Goal: Task Accomplishment & Management: Manage account settings

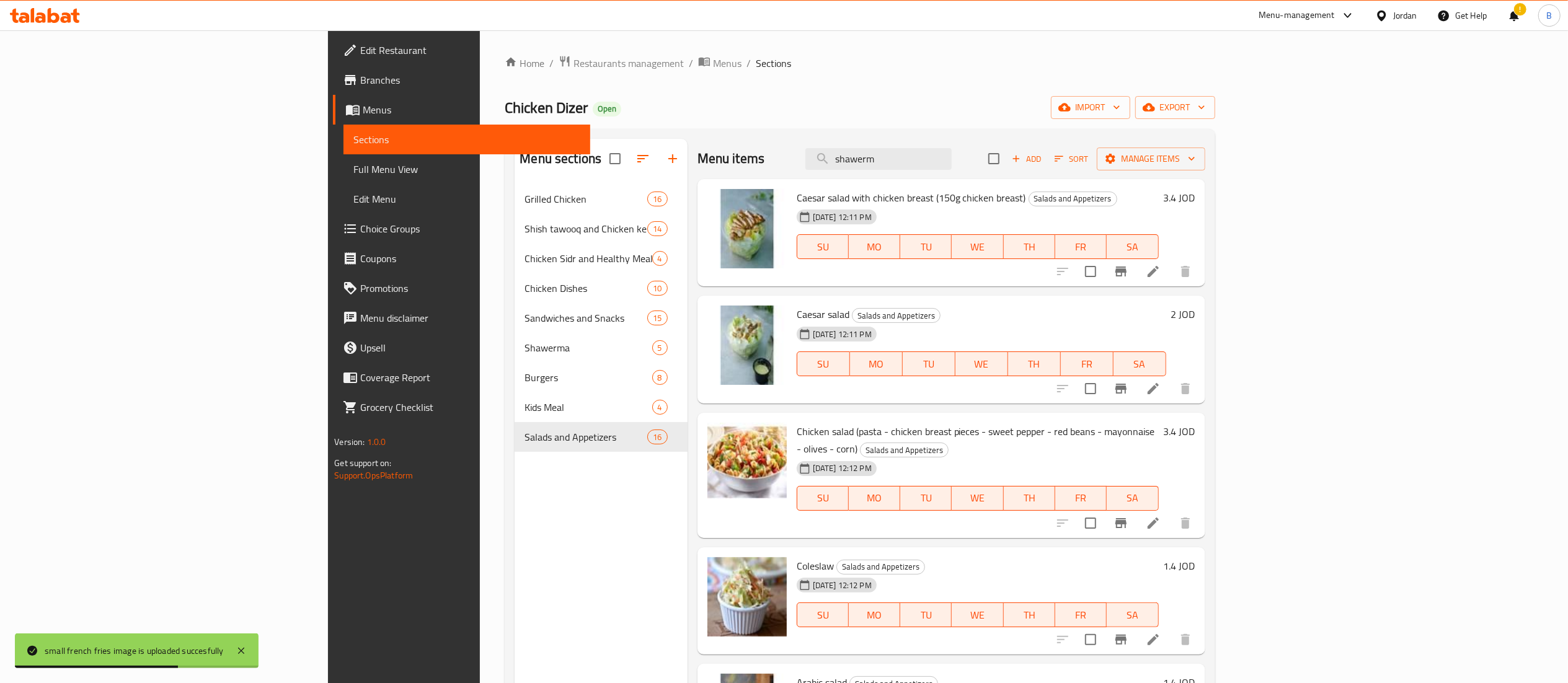
scroll to position [598, 0]
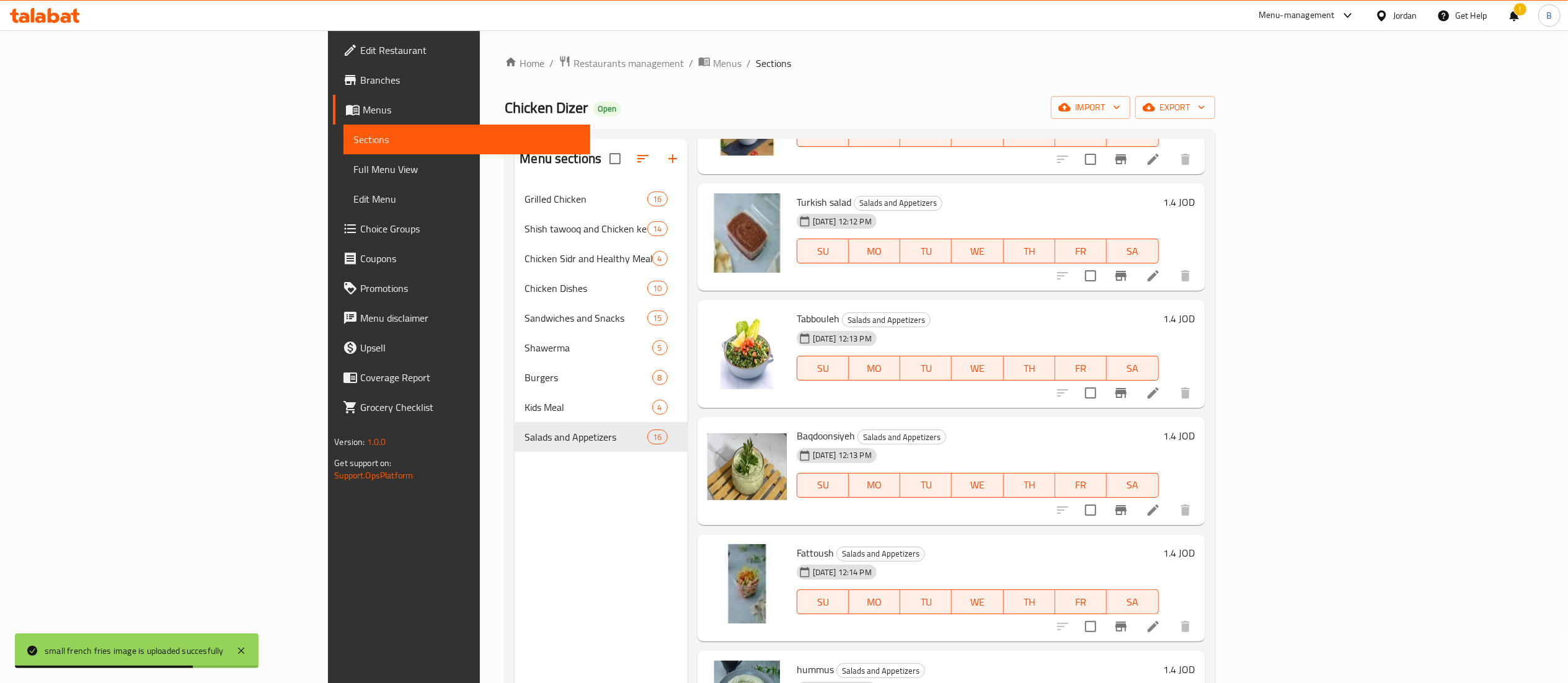
click at [61, 12] on icon at bounding box center [45, 15] width 70 height 15
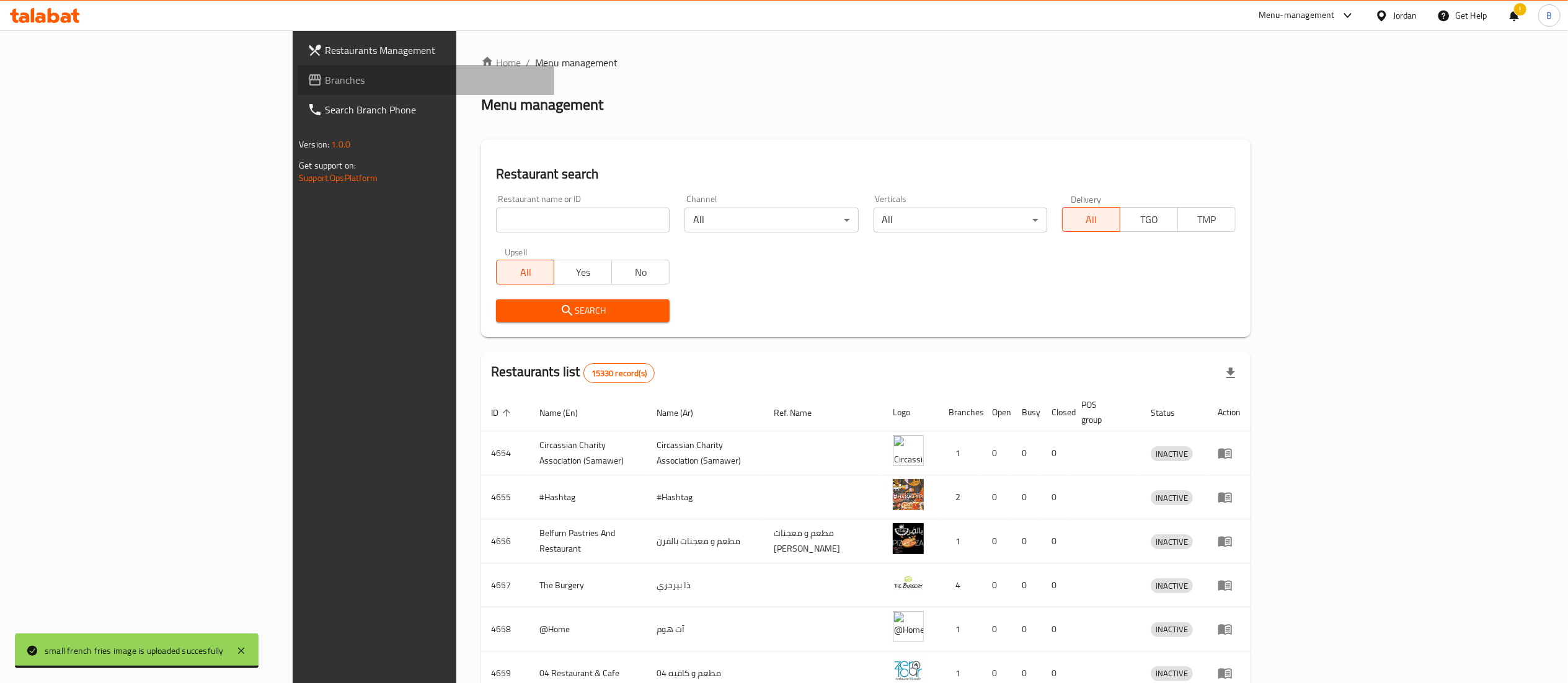
click at [325, 74] on span "Branches" at bounding box center [435, 79] width 220 height 15
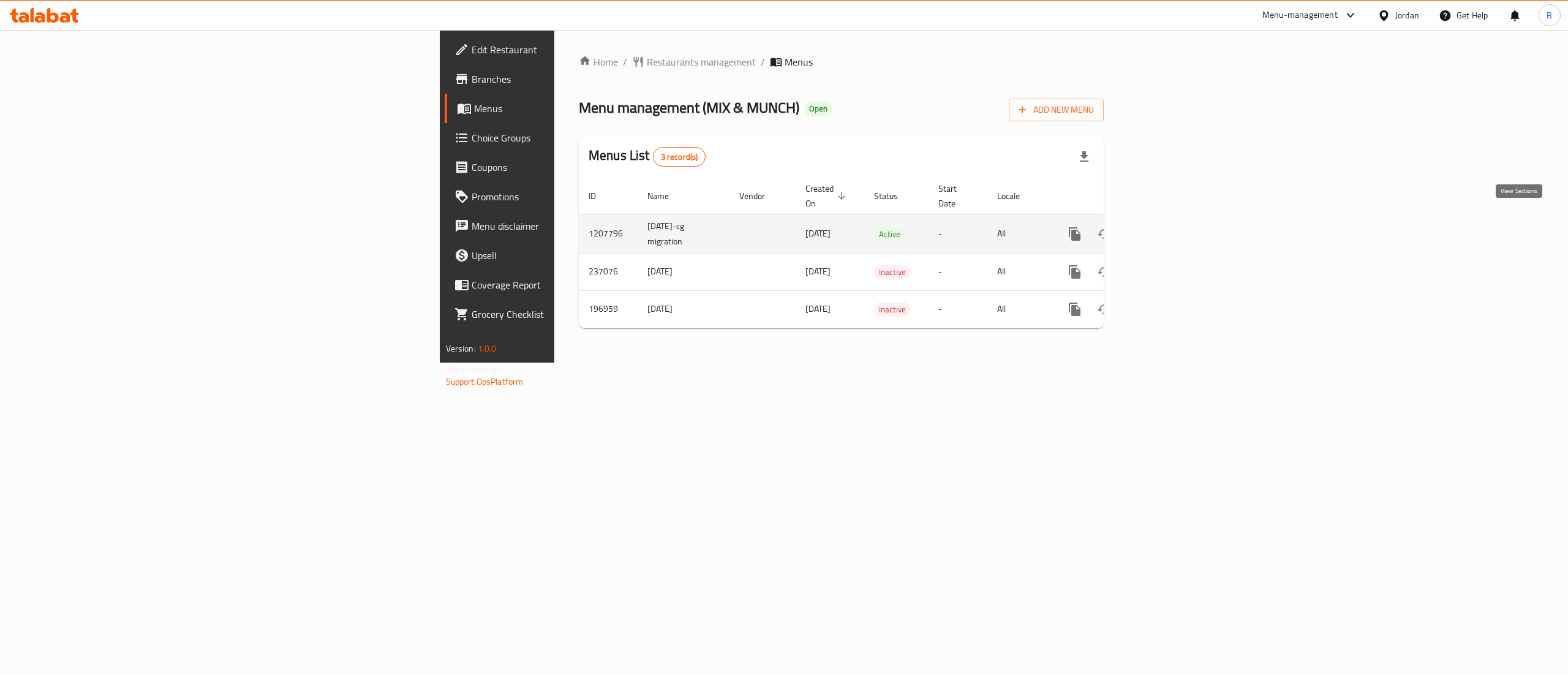
click at [1171, 226] on icon "enhanced table" at bounding box center [1163, 233] width 15 height 15
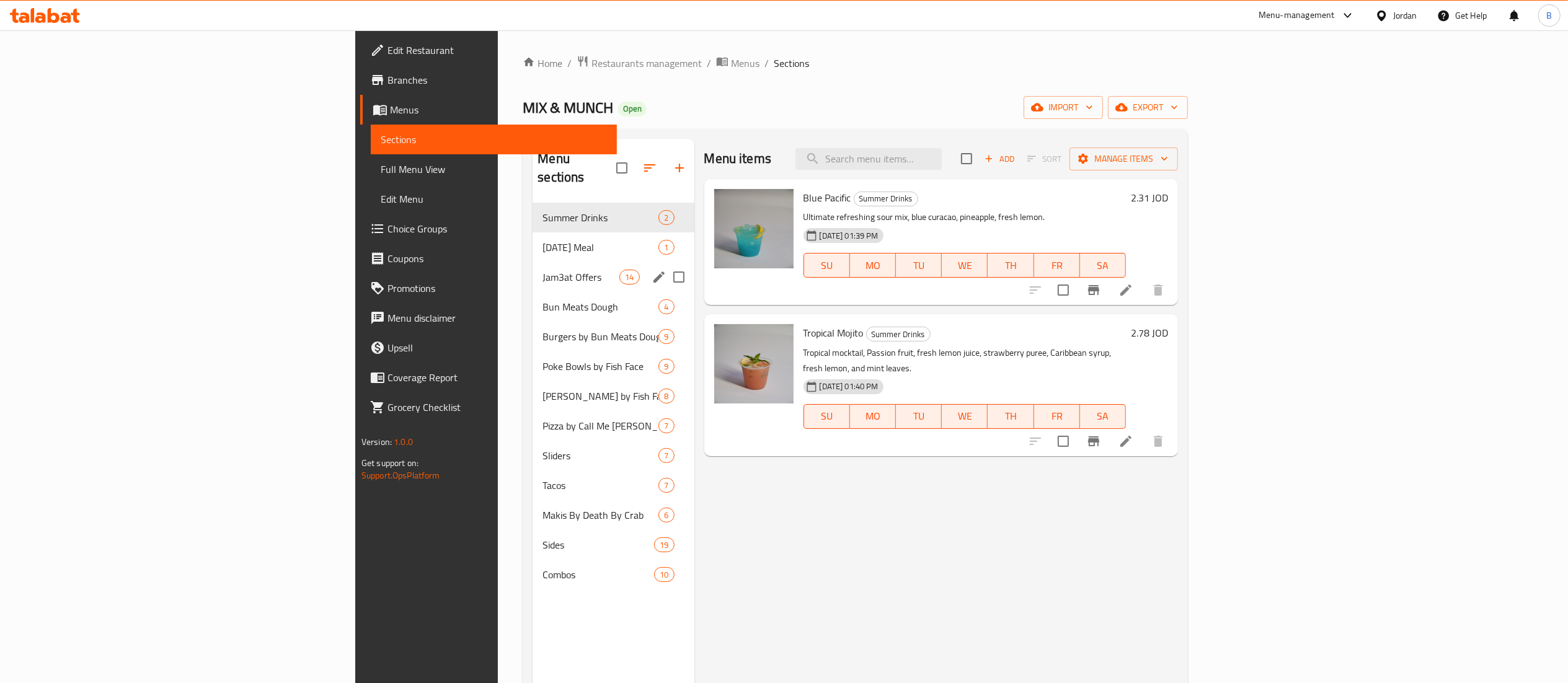
click at [533, 262] on div "Jam3at Offers 14" at bounding box center [613, 277] width 161 height 30
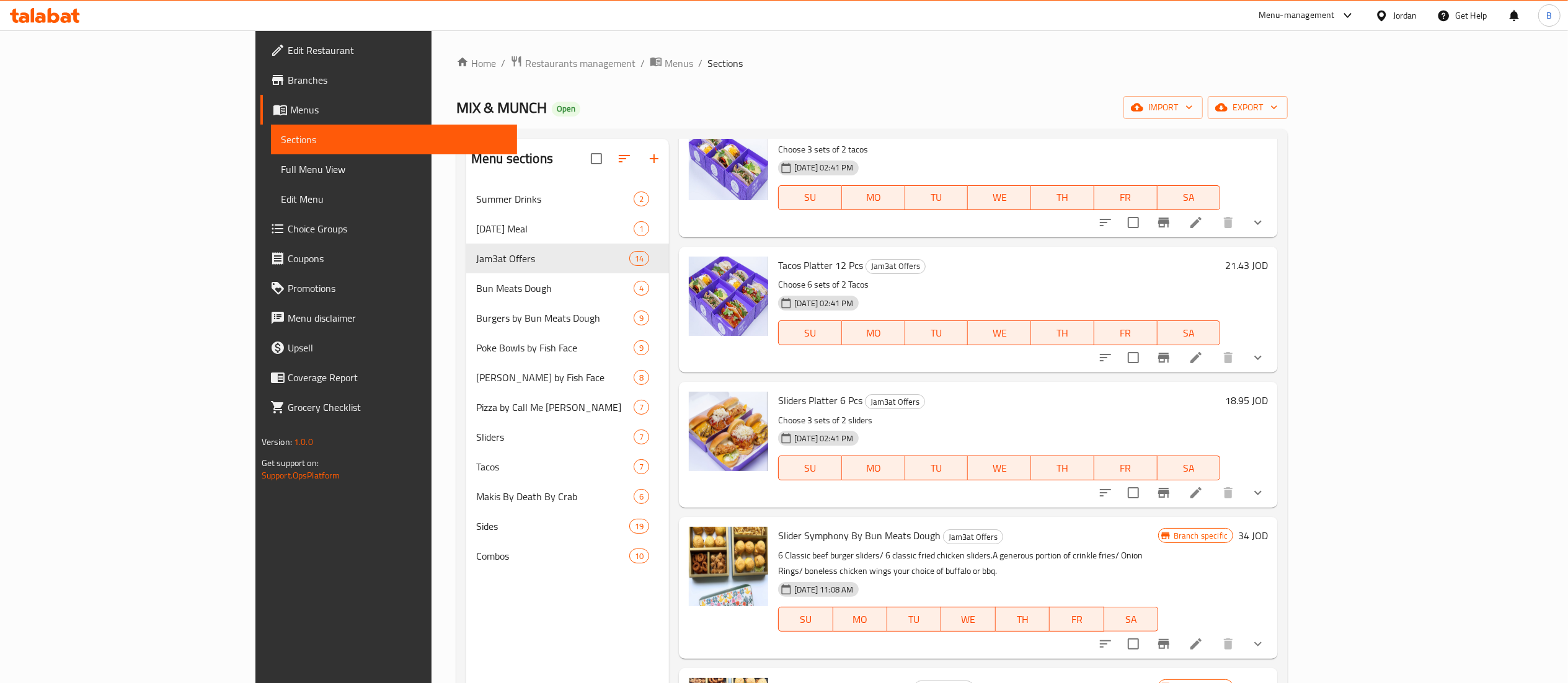
scroll to position [1116, 0]
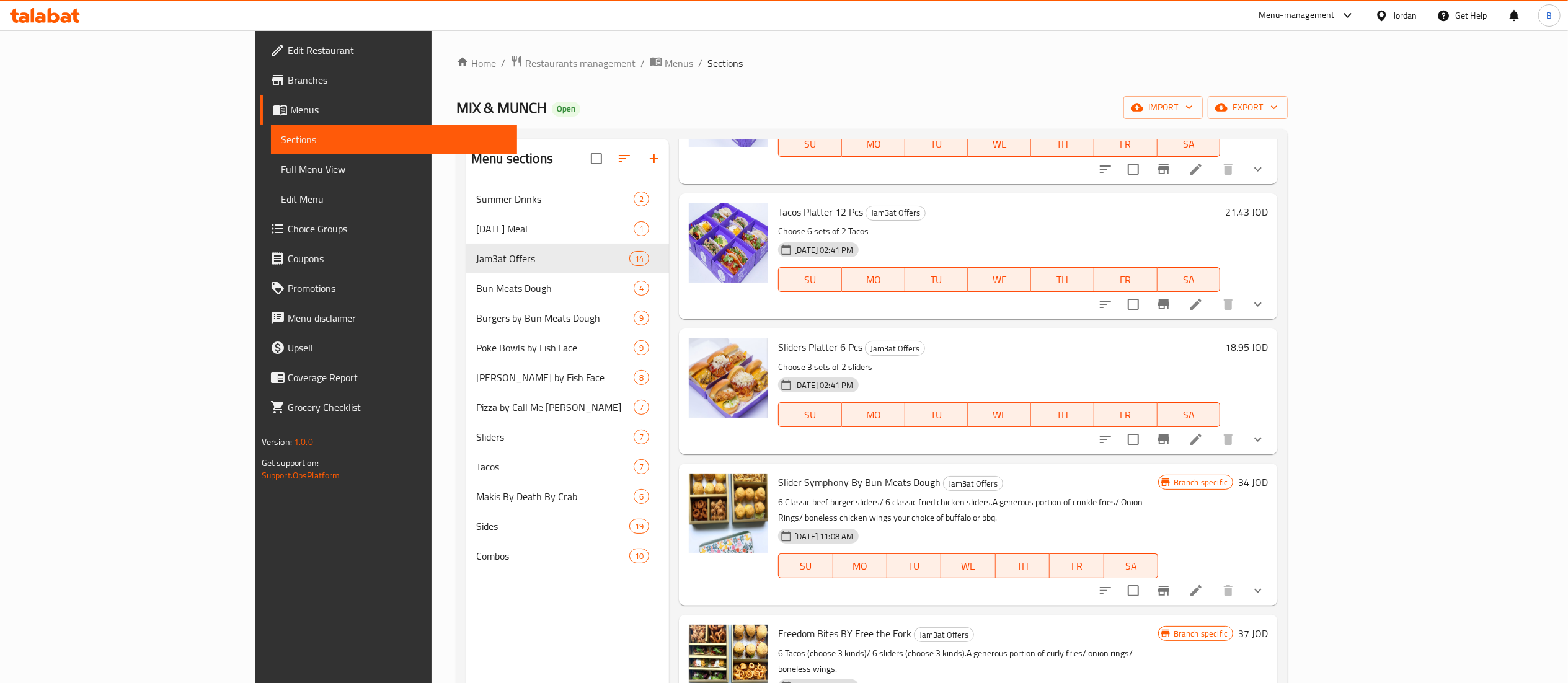
click at [1268, 474] on h6 "34 JOD" at bounding box center [1253, 482] width 30 height 17
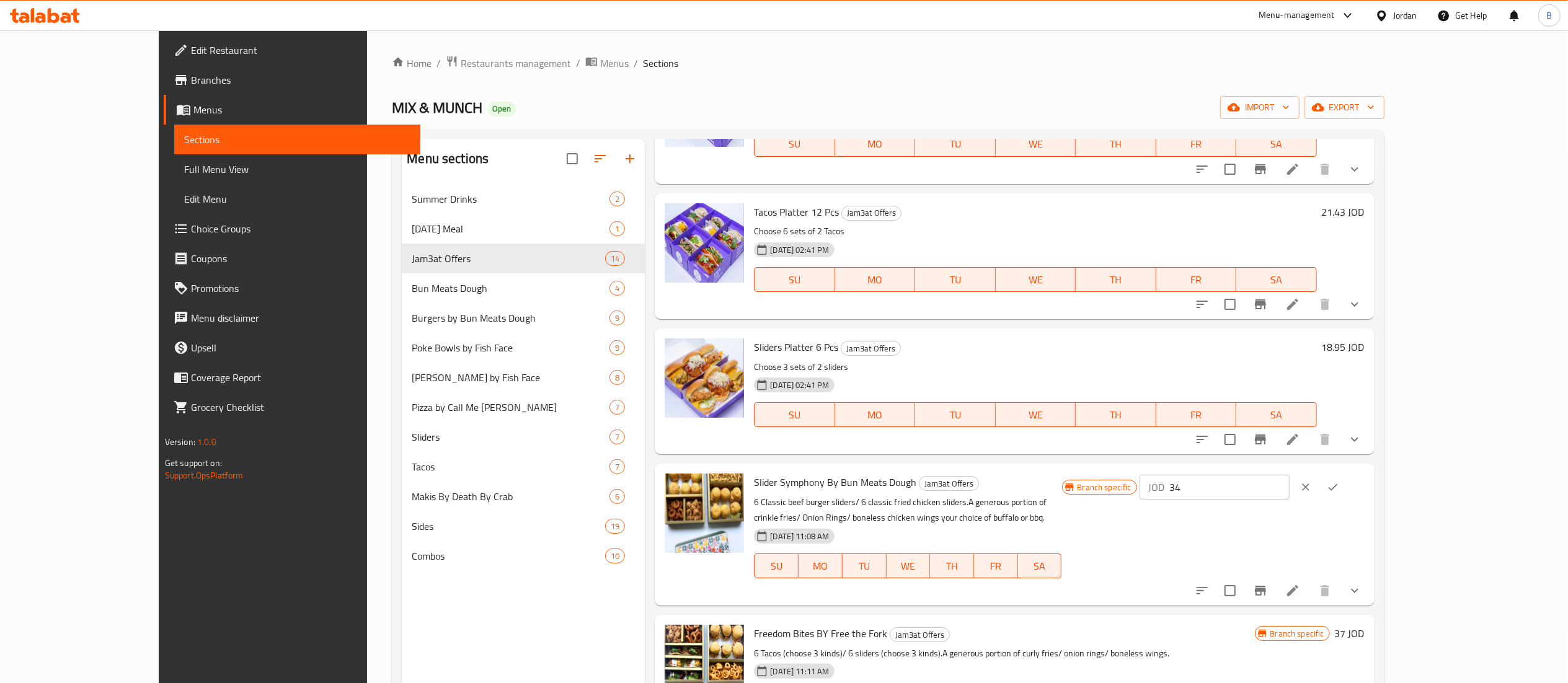
click at [1259, 474] on div "Branch specific JOD 34 ​" at bounding box center [1213, 487] width 303 height 27
type input "37"
click at [1347, 474] on button "ok" at bounding box center [1333, 487] width 27 height 27
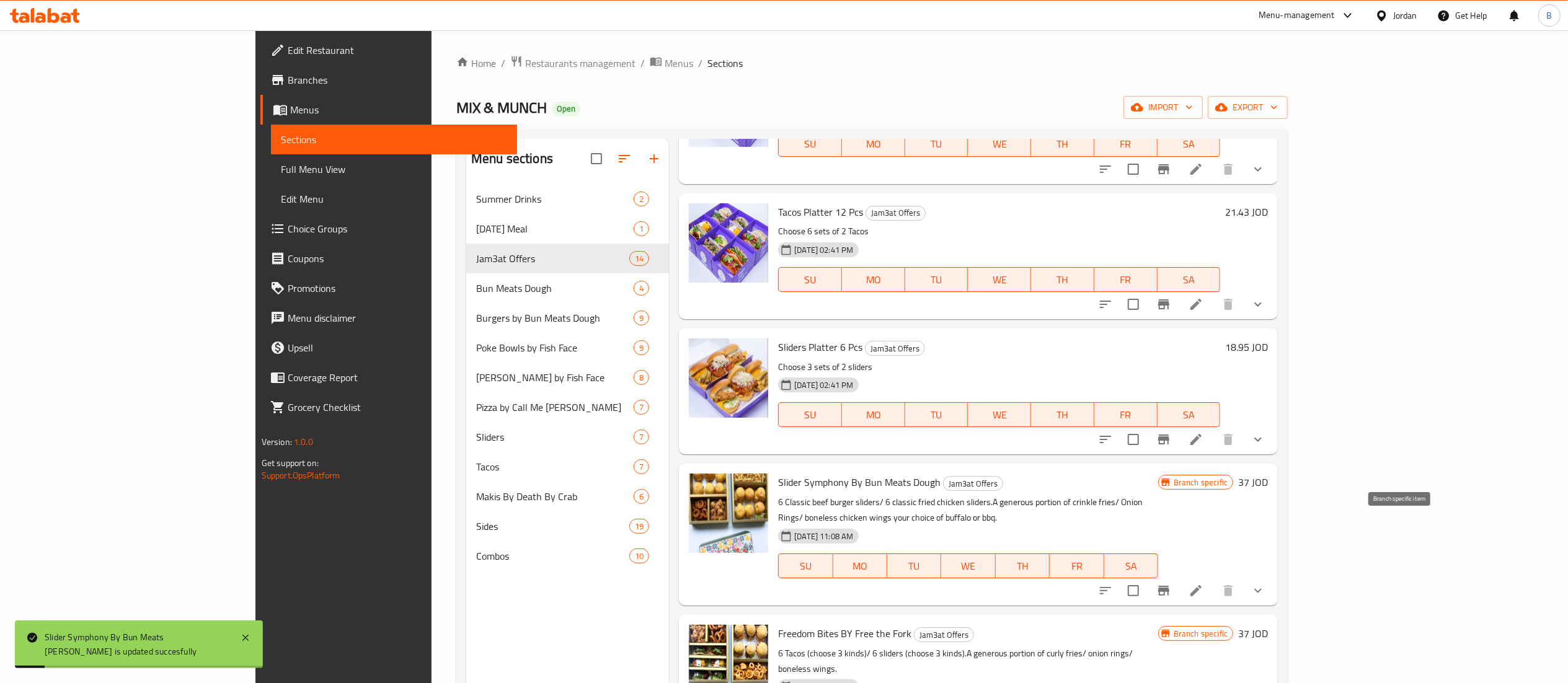
click at [1179, 576] on button "Branch-specific-item" at bounding box center [1164, 591] width 30 height 30
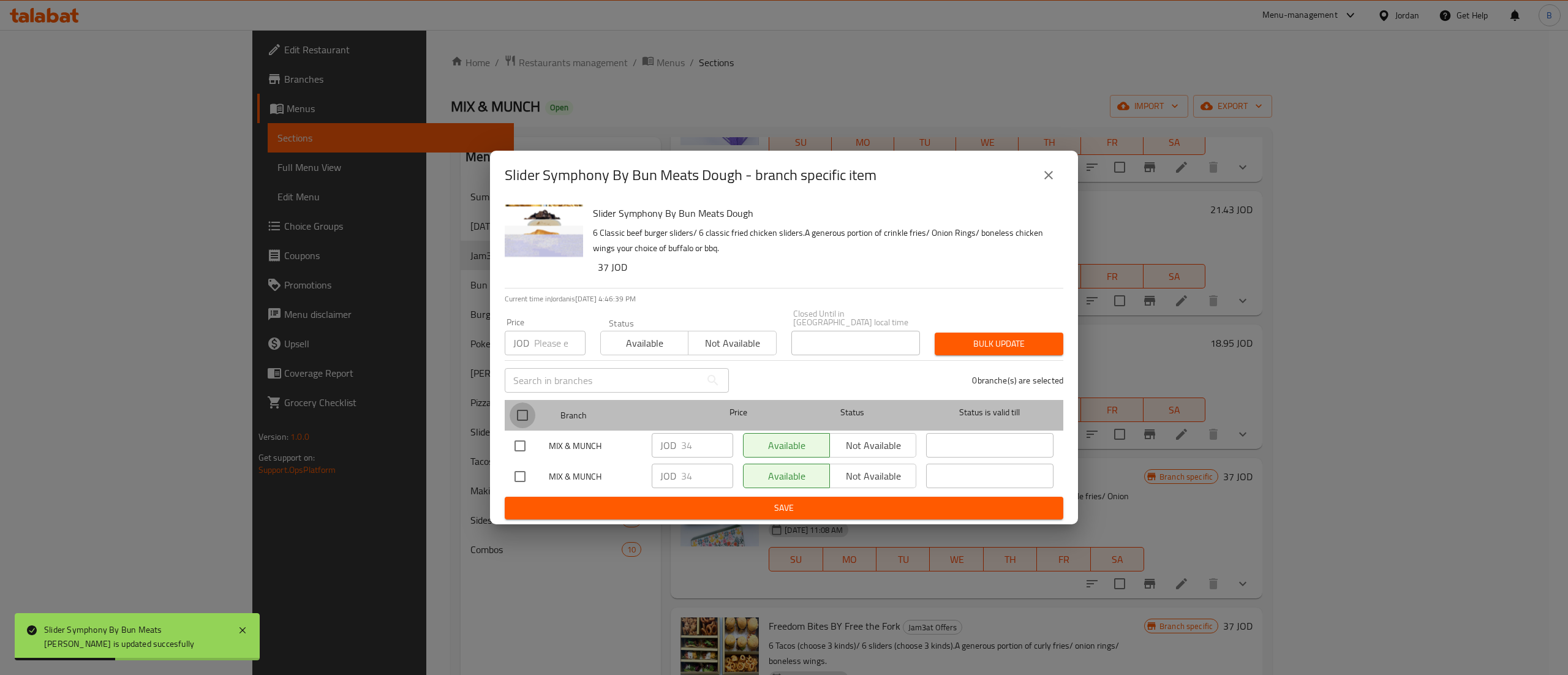
click at [523, 416] on input "checkbox" at bounding box center [522, 415] width 26 height 26
checkbox input "true"
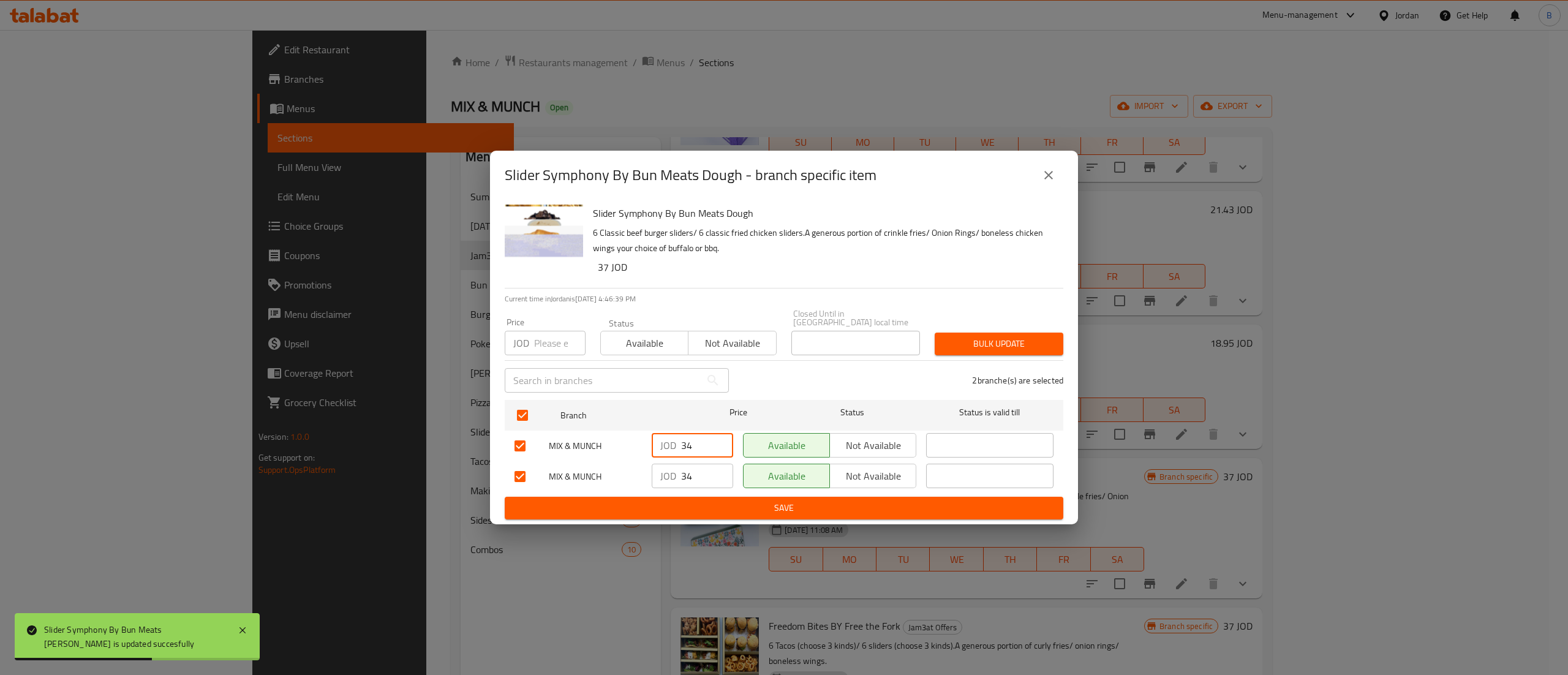
drag, startPoint x: 706, startPoint y: 450, endPoint x: 633, endPoint y: 450, distance: 73.0
click at [633, 450] on div "MIX & MUNCH JOD 34 ​ Available Not available ​" at bounding box center [783, 446] width 549 height 36
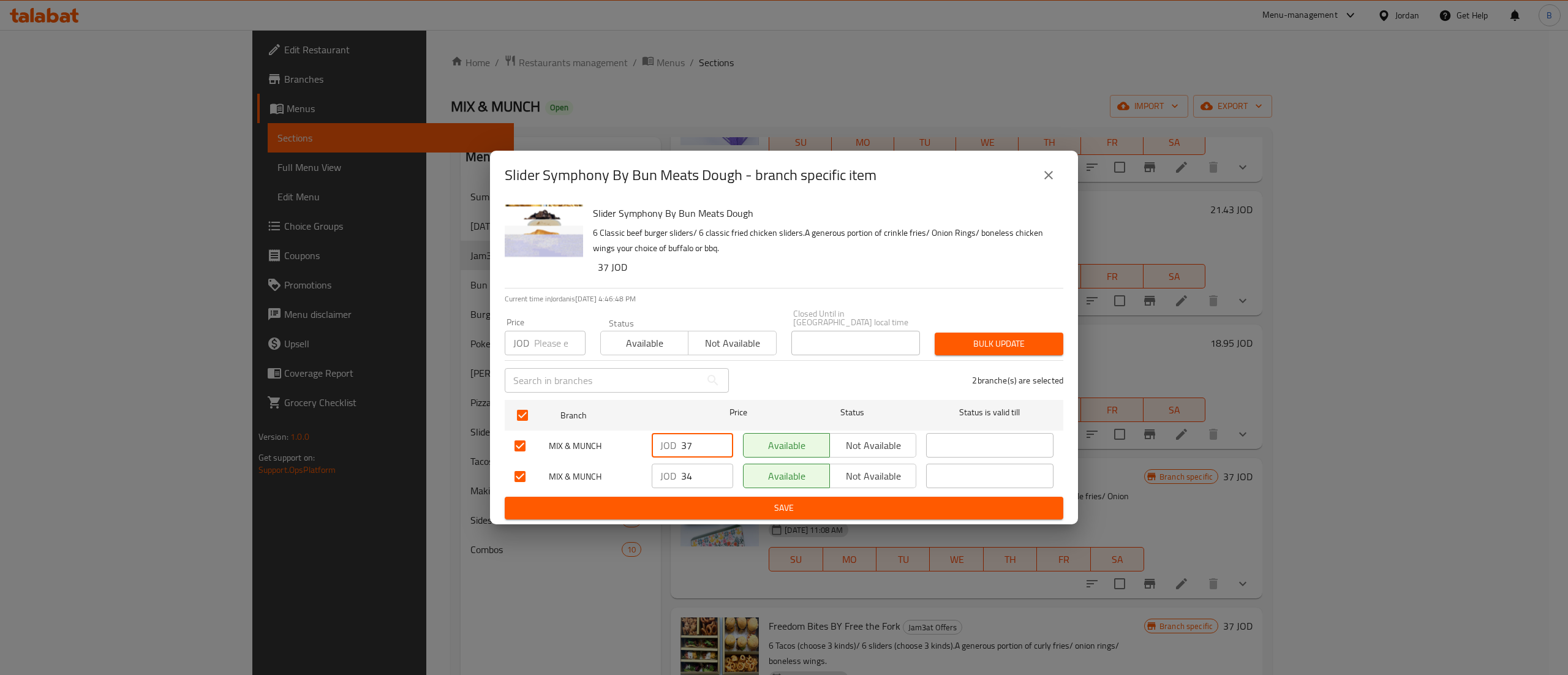
type input "37"
drag, startPoint x: 699, startPoint y: 475, endPoint x: 577, endPoint y: 463, distance: 122.6
click at [577, 463] on div "MIX & MUNCH JOD 34 ​ Available Not available ​" at bounding box center [783, 477] width 549 height 36
type input "37"
click at [756, 509] on span "Save" at bounding box center [783, 508] width 539 height 15
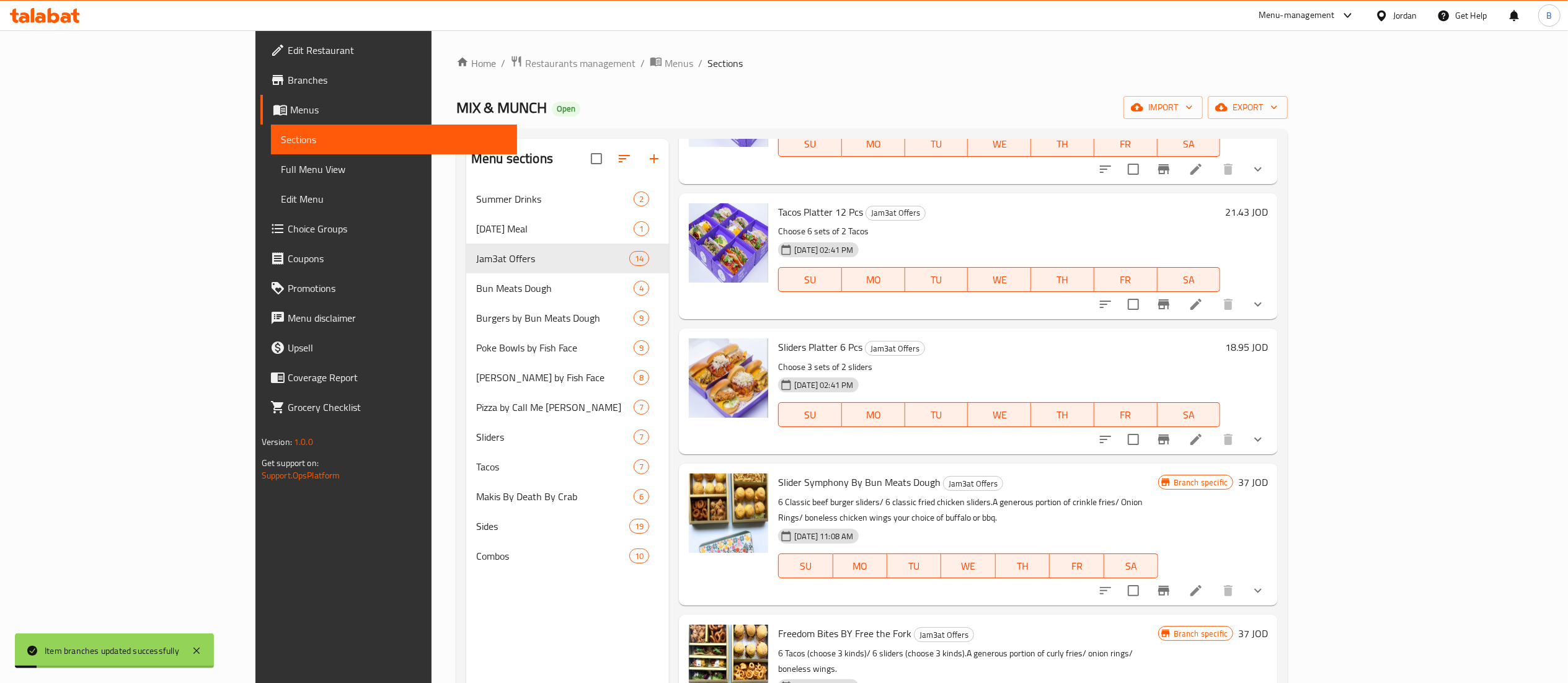
click at [1203, 584] on icon at bounding box center [1196, 591] width 15 height 15
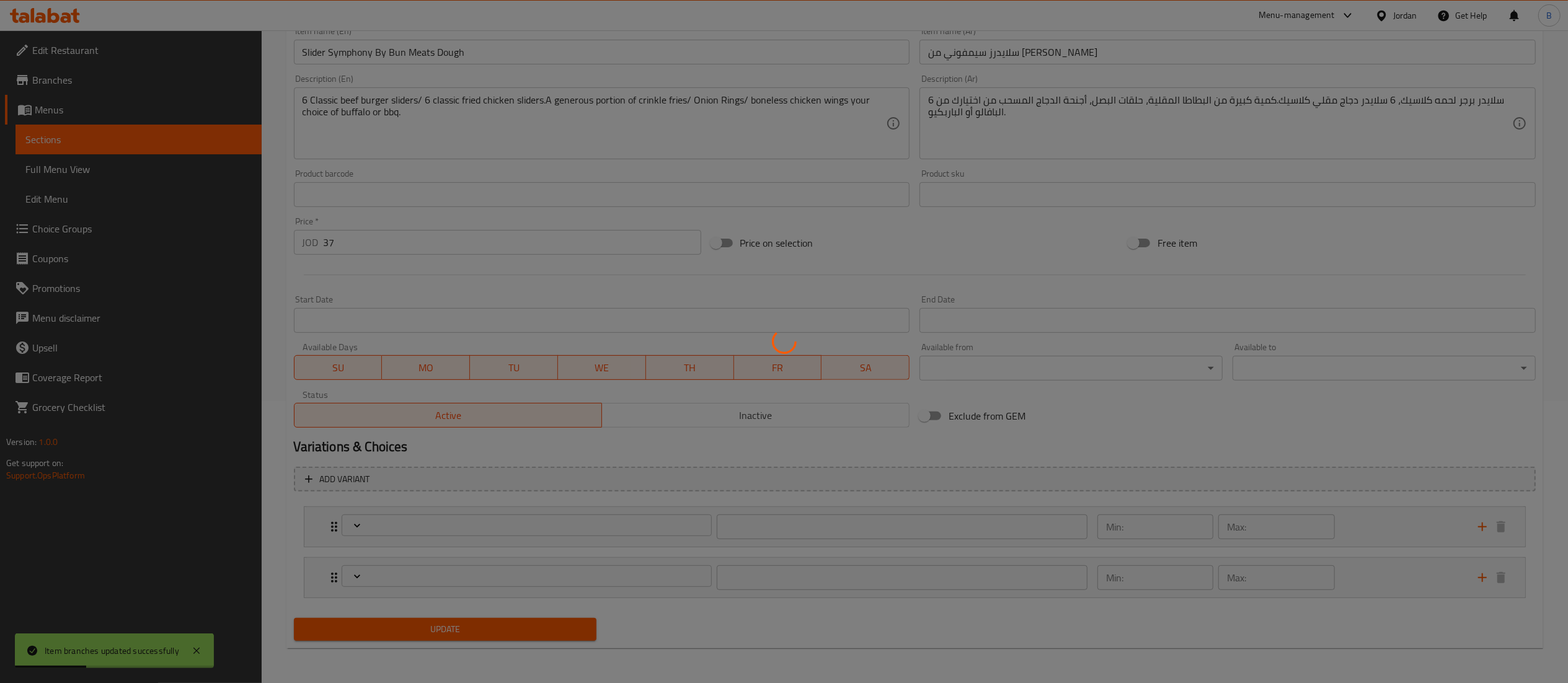
type input "اختيارك لنوع البطاطا:"
type input "1"
type input "Choice Your Sauce (Boneless):"
type input "1"
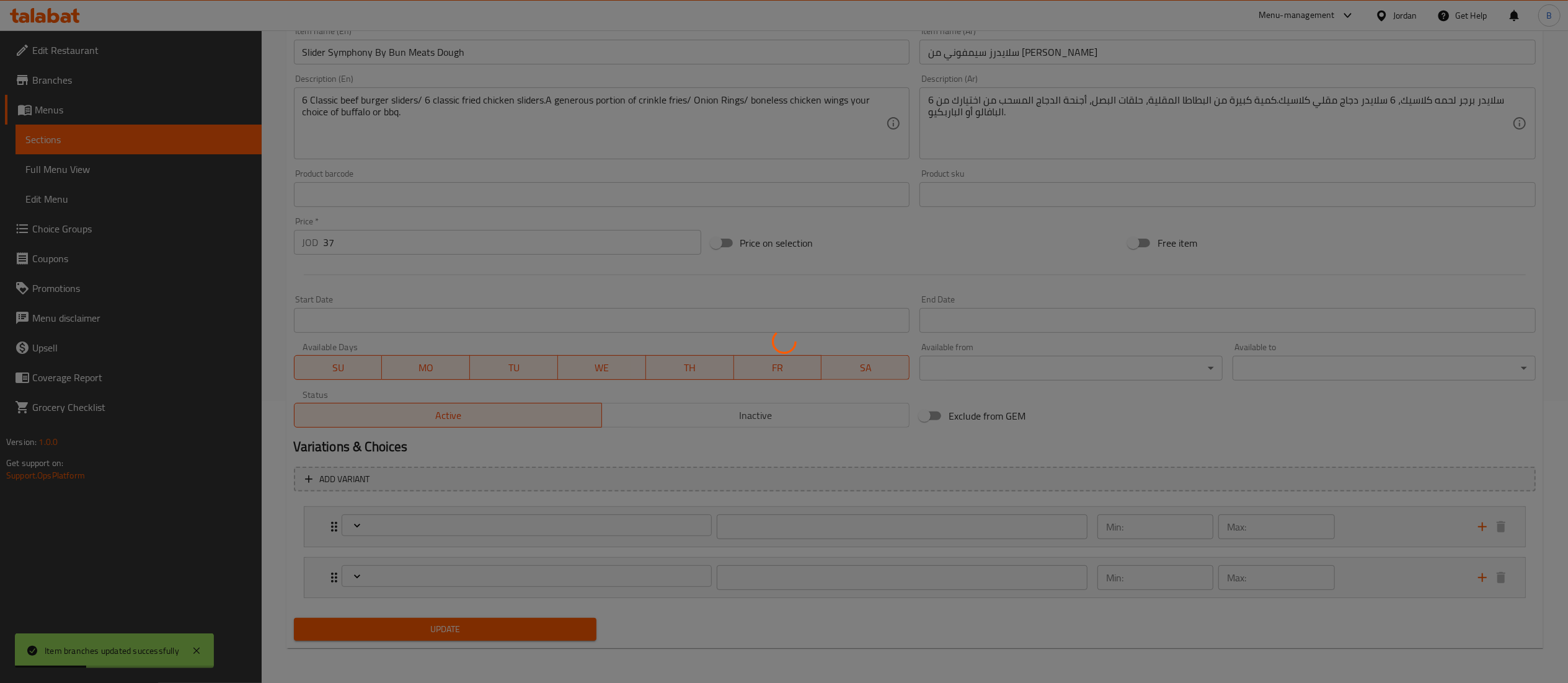
type input "1"
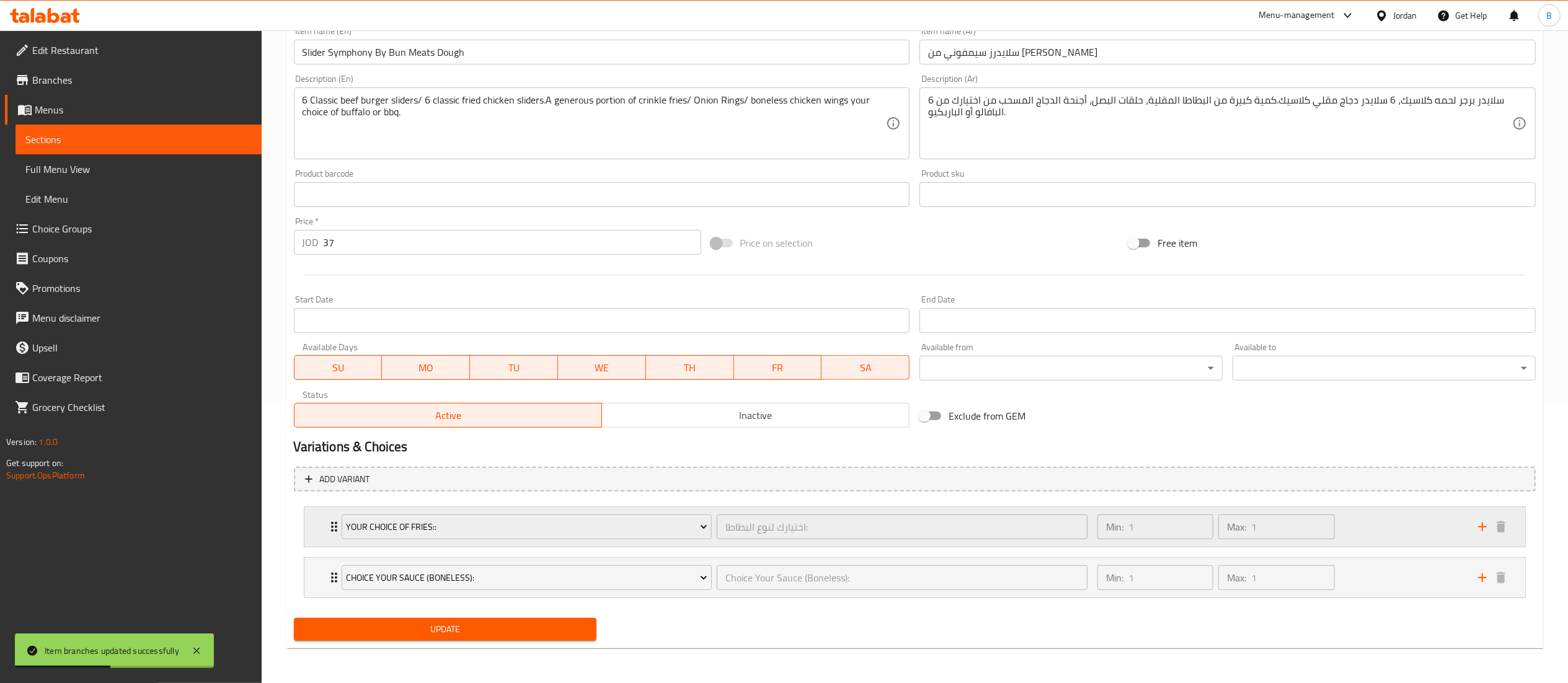
click at [1377, 528] on div "Min: 1 ​ Max: 1 ​" at bounding box center [1280, 527] width 381 height 40
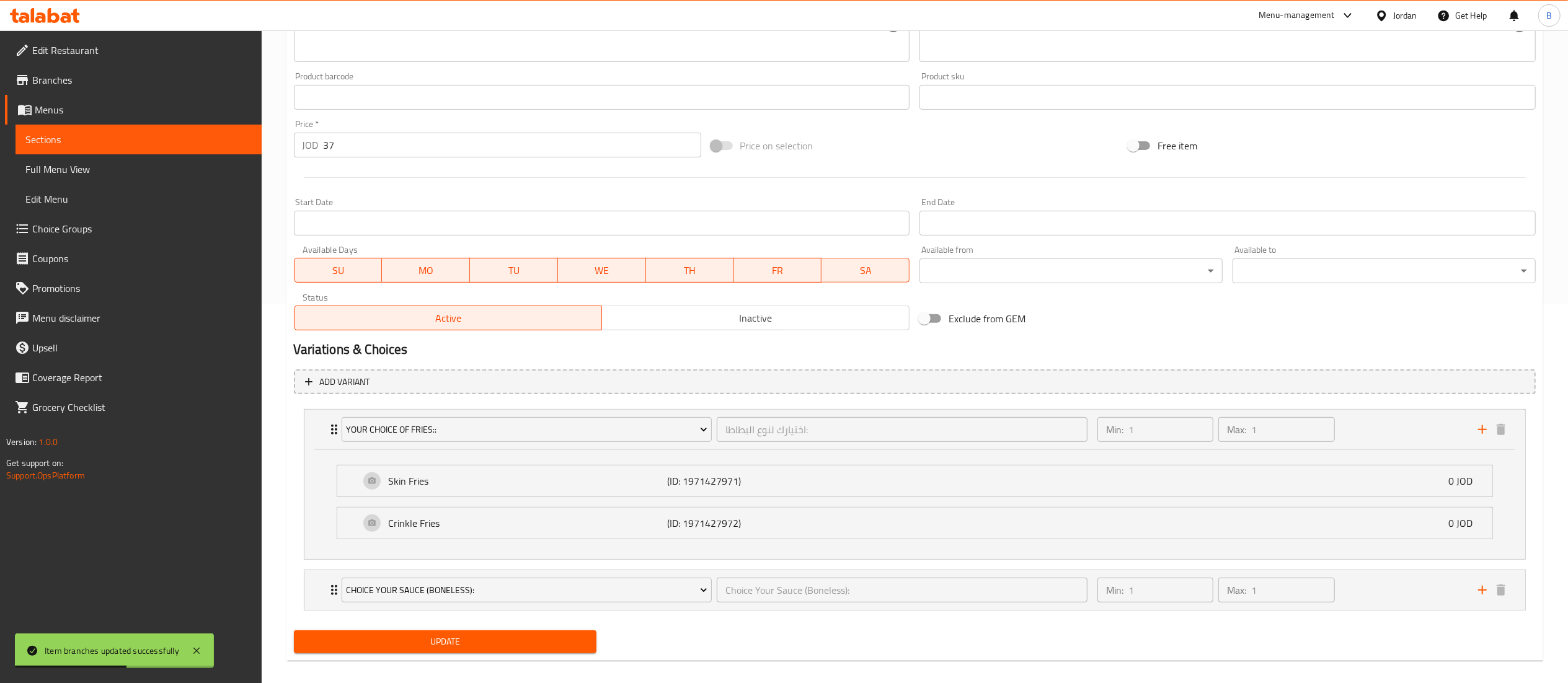
scroll to position [393, 0]
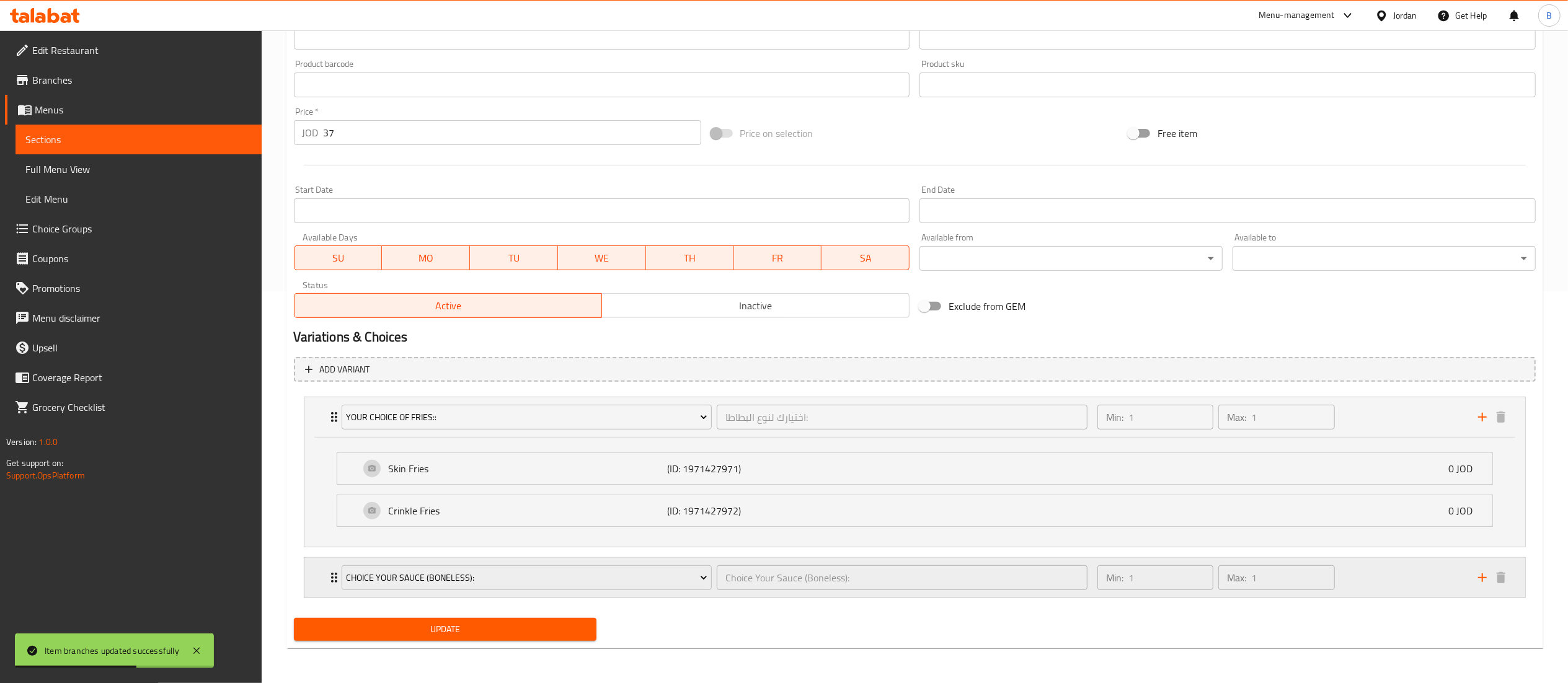
click at [1413, 588] on div "Min: 1 ​ Max: 1 ​" at bounding box center [1280, 578] width 381 height 40
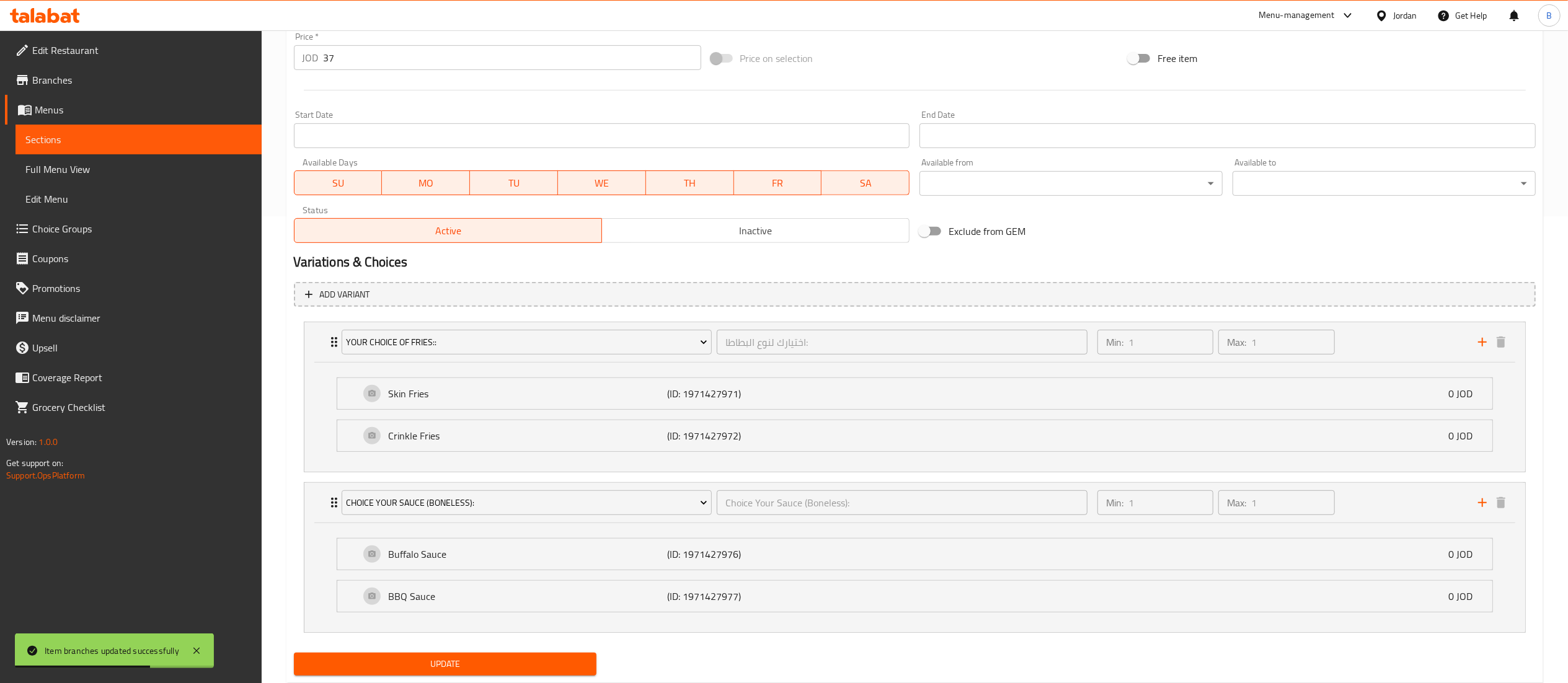
scroll to position [504, 0]
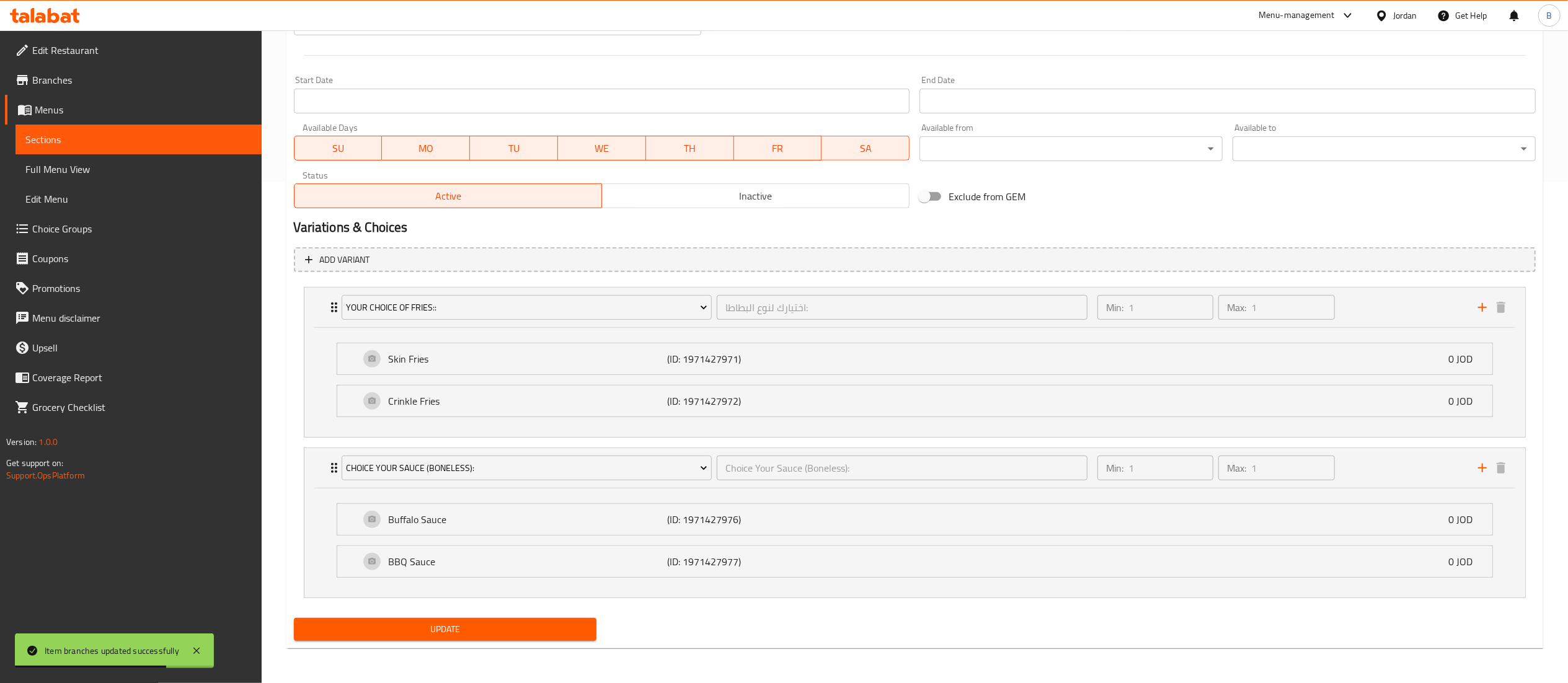
click at [382, 631] on span "Update" at bounding box center [445, 630] width 284 height 16
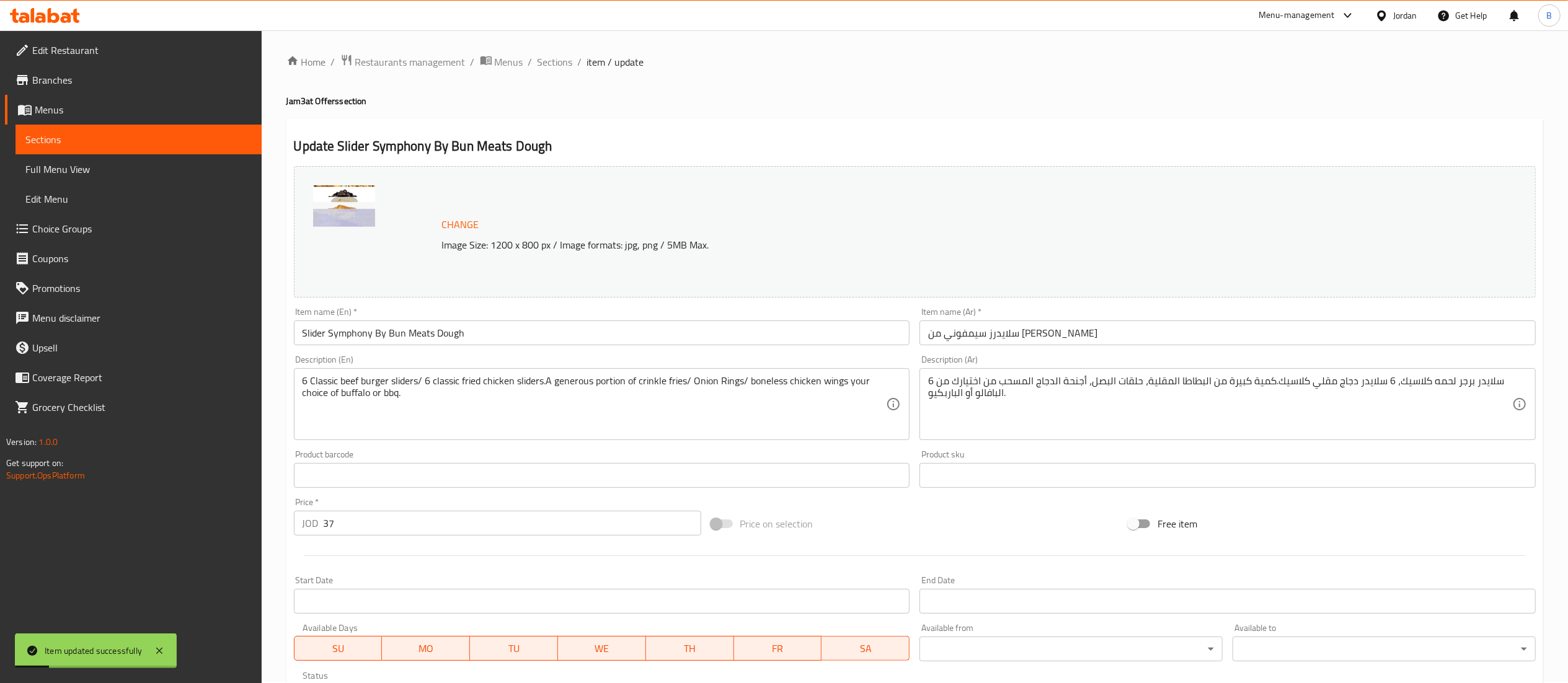
scroll to position [0, 0]
click at [566, 57] on span "Sections" at bounding box center [555, 63] width 35 height 15
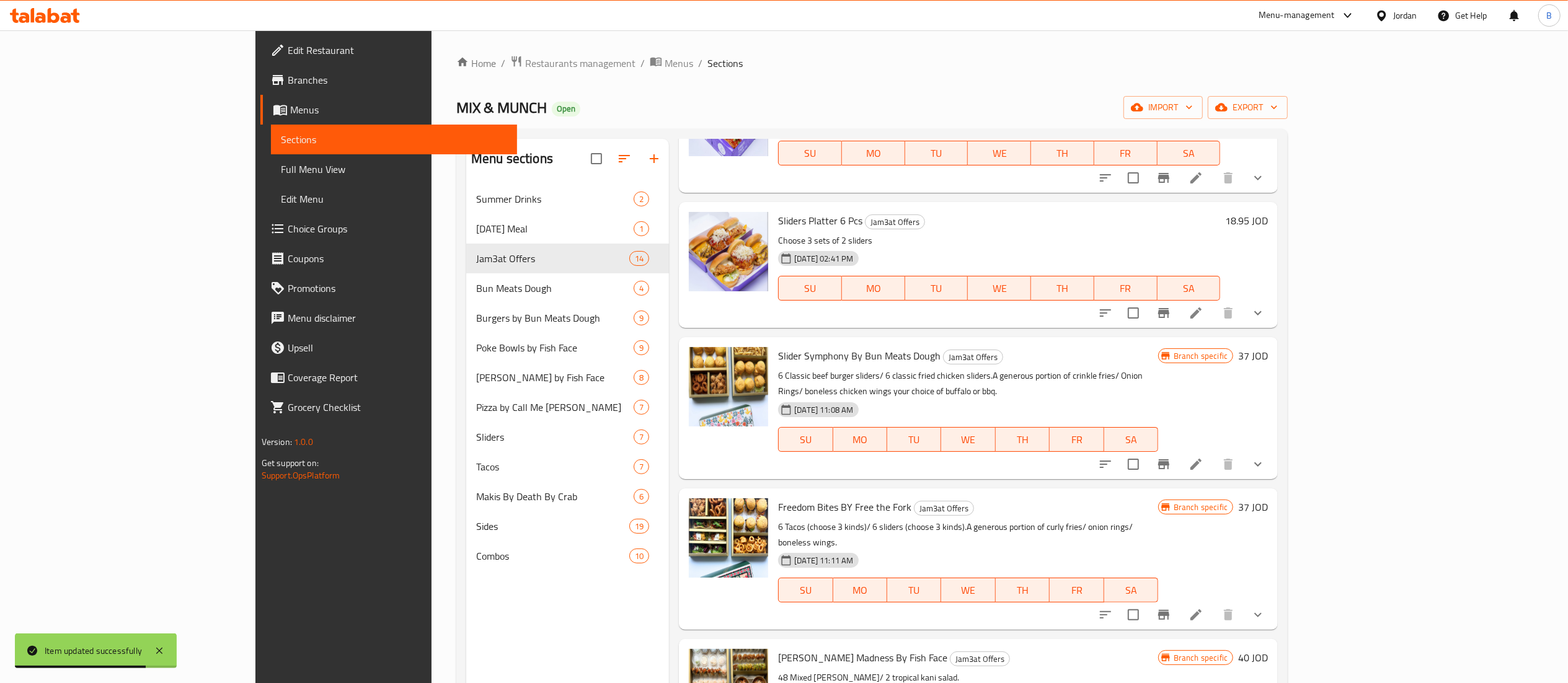
scroll to position [1243, 0]
click at [1268, 498] on h6 "37 JOD" at bounding box center [1253, 506] width 30 height 17
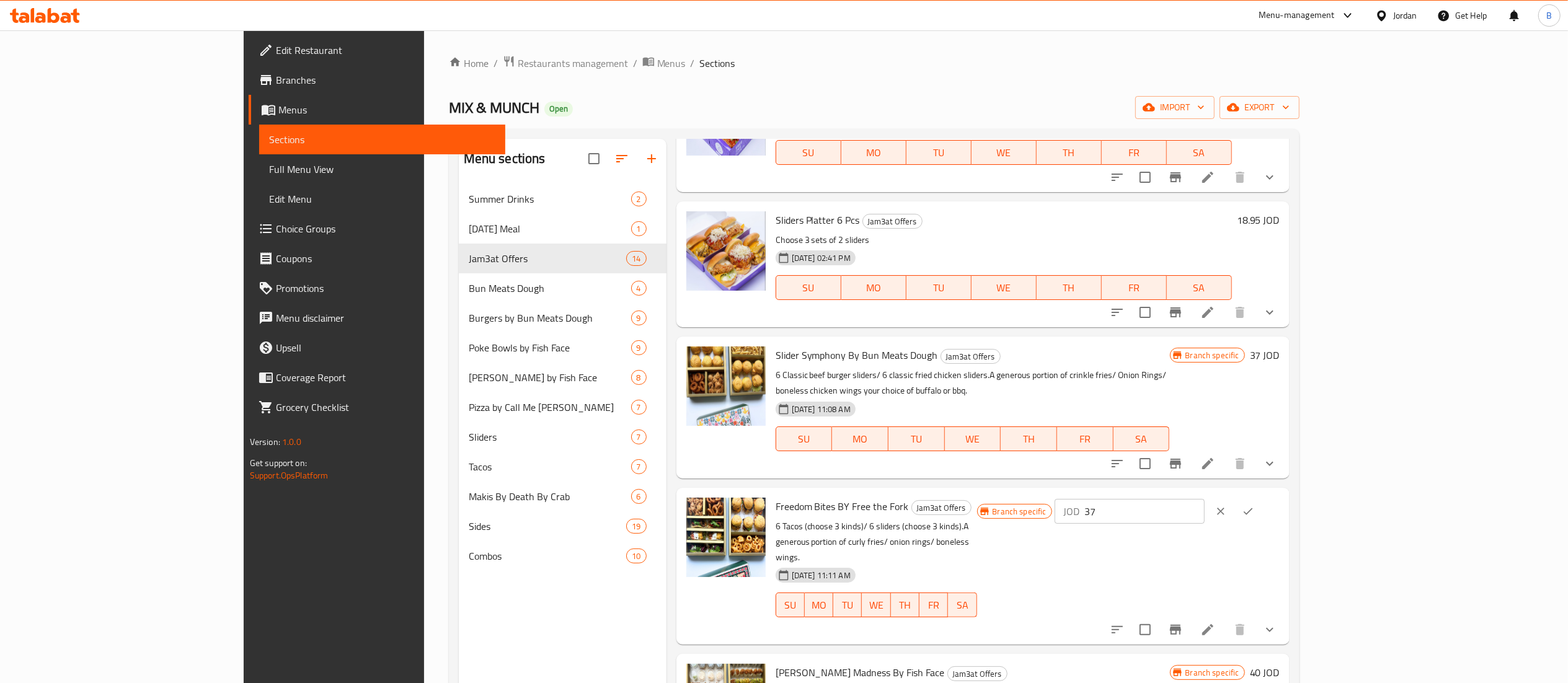
drag, startPoint x: 1343, startPoint y: 447, endPoint x: 1072, endPoint y: 443, distance: 271.0
click at [1115, 493] on div "Freedom Bites BY Free the Fork Jam3at Offers 6 Tacos (choose 3 kinds)/ 6 slider…" at bounding box center [1028, 566] width 514 height 147
drag, startPoint x: 1236, startPoint y: 453, endPoint x: 1206, endPoint y: 466, distance: 32.7
click at [1219, 493] on div "Freedom Bites BY Free the Fork Jam3at Offers 6 Tacos (choose 3 kinds)/ 6 slider…" at bounding box center [1028, 566] width 514 height 147
type input "41.7"
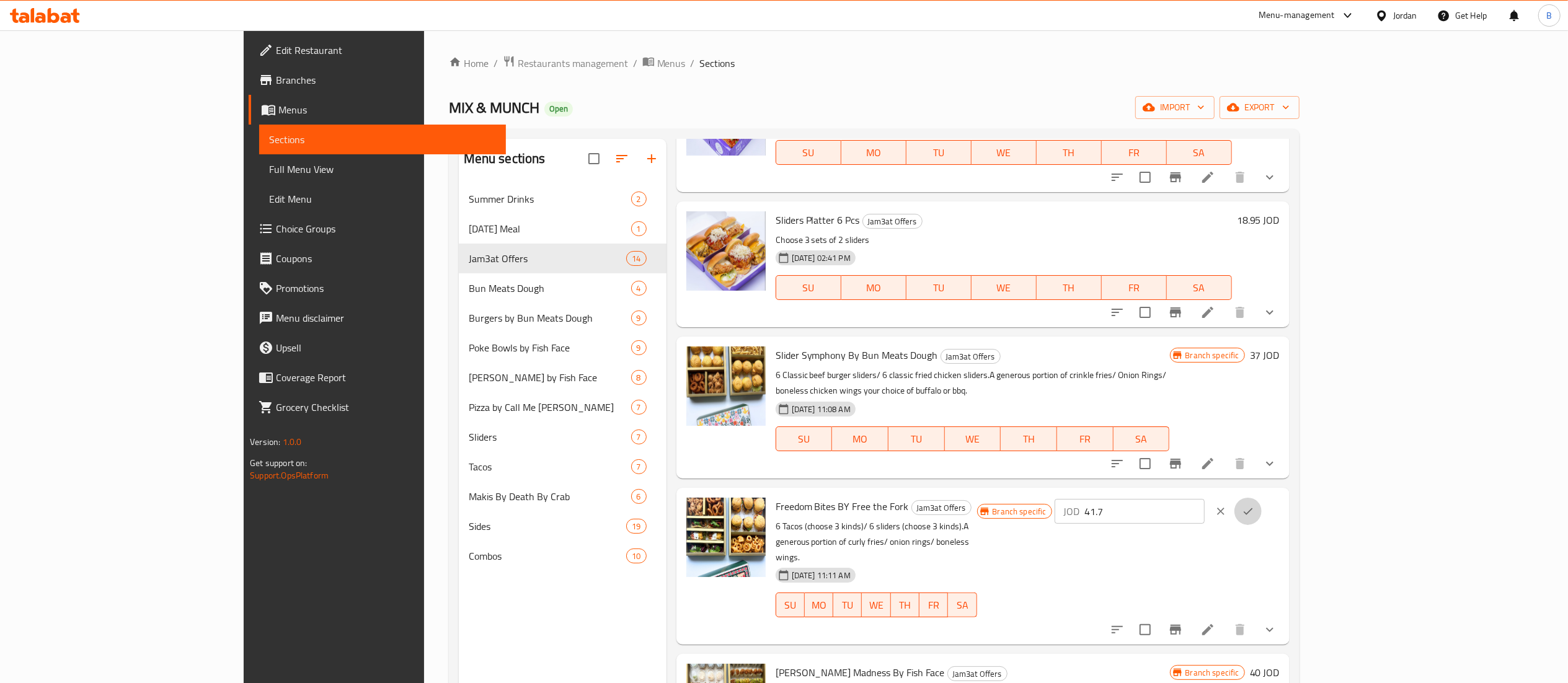
click at [1262, 498] on button "ok" at bounding box center [1248, 511] width 27 height 27
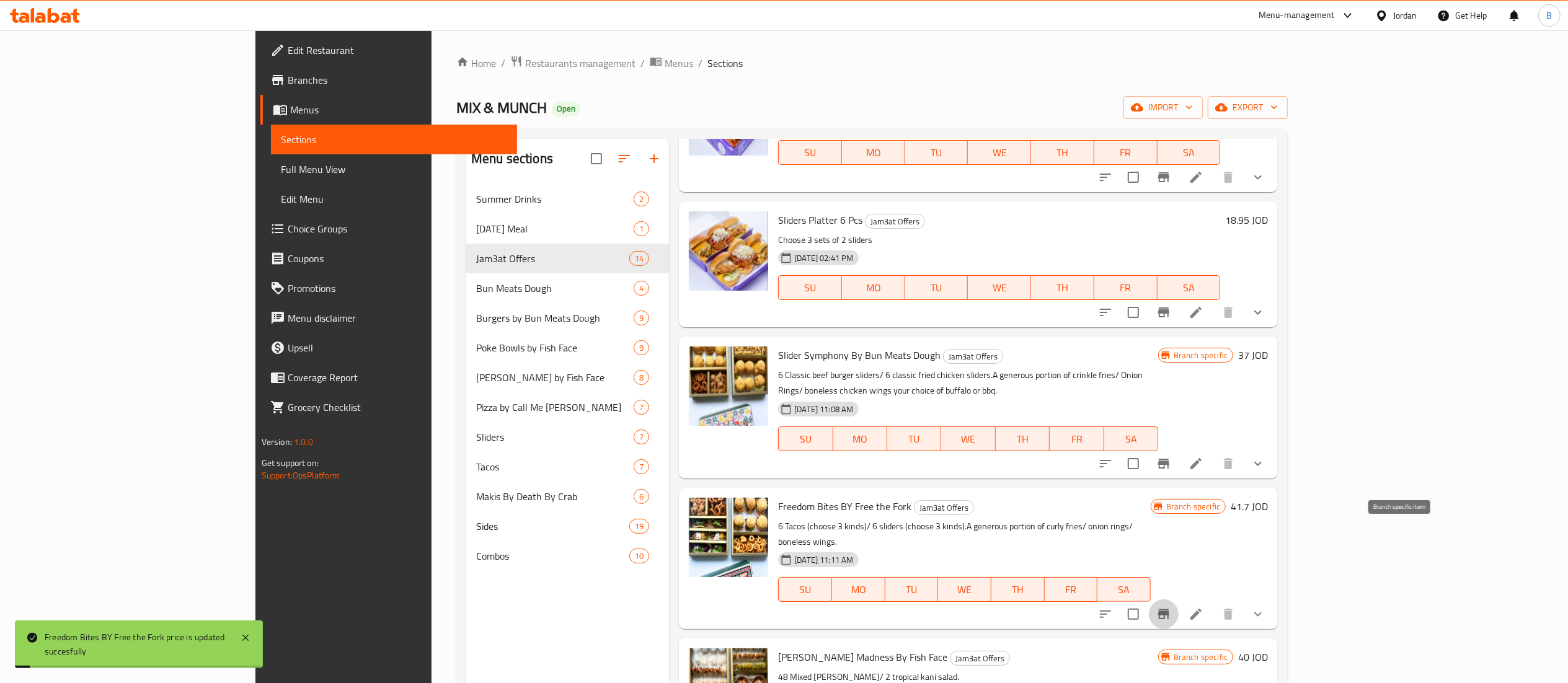
click at [1172, 607] on icon "Branch-specific-item" at bounding box center [1164, 614] width 15 height 15
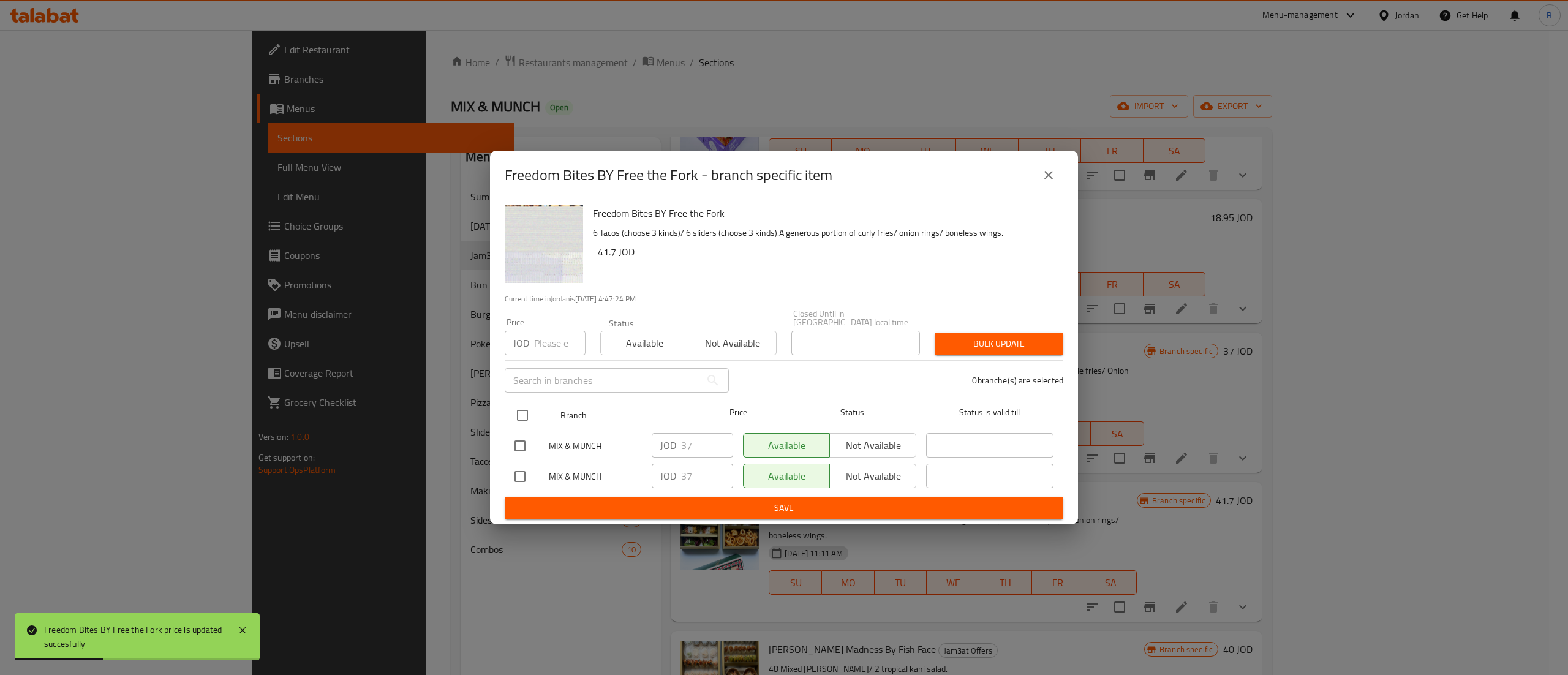
click at [524, 407] on input "checkbox" at bounding box center [522, 415] width 26 height 26
checkbox input "true"
drag, startPoint x: 701, startPoint y: 443, endPoint x: 623, endPoint y: 452, distance: 78.5
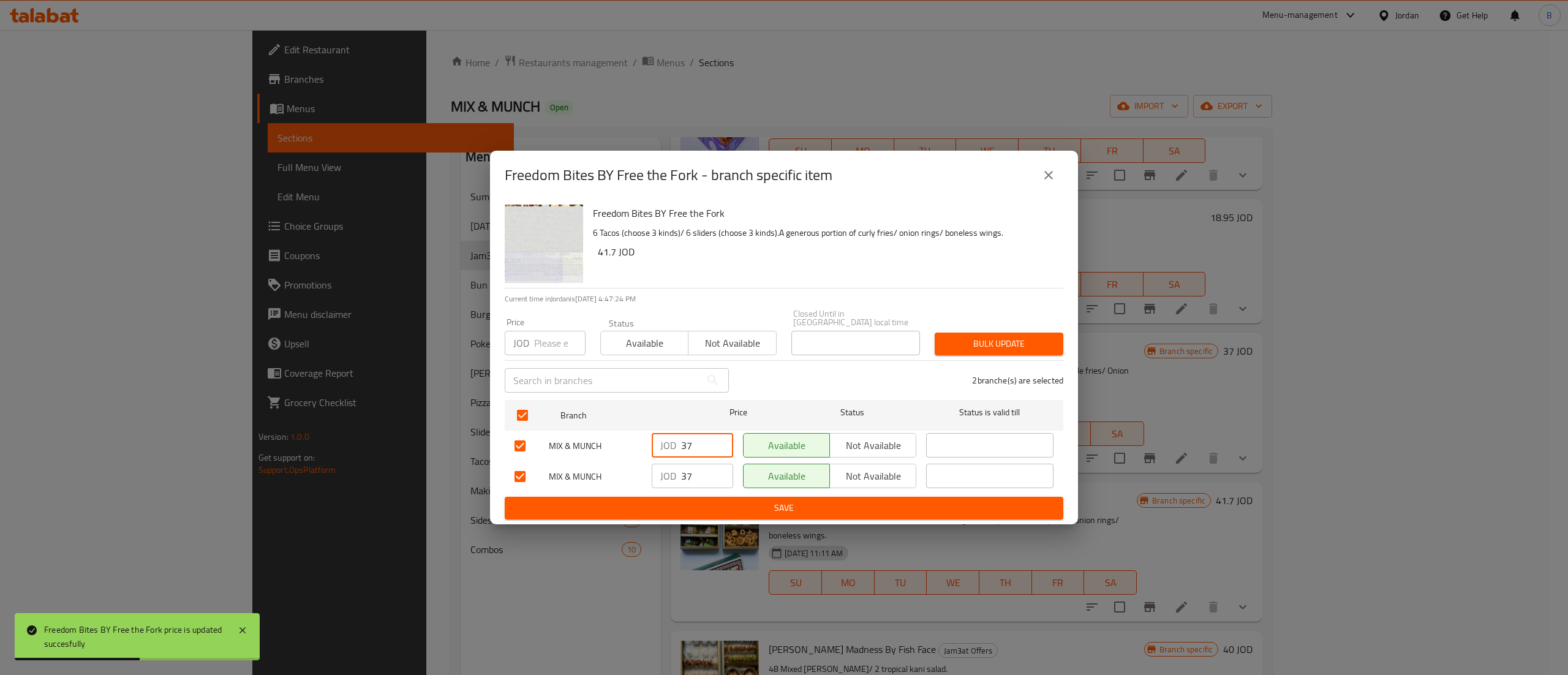
click at [663, 442] on div "JOD 37 ​" at bounding box center [692, 445] width 81 height 25
paste input "41."
type input "41.7"
drag, startPoint x: 697, startPoint y: 475, endPoint x: 638, endPoint y: 484, distance: 59.7
click at [665, 473] on div "JOD 37 ​" at bounding box center [692, 476] width 81 height 25
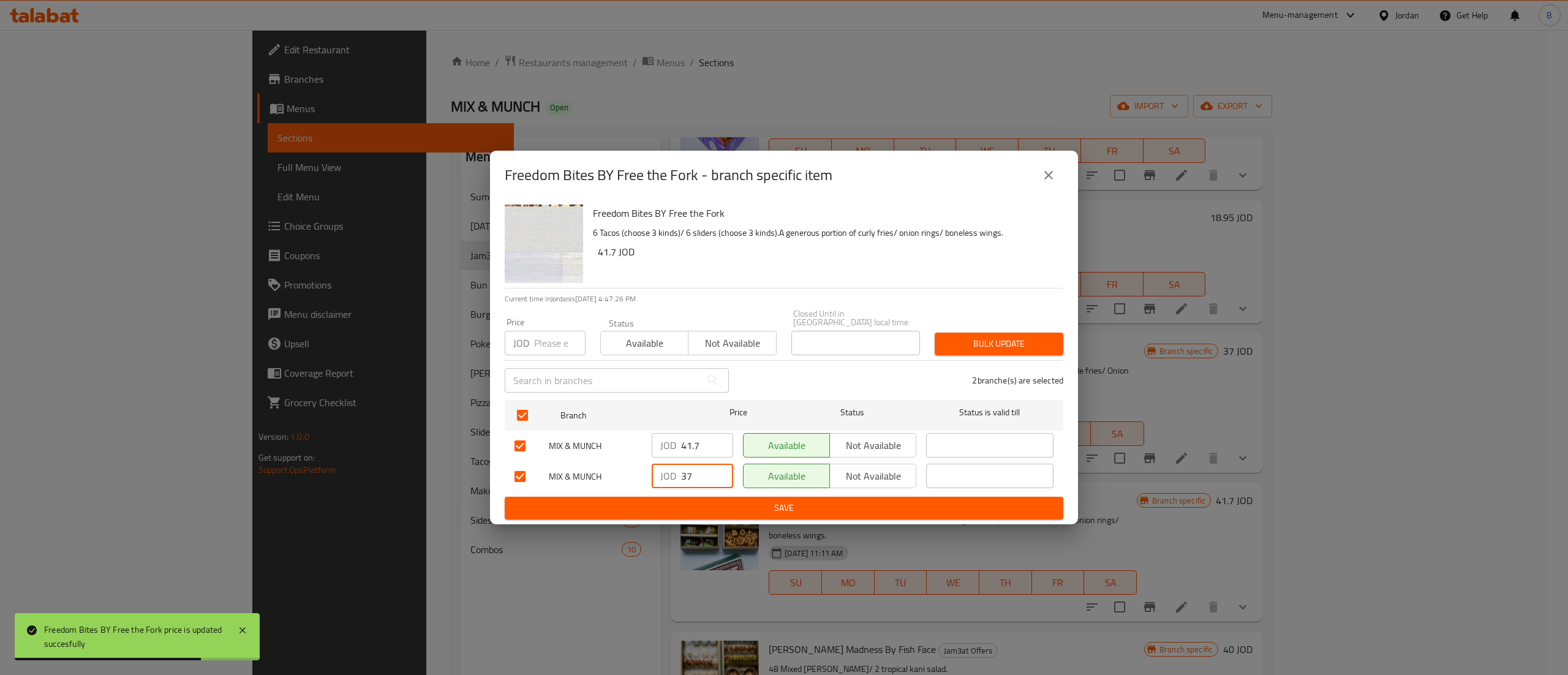
paste input "41."
type input "41.7"
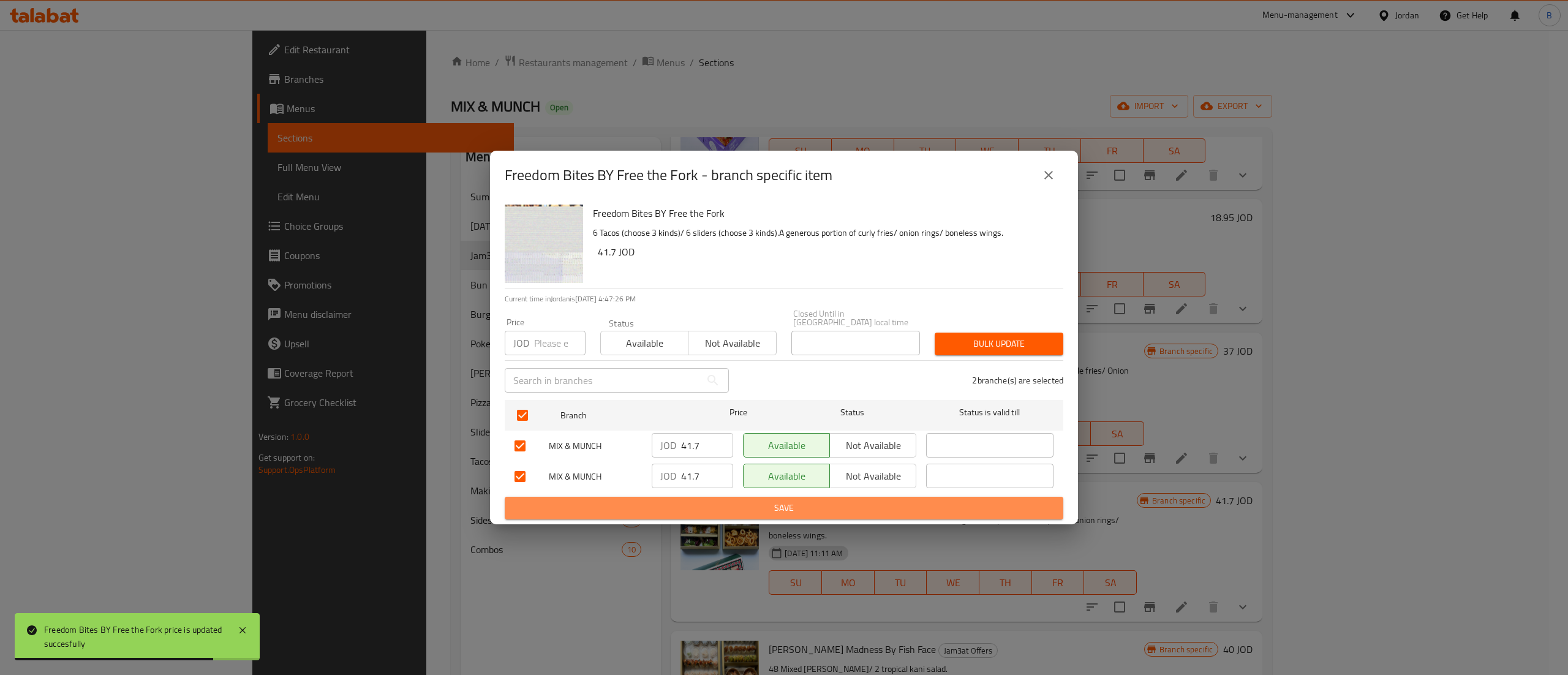
click at [716, 510] on span "Save" at bounding box center [783, 508] width 539 height 15
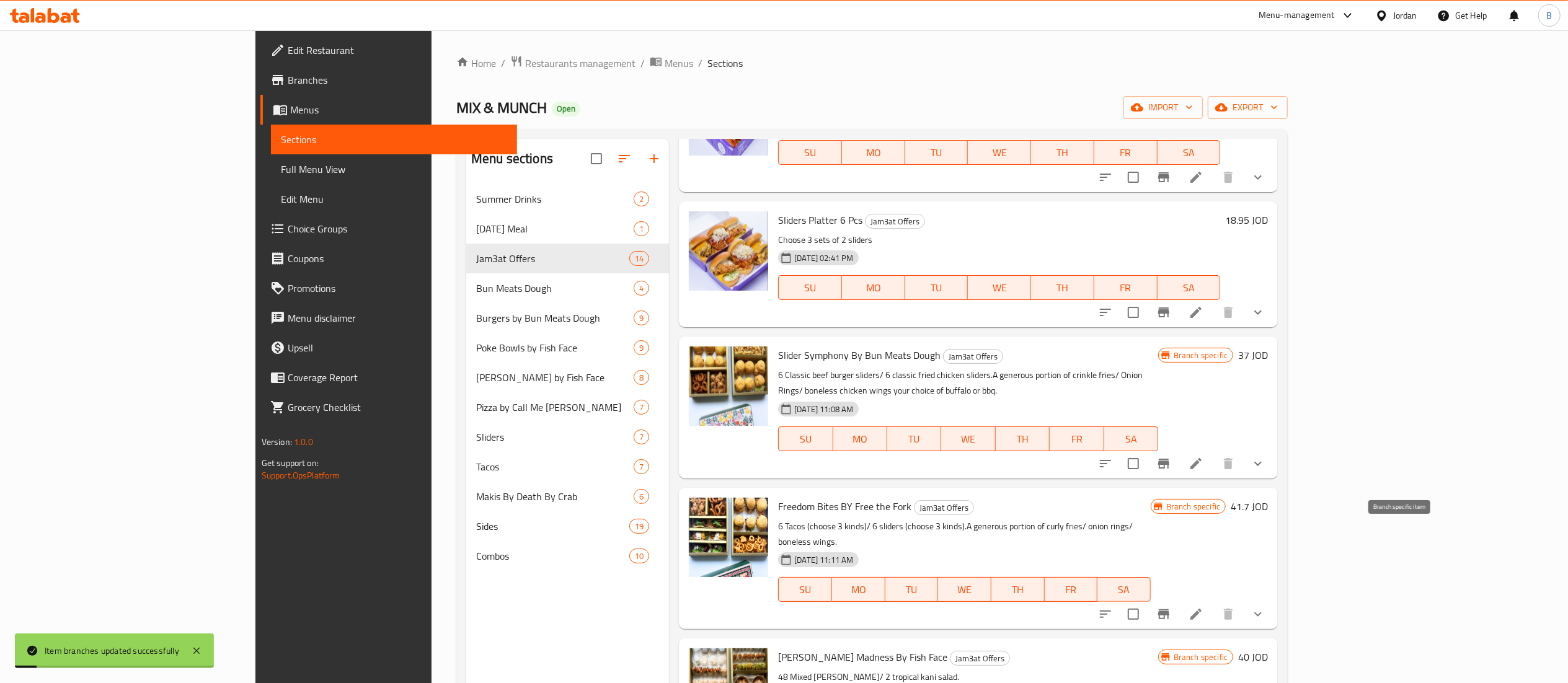
click at [1169, 609] on icon "Branch-specific-item" at bounding box center [1164, 614] width 11 height 10
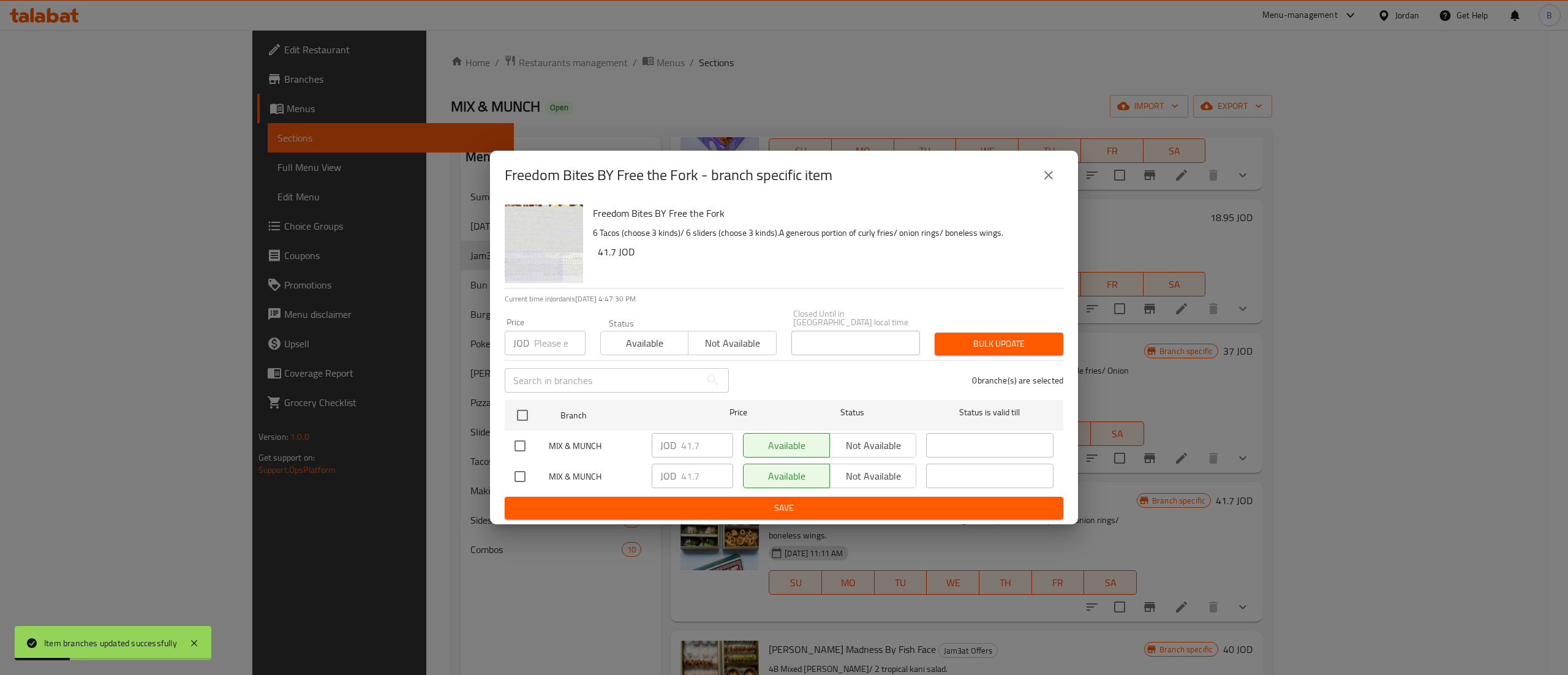
click at [1061, 179] on button "close" at bounding box center [1049, 175] width 29 height 29
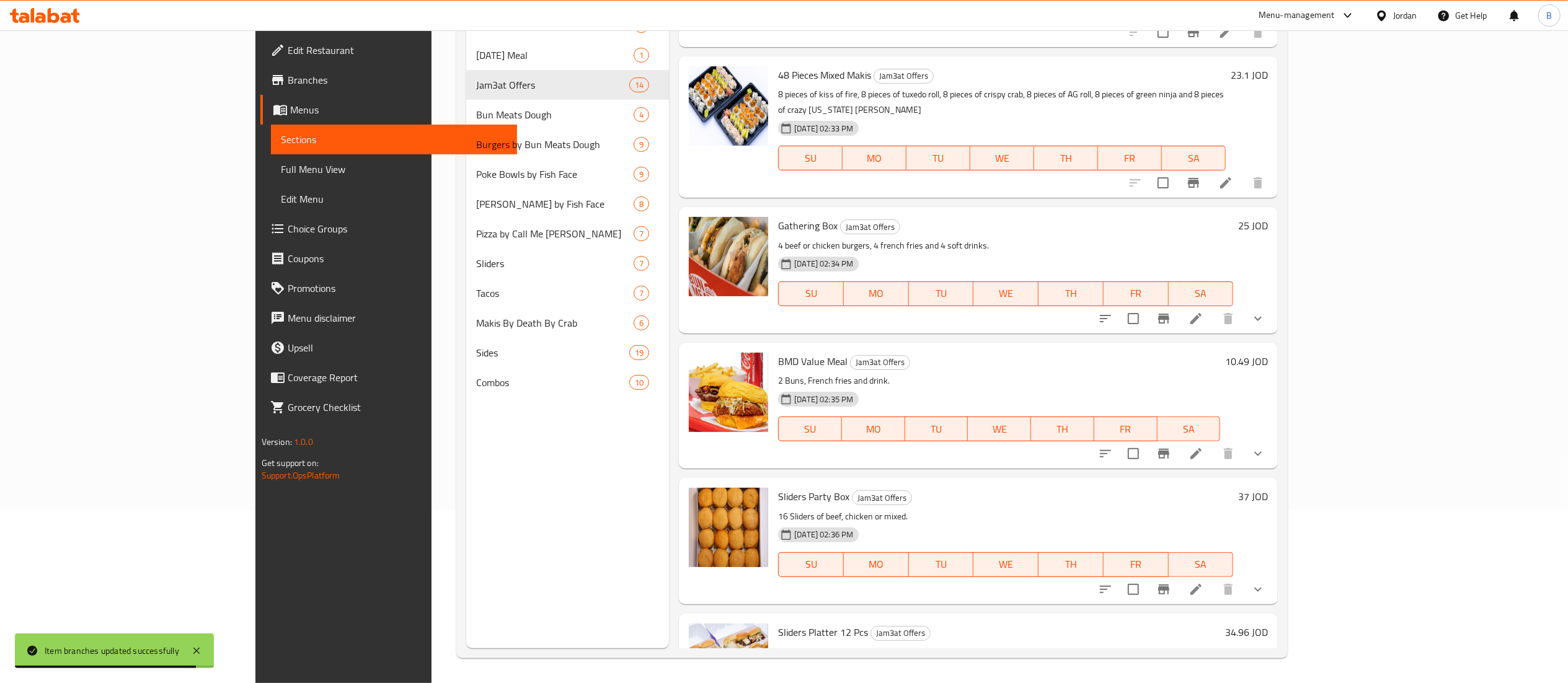
scroll to position [3, 0]
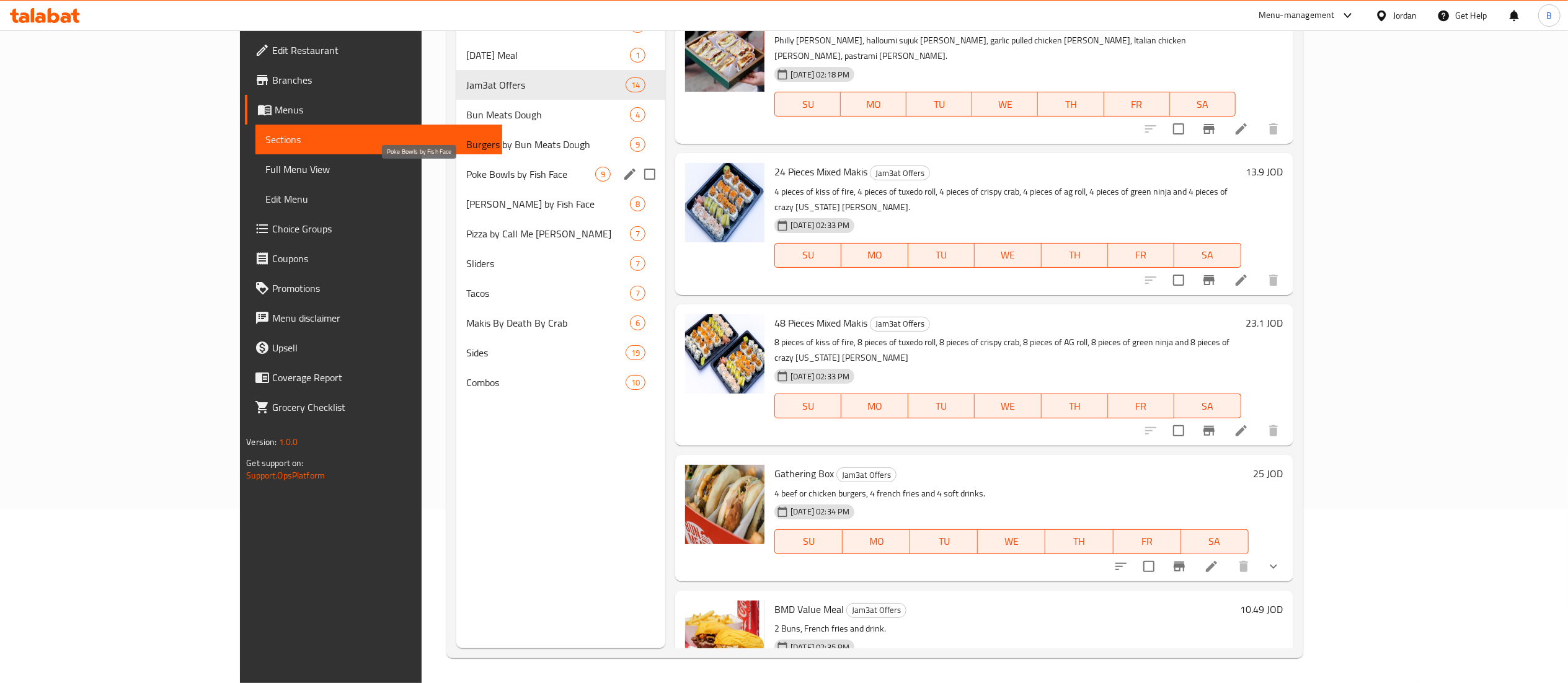
click at [466, 172] on span "Poke Bowls by Fish Face" at bounding box center [530, 174] width 129 height 15
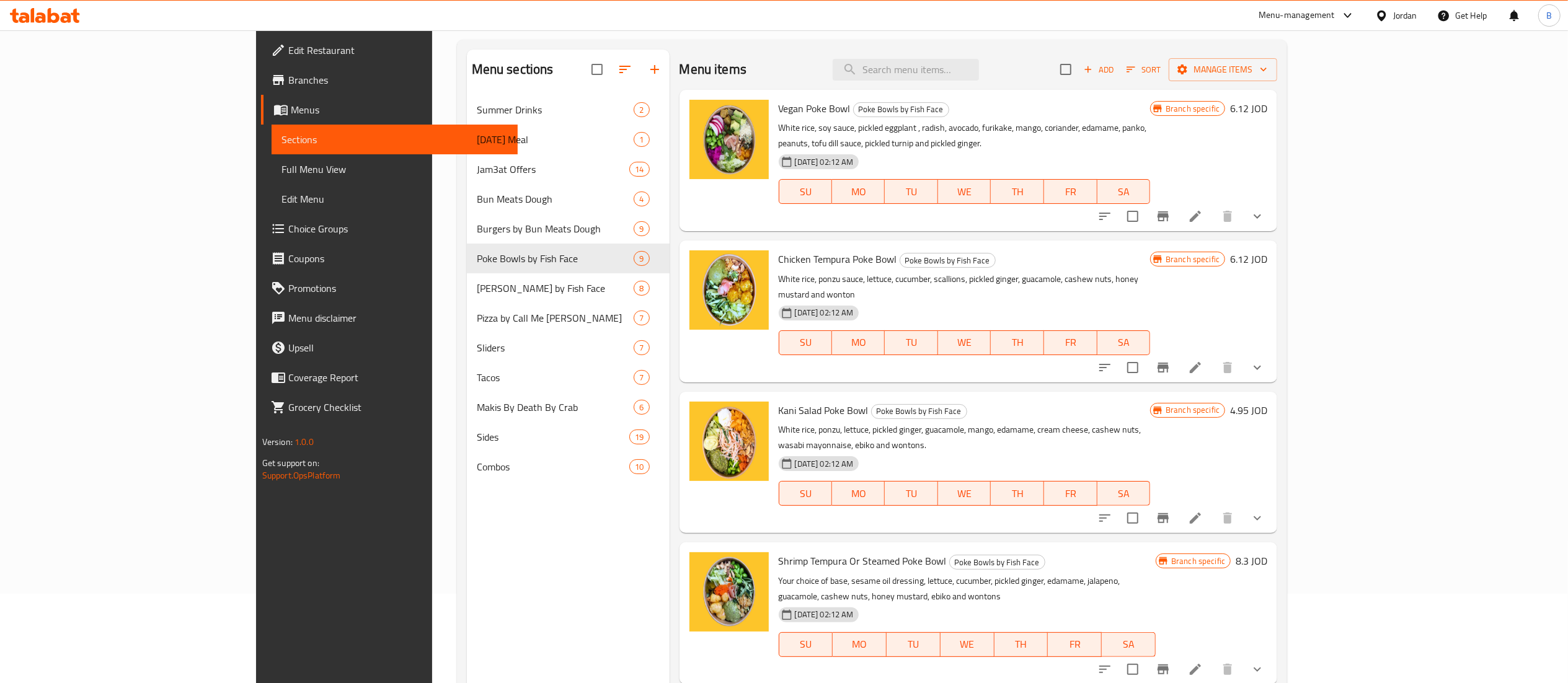
scroll to position [50, 0]
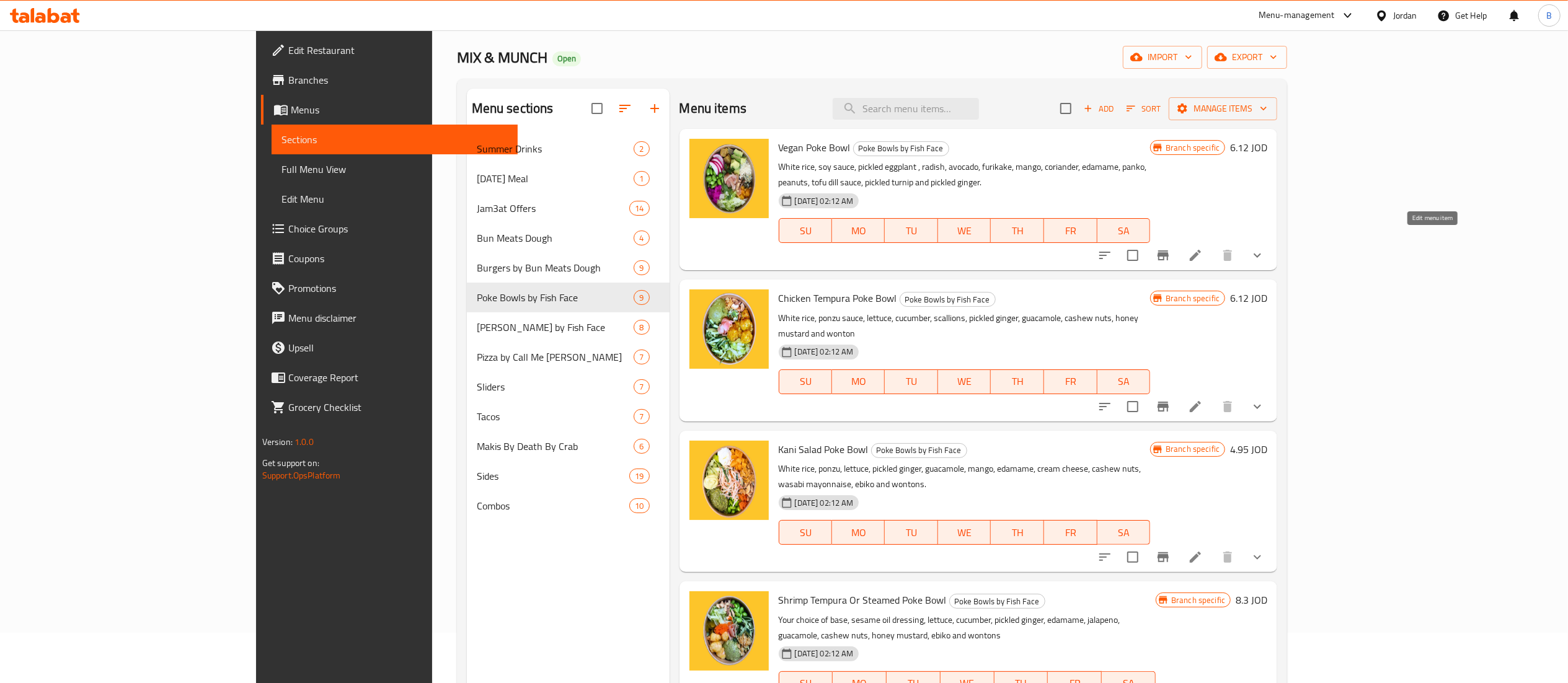
click at [1203, 248] on icon at bounding box center [1195, 255] width 15 height 15
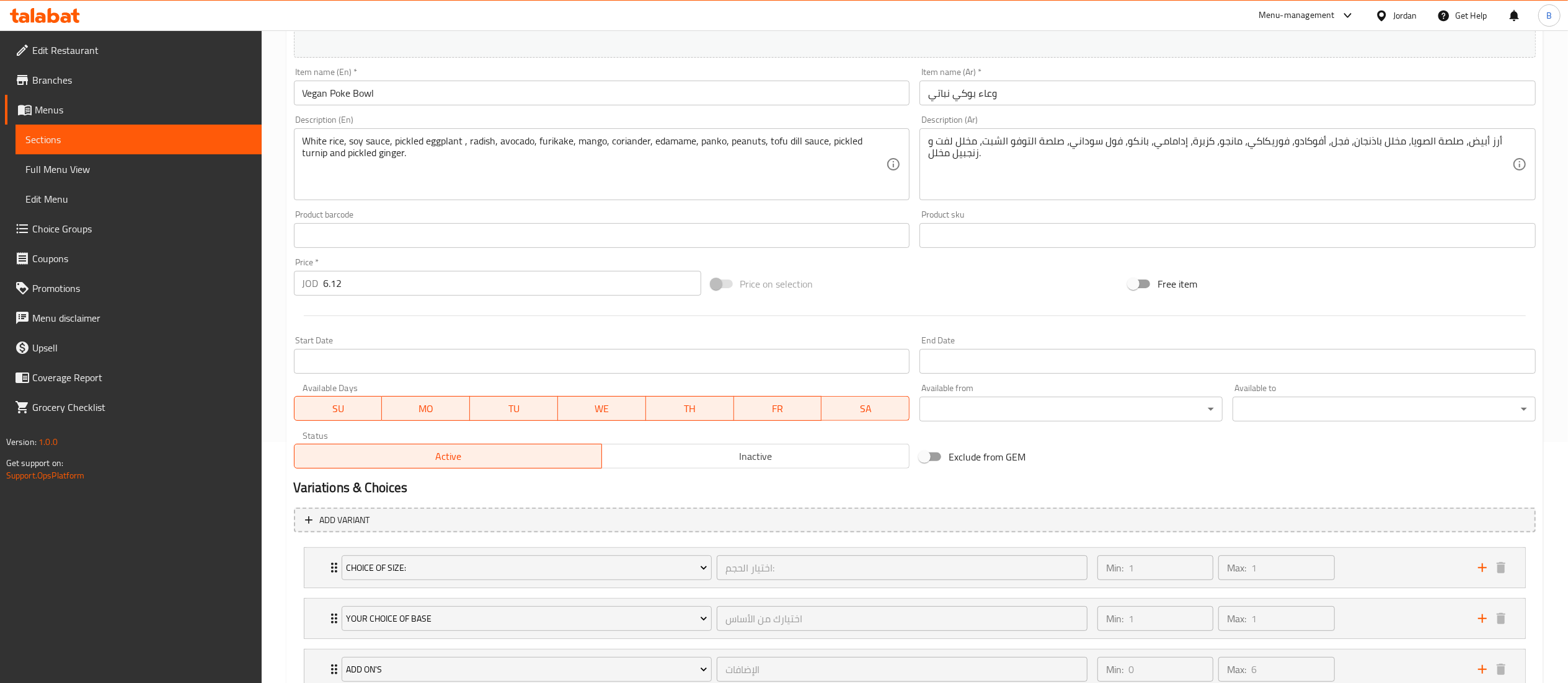
scroll to position [335, 0]
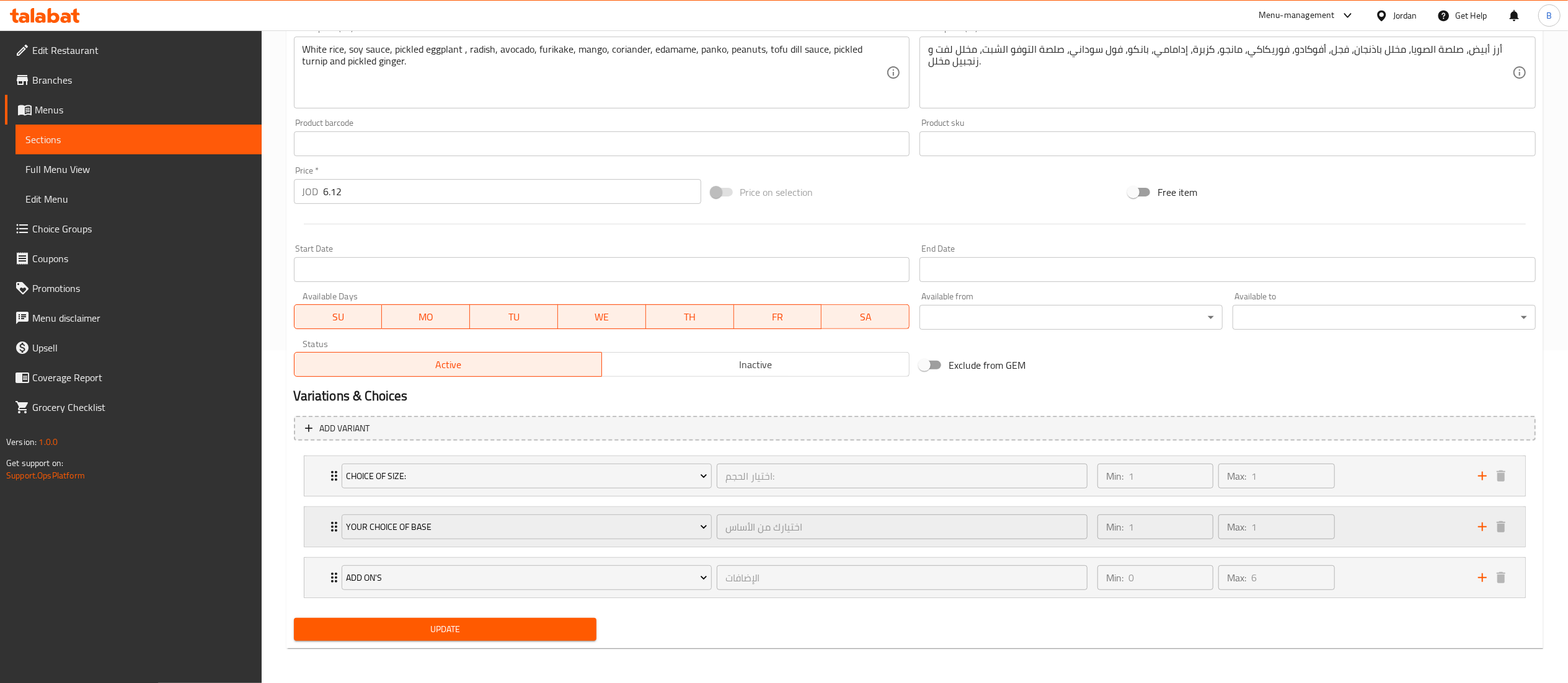
click at [1405, 522] on div "Min: 1 ​ Max: 1 ​" at bounding box center [1280, 527] width 381 height 40
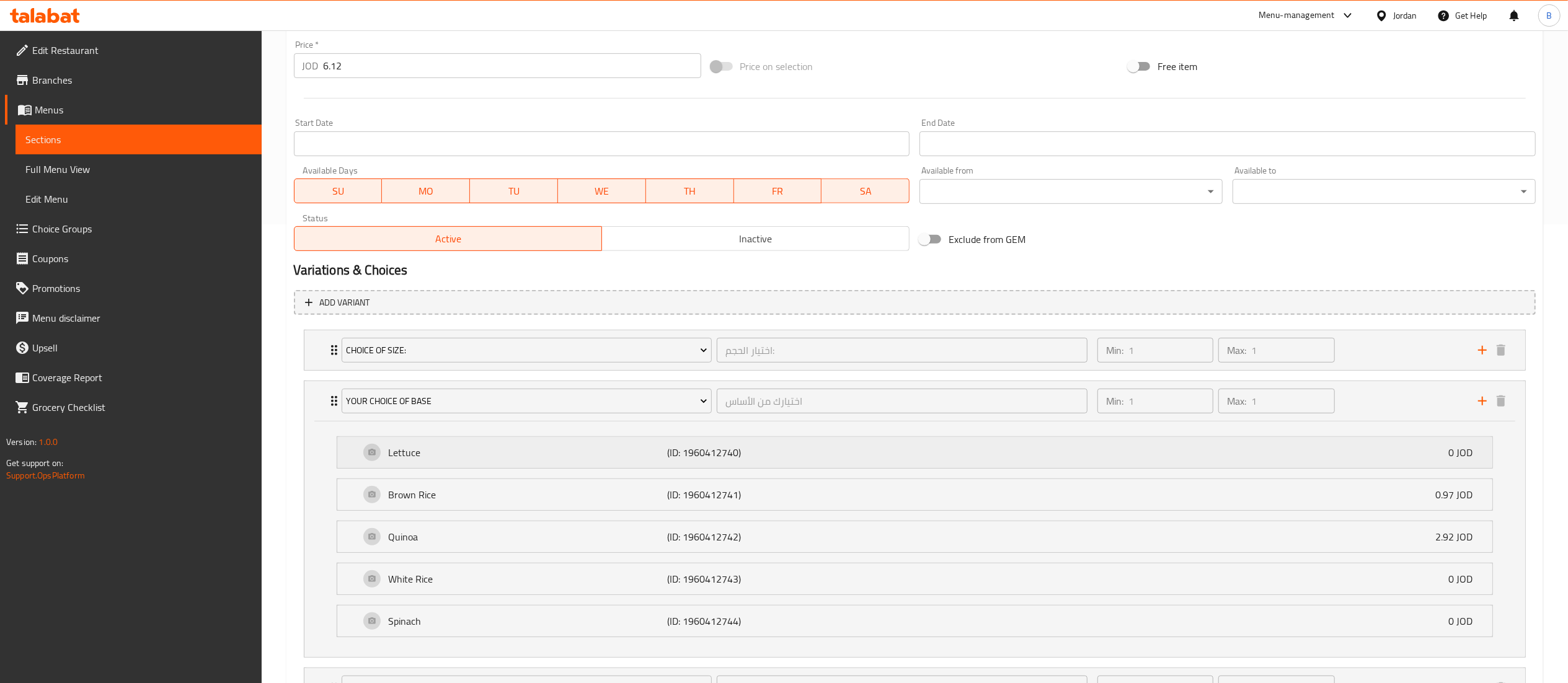
scroll to position [573, 0]
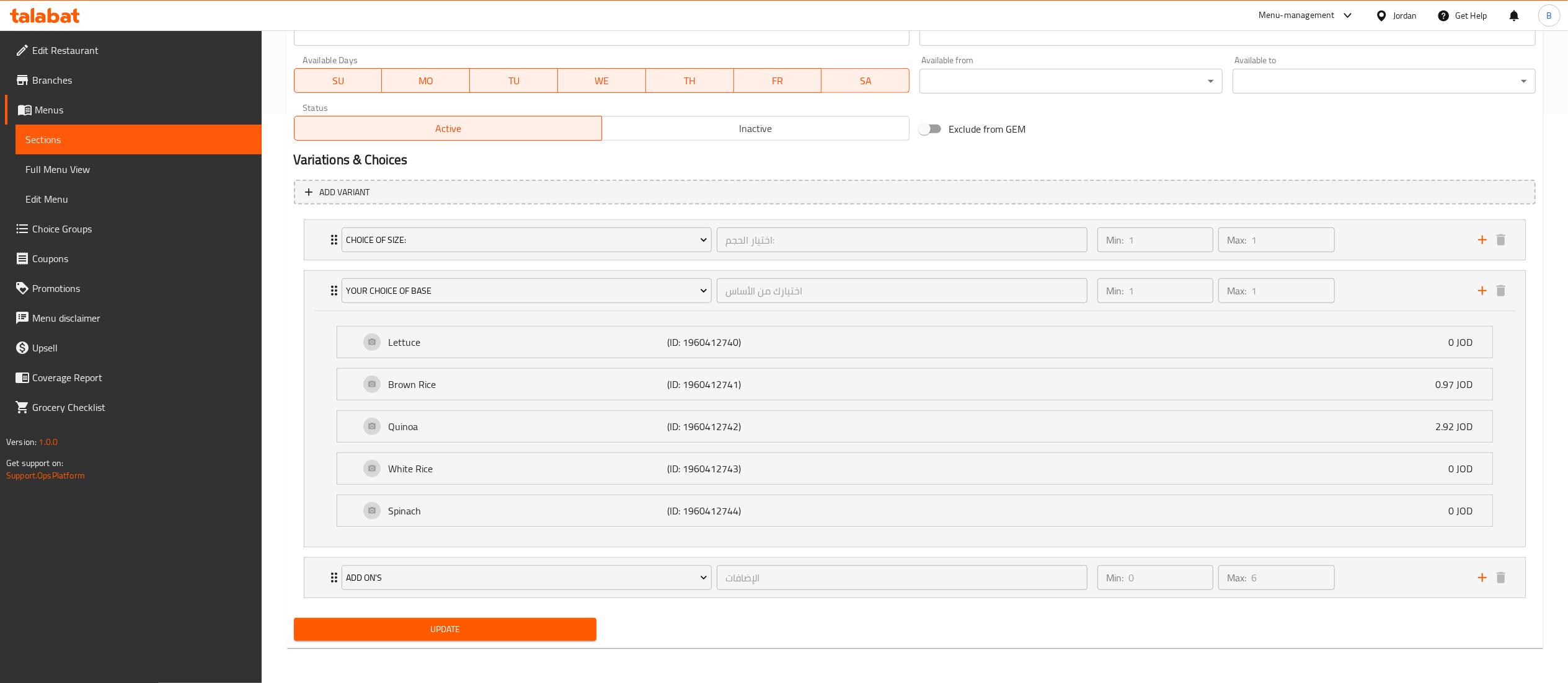
click at [120, 221] on span "Choice Groups" at bounding box center [142, 228] width 220 height 15
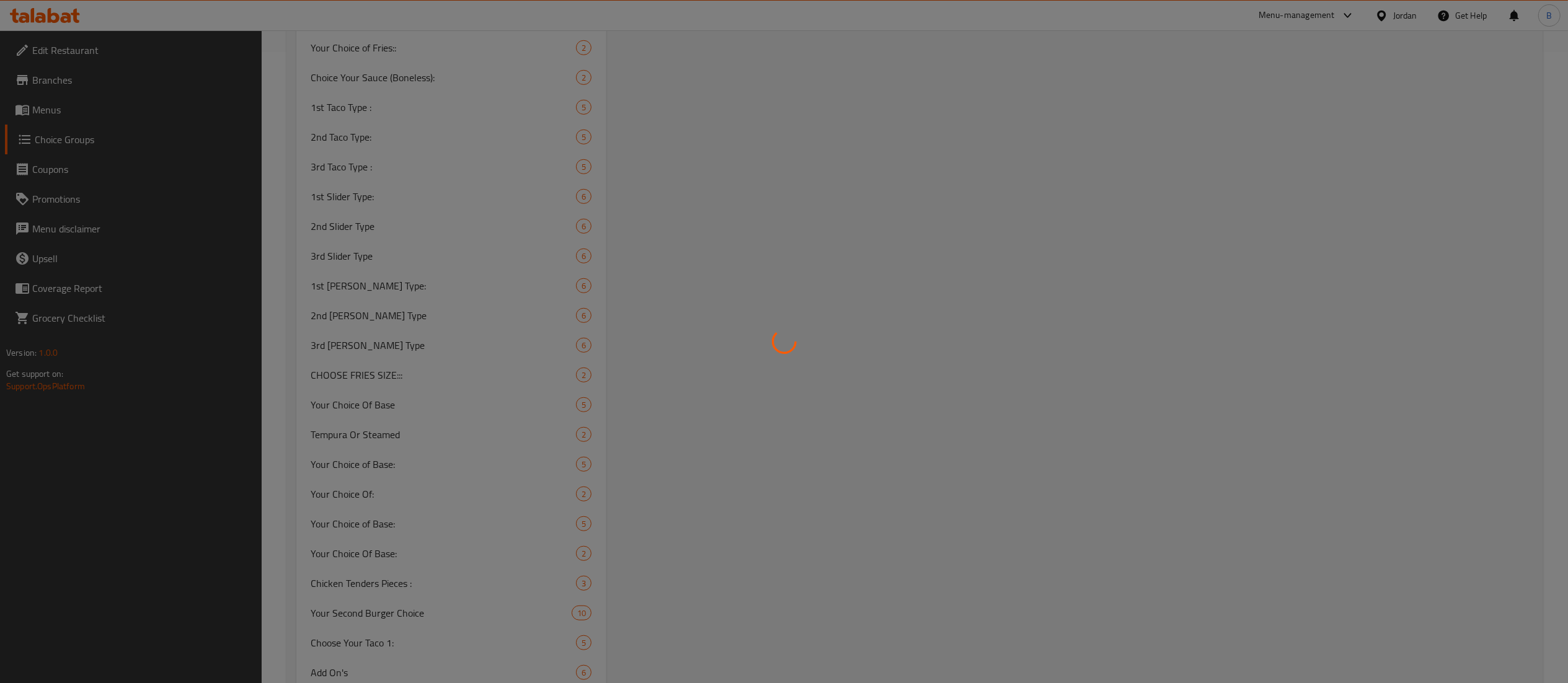
scroll to position [672, 0]
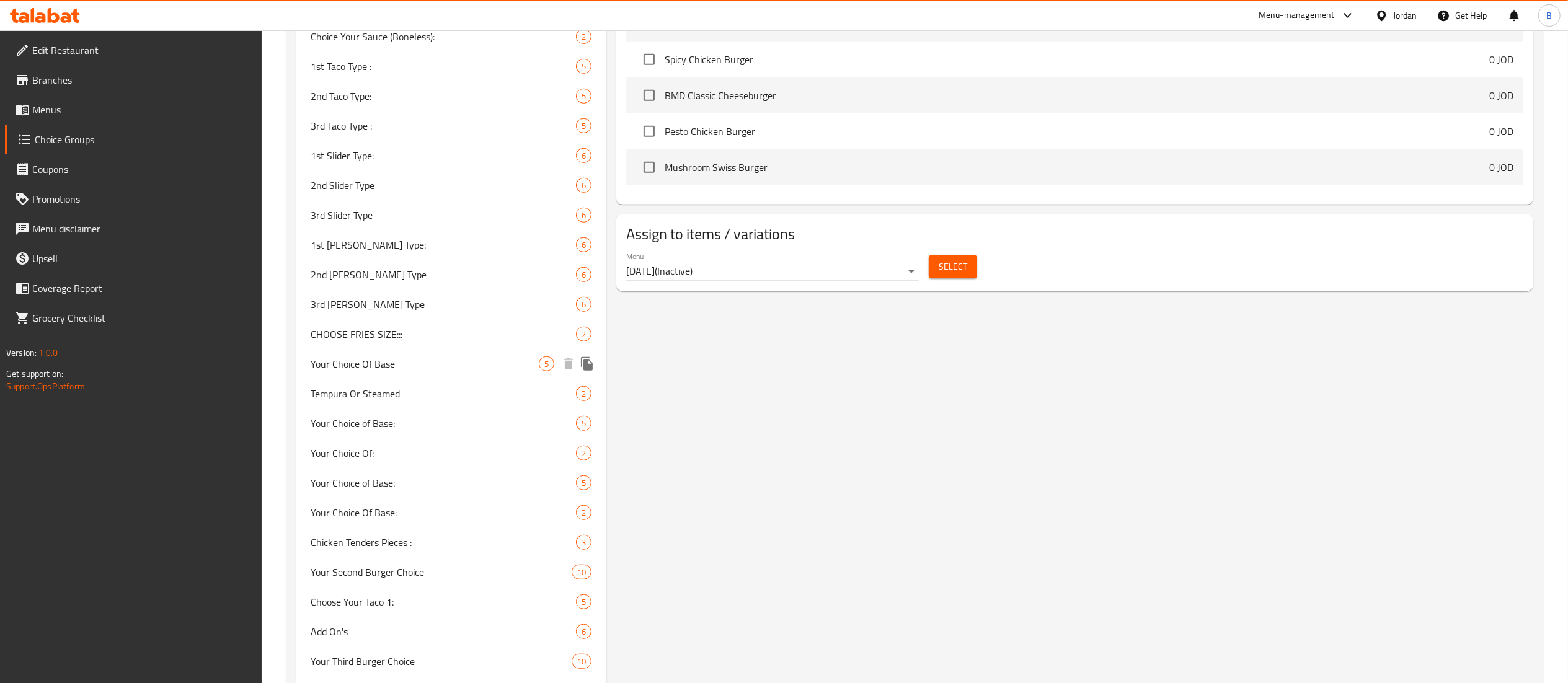
click at [405, 368] on span "Your Choice Of Base" at bounding box center [426, 364] width 228 height 15
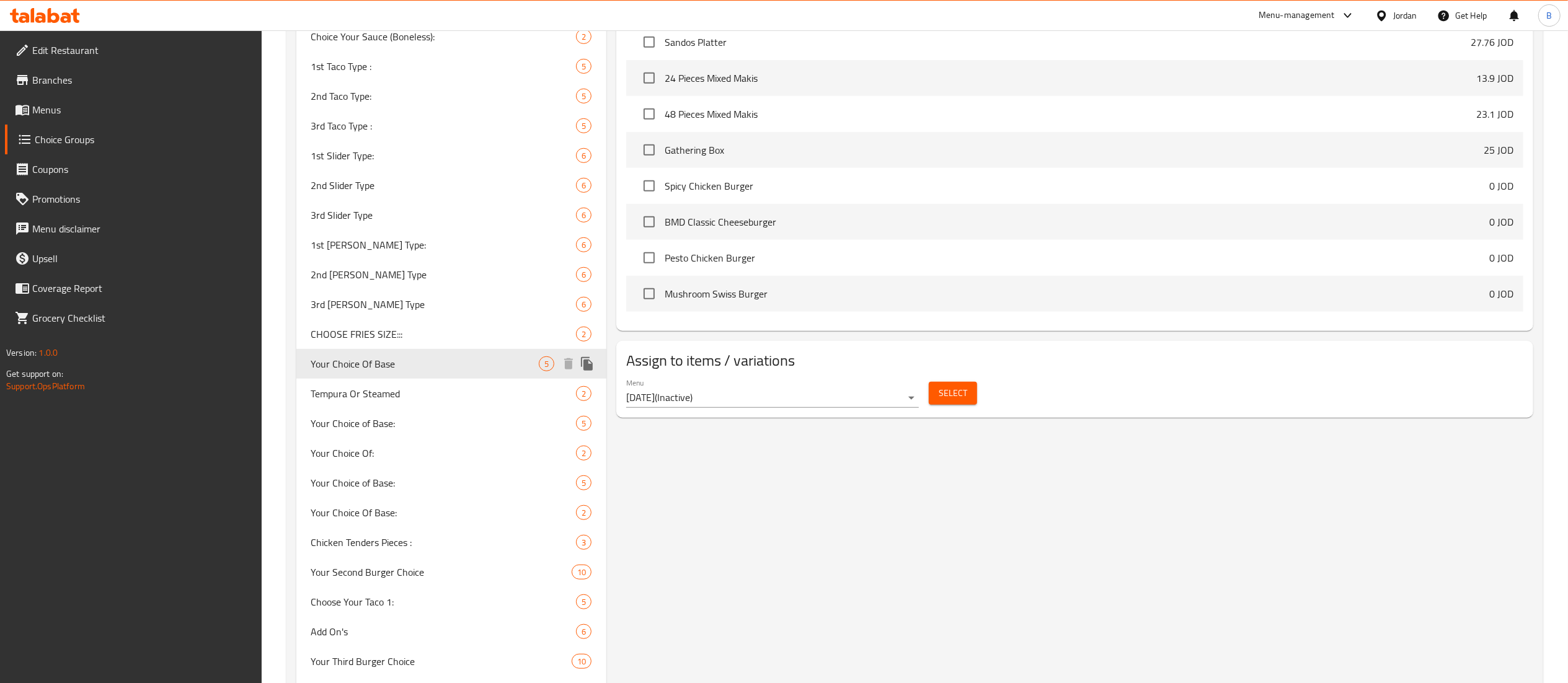
type input "Your Choice Of Base"
type input "اختيارك من الأساس"
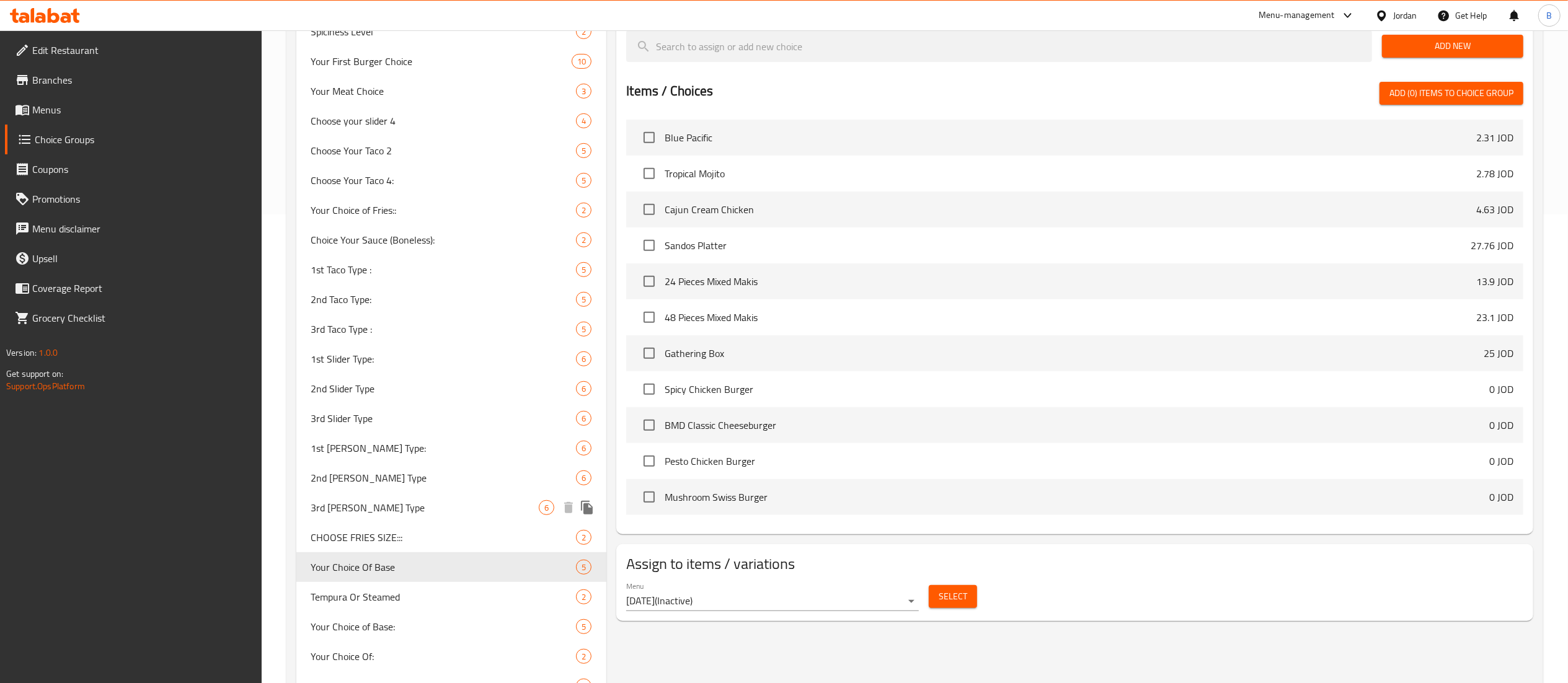
scroll to position [496, 0]
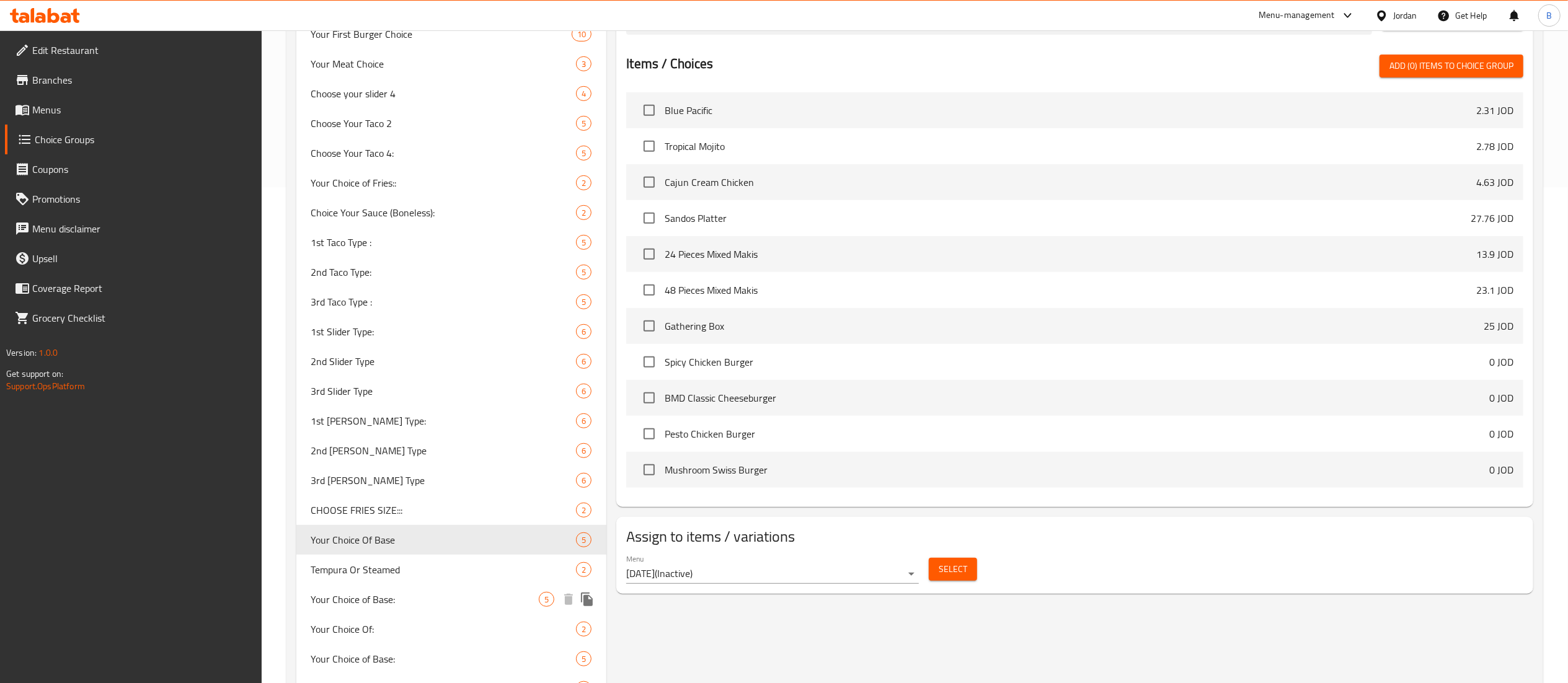
click at [420, 600] on span "Your Choice of Base:" at bounding box center [426, 599] width 228 height 15
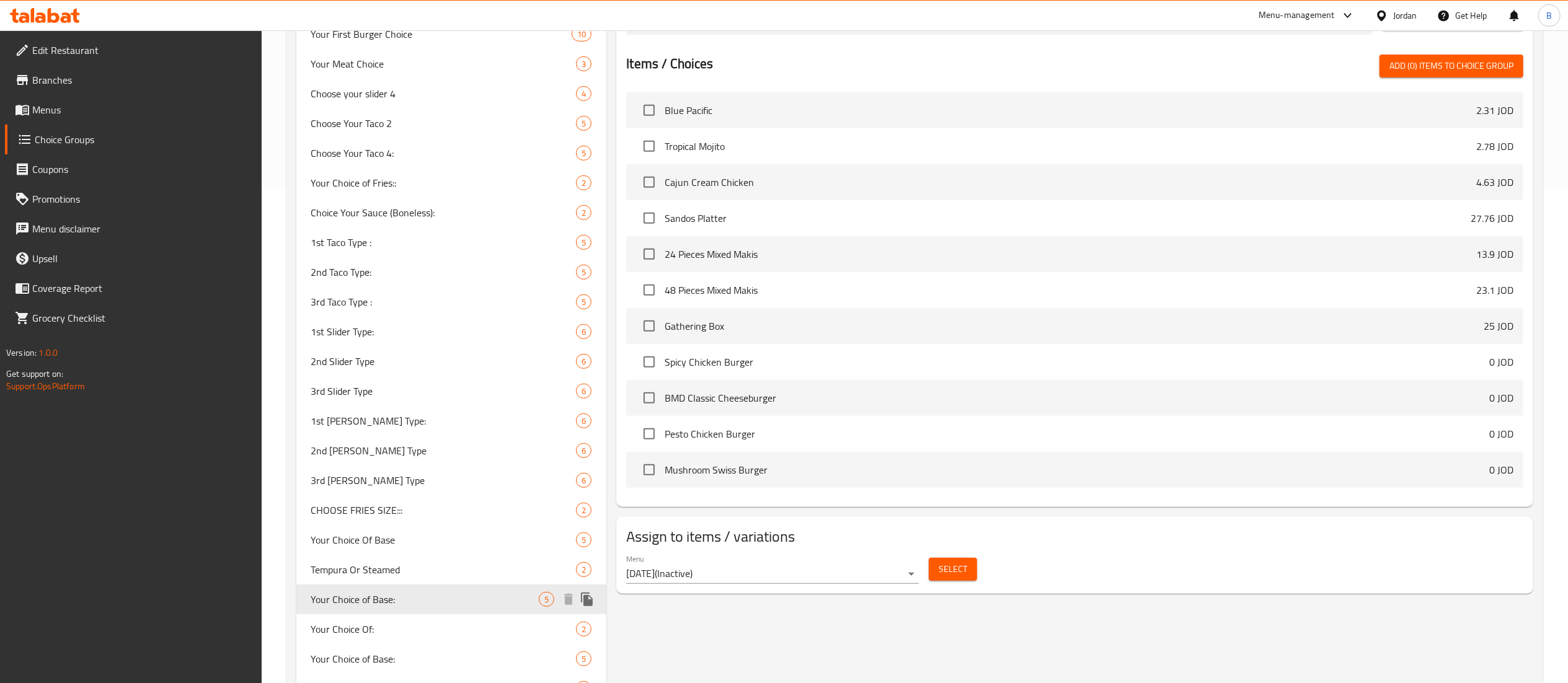
type input "Your Choice of Base:"
type input "اختيارك من القاعدة:"
click at [414, 535] on span "Your Choice Of Base" at bounding box center [426, 540] width 228 height 15
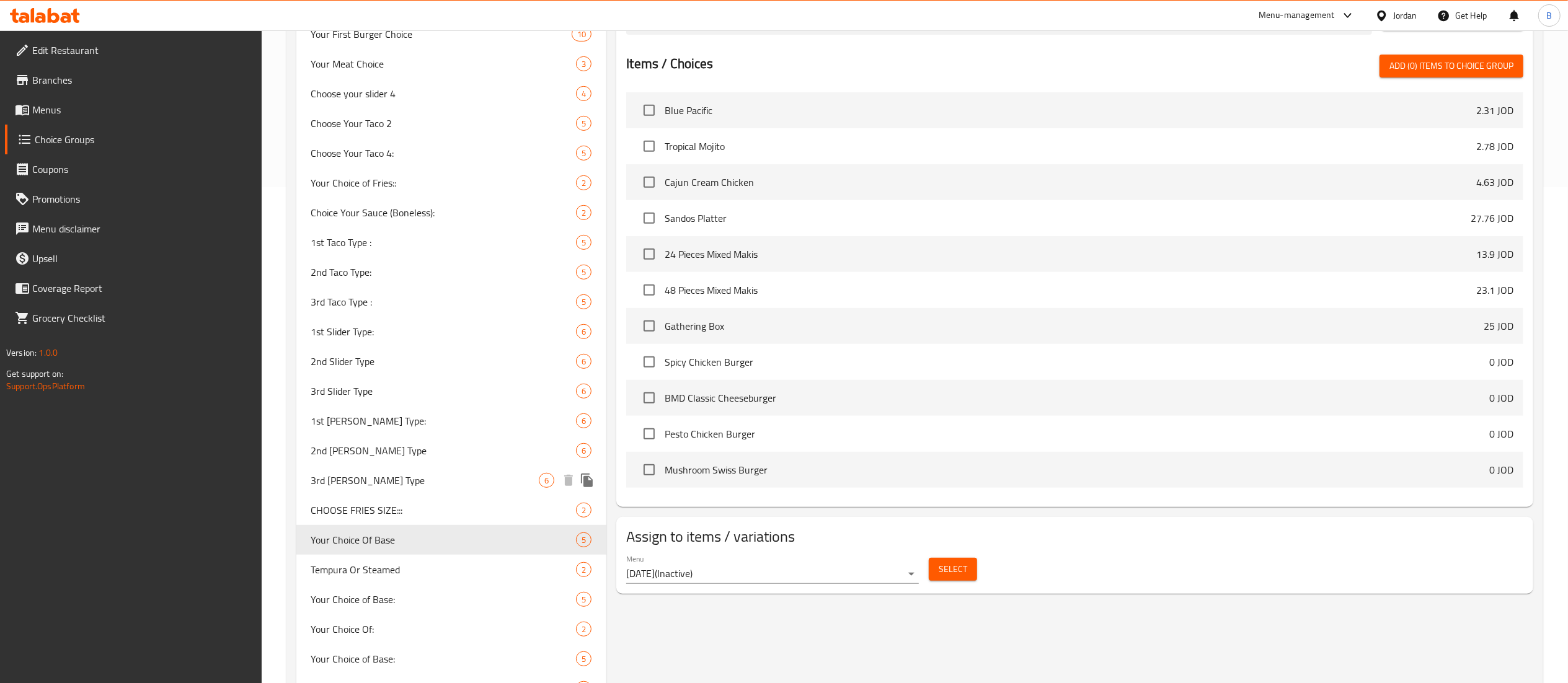
type input "Your Choice Of Base"
type input "اختيارك من الأساس"
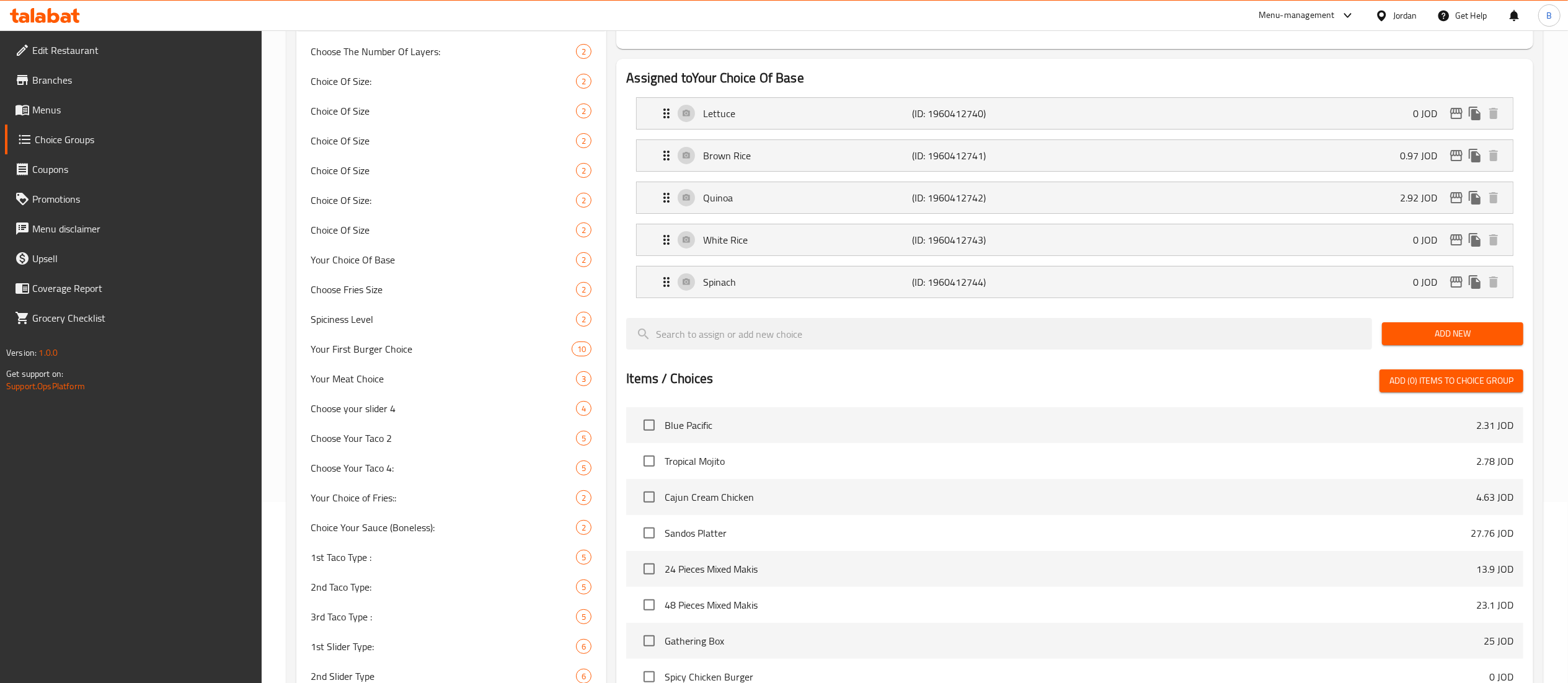
scroll to position [0, 0]
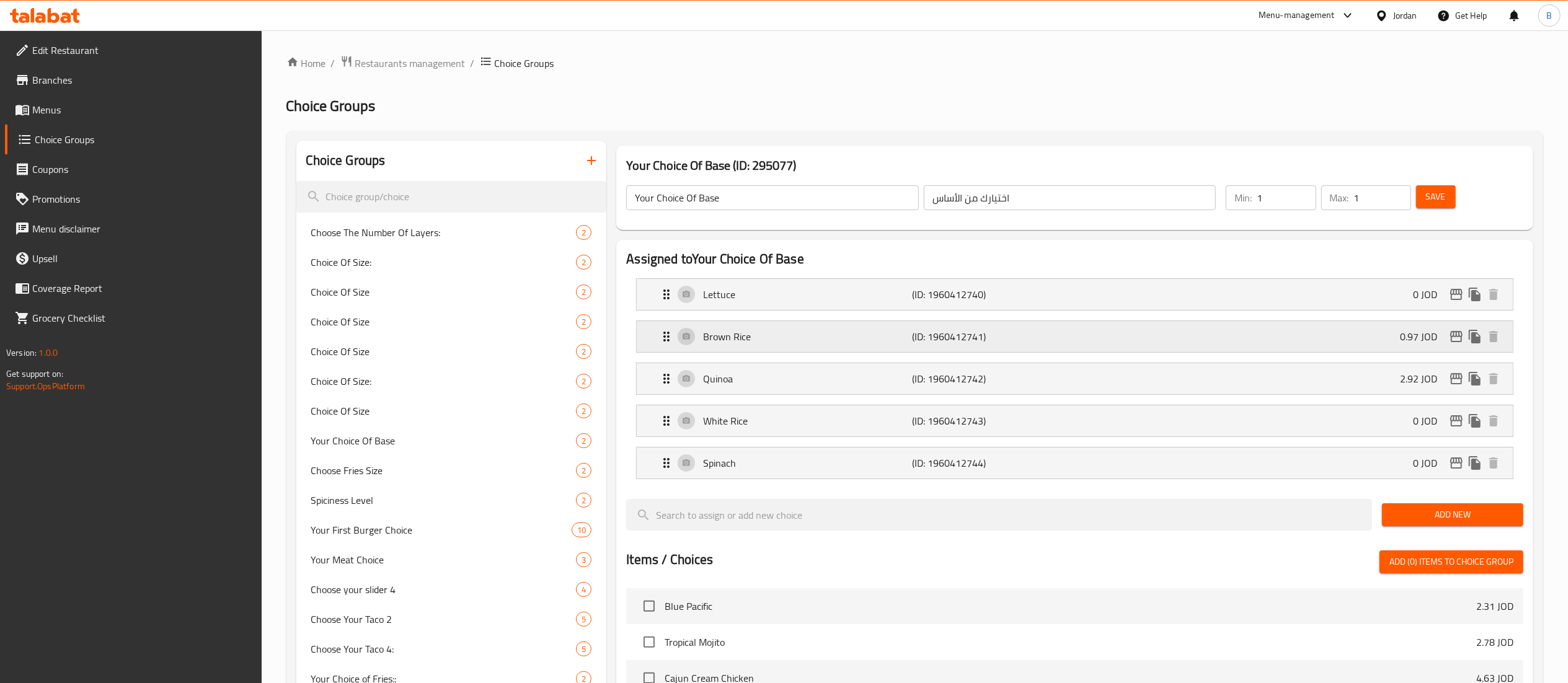
click at [1007, 328] on div "Brown Rice (ID: 1960412741) 0.97 JOD" at bounding box center [1078, 337] width 839 height 31
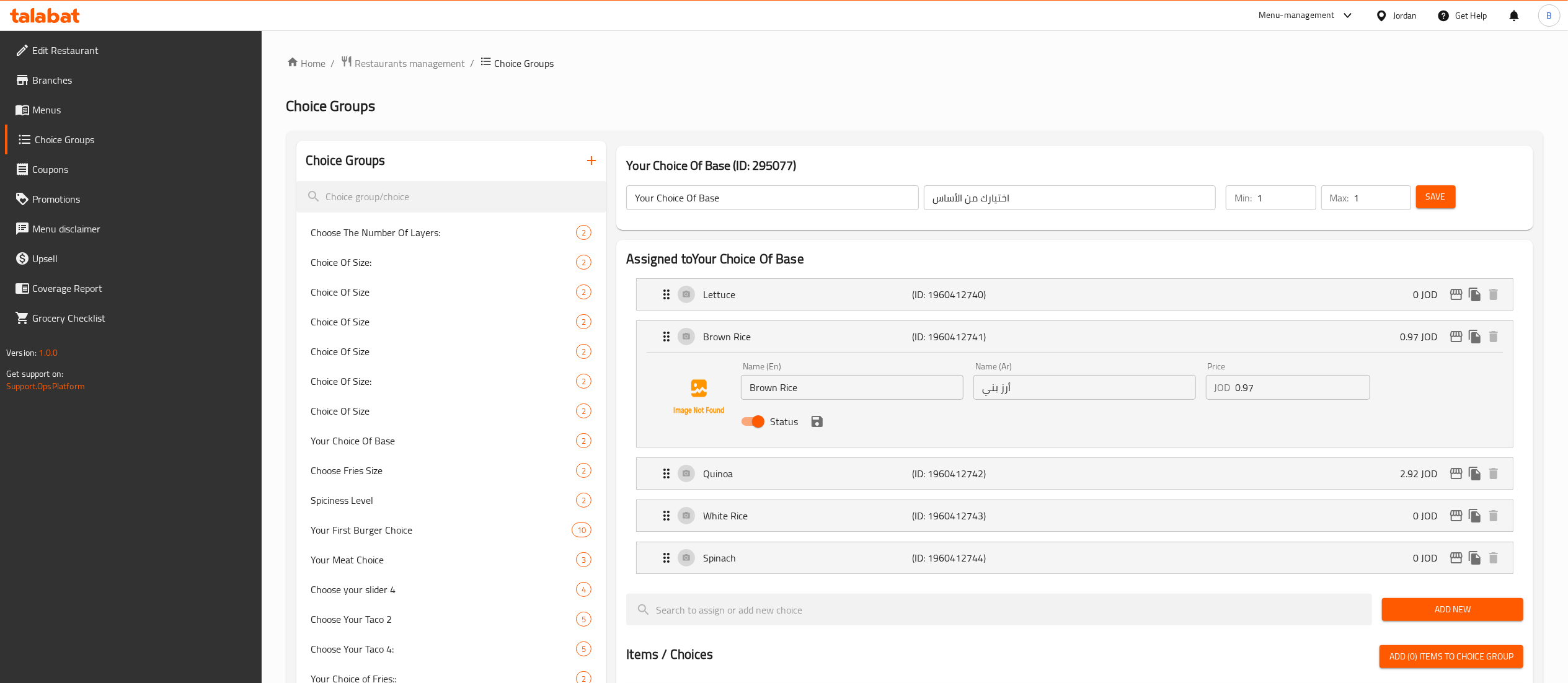
drag, startPoint x: 1288, startPoint y: 398, endPoint x: 1013, endPoint y: 406, distance: 275.1
click at [1083, 399] on div "Name (En) Brown Rice Name (En) Name (Ar) أرز بني Name (Ar) Price JOD 0.97 Price…" at bounding box center [1084, 398] width 697 height 82
click at [816, 423] on icon "save" at bounding box center [817, 422] width 11 height 11
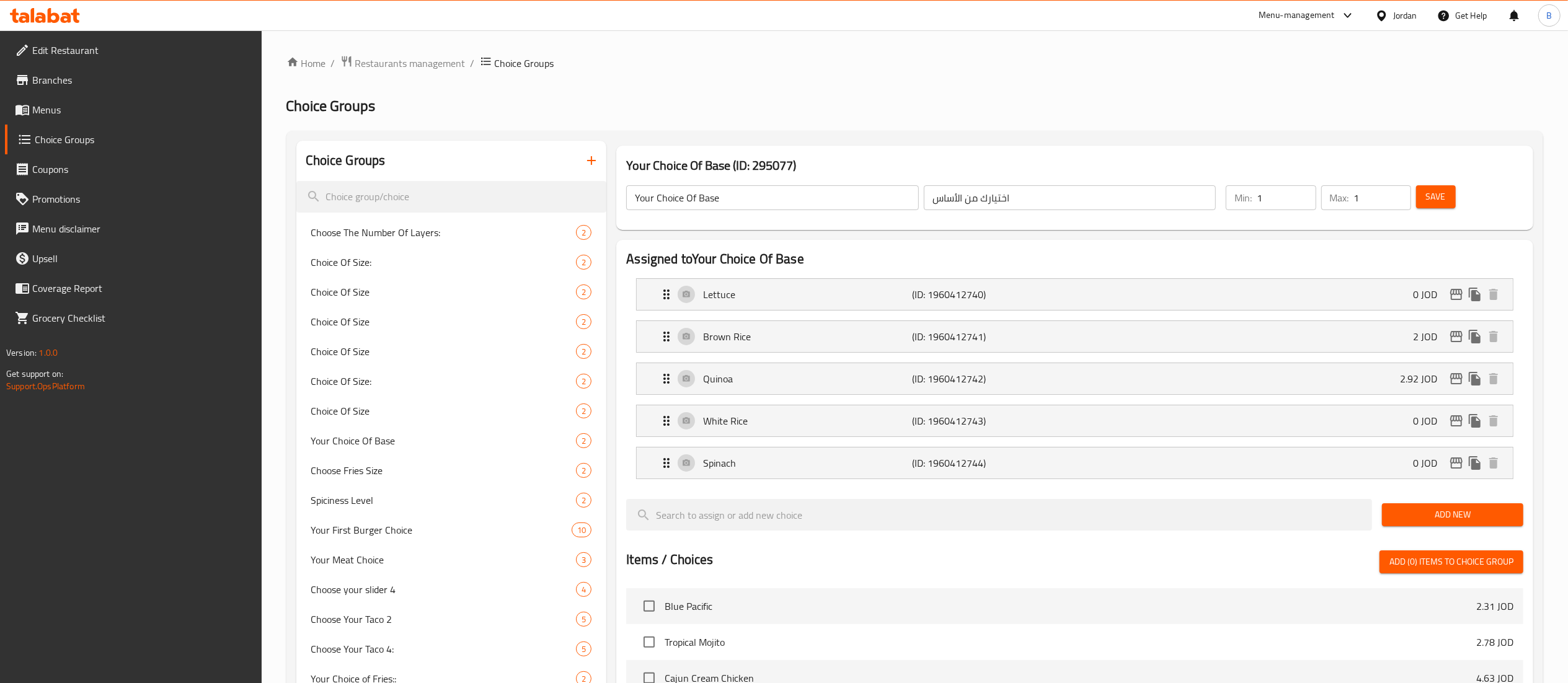
type input "2"
click at [1456, 203] on button "Save" at bounding box center [1436, 196] width 40 height 23
click at [1456, 338] on icon "edit" at bounding box center [1456, 336] width 15 height 15
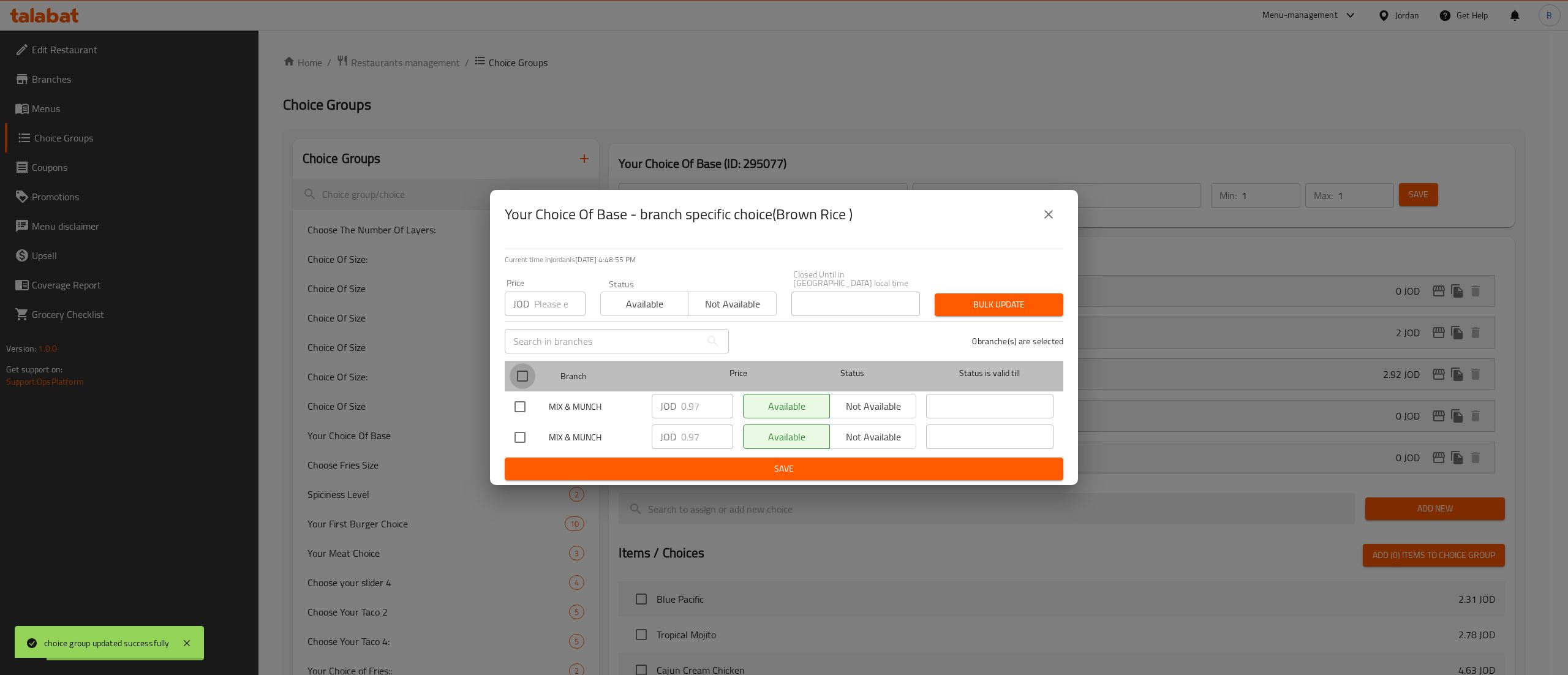
click at [517, 369] on input "checkbox" at bounding box center [522, 376] width 26 height 26
checkbox input "true"
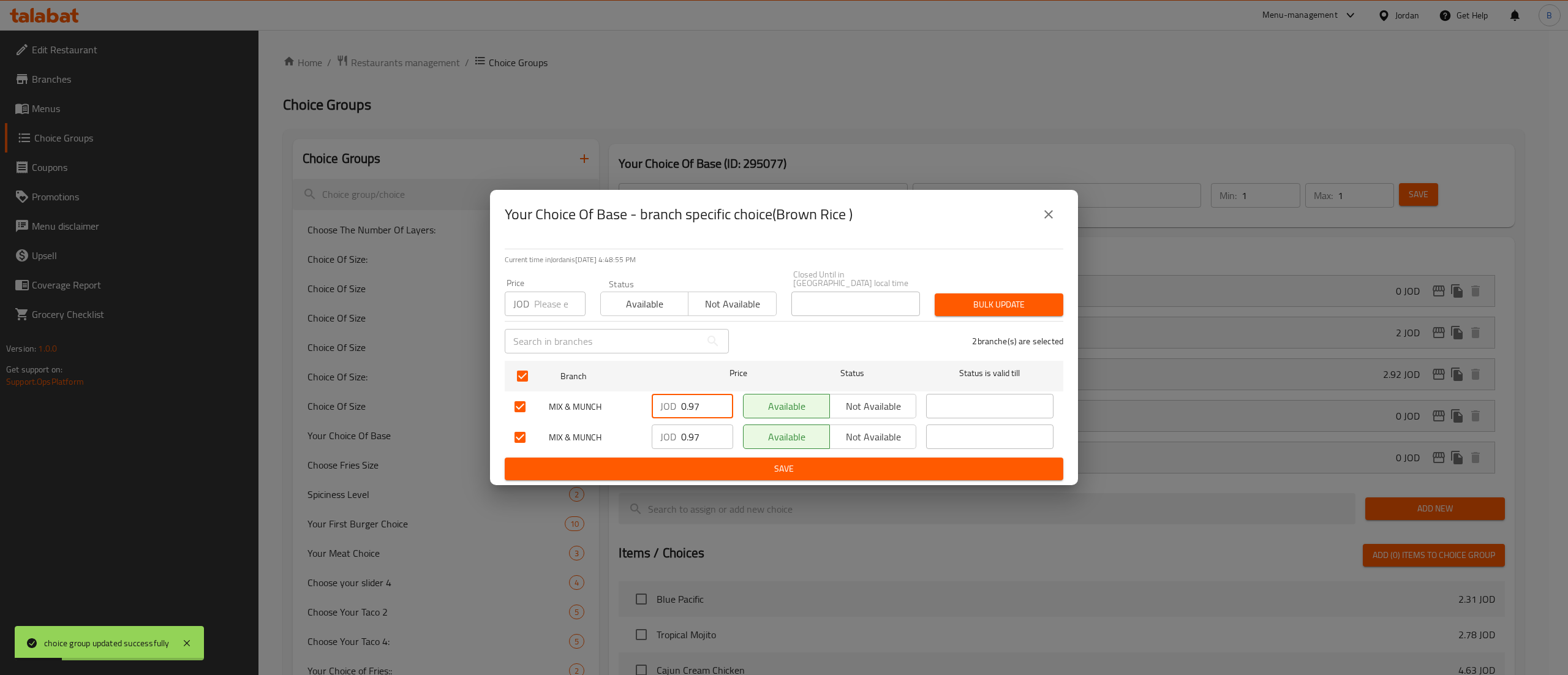
drag, startPoint x: 692, startPoint y: 409, endPoint x: 594, endPoint y: 425, distance: 99.3
click at [618, 418] on ul "Branch Price Status Status is valid till MIX & MUNCH JOD 0.97 ​ Available Not a…" at bounding box center [783, 407] width 558 height 102
type input "2"
drag, startPoint x: 708, startPoint y: 433, endPoint x: 657, endPoint y: 437, distance: 51.2
click at [667, 434] on div "JOD 0.97 ​" at bounding box center [692, 437] width 81 height 25
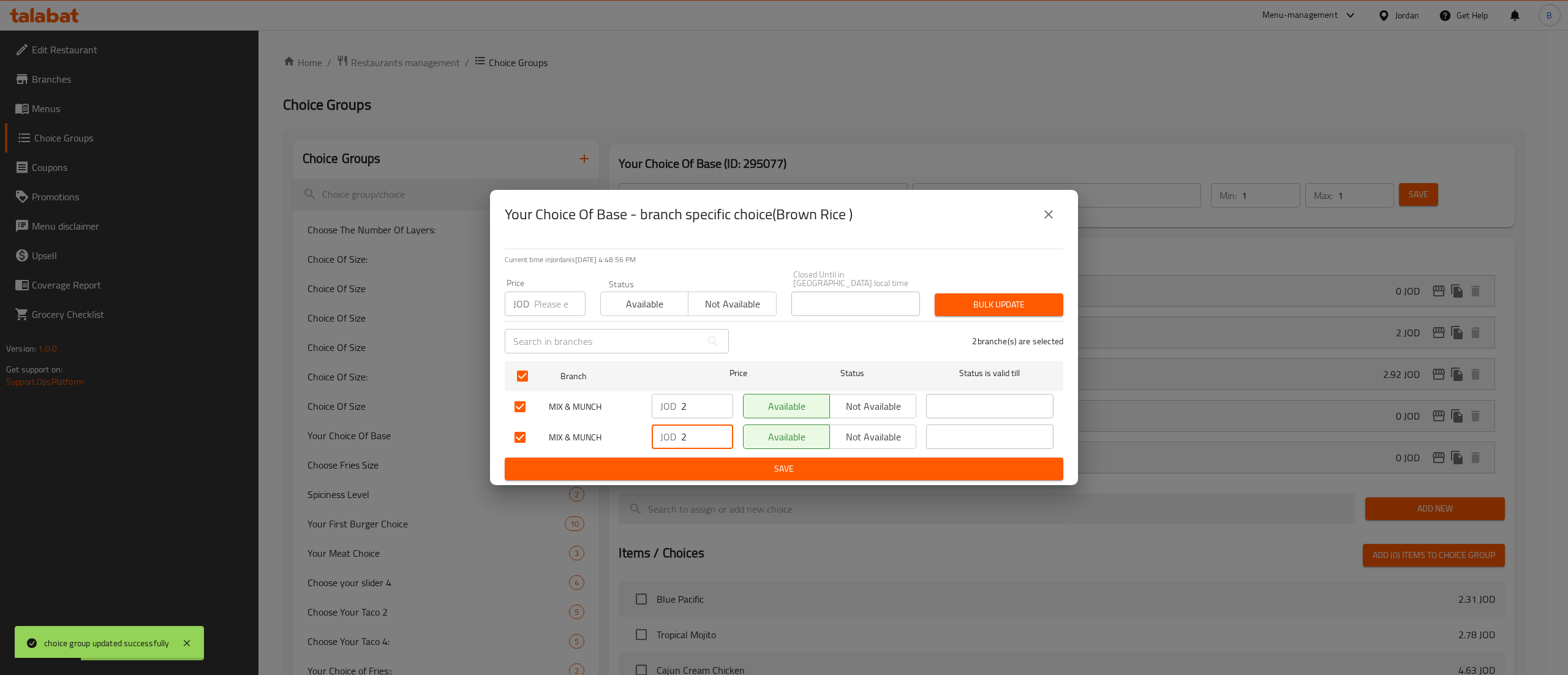
type input "2"
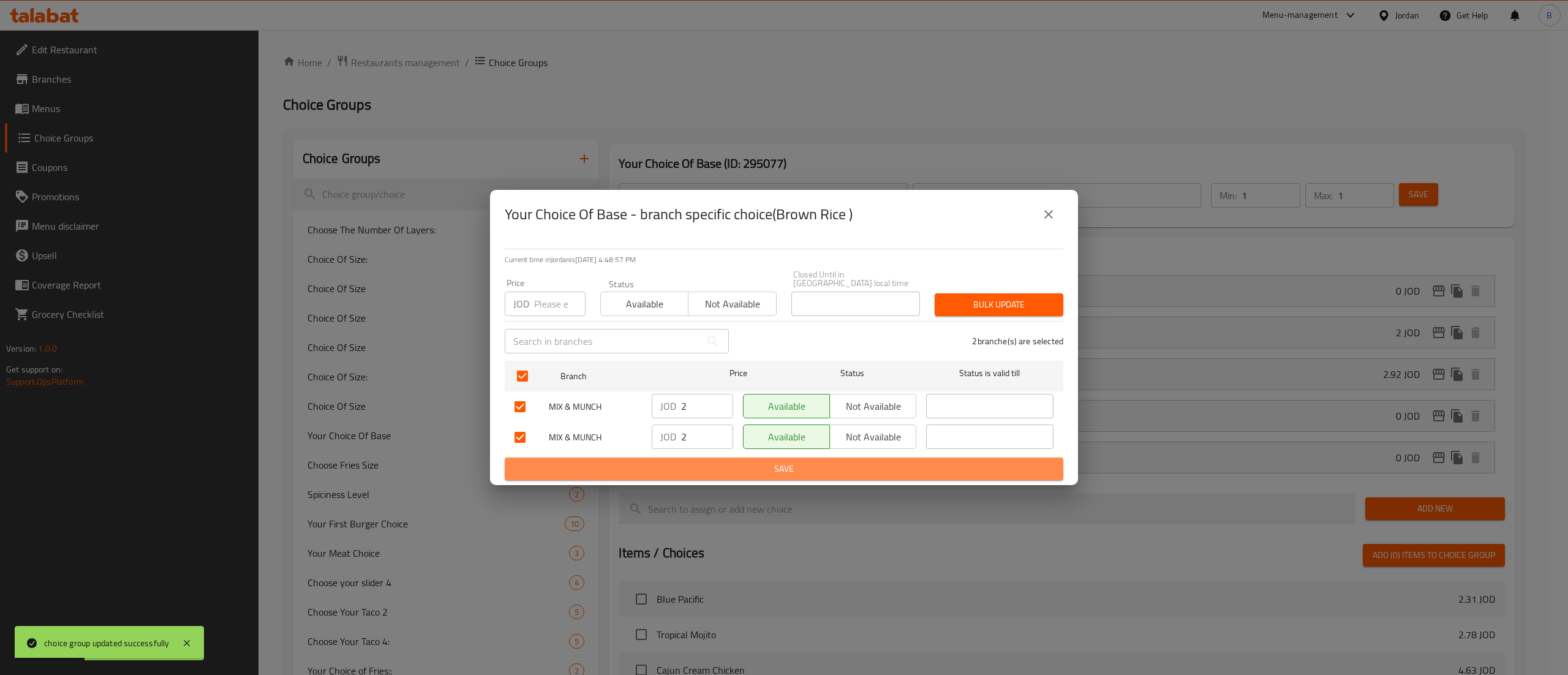
click at [686, 461] on span "Save" at bounding box center [783, 469] width 539 height 15
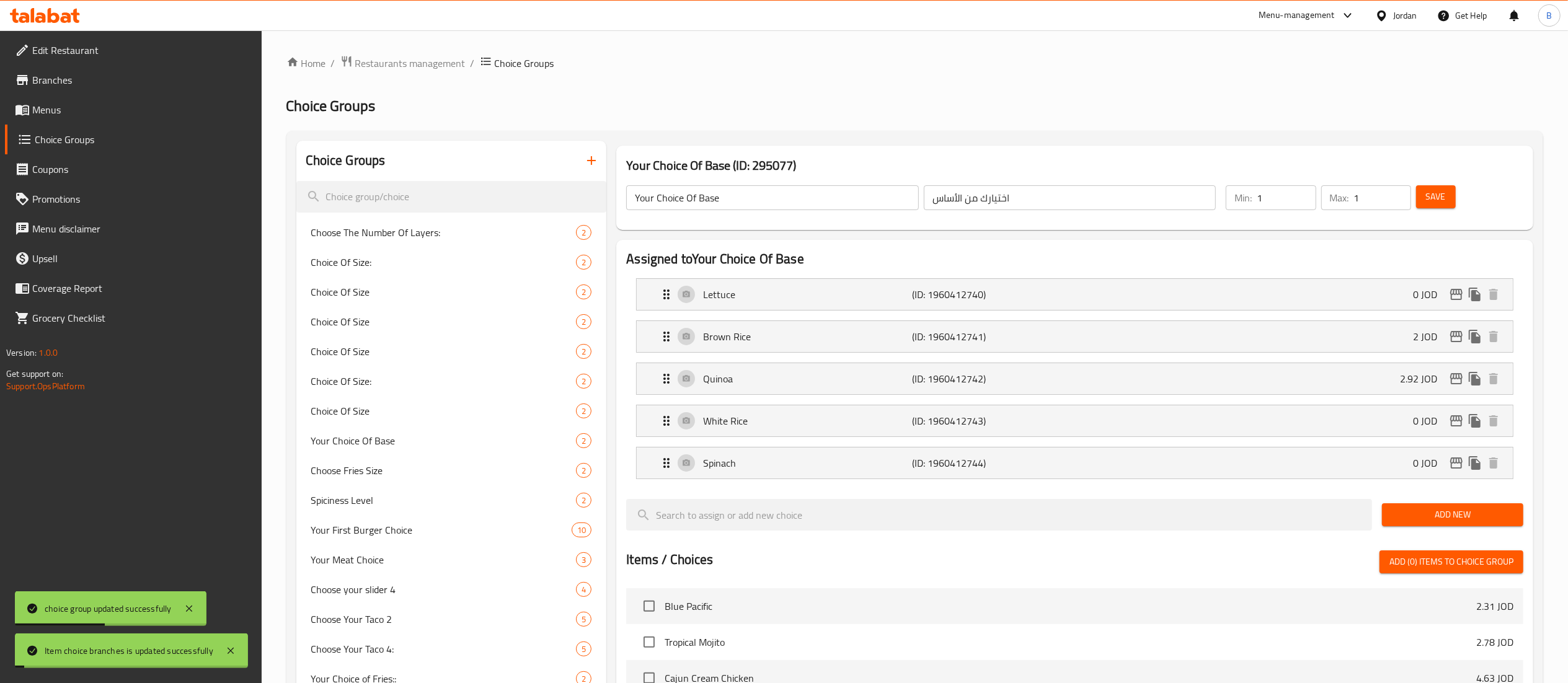
click at [1433, 195] on span "Save" at bounding box center [1436, 197] width 20 height 16
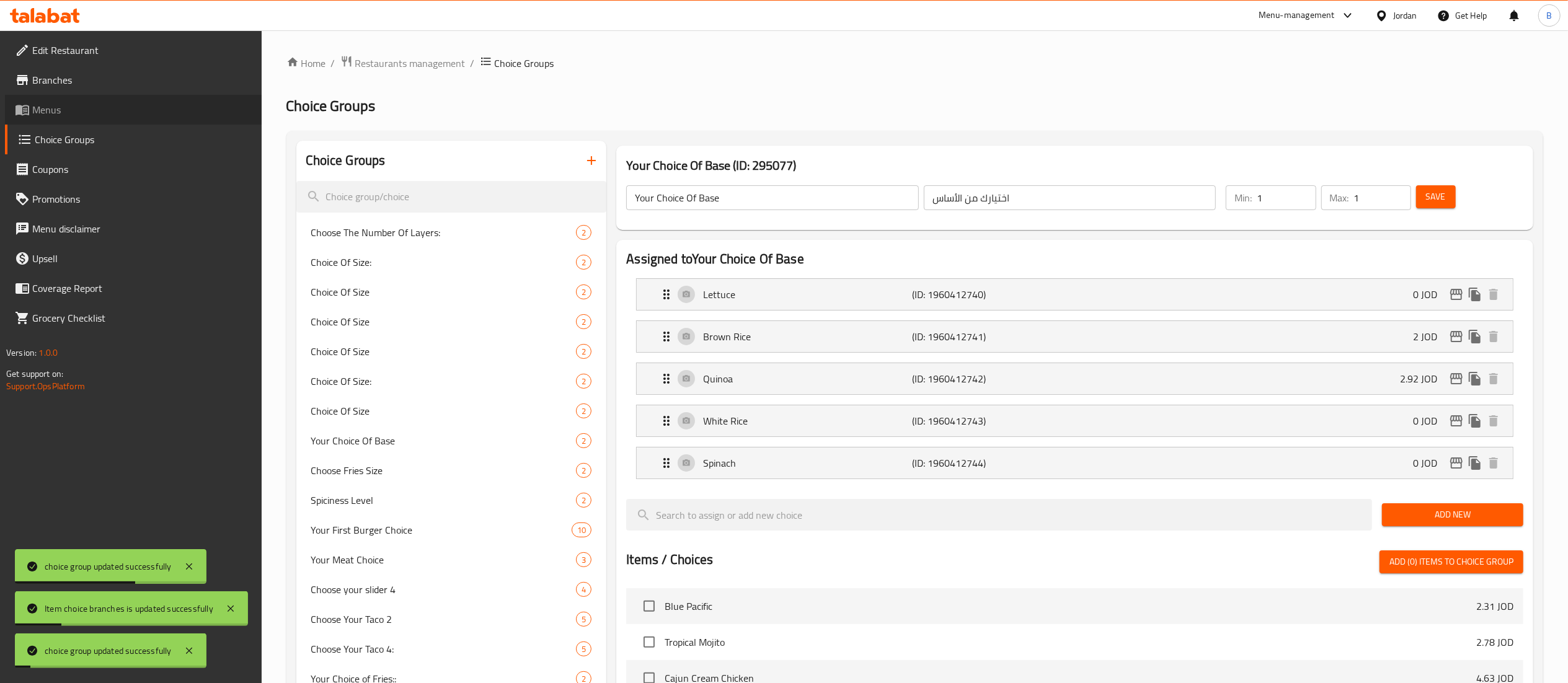
click at [76, 113] on span "Menus" at bounding box center [142, 109] width 220 height 15
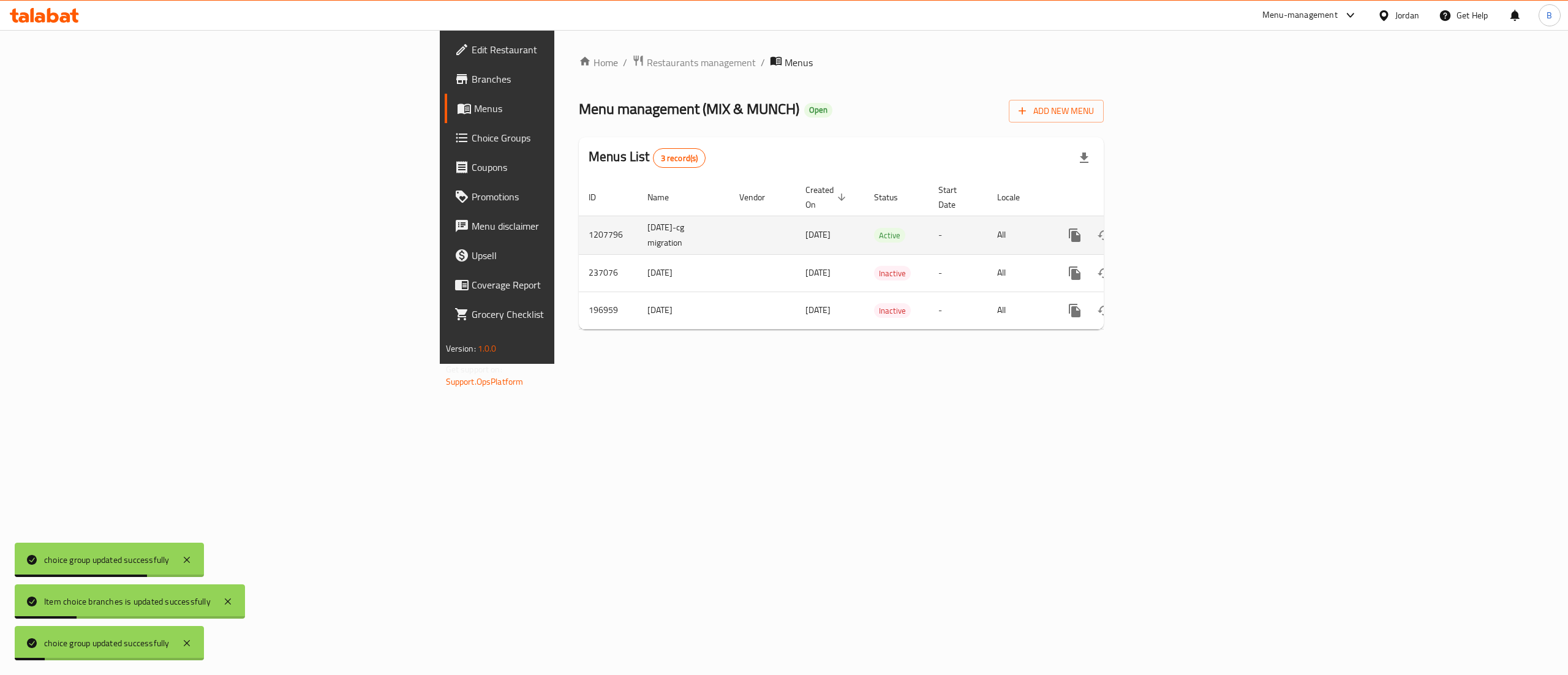
click at [1178, 231] on link "enhanced table" at bounding box center [1163, 236] width 29 height 29
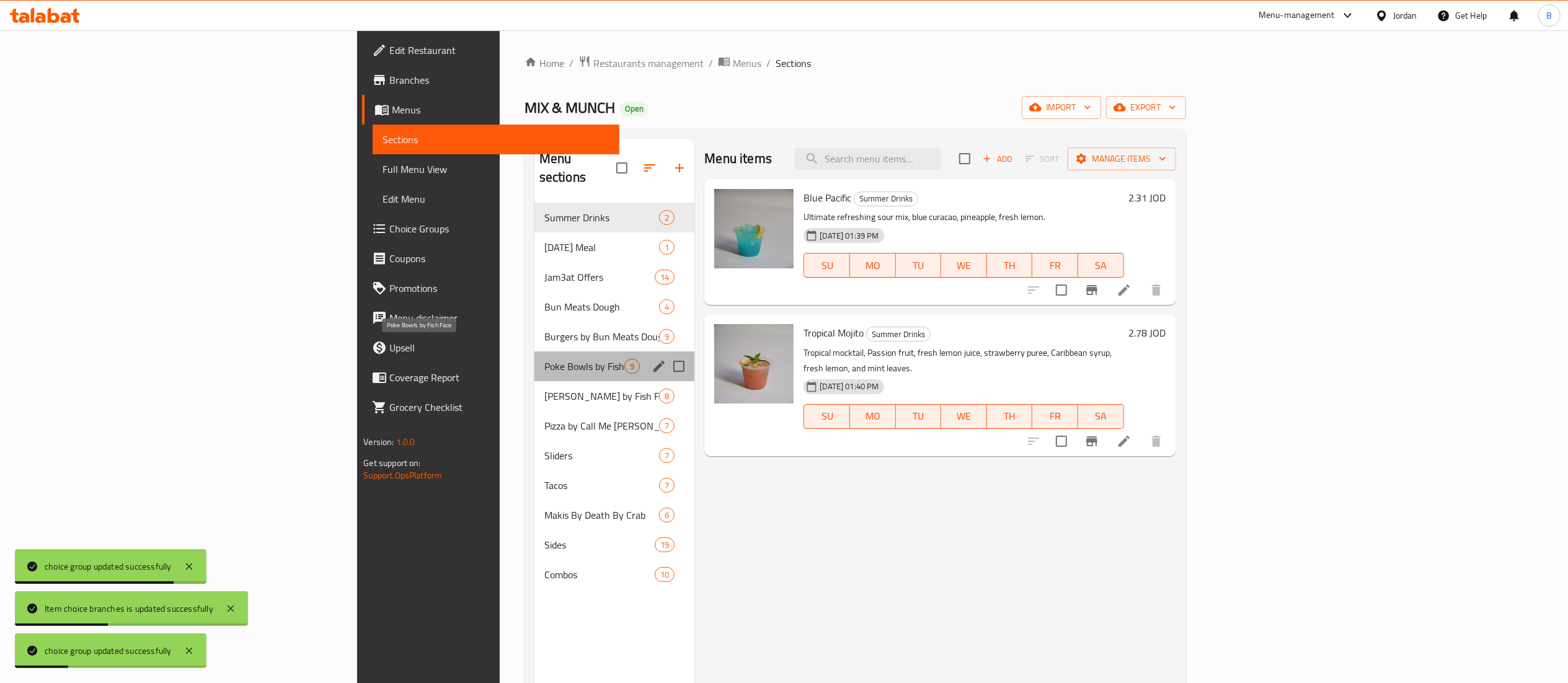
click at [545, 359] on span "Poke Bowls by Fish Face" at bounding box center [585, 366] width 81 height 15
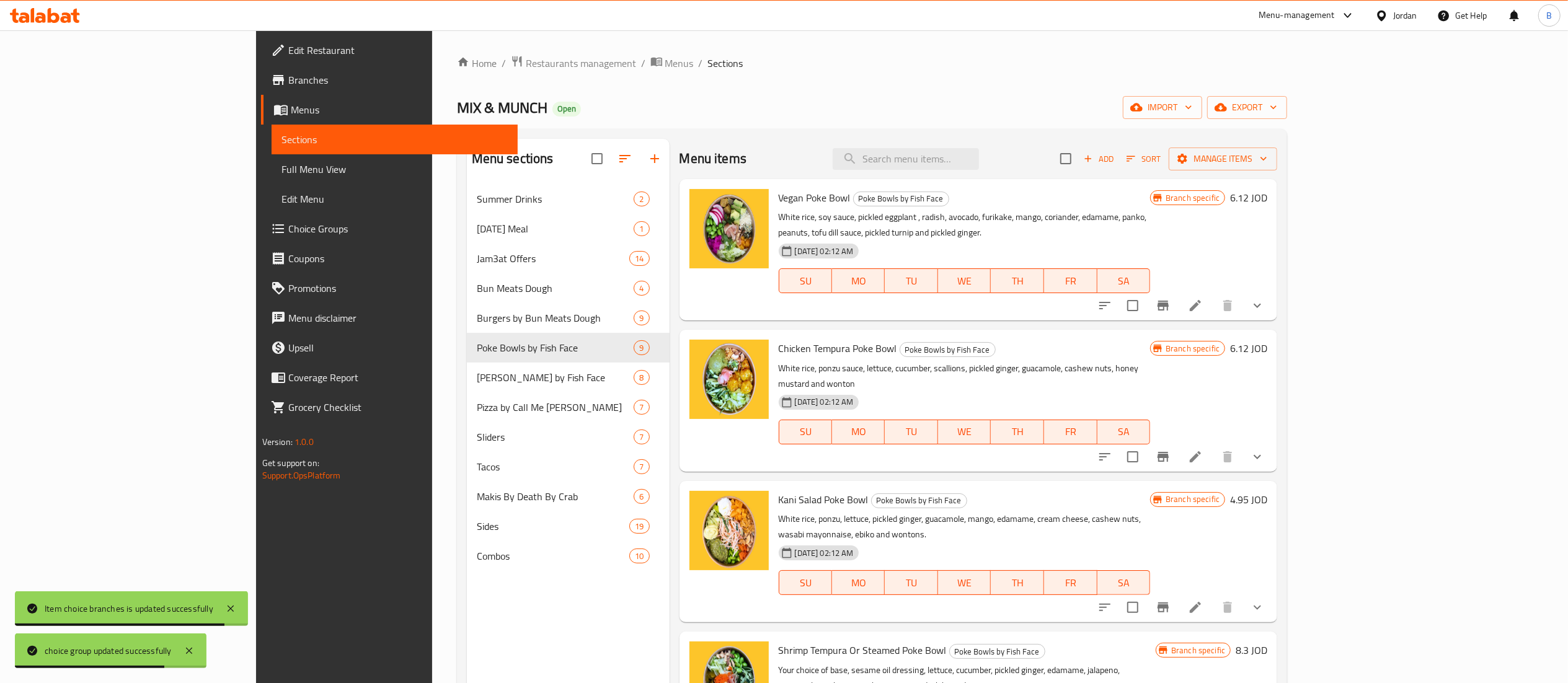
click at [1213, 294] on li at bounding box center [1195, 305] width 35 height 22
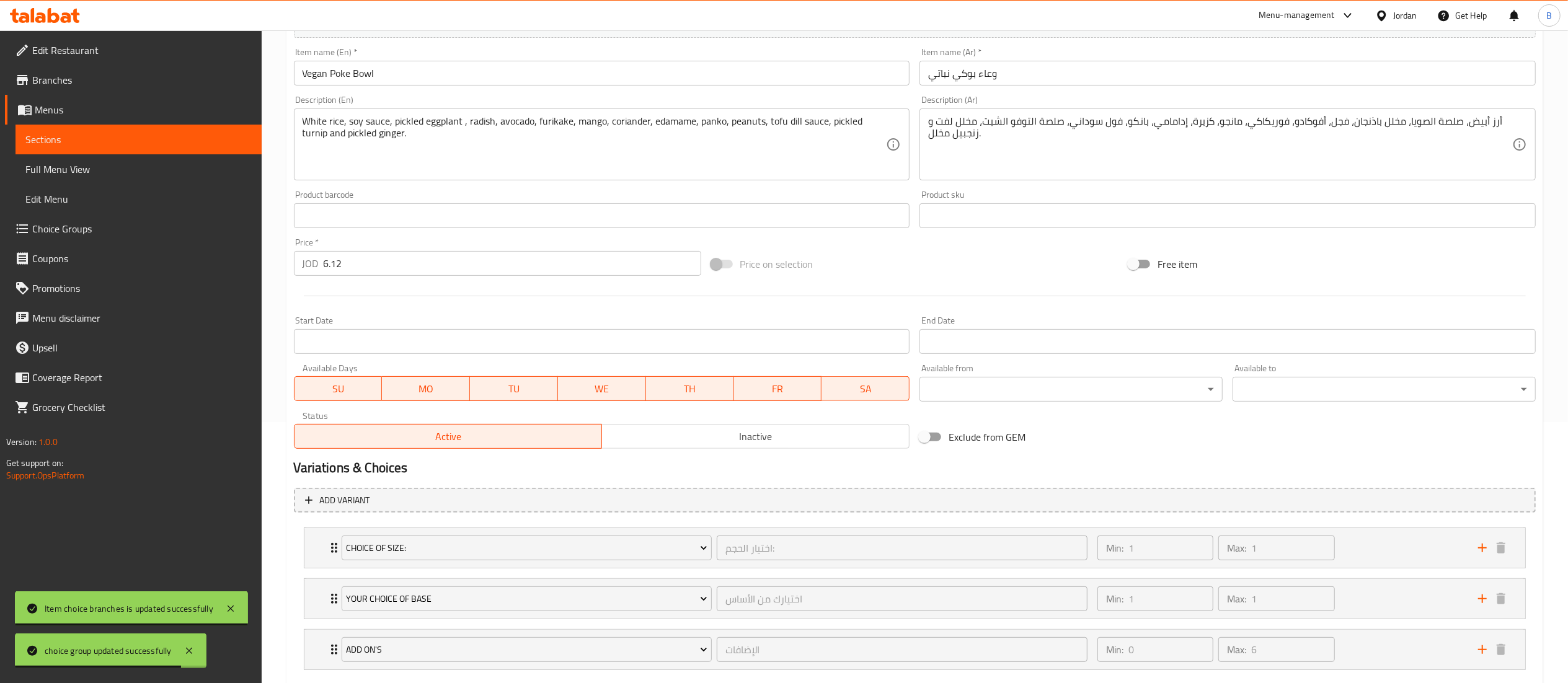
scroll to position [335, 0]
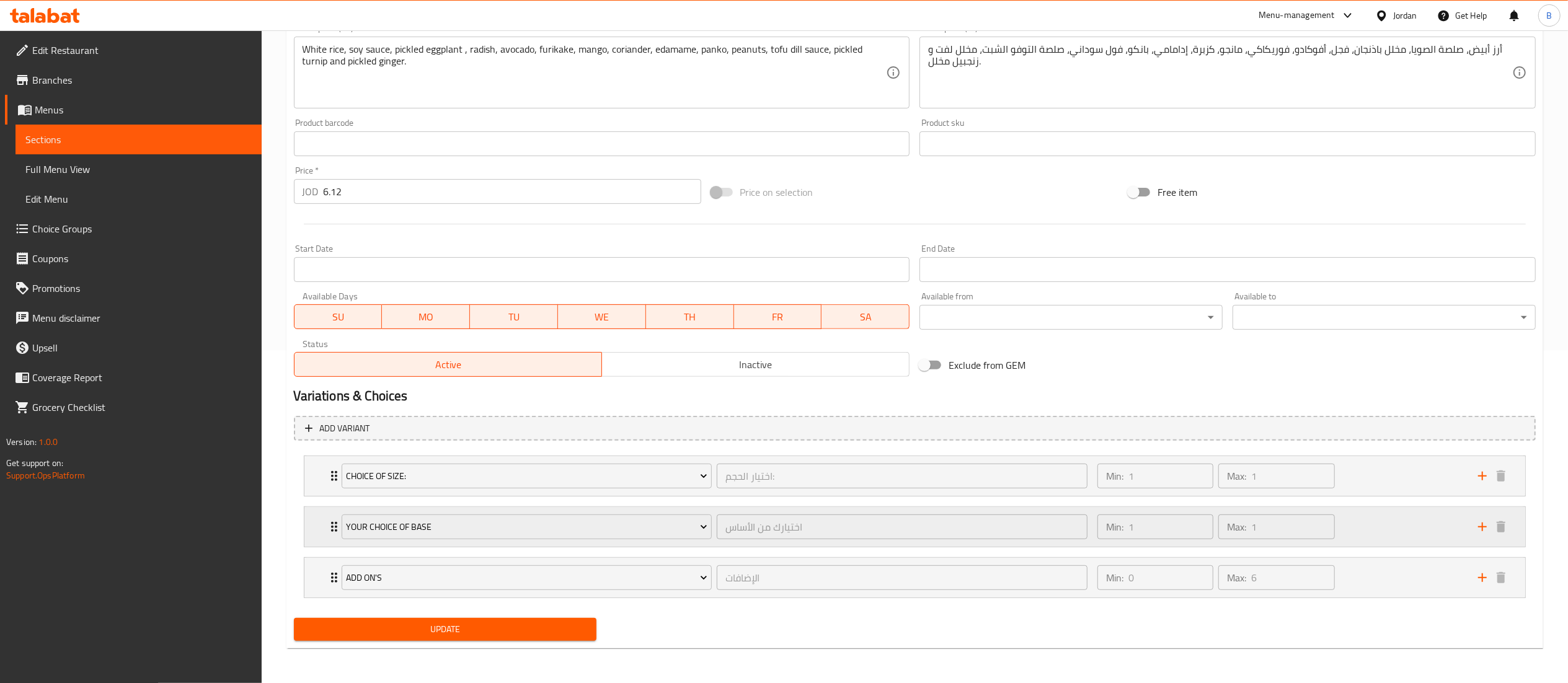
click at [1406, 528] on div "Min: 1 ​ Max: 1 ​" at bounding box center [1280, 527] width 381 height 40
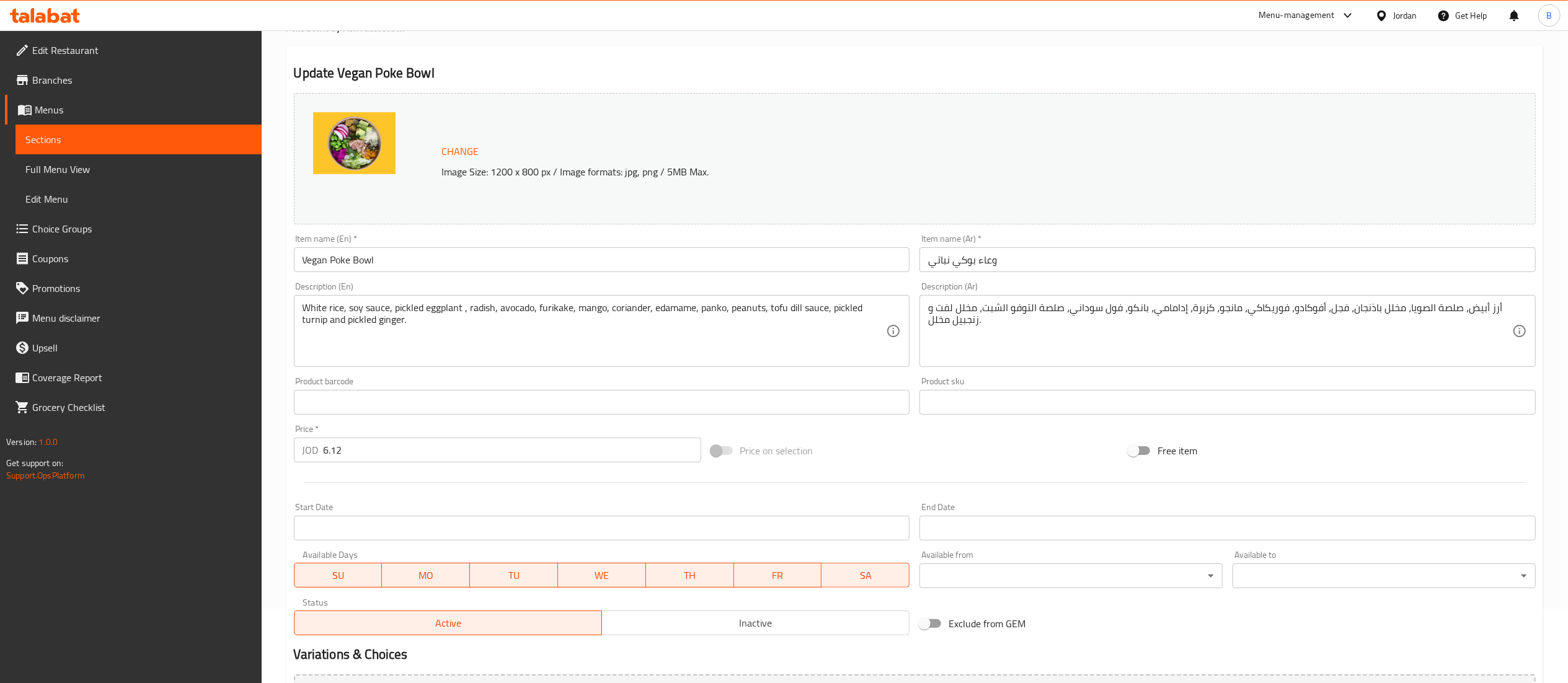
scroll to position [0, 0]
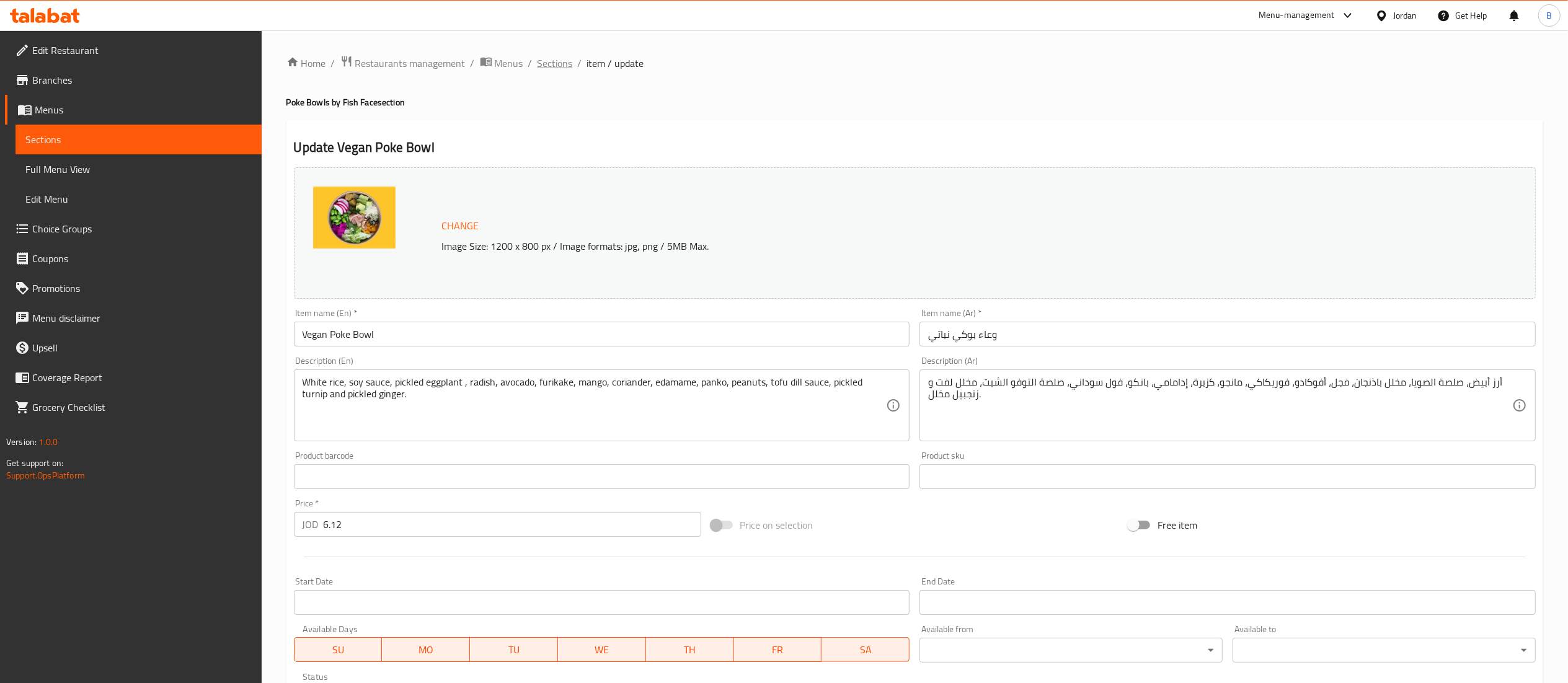
click at [560, 61] on span "Sections" at bounding box center [555, 63] width 35 height 15
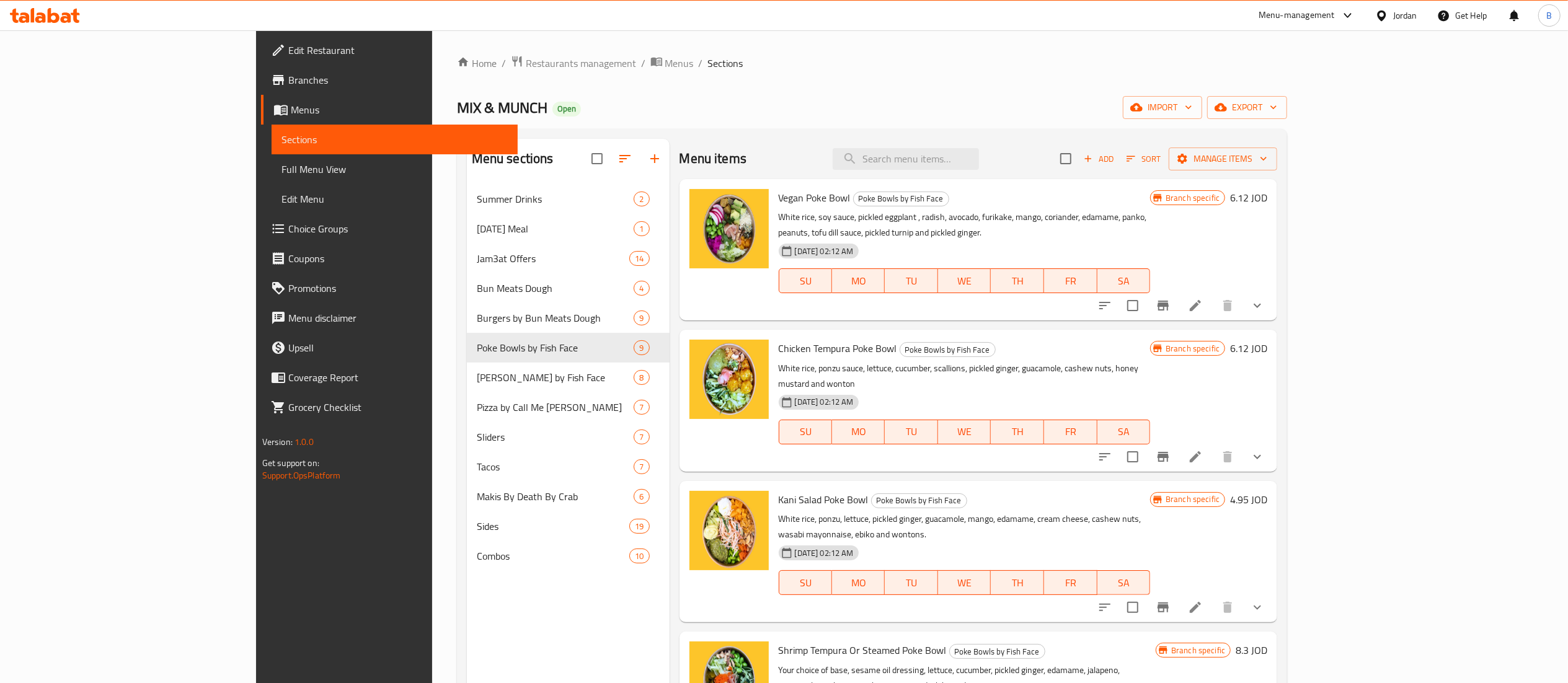
click at [1213, 446] on li at bounding box center [1195, 457] width 35 height 22
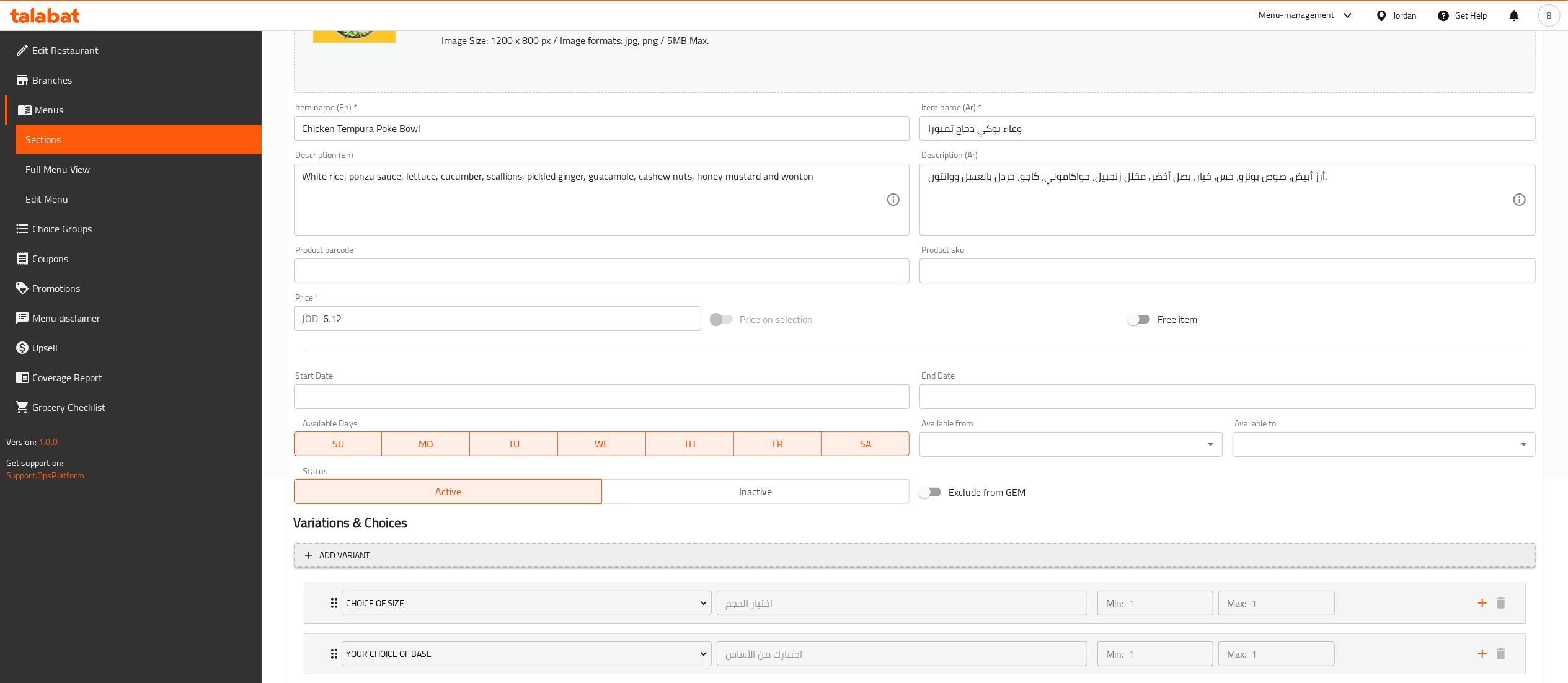
scroll to position [335, 0]
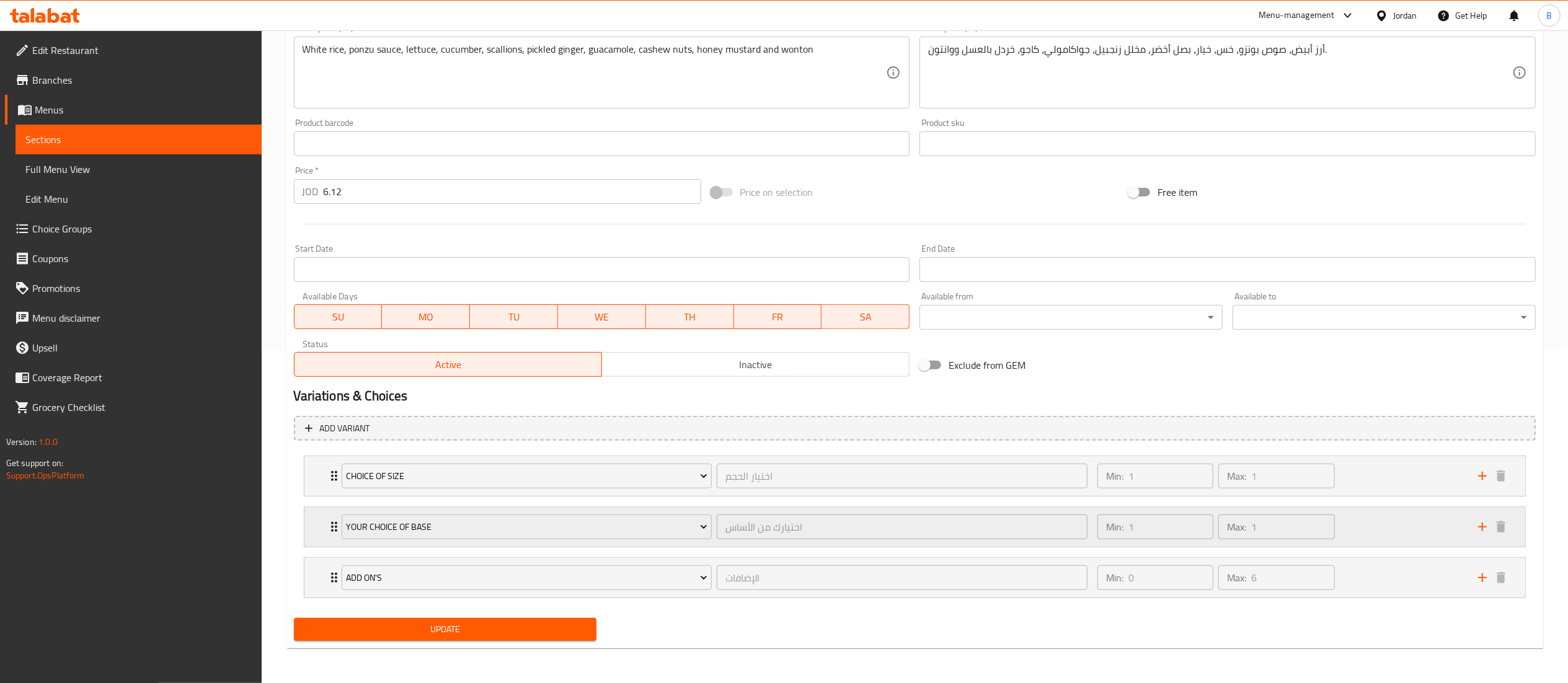
click at [1360, 523] on div "Min: 1 ​ Max: 1 ​" at bounding box center [1280, 527] width 381 height 40
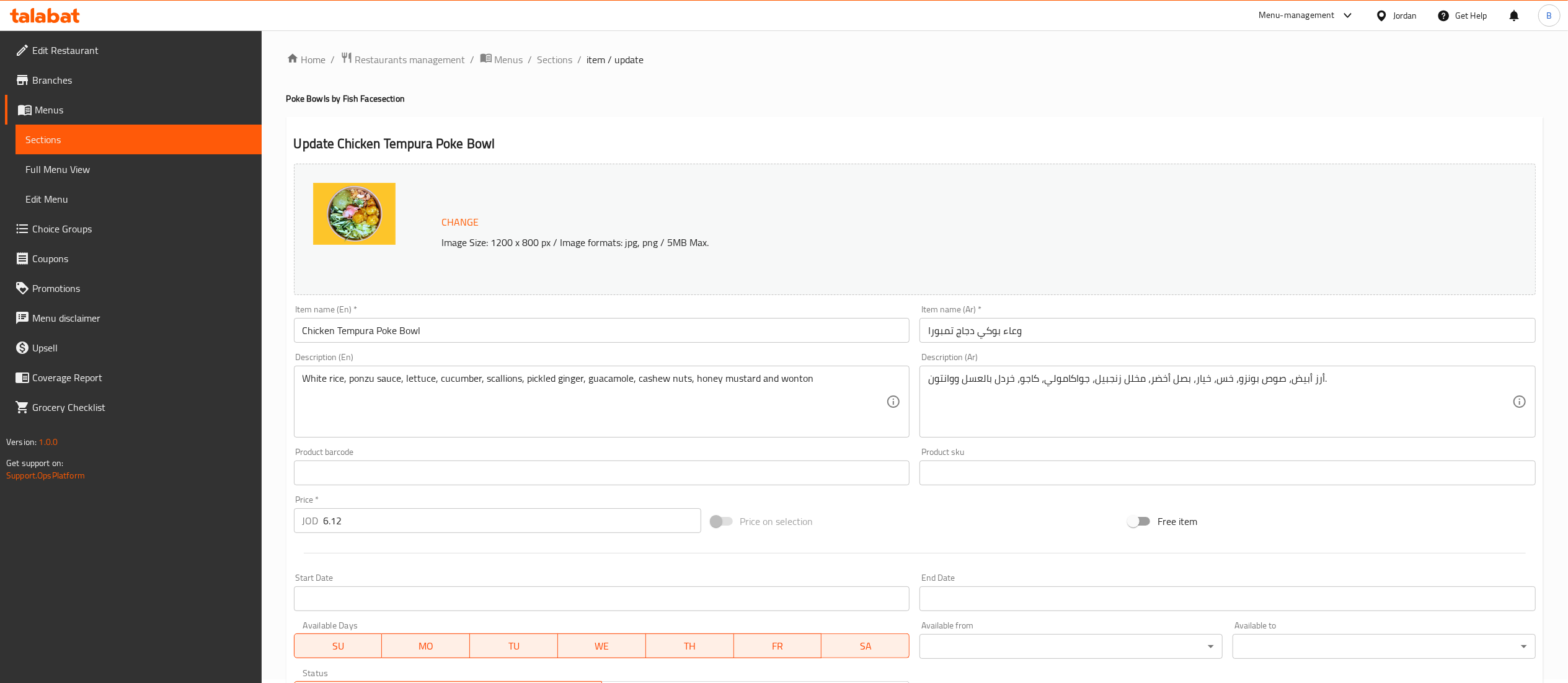
scroll to position [0, 0]
click at [555, 63] on span "Sections" at bounding box center [555, 63] width 35 height 15
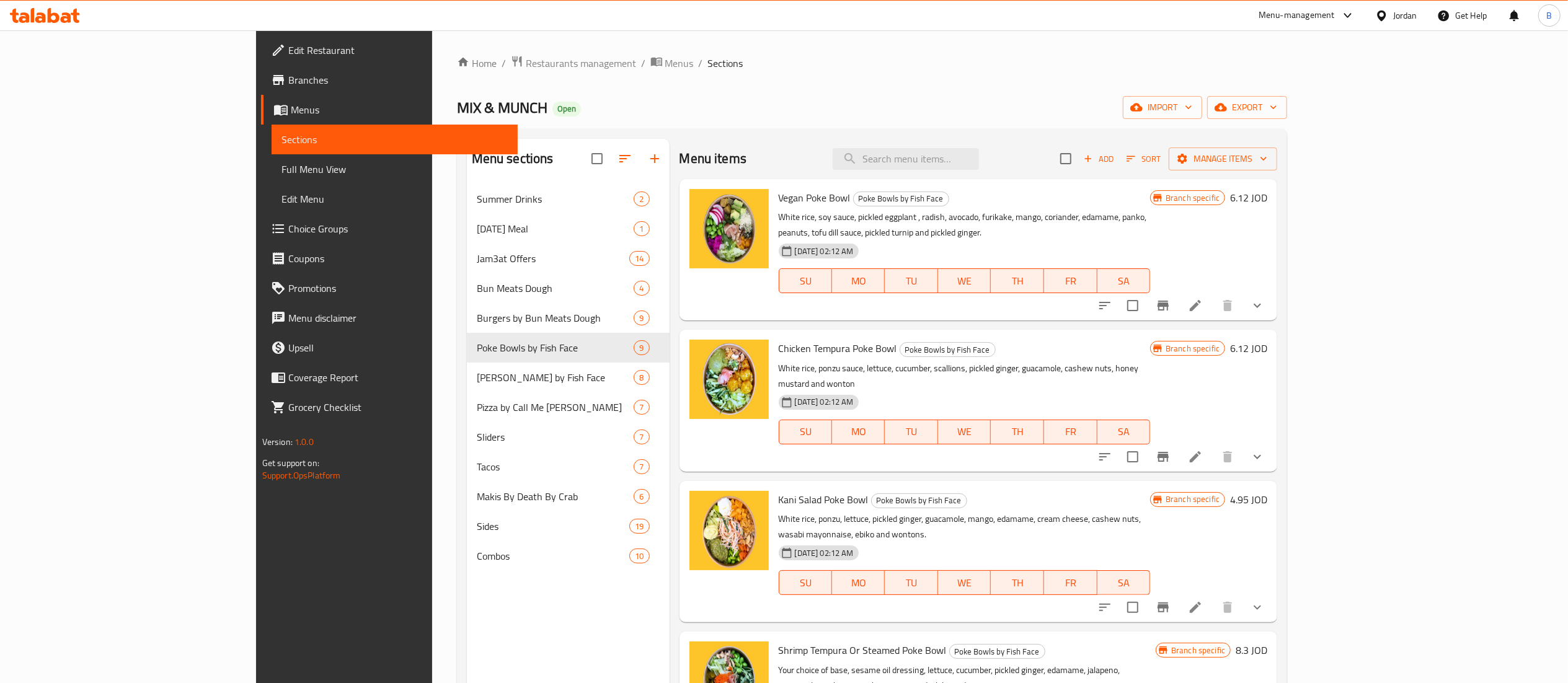
click at [1213, 596] on li at bounding box center [1195, 607] width 35 height 22
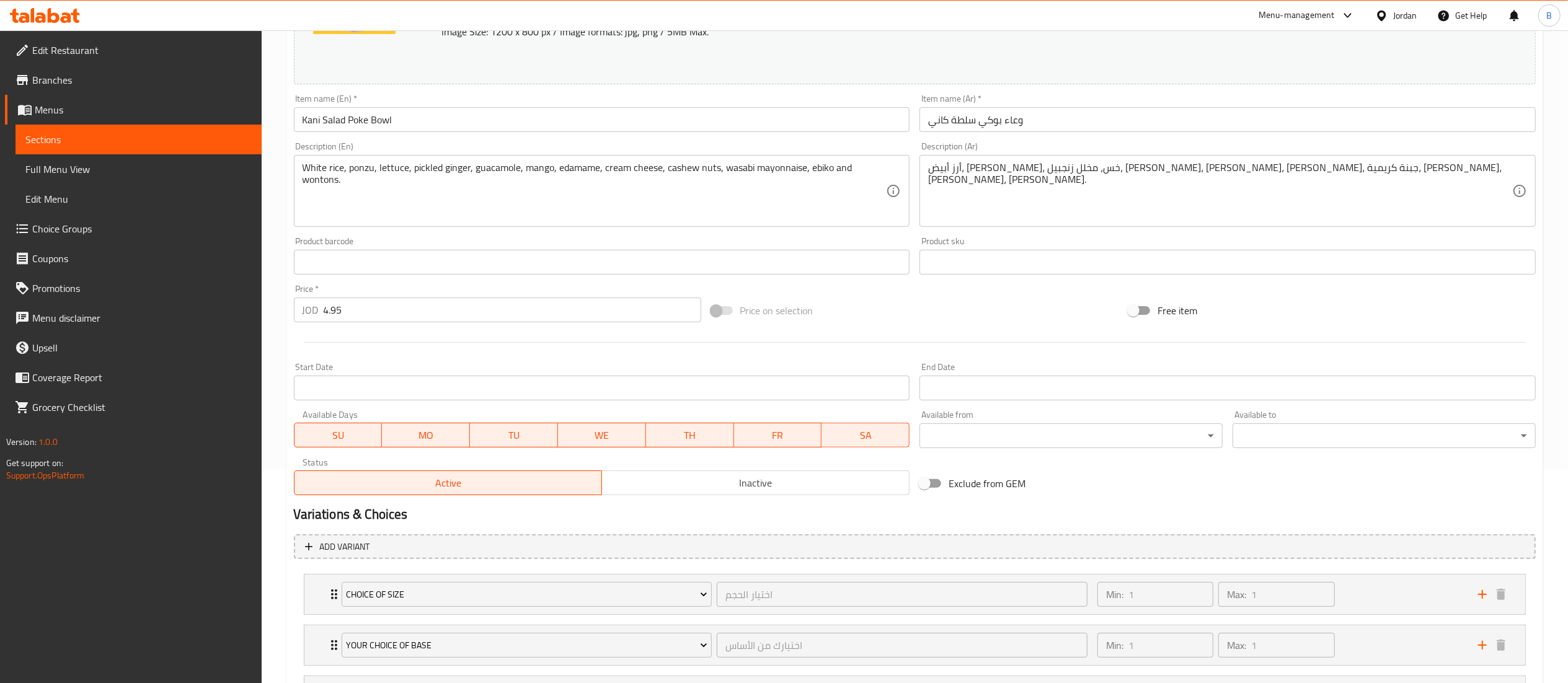
scroll to position [335, 0]
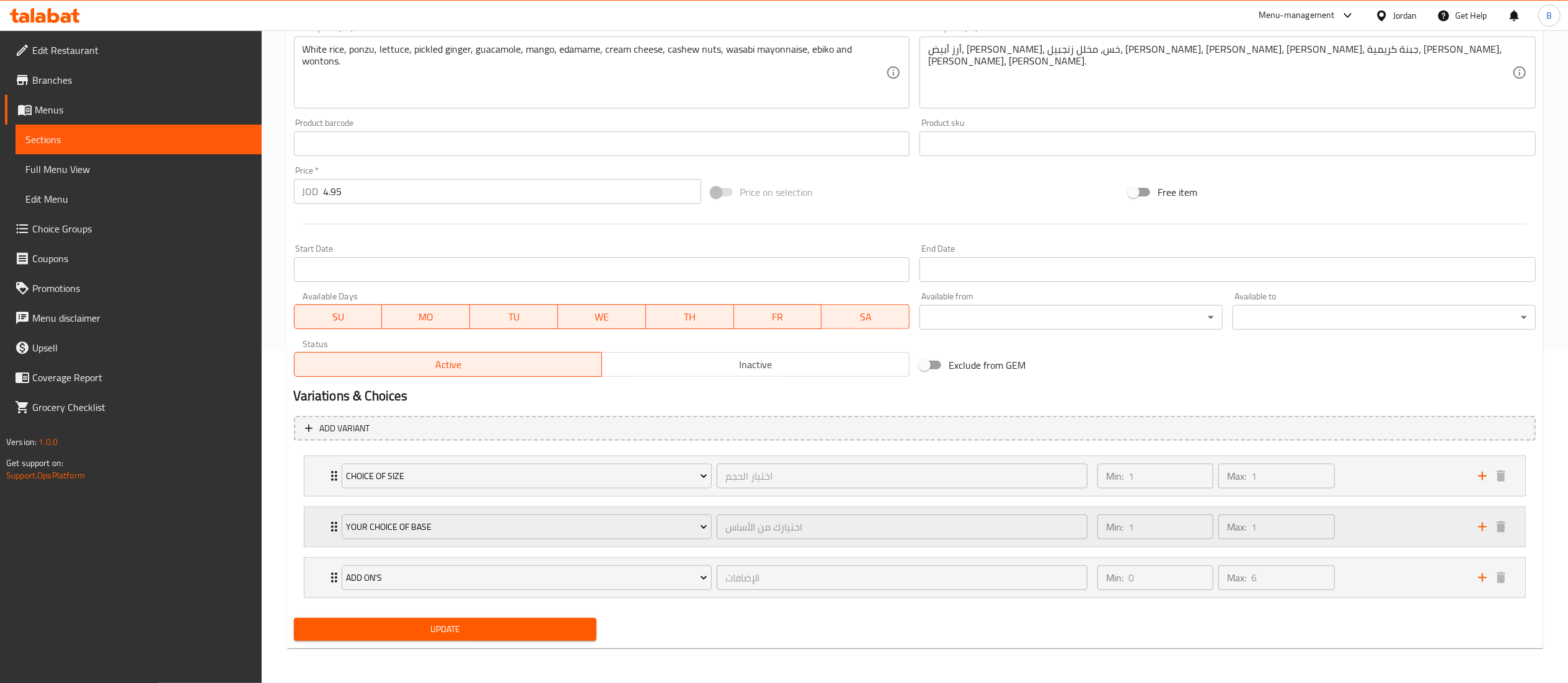
click at [1372, 530] on div "Min: 1 ​ Max: 1 ​" at bounding box center [1280, 527] width 381 height 40
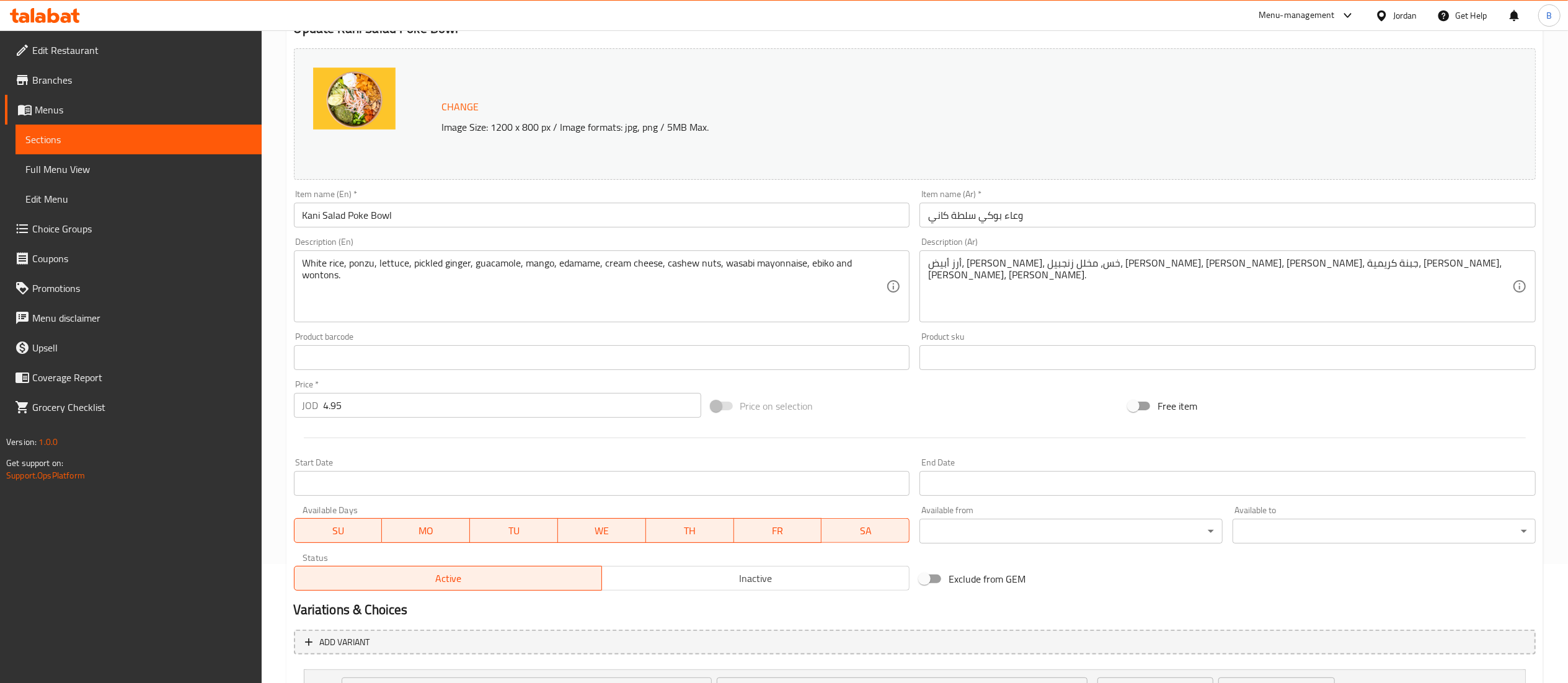
scroll to position [0, 0]
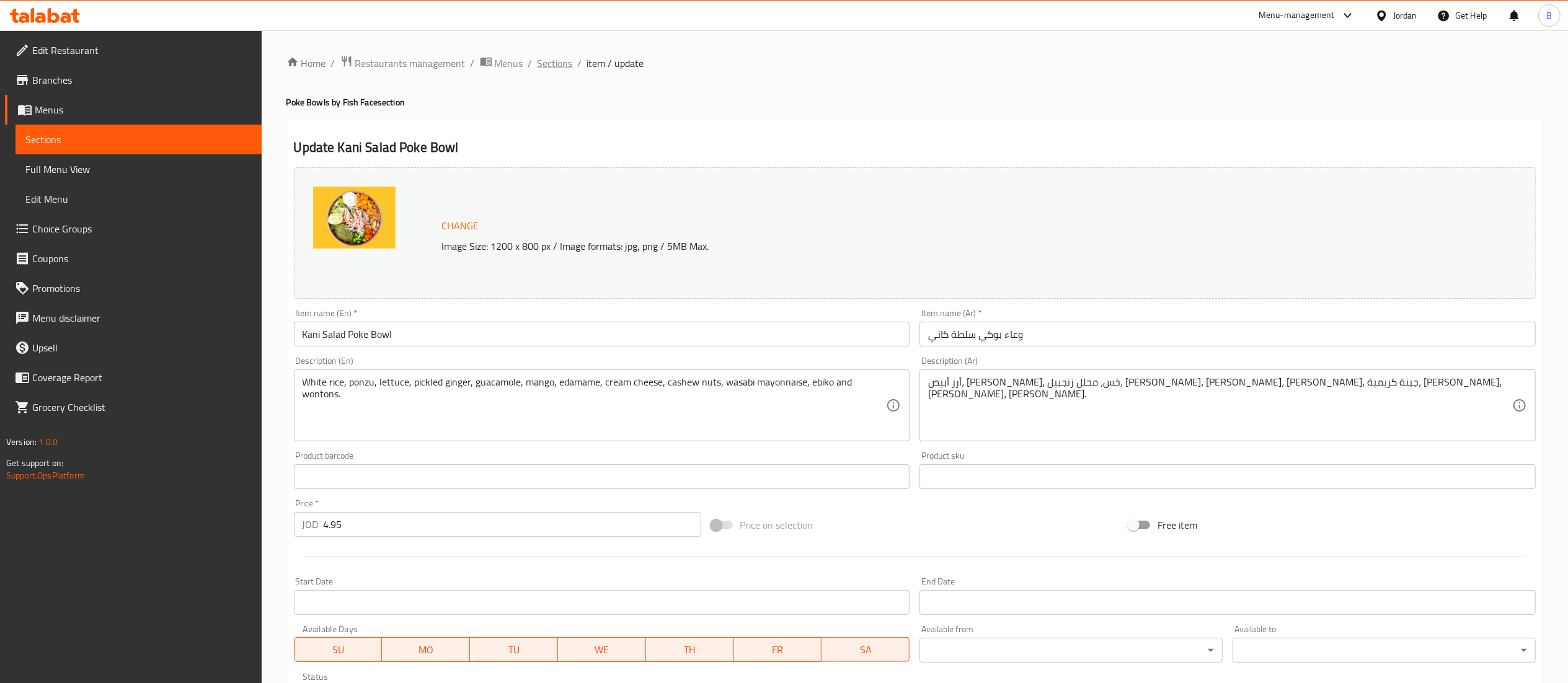
click at [541, 60] on span "Sections" at bounding box center [555, 63] width 35 height 15
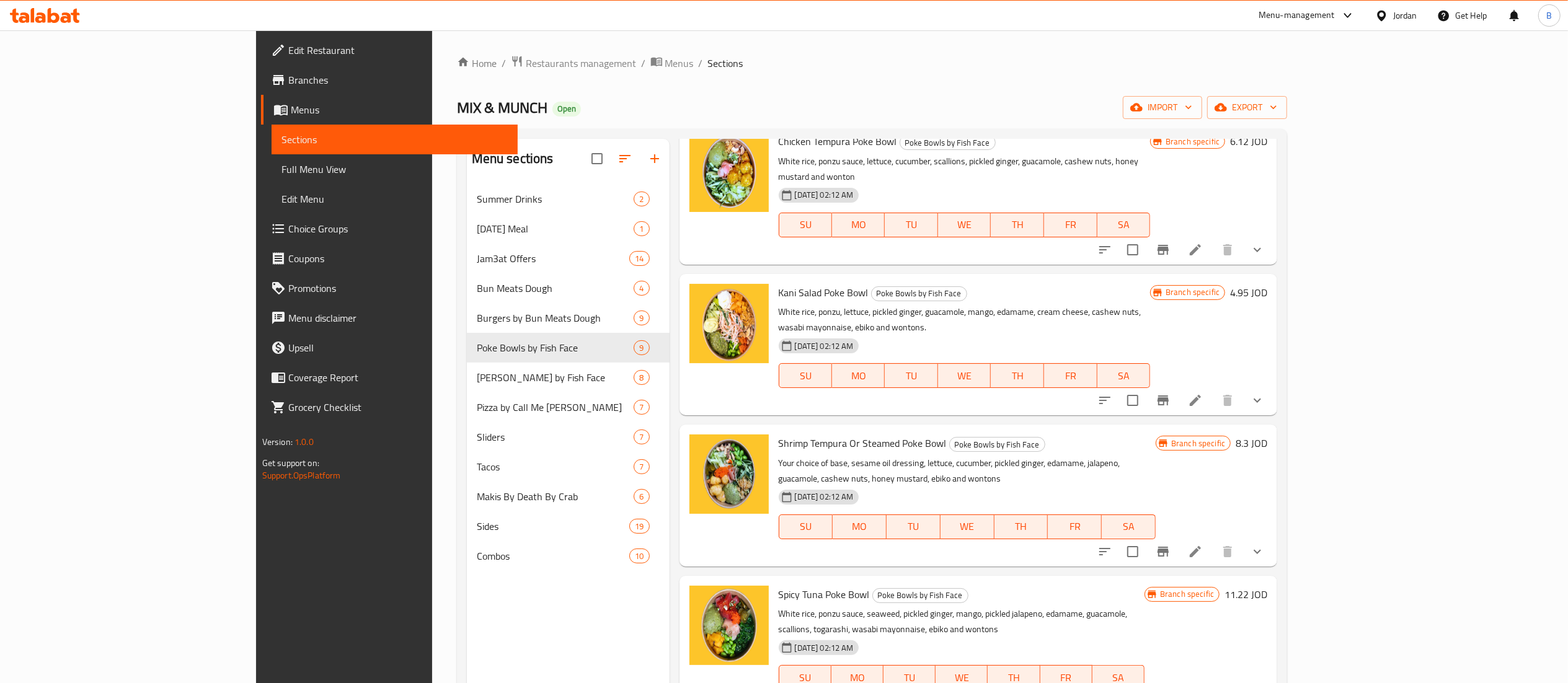
scroll to position [248, 0]
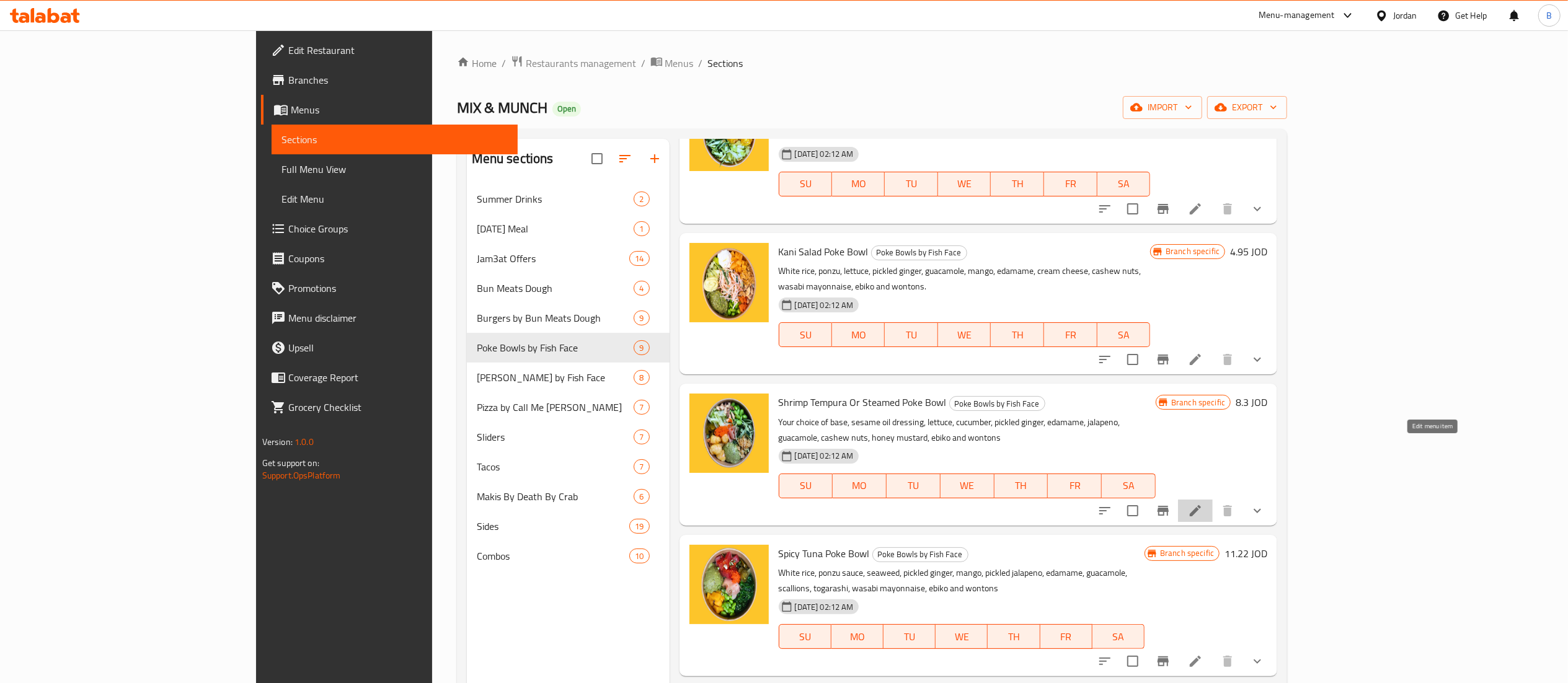
click at [1203, 504] on icon at bounding box center [1195, 511] width 15 height 15
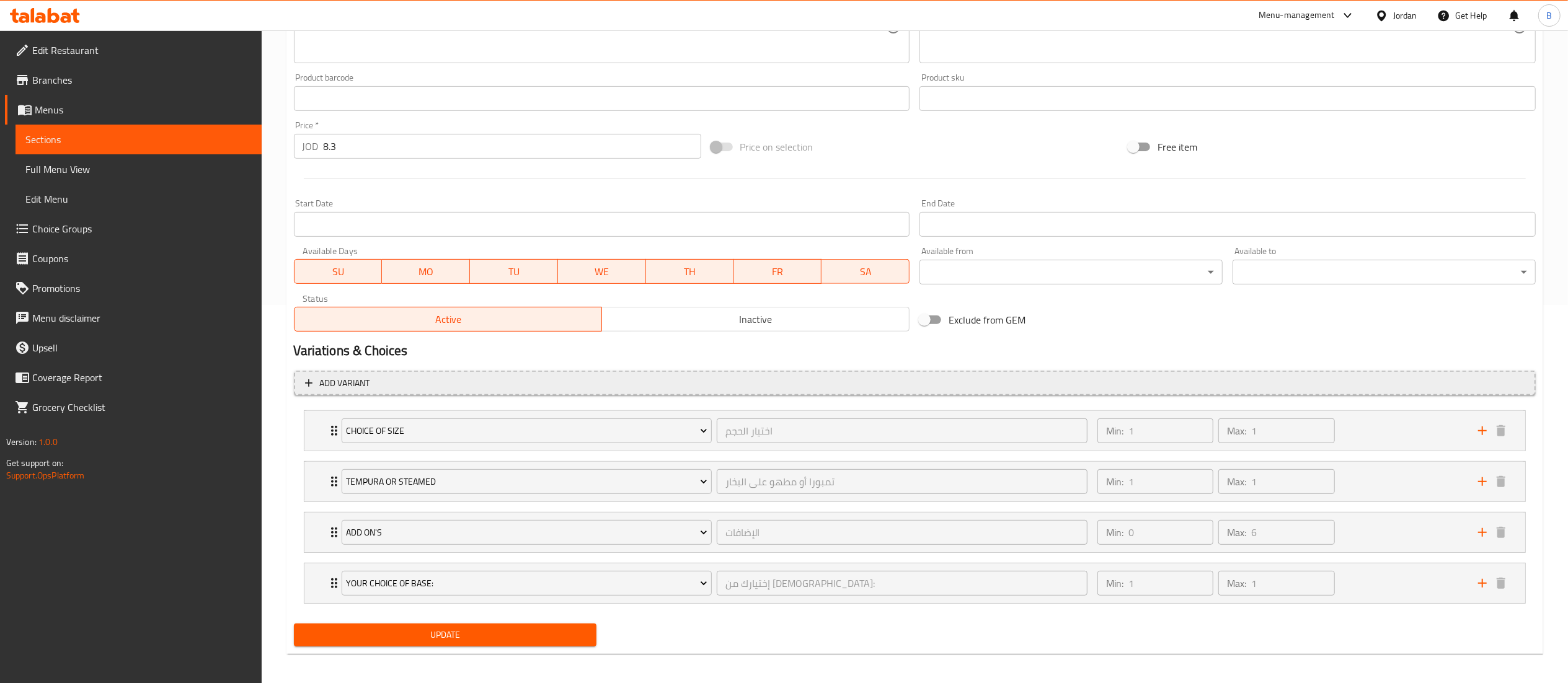
scroll to position [386, 0]
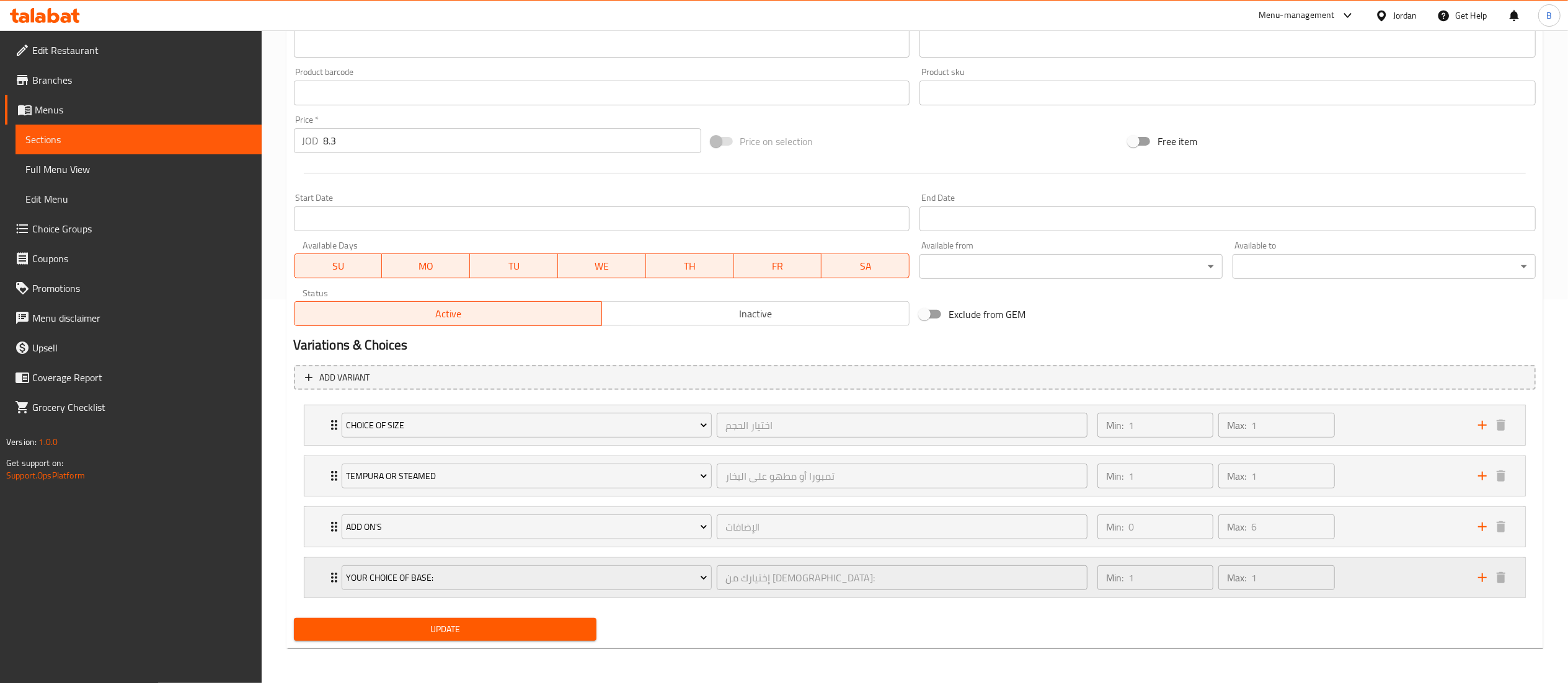
drag, startPoint x: 1423, startPoint y: 575, endPoint x: 1408, endPoint y: 568, distance: 16.6
click at [1422, 574] on div "Min: 1 ​ Max: 1 ​" at bounding box center [1280, 578] width 381 height 40
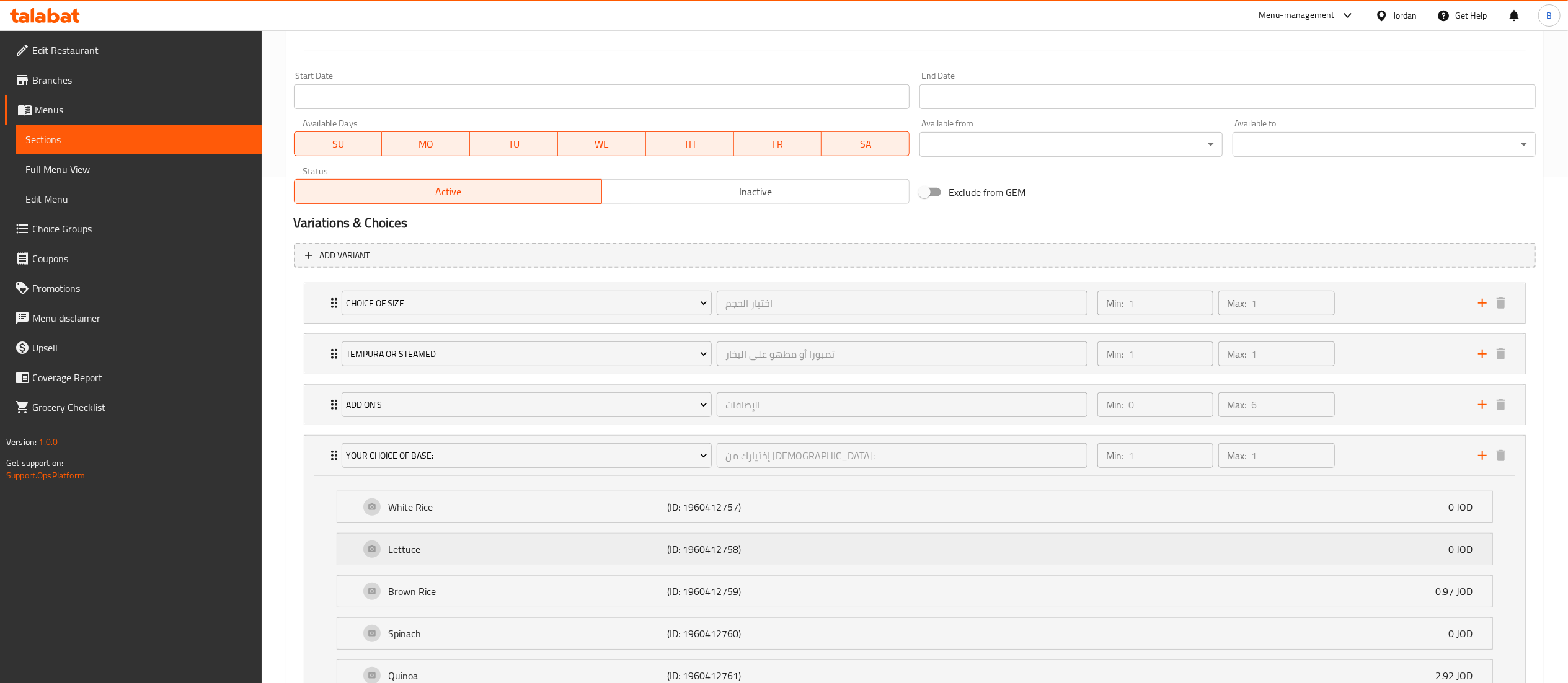
scroll to position [621, 0]
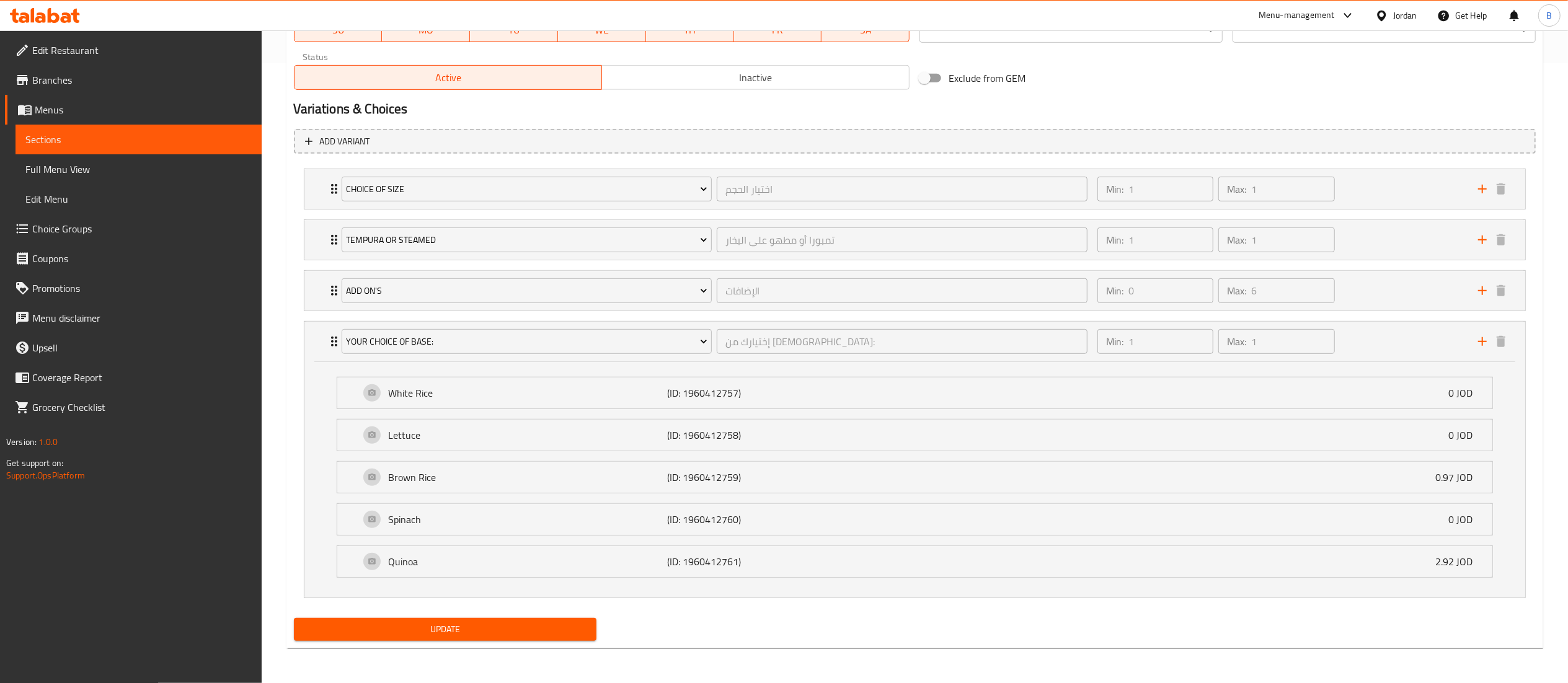
click at [96, 231] on span "Choice Groups" at bounding box center [142, 228] width 220 height 15
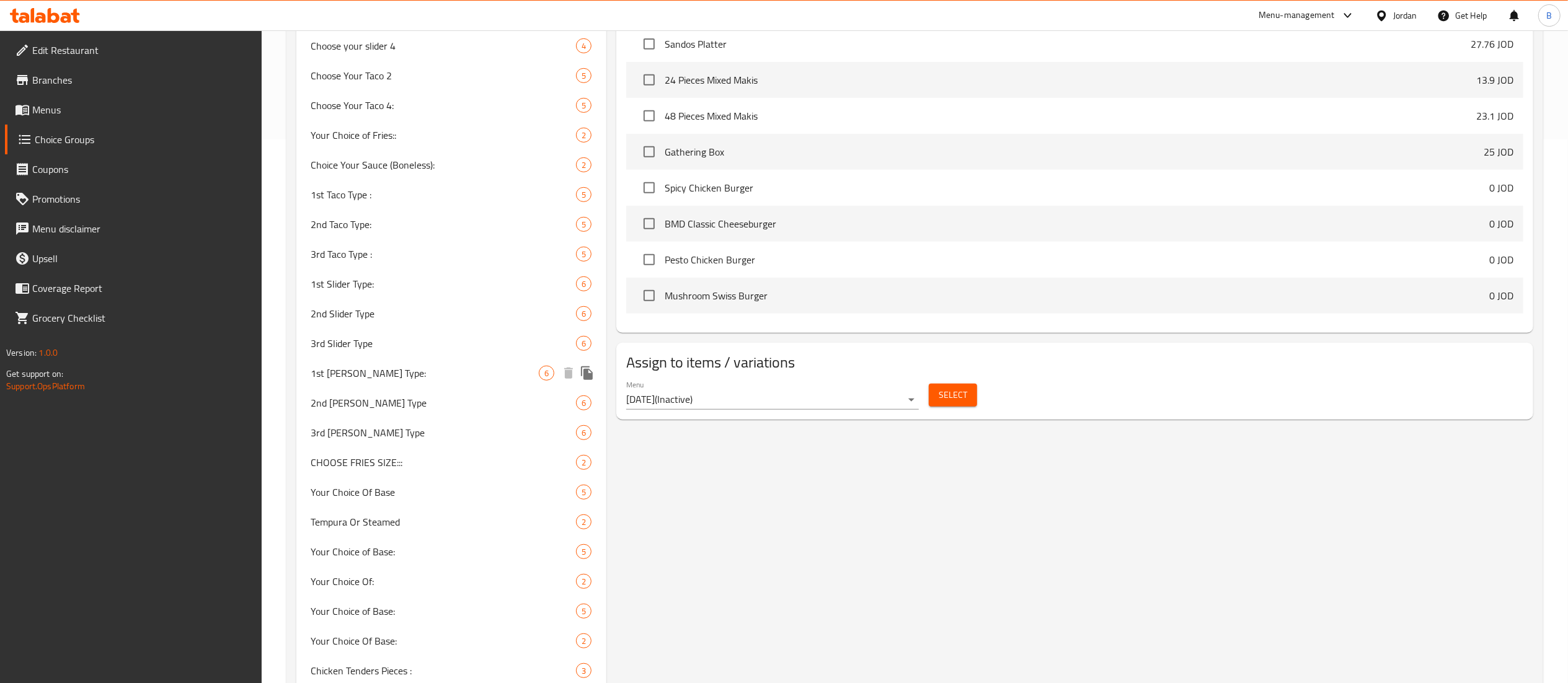
scroll to position [548, 0]
click at [417, 545] on span "Your Choice of Base:" at bounding box center [426, 548] width 228 height 15
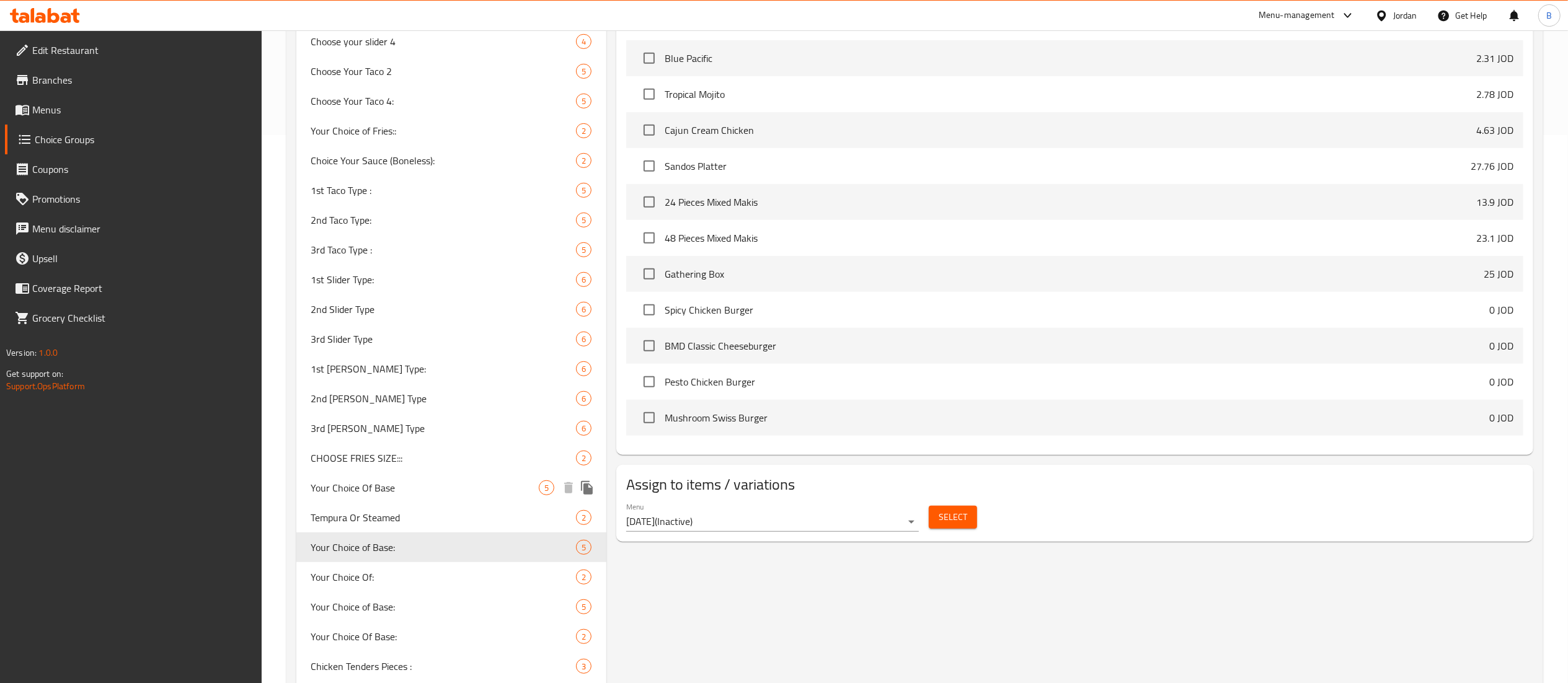
type input "Your Choice of Base:"
type input "اختيارك من القاعدة:"
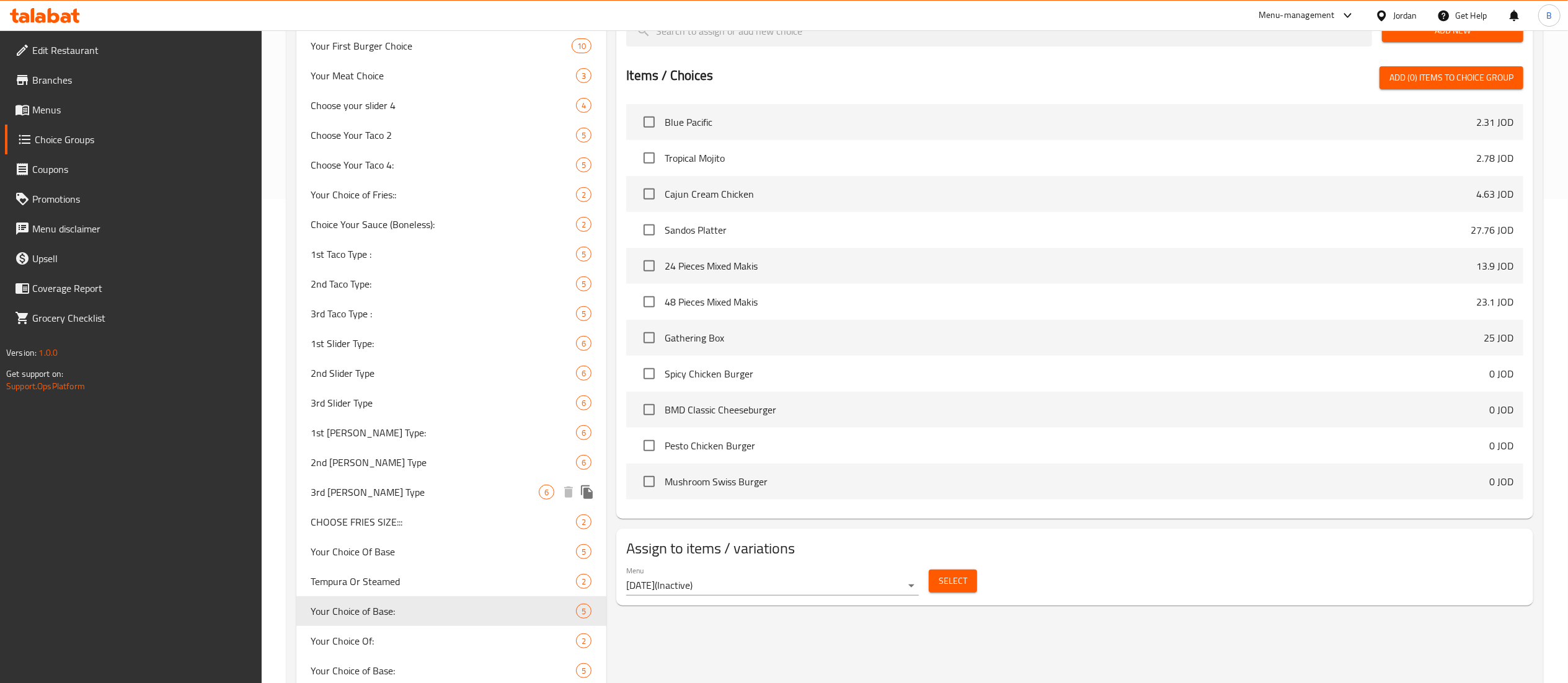
scroll to position [620, 0]
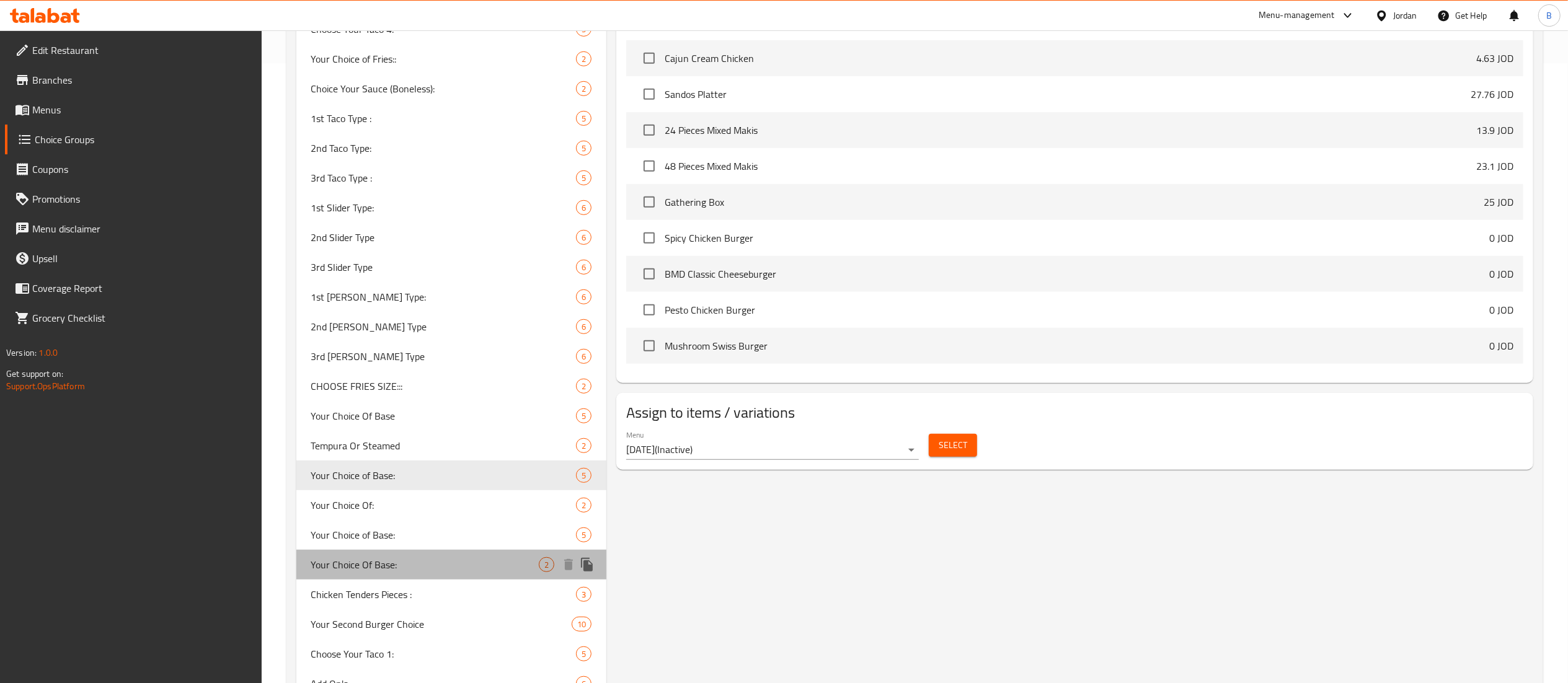
click at [355, 572] on span "Your Choice Of Base:" at bounding box center [426, 565] width 228 height 15
type input "Your Choice Of Base:"
type input "إختيارك من [DEMOGRAPHIC_DATA]:"
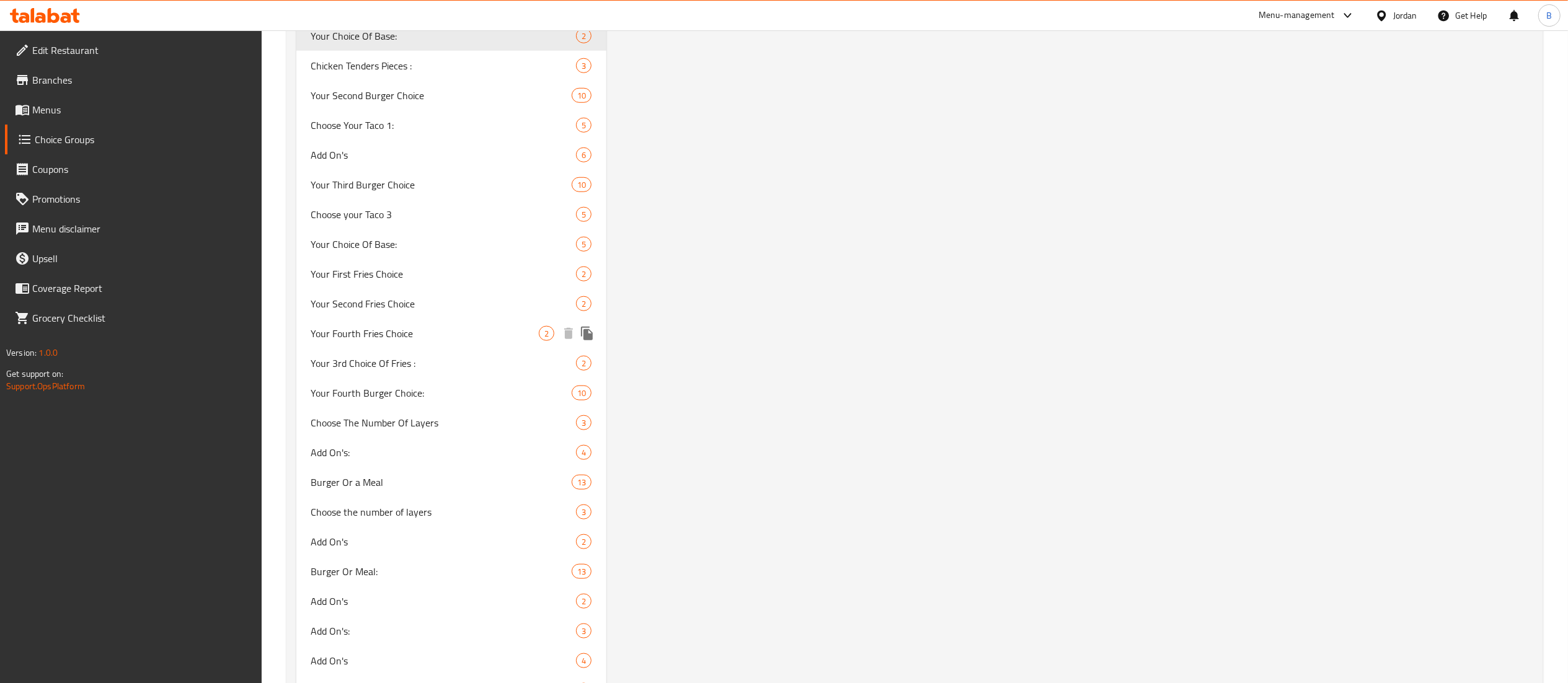
scroll to position [809, 0]
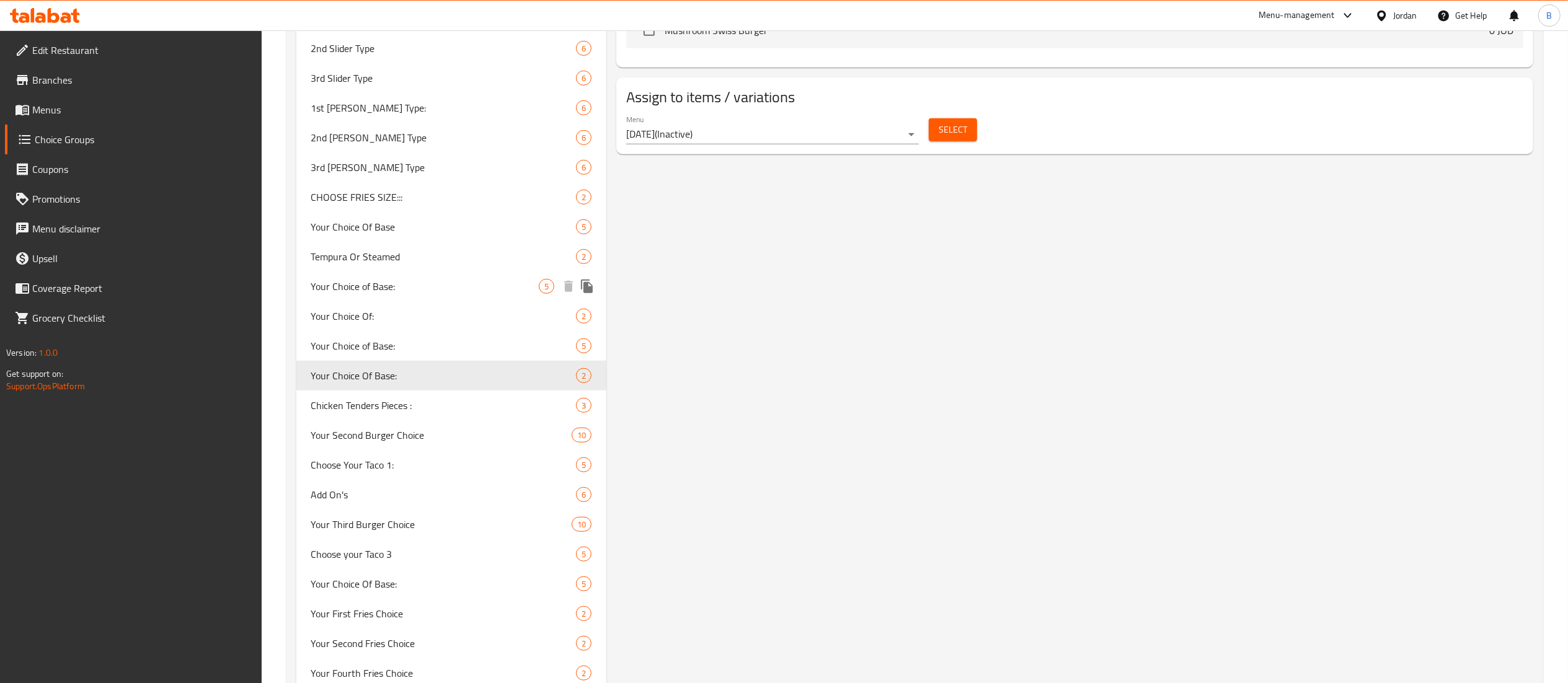
click at [443, 283] on span "Your Choice of Base:" at bounding box center [426, 286] width 228 height 15
type input "Your Choice of Base:"
type input "اختيارك من القاعدة:"
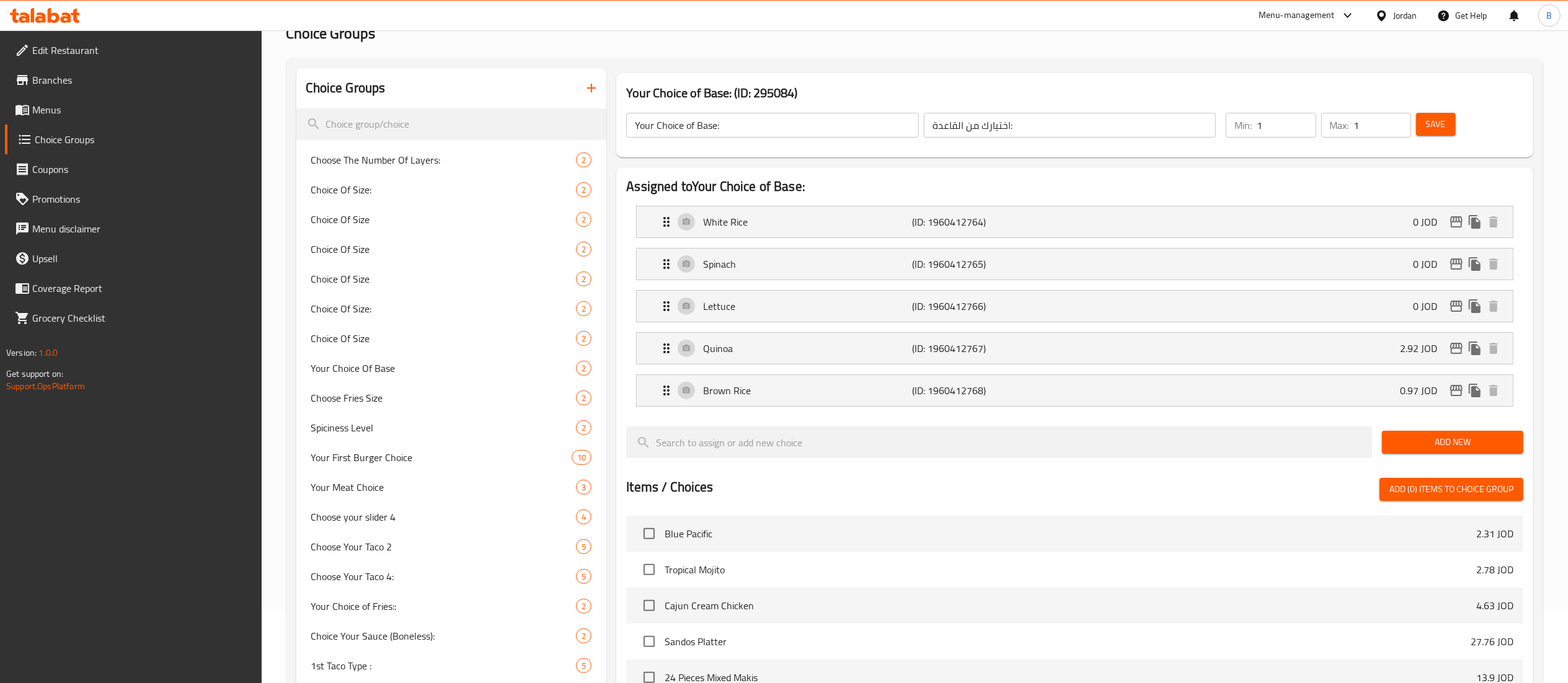
scroll to position [65, 0]
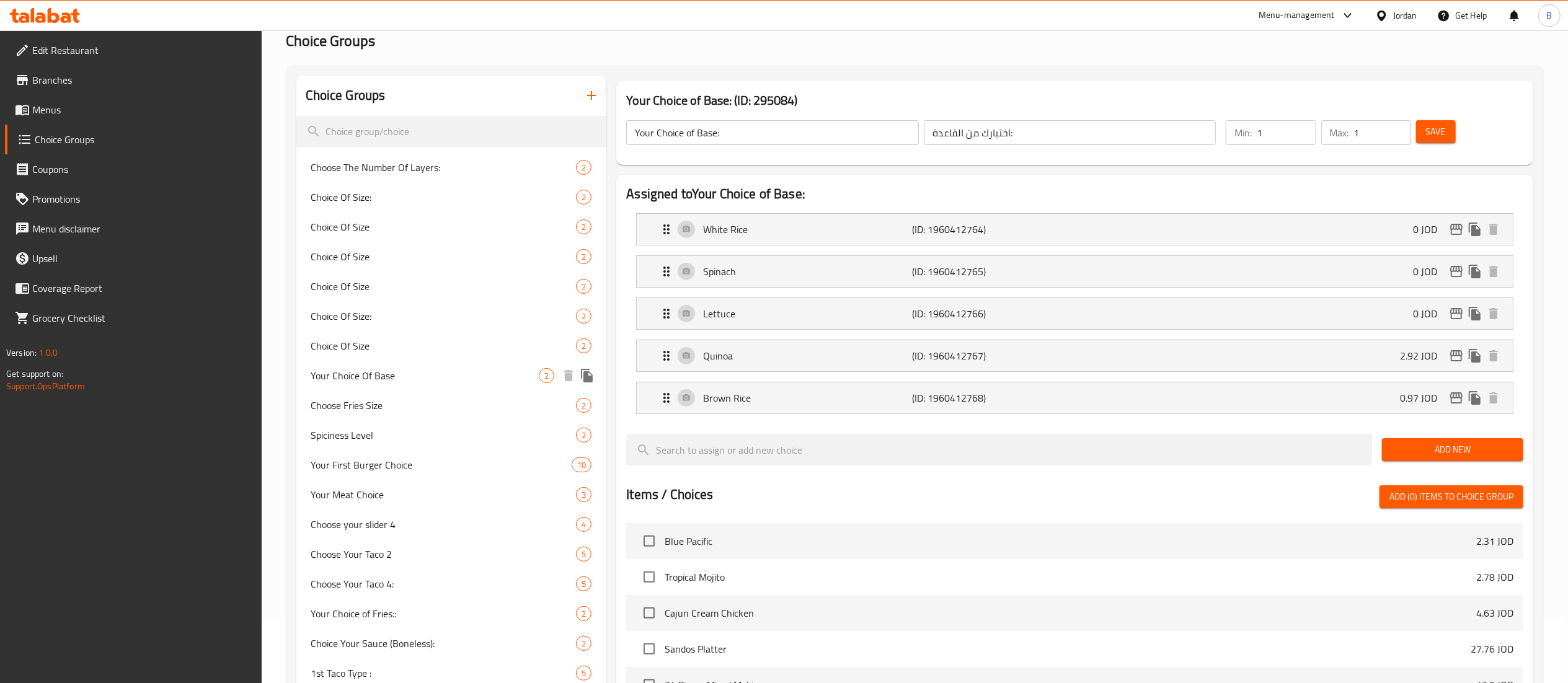
click at [438, 377] on span "Your Choice Of Base" at bounding box center [426, 375] width 228 height 15
type input "Your Choice Of Base"
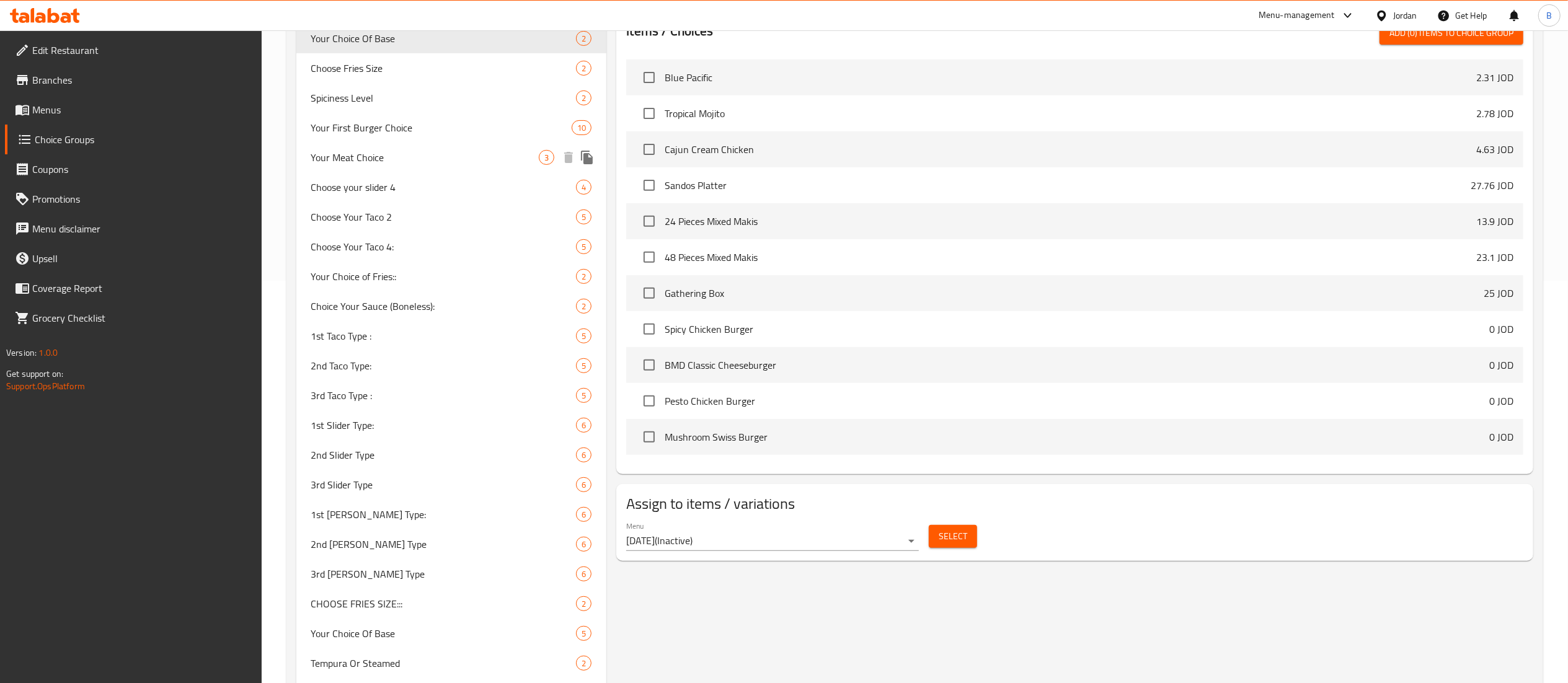
scroll to position [437, 0]
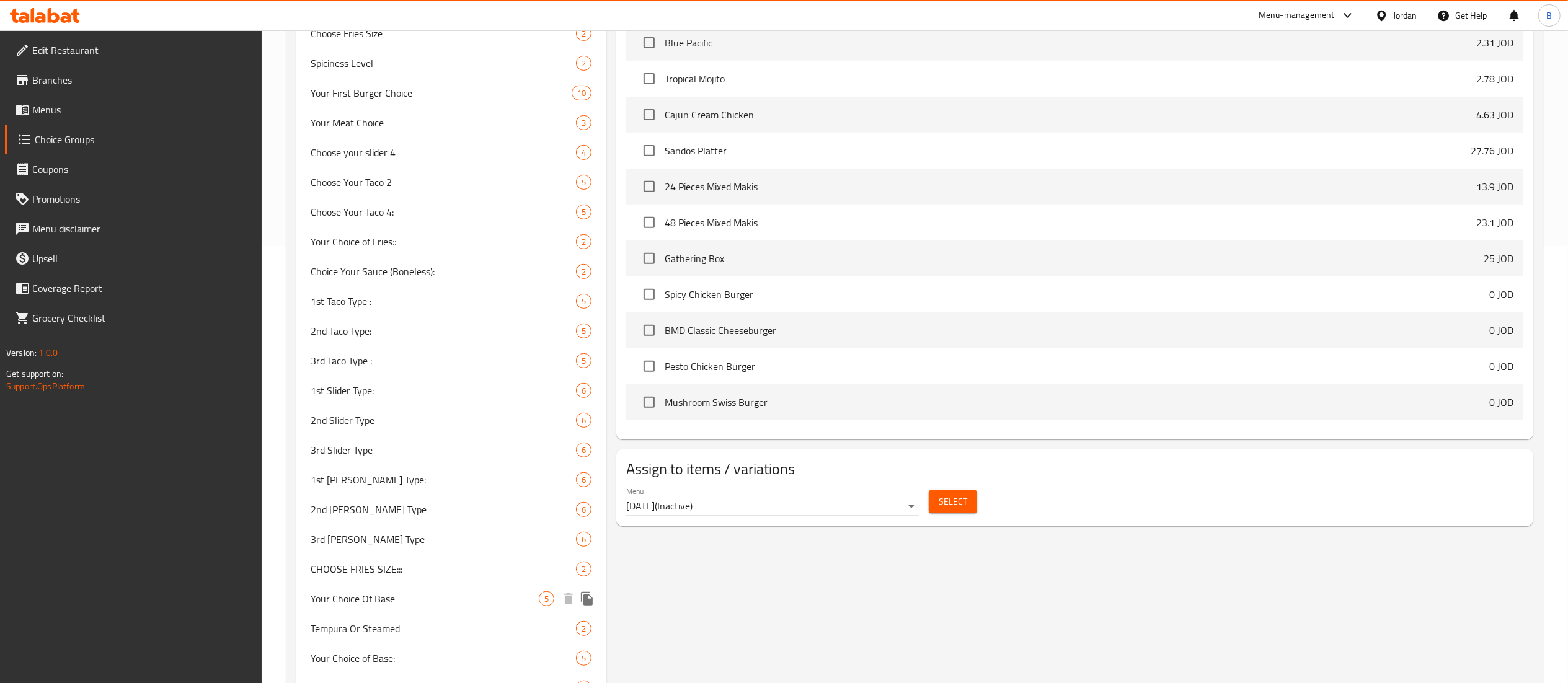
click at [432, 592] on div "Your Choice Of Base 5" at bounding box center [452, 599] width 311 height 30
type input "اختيارك من الأساس"
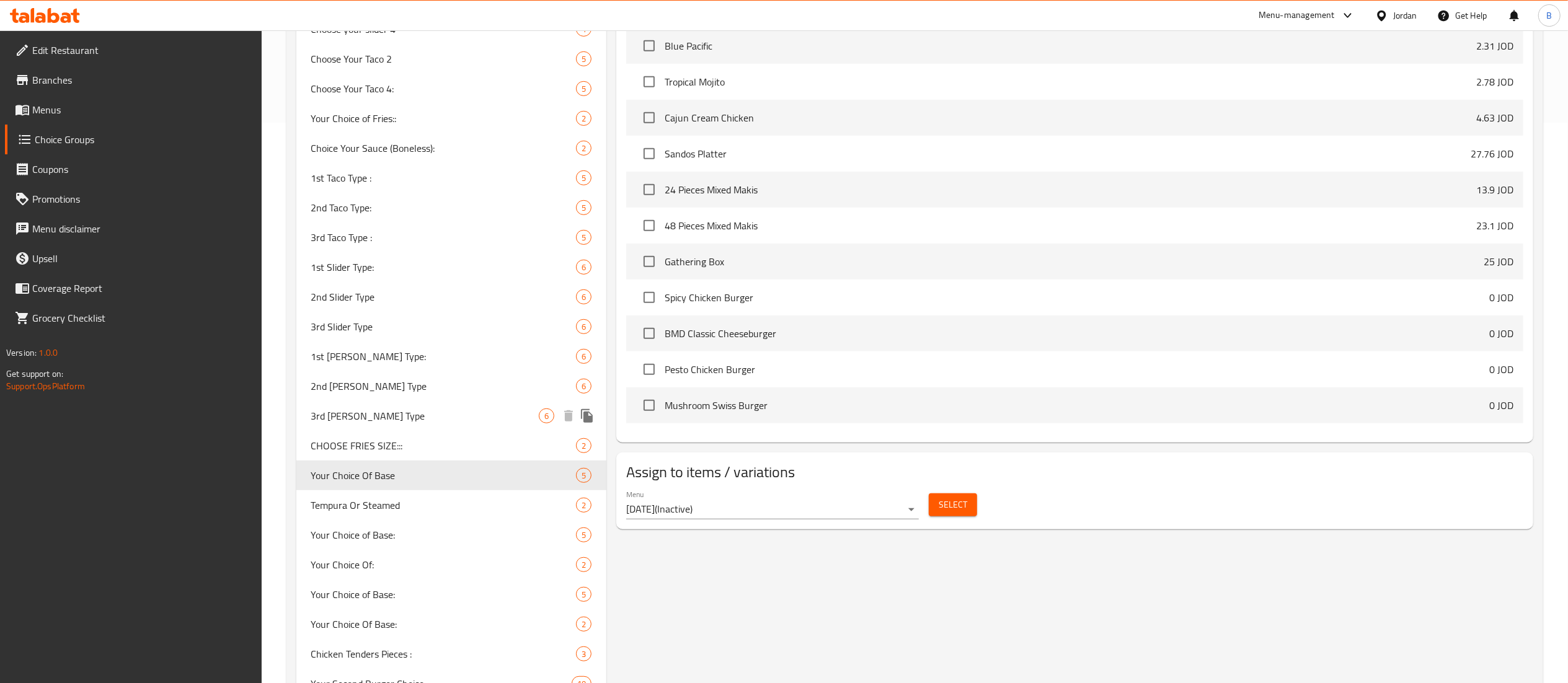
scroll to position [561, 0]
click at [423, 532] on span "Your Choice of Base:" at bounding box center [426, 534] width 228 height 15
type input "Your Choice of Base:"
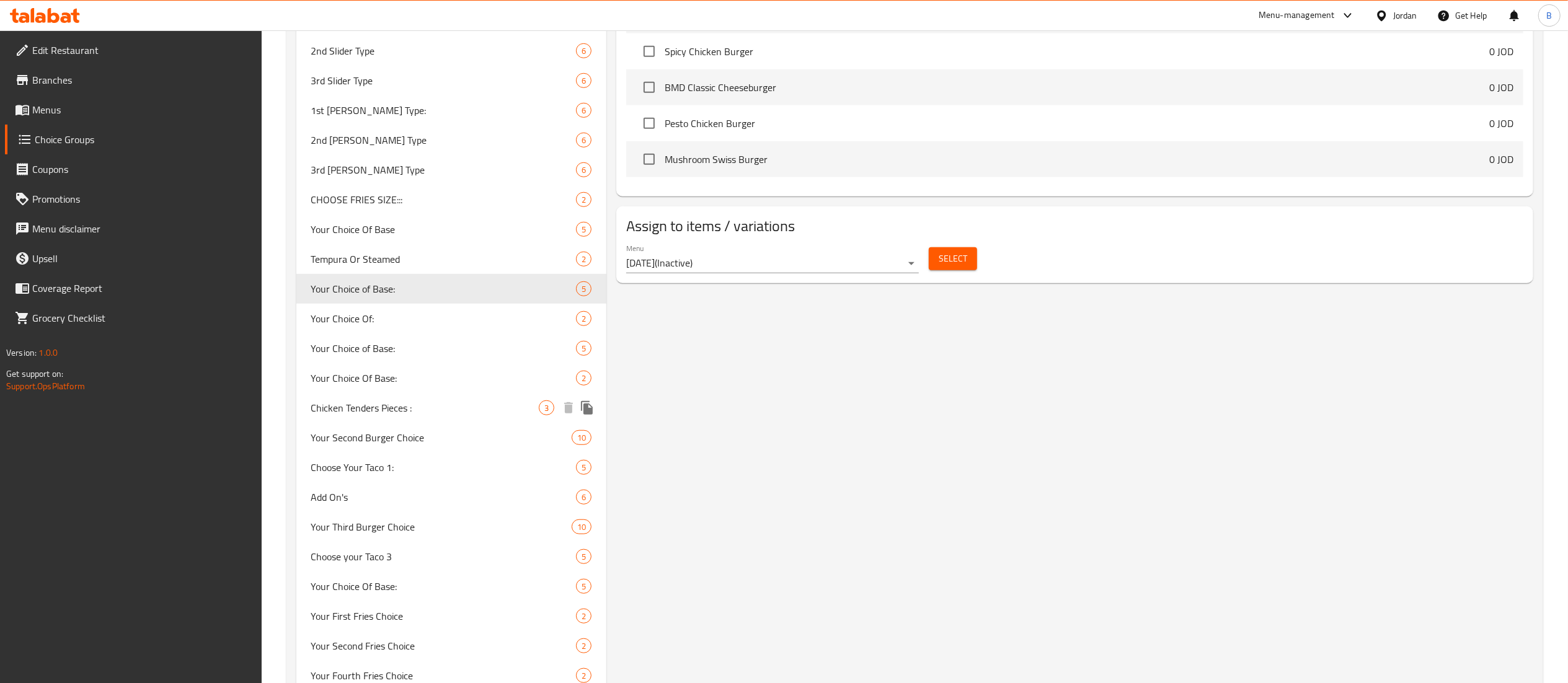
scroll to position [809, 0]
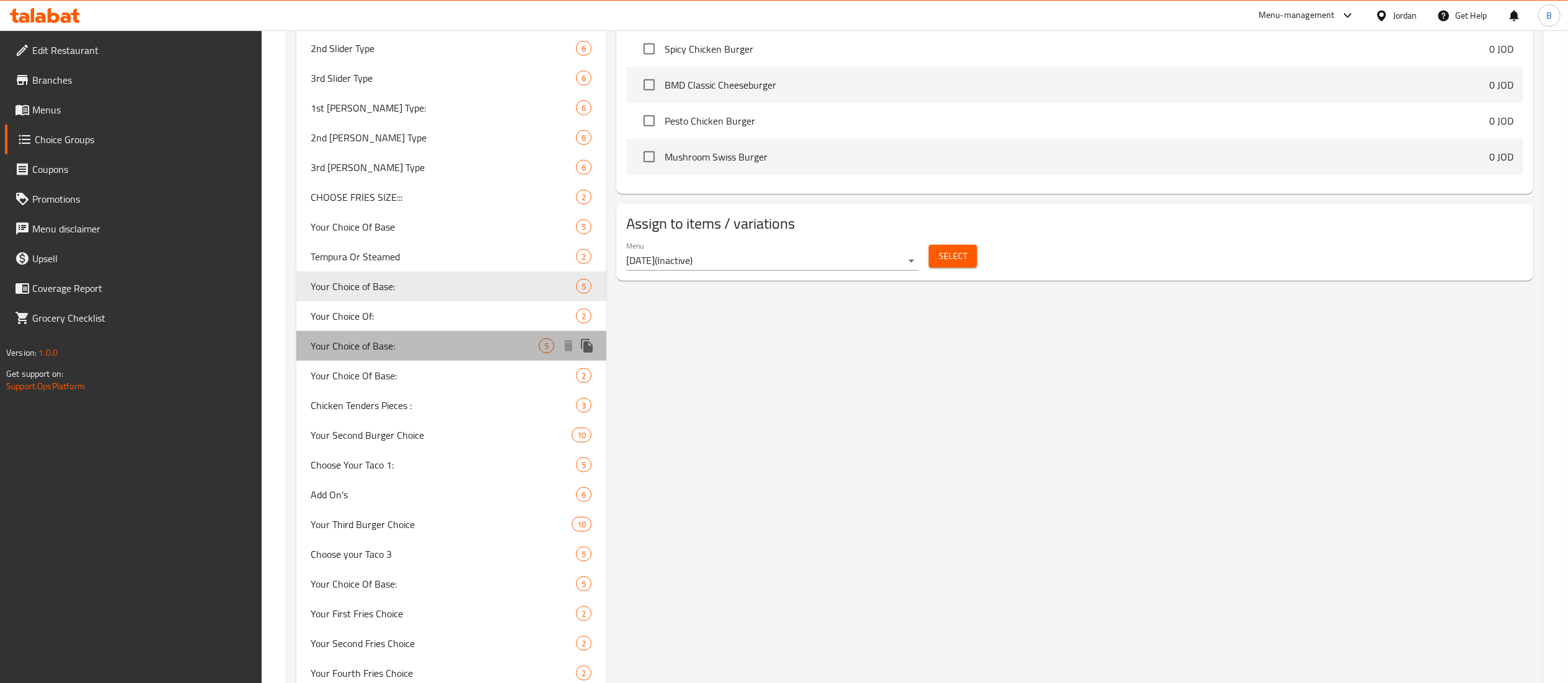
click at [420, 341] on span "Your Choice of Base:" at bounding box center [426, 345] width 228 height 15
type input "اختيارك من الأساس:"
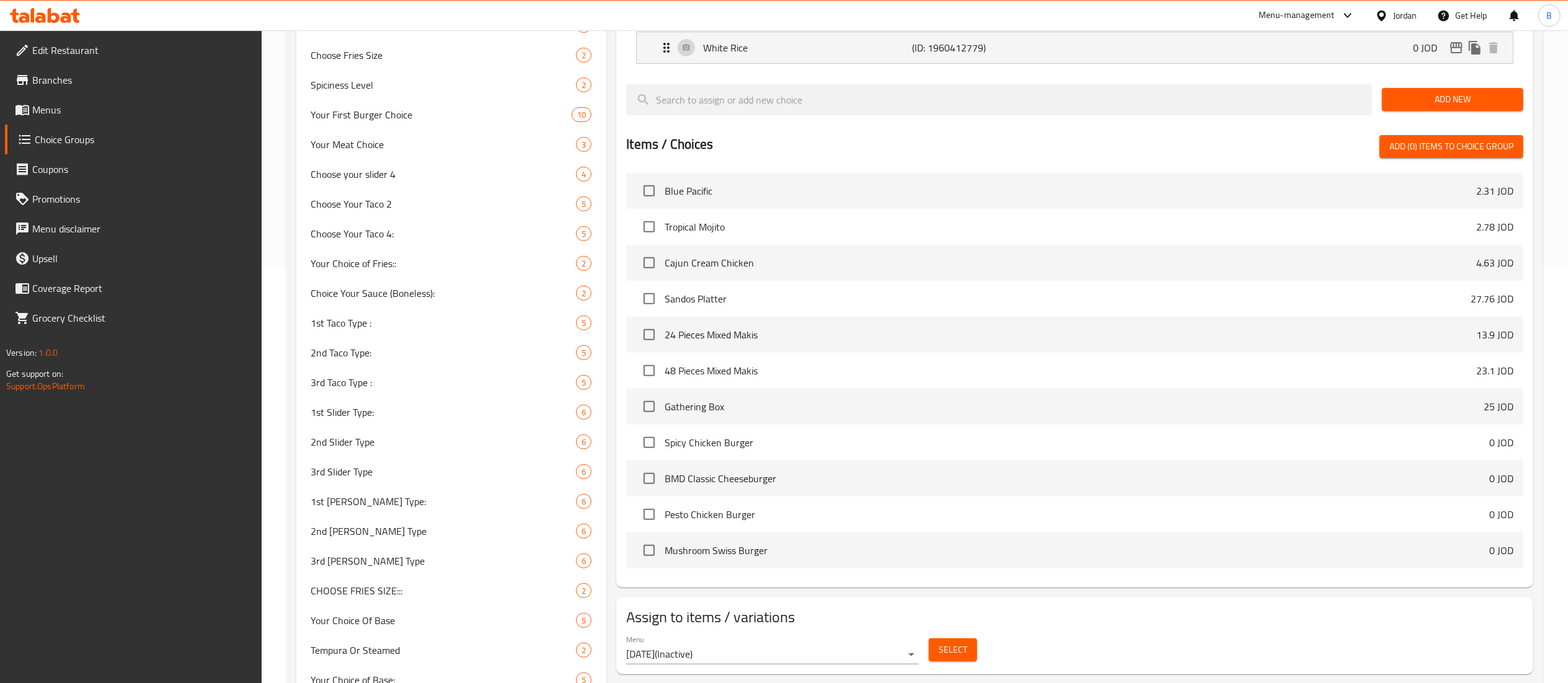
scroll to position [65, 0]
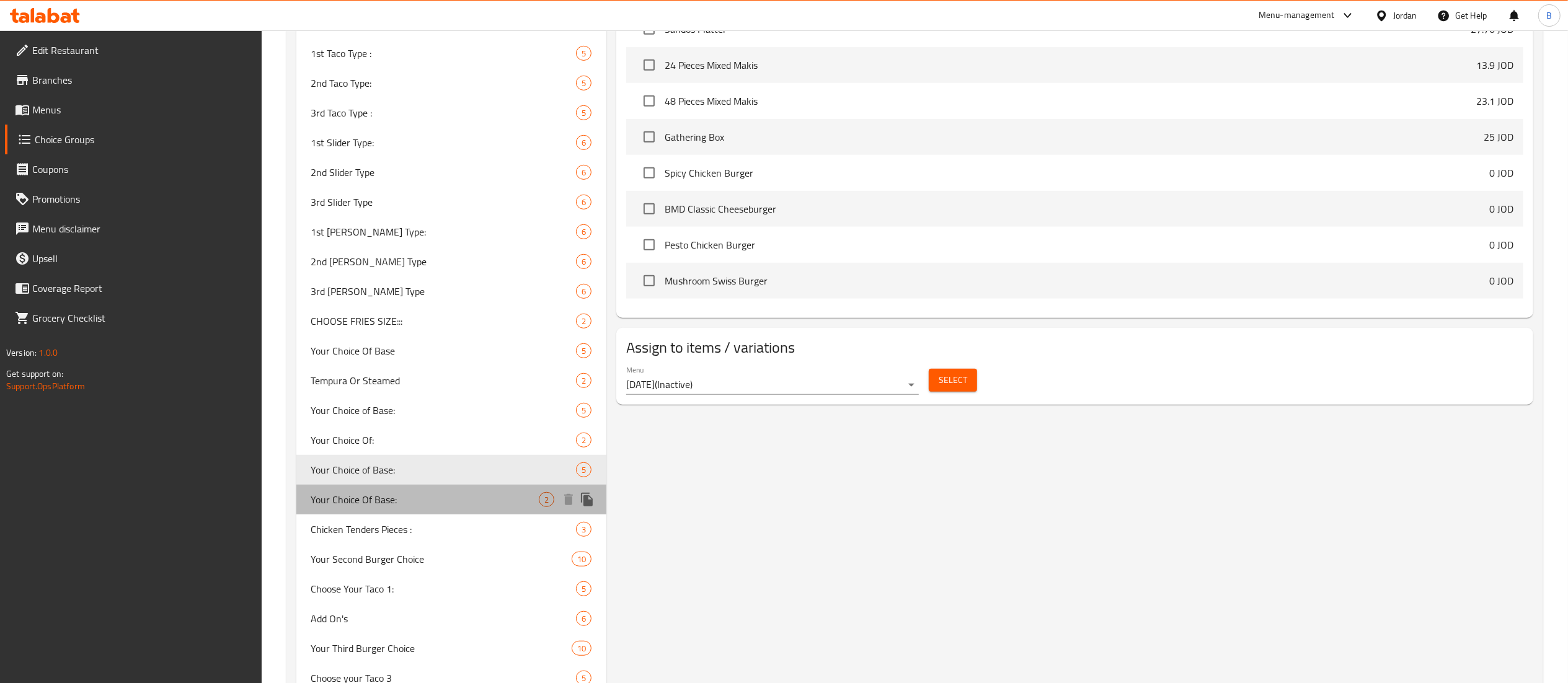
click at [410, 491] on div "Your Choice Of Base: 2" at bounding box center [452, 500] width 311 height 30
type input "Your Choice Of Base:"
type input "إختيارك من [DEMOGRAPHIC_DATA]:"
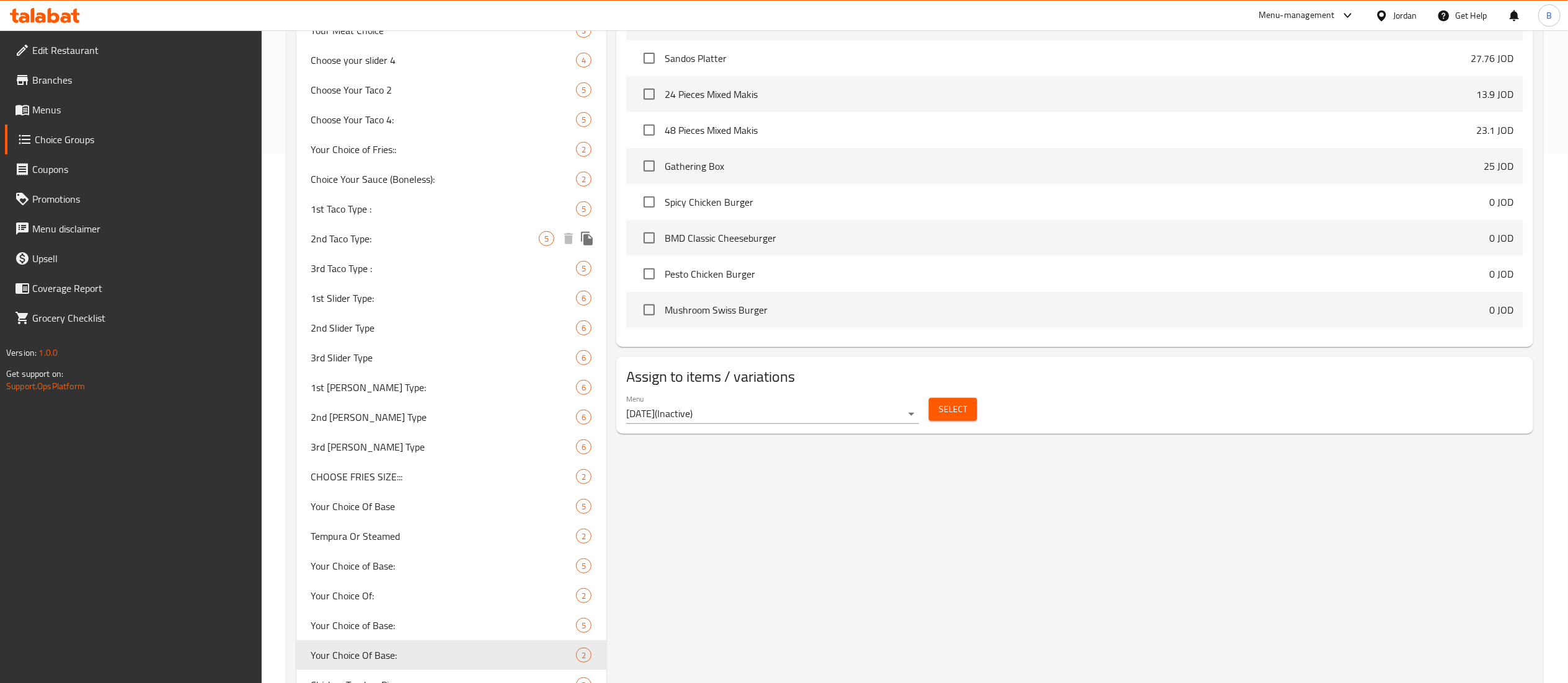
scroll to position [620, 0]
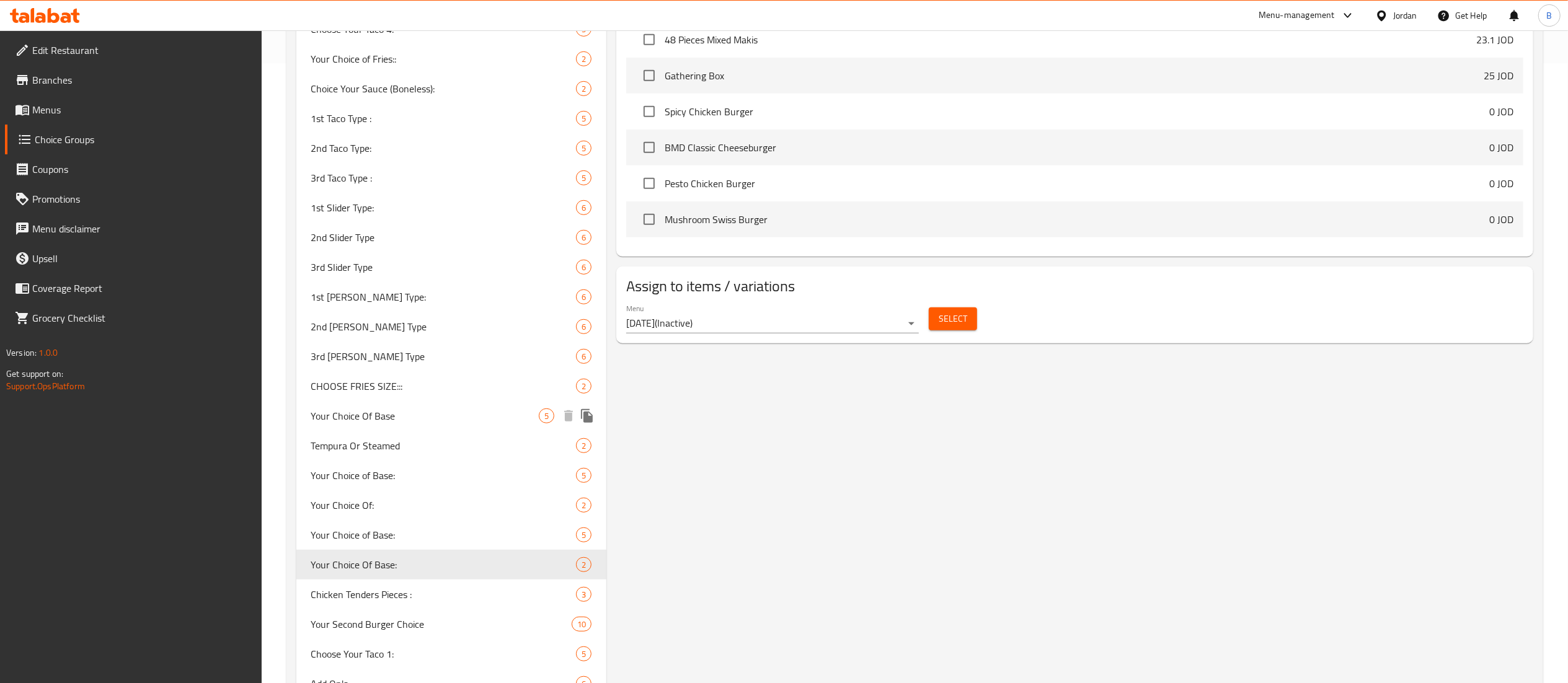
click at [467, 411] on span "Your Choice Of Base" at bounding box center [426, 416] width 228 height 15
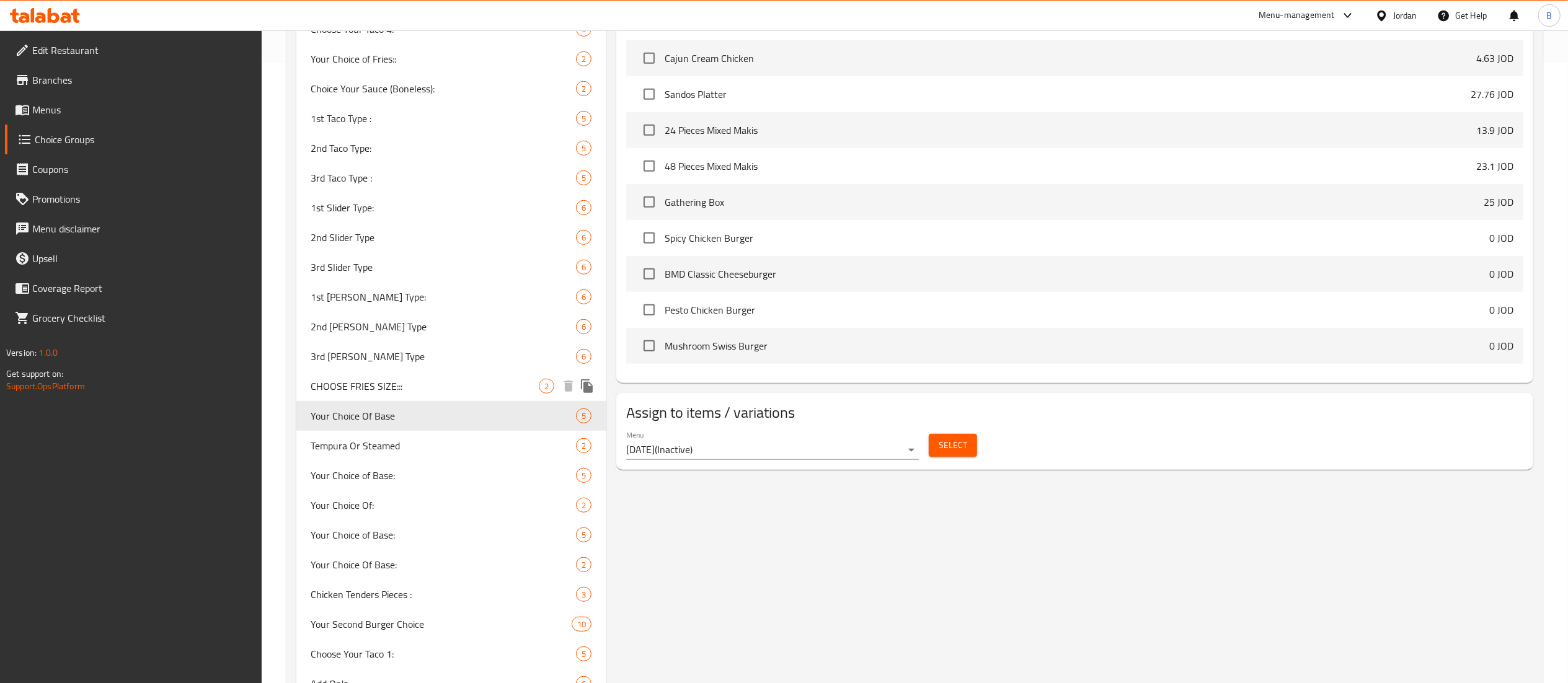
type input "Your Choice Of Base"
type input "اختيارك من الأساس"
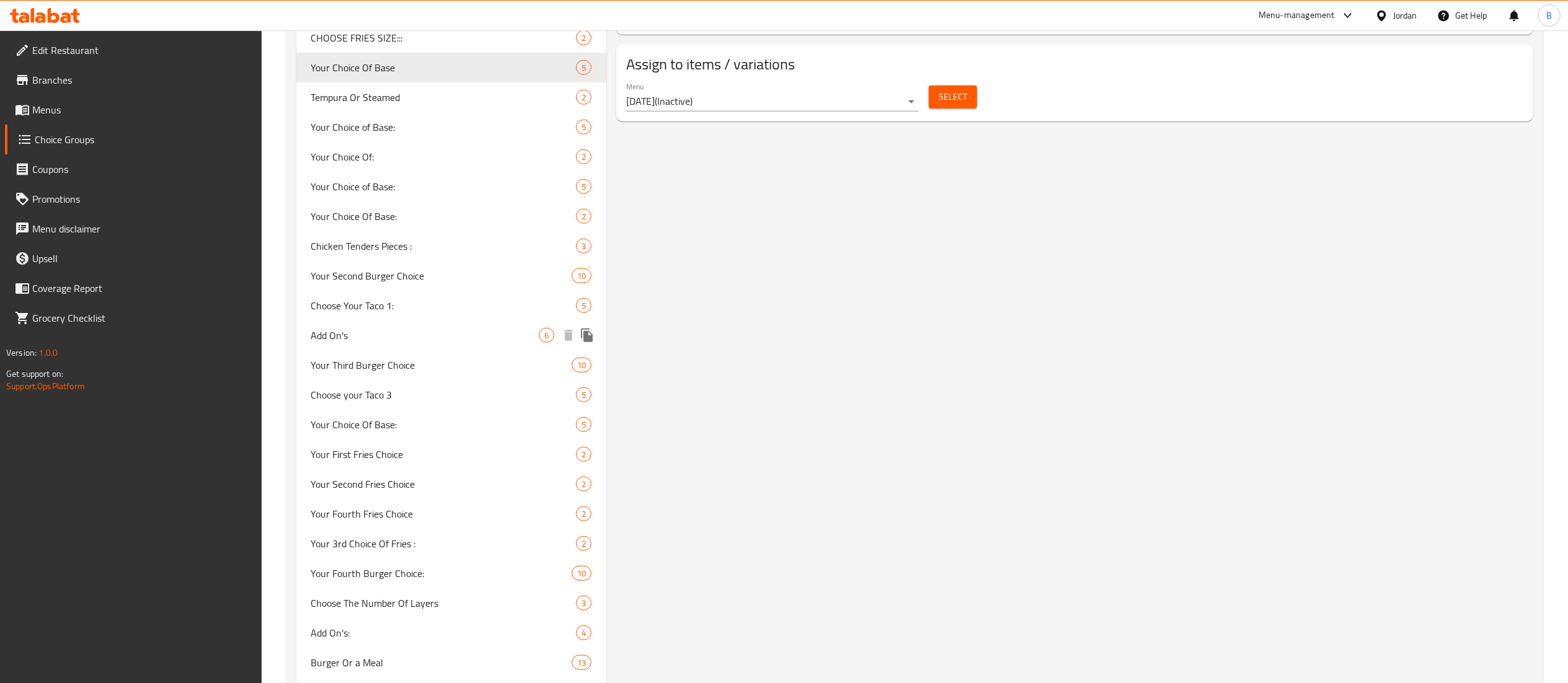
scroll to position [992, 0]
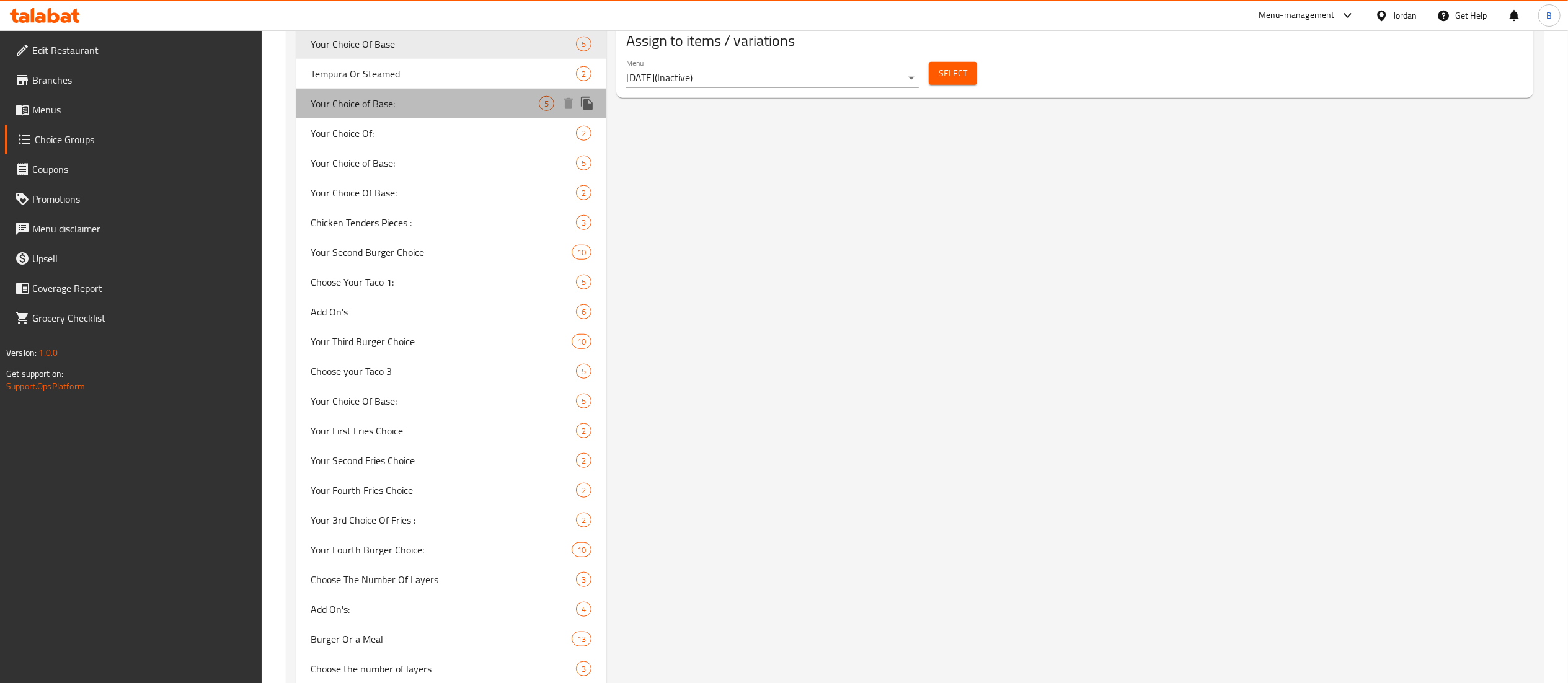
click at [387, 101] on span "Your Choice of Base:" at bounding box center [426, 104] width 228 height 15
type input "Your Choice of Base:"
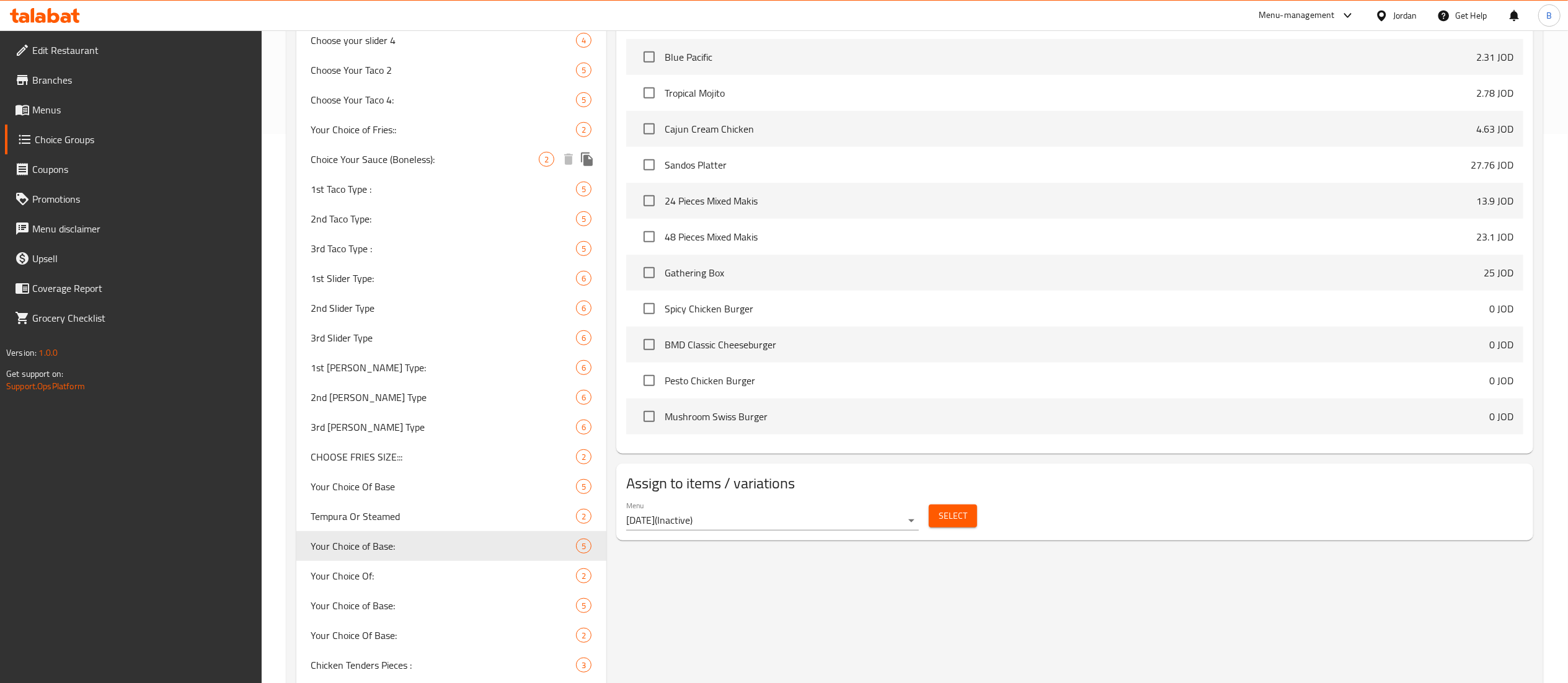
scroll to position [620, 0]
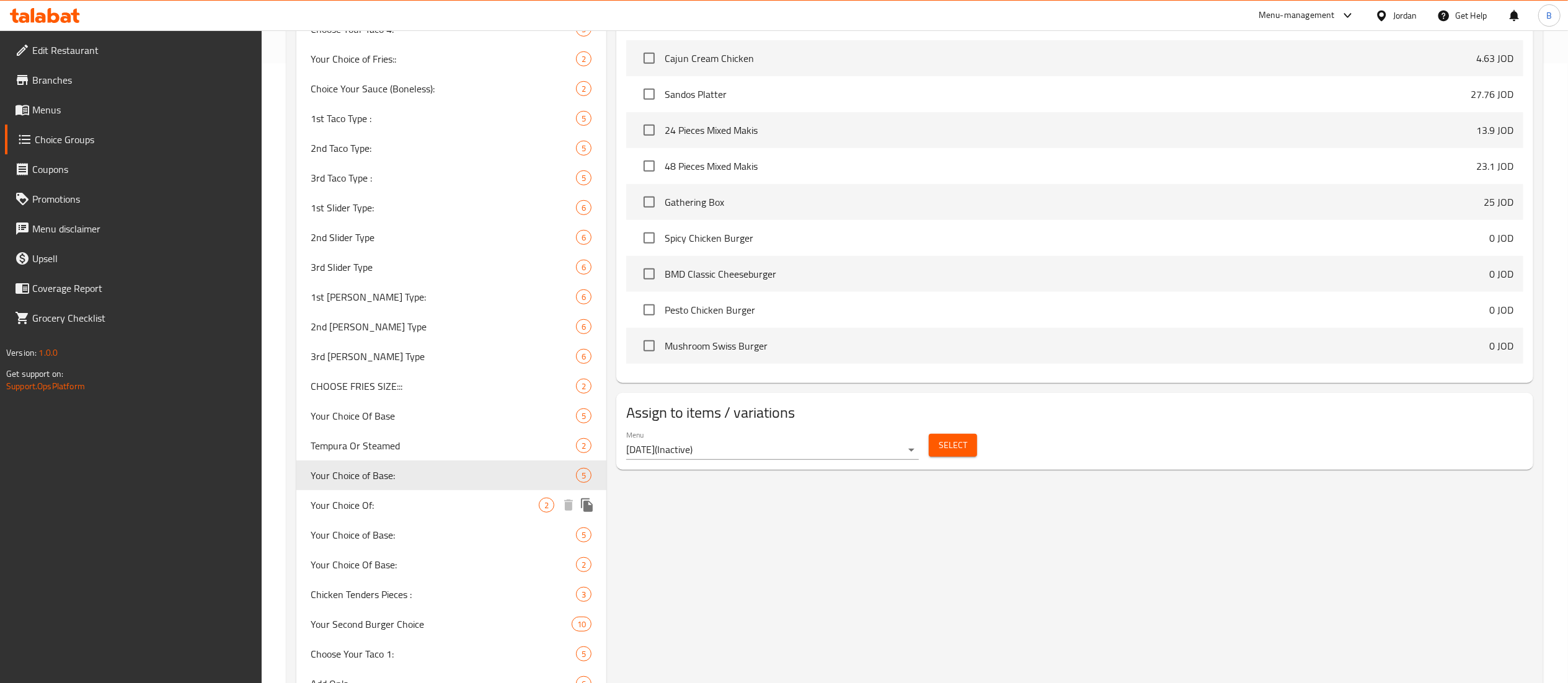
click at [394, 525] on div "Your Choice of Base: 5" at bounding box center [452, 535] width 311 height 30
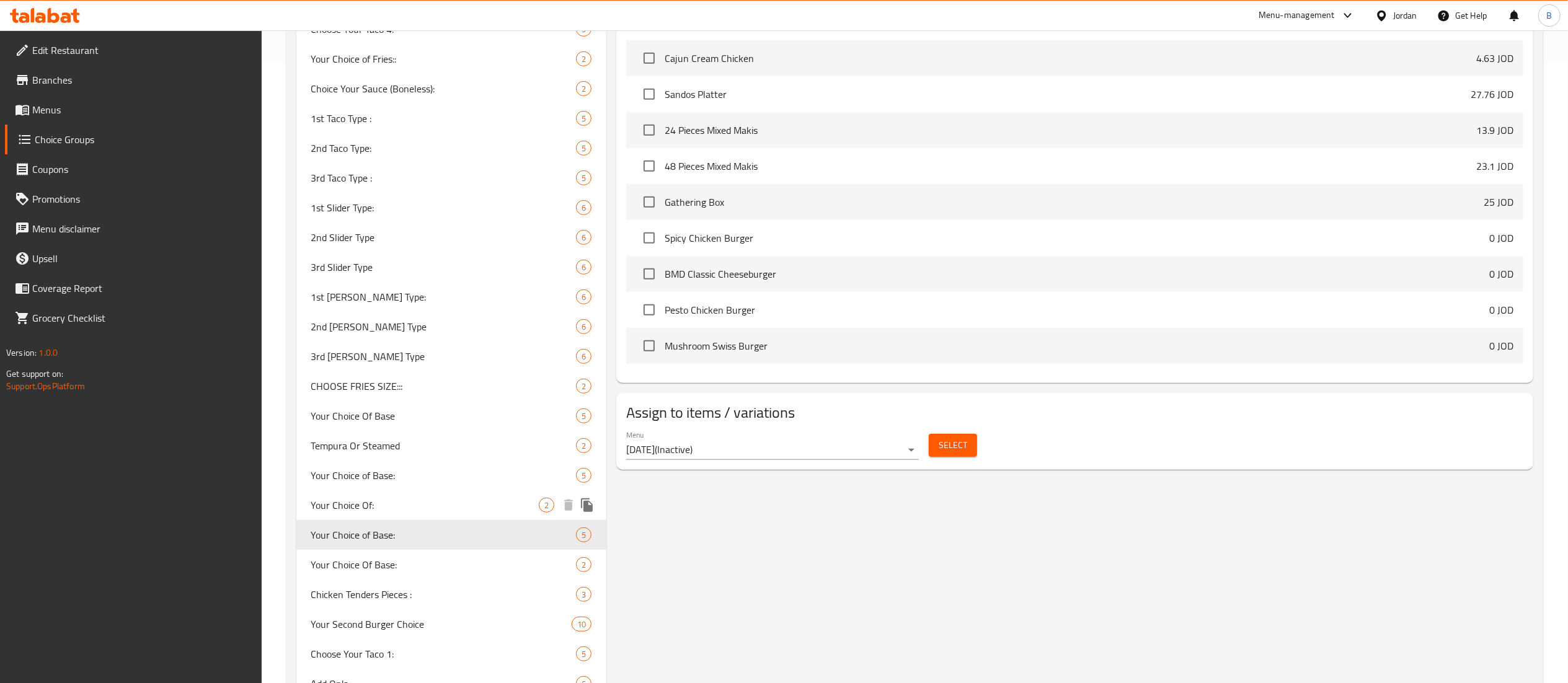
type input "اختيارك من الأساس:"
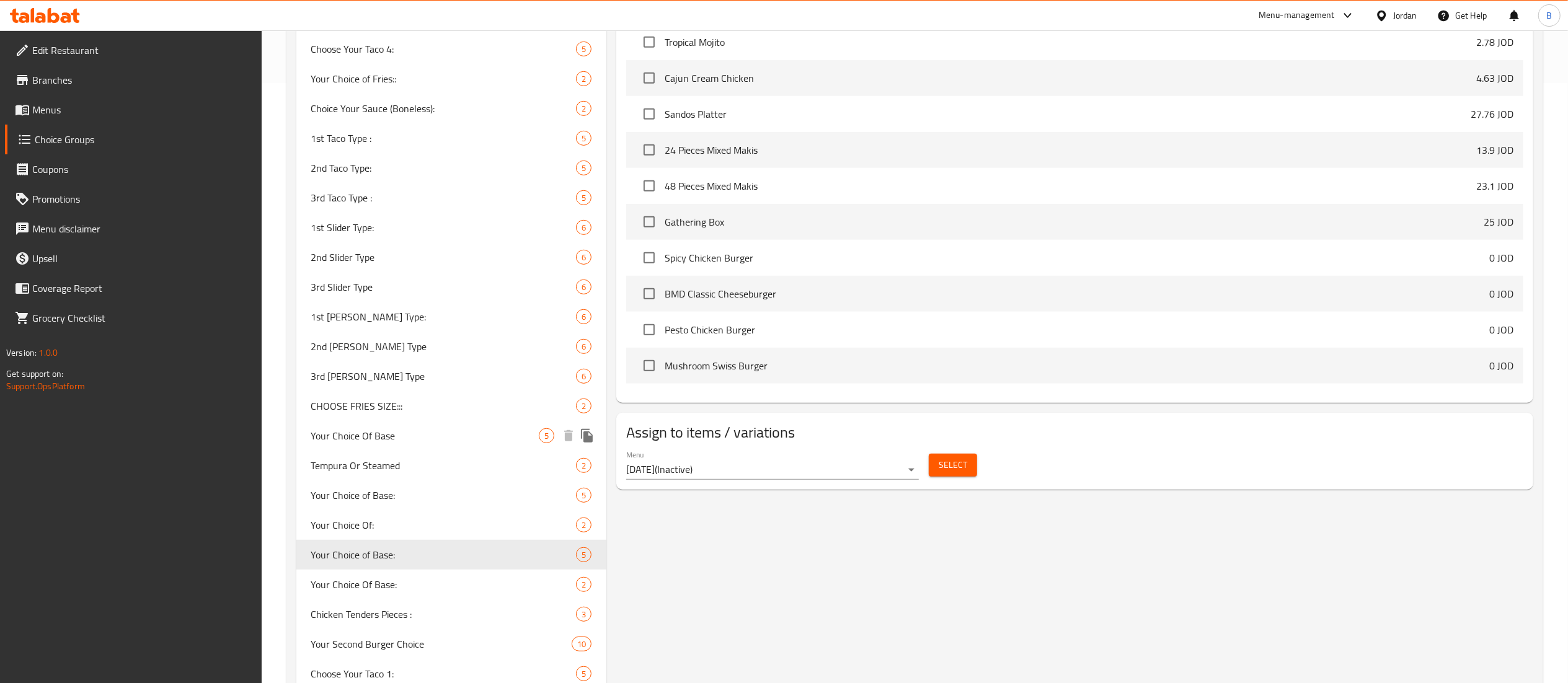
scroll to position [744, 0]
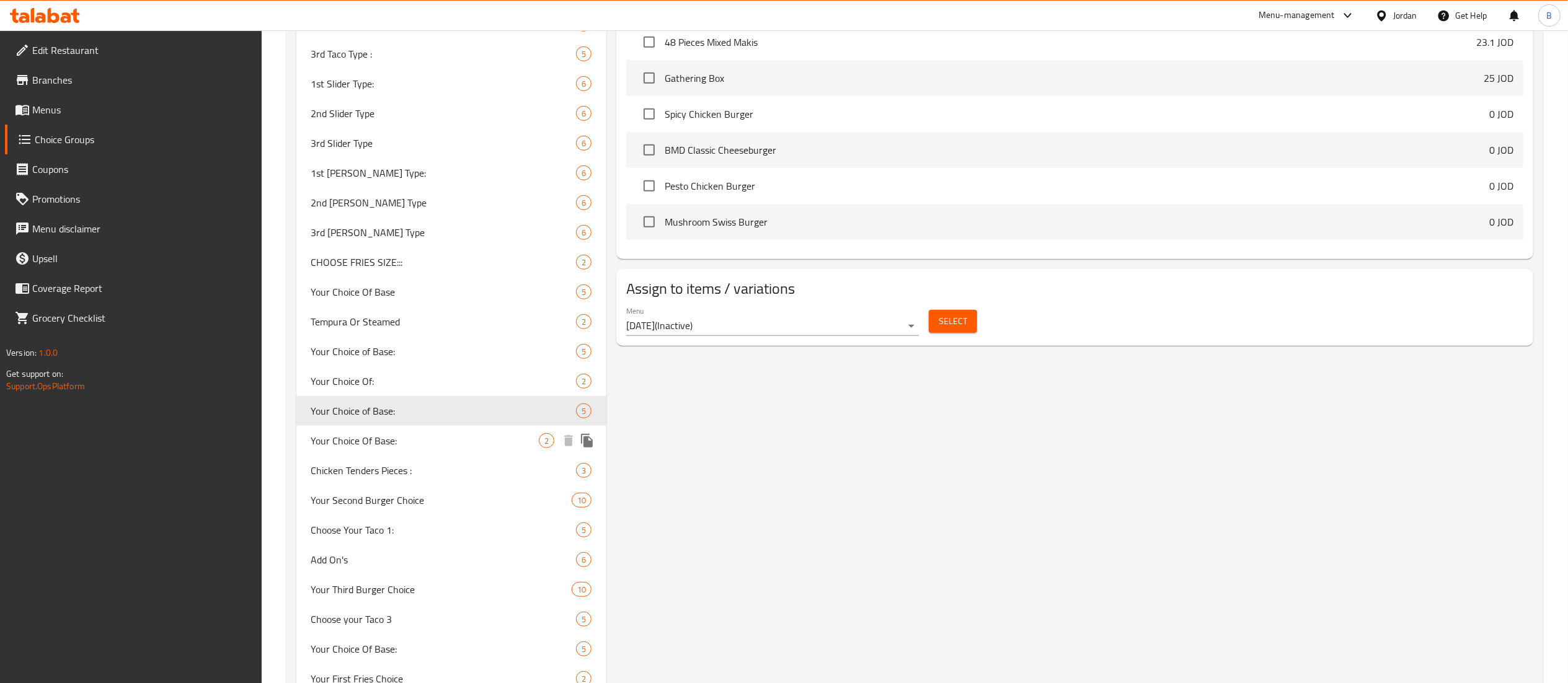
click at [397, 437] on span "Your Choice Of Base:" at bounding box center [426, 440] width 228 height 15
type input "Your Choice Of Base:"
type input "إختيارك من [DEMOGRAPHIC_DATA]:"
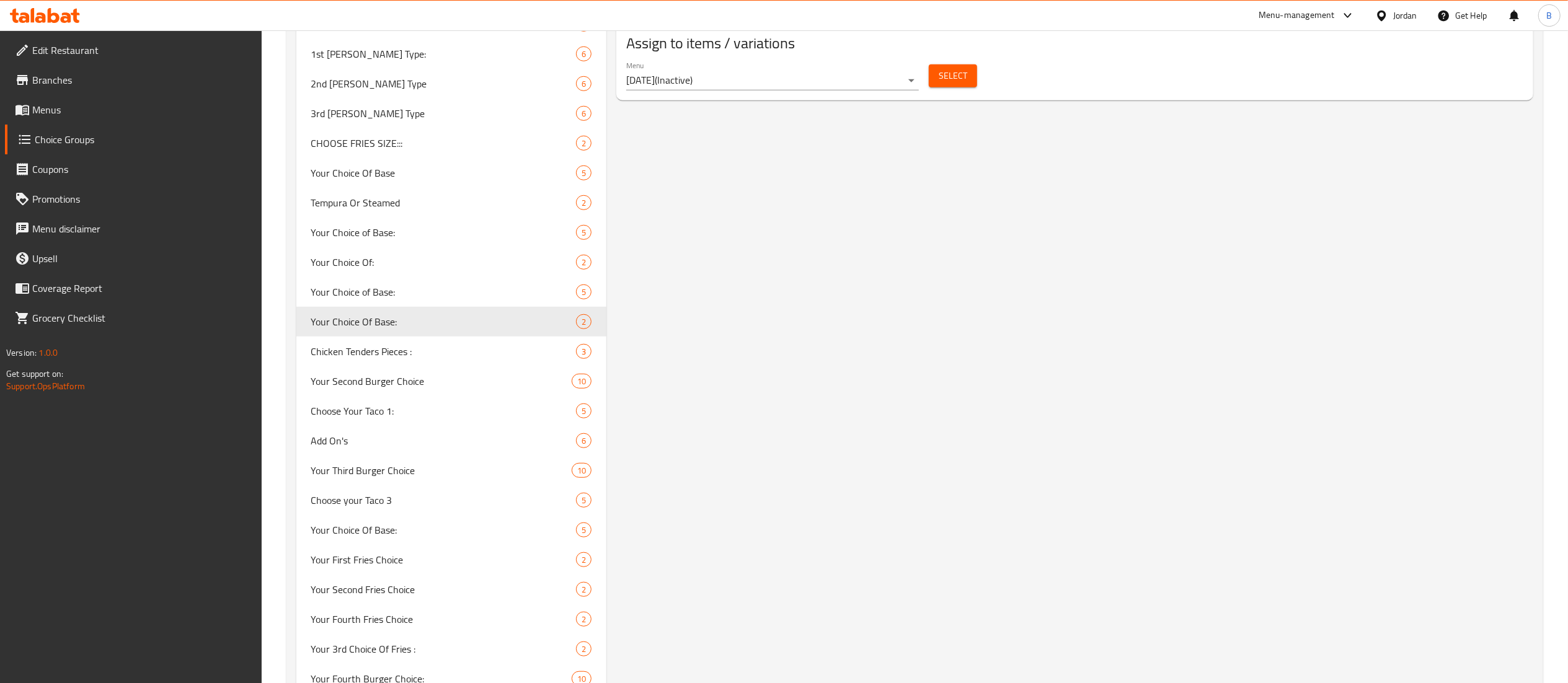
scroll to position [992, 0]
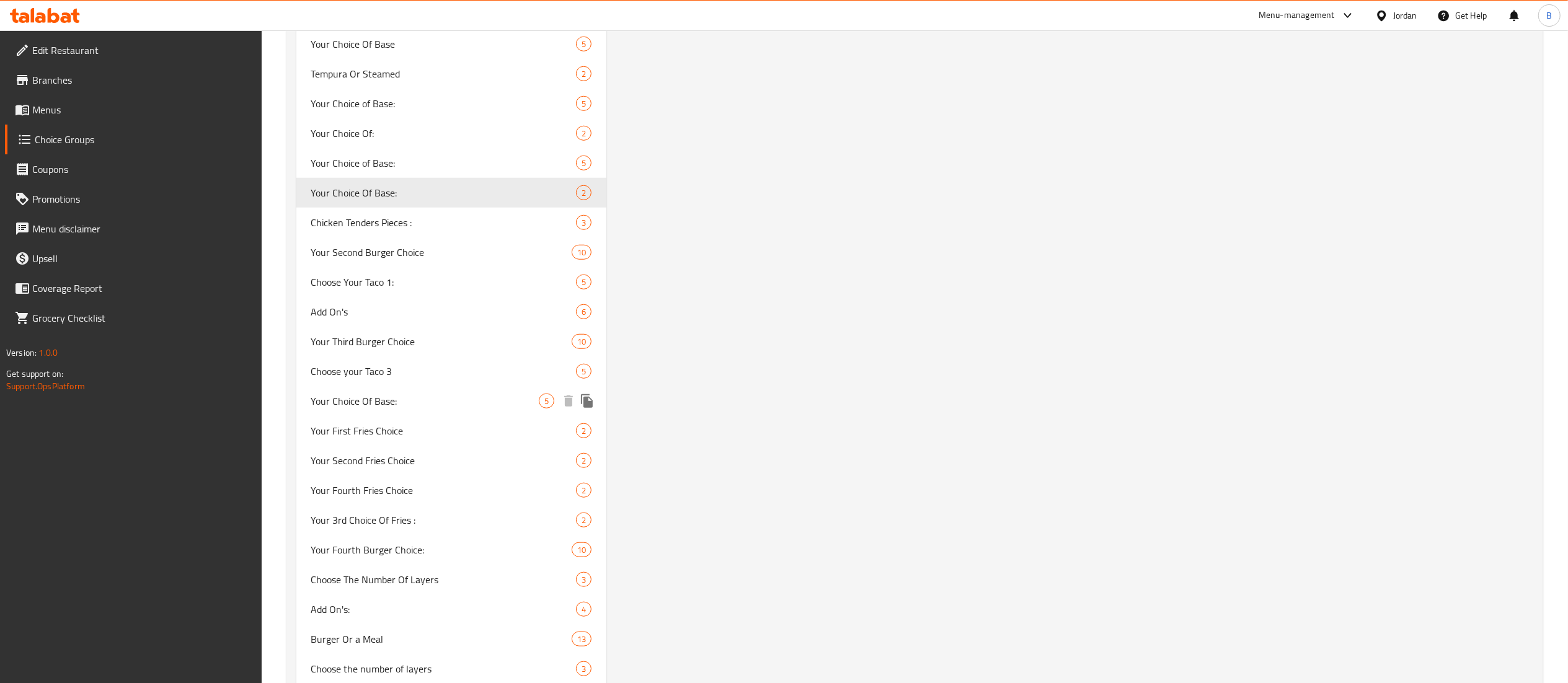
click at [407, 409] on span "Your Choice Of Base:" at bounding box center [426, 401] width 228 height 15
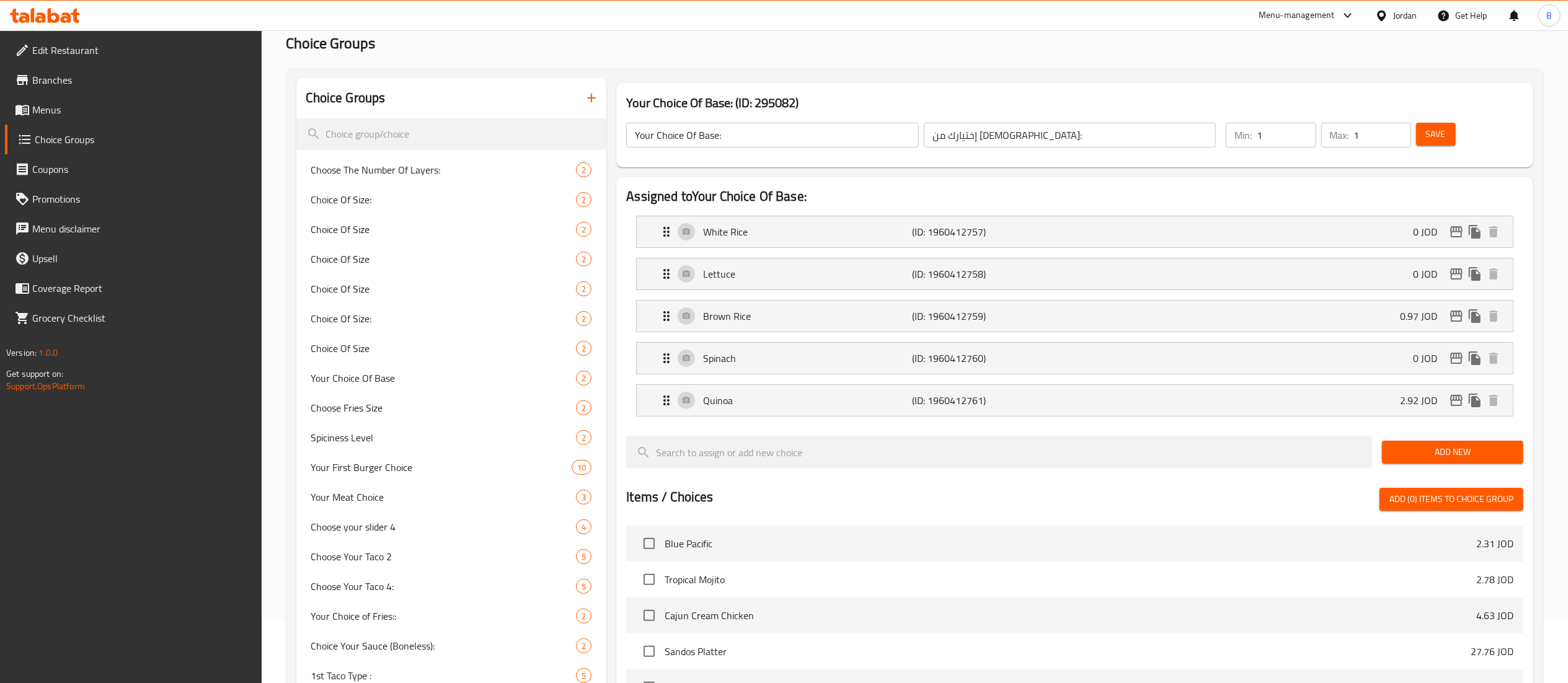
scroll to position [0, 0]
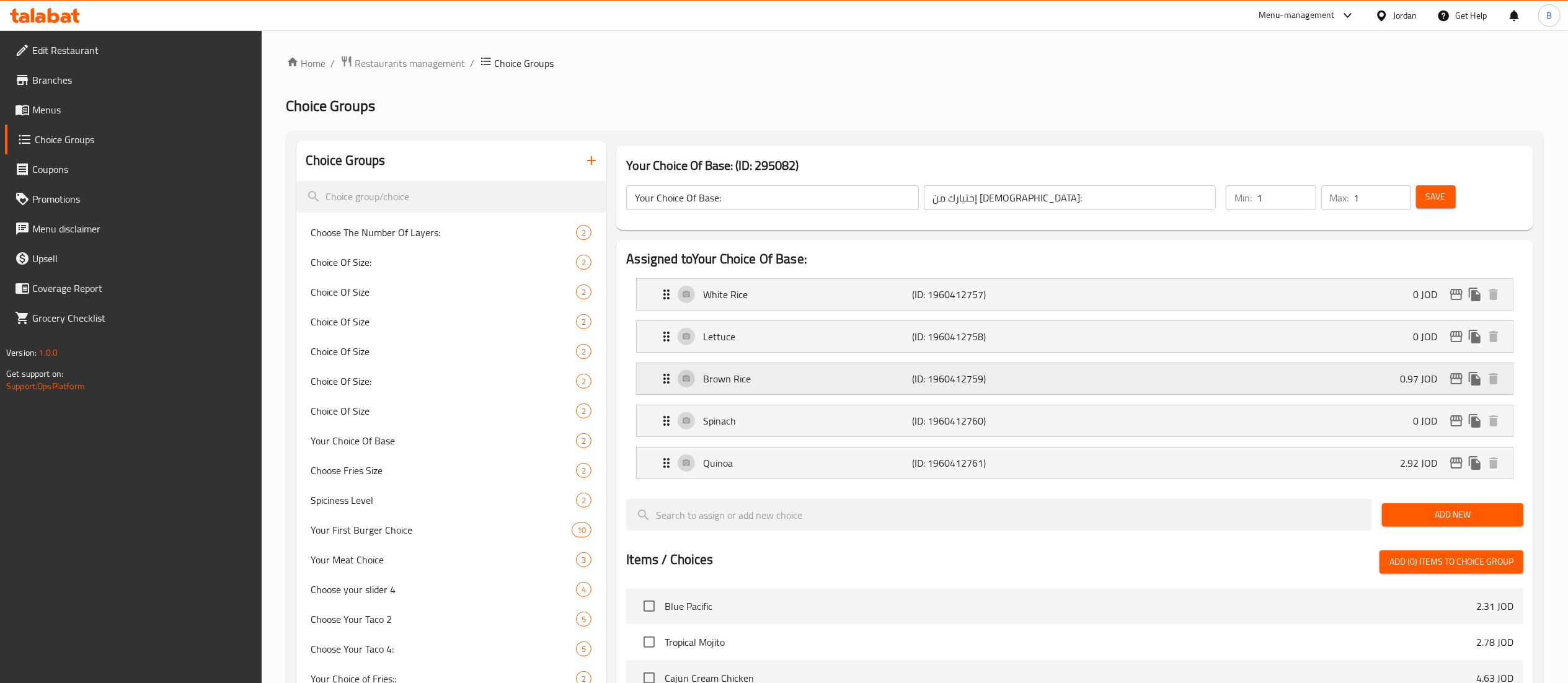
click at [959, 373] on p "(ID: 1960412759)" at bounding box center [982, 379] width 140 height 15
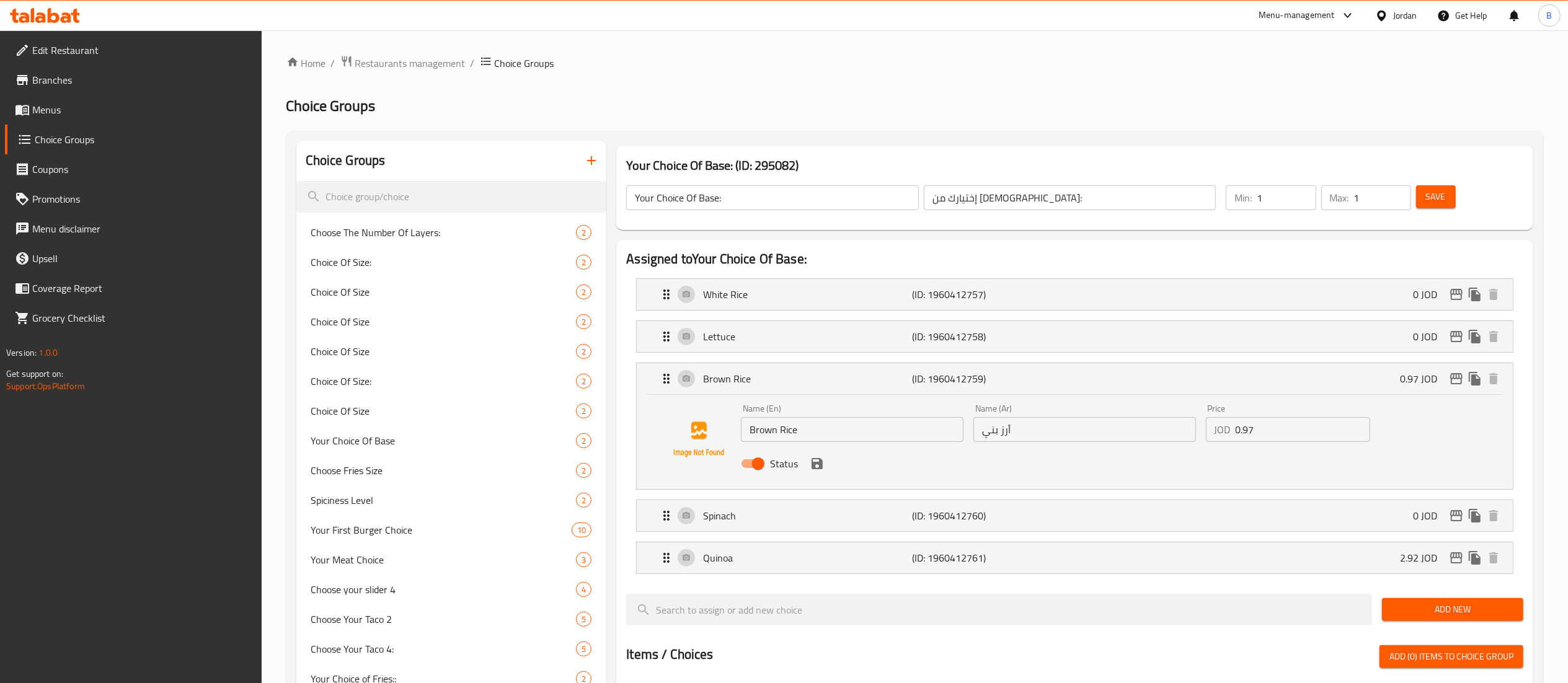
drag, startPoint x: 1301, startPoint y: 423, endPoint x: 992, endPoint y: 414, distance: 309.1
click at [1040, 414] on div "Name (En) Brown Rice Name (En) Name (Ar) أرز بني Name (Ar) Price JOD 0.97 Price…" at bounding box center [1084, 440] width 697 height 82
click at [815, 460] on icon "save" at bounding box center [817, 464] width 11 height 11
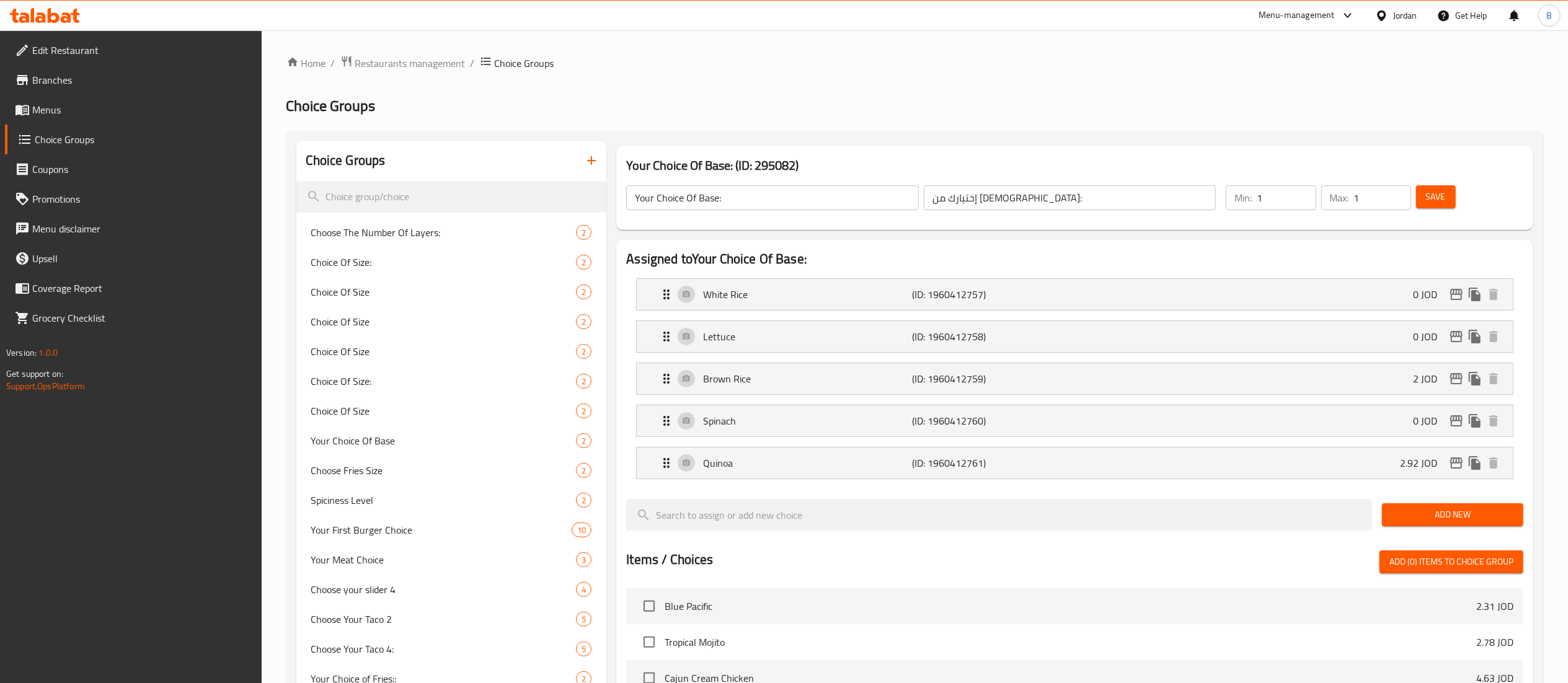
type input "2"
click at [1437, 193] on span "Save" at bounding box center [1436, 197] width 20 height 16
click at [1457, 377] on icon "edit" at bounding box center [1456, 379] width 15 height 15
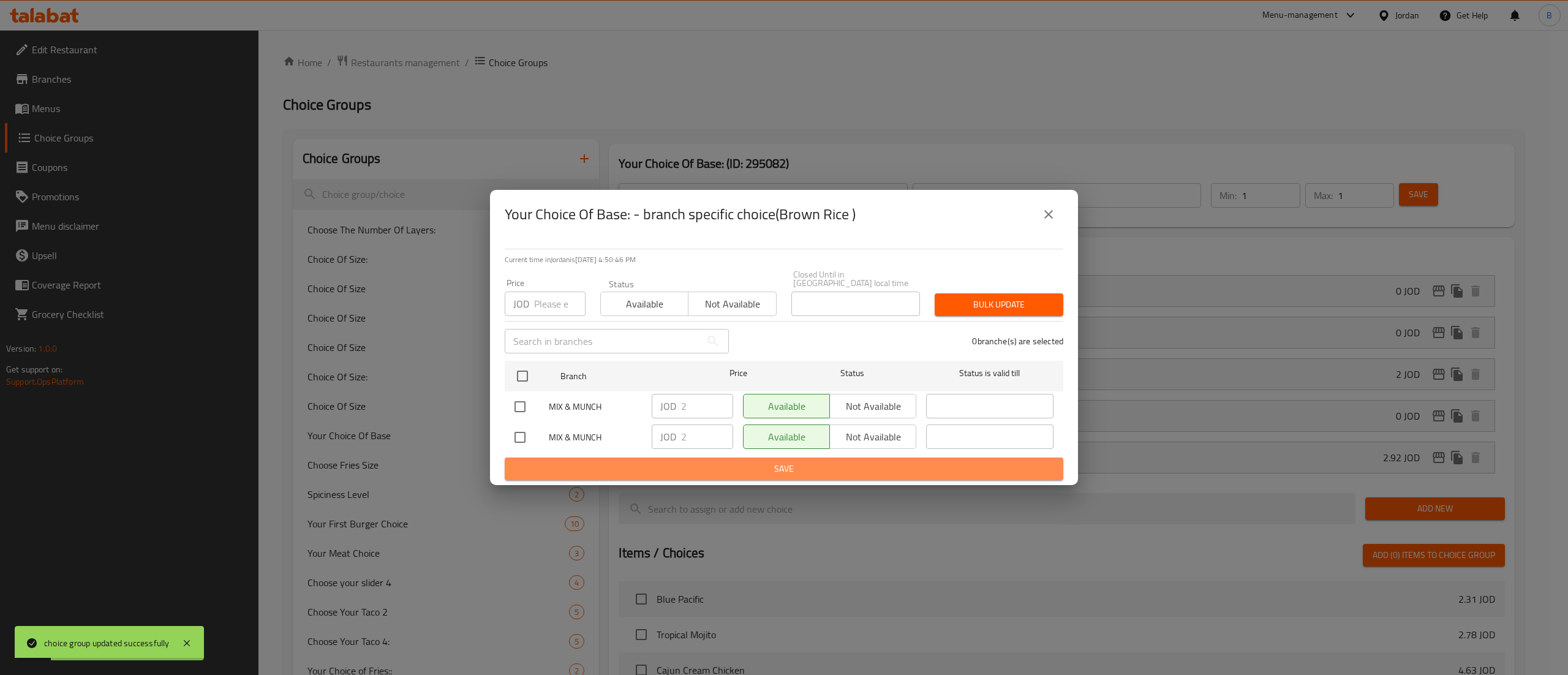
click at [682, 463] on span "Save" at bounding box center [783, 469] width 539 height 15
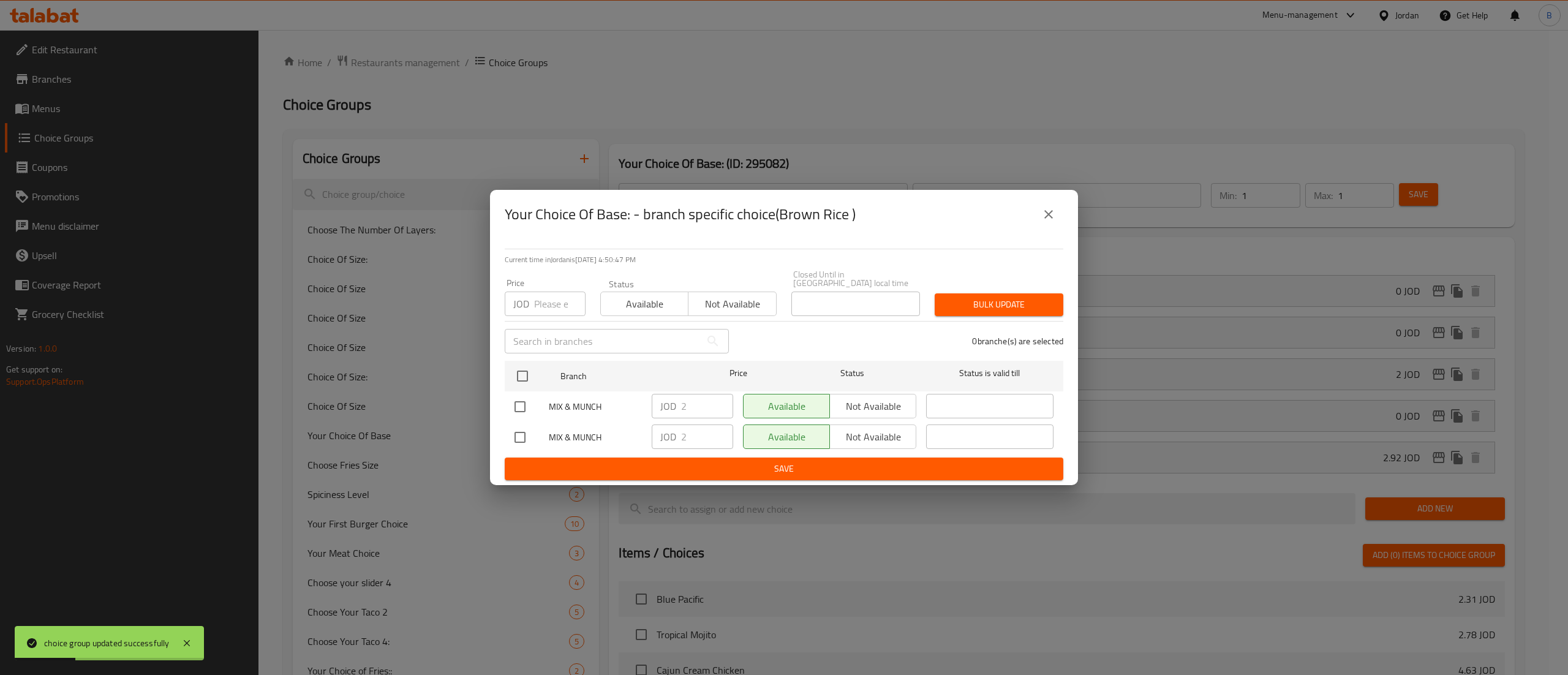
click at [1043, 215] on icon "close" at bounding box center [1048, 214] width 15 height 15
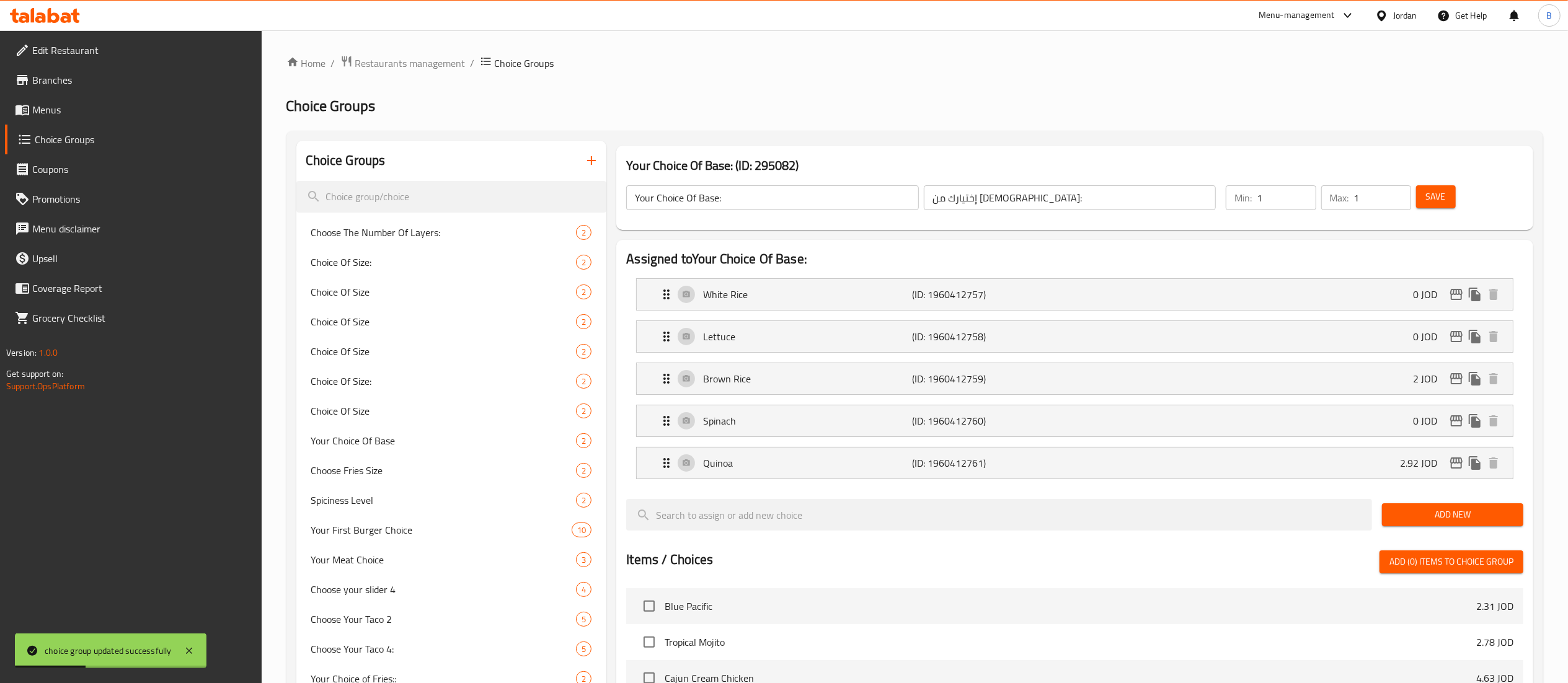
click at [1431, 207] on button "Save" at bounding box center [1436, 196] width 40 height 23
drag, startPoint x: 84, startPoint y: 106, endPoint x: 93, endPoint y: 113, distance: 11.4
click at [84, 106] on span "Menus" at bounding box center [142, 109] width 220 height 15
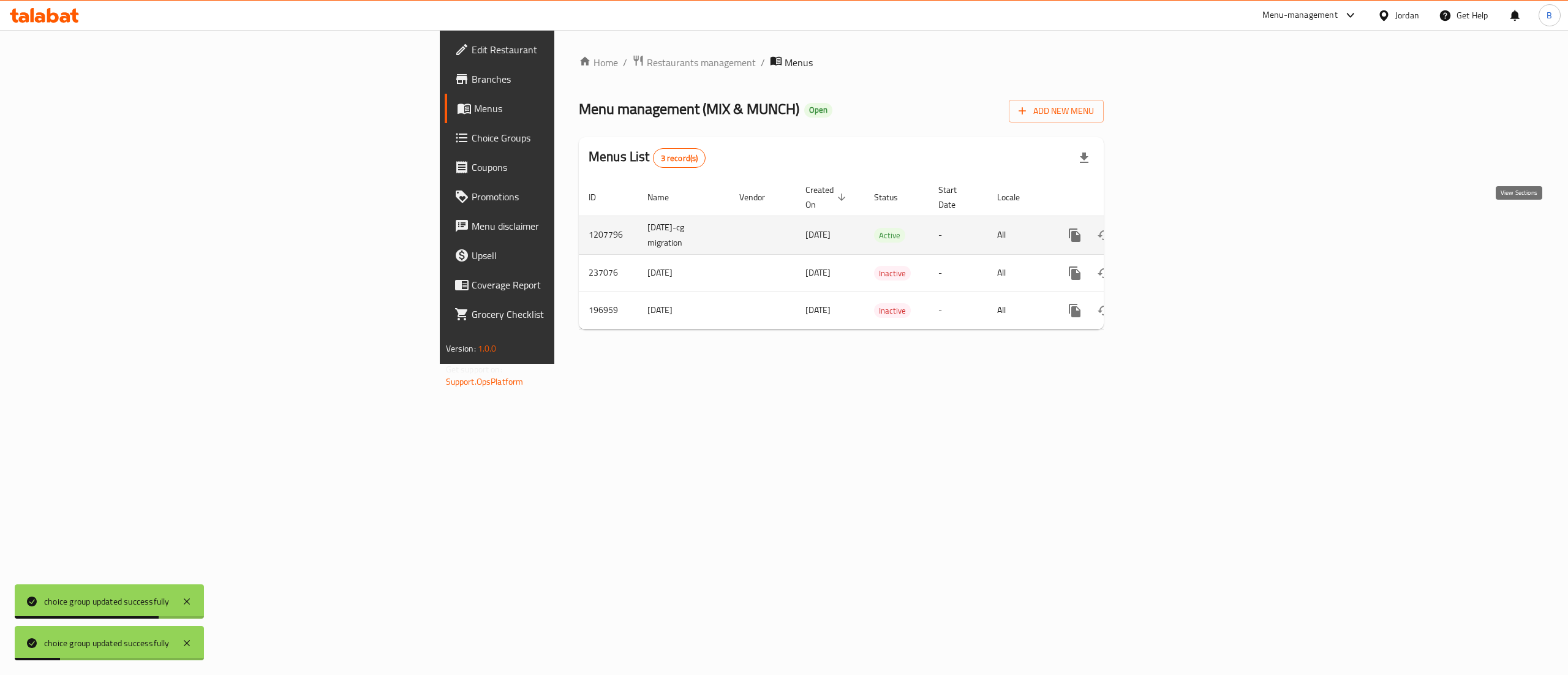
click at [1171, 228] on icon "enhanced table" at bounding box center [1163, 235] width 15 height 15
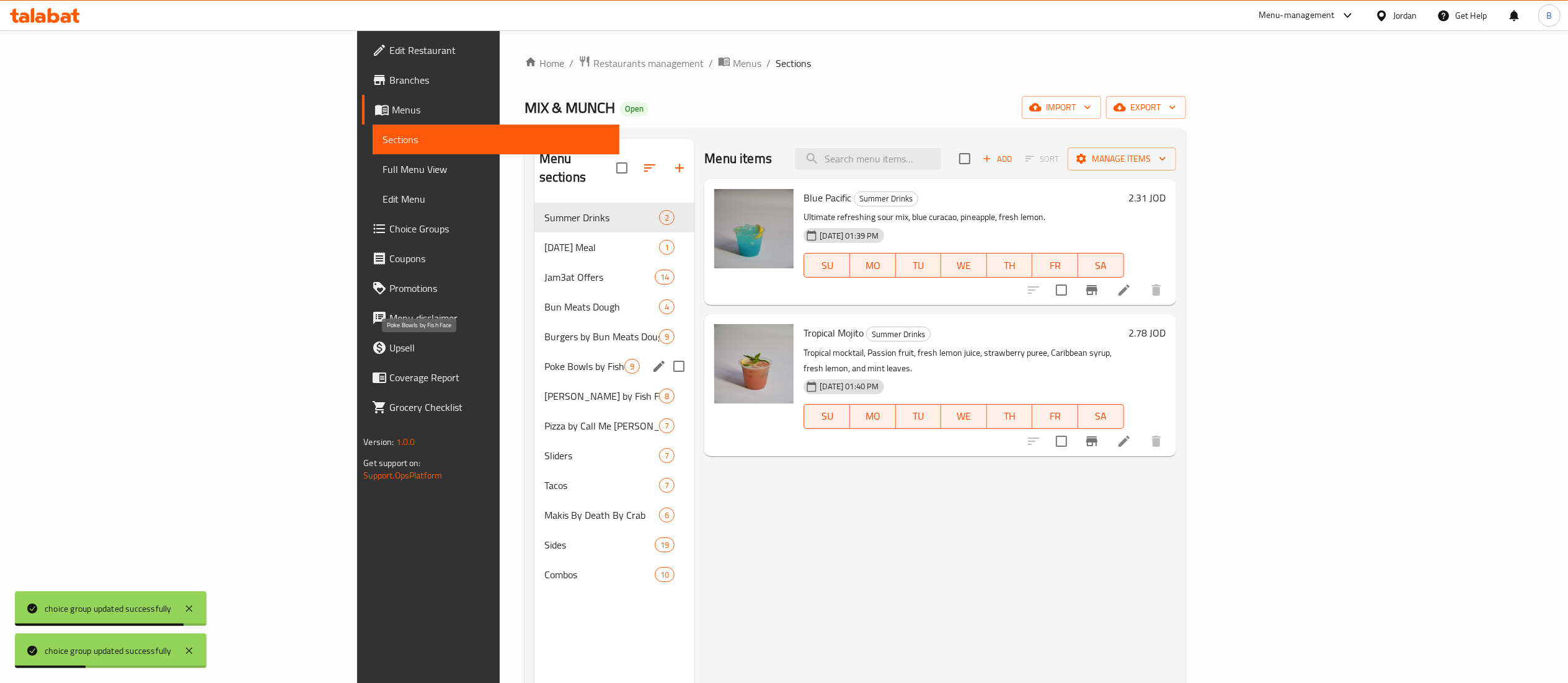
click at [545, 359] on span "Poke Bowls by Fish Face" at bounding box center [585, 366] width 81 height 15
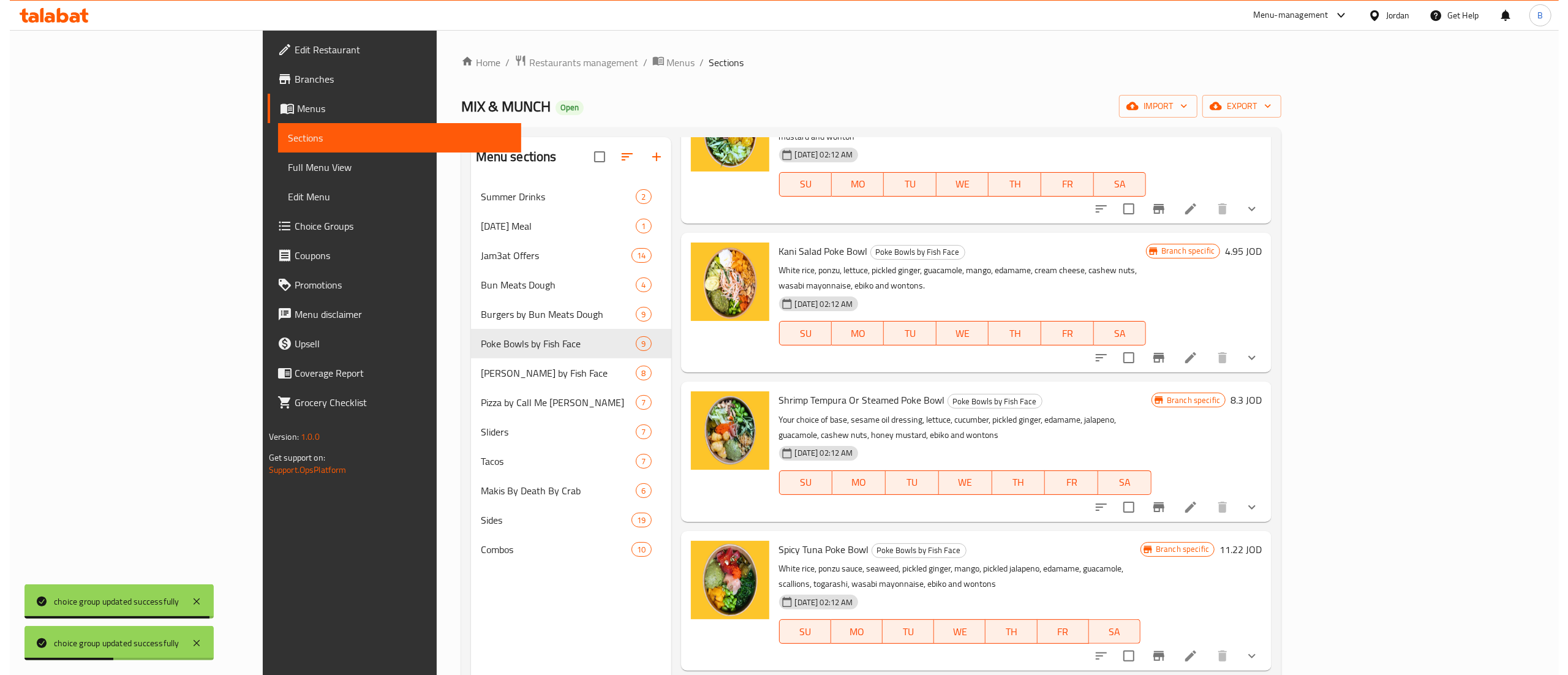
scroll to position [245, 0]
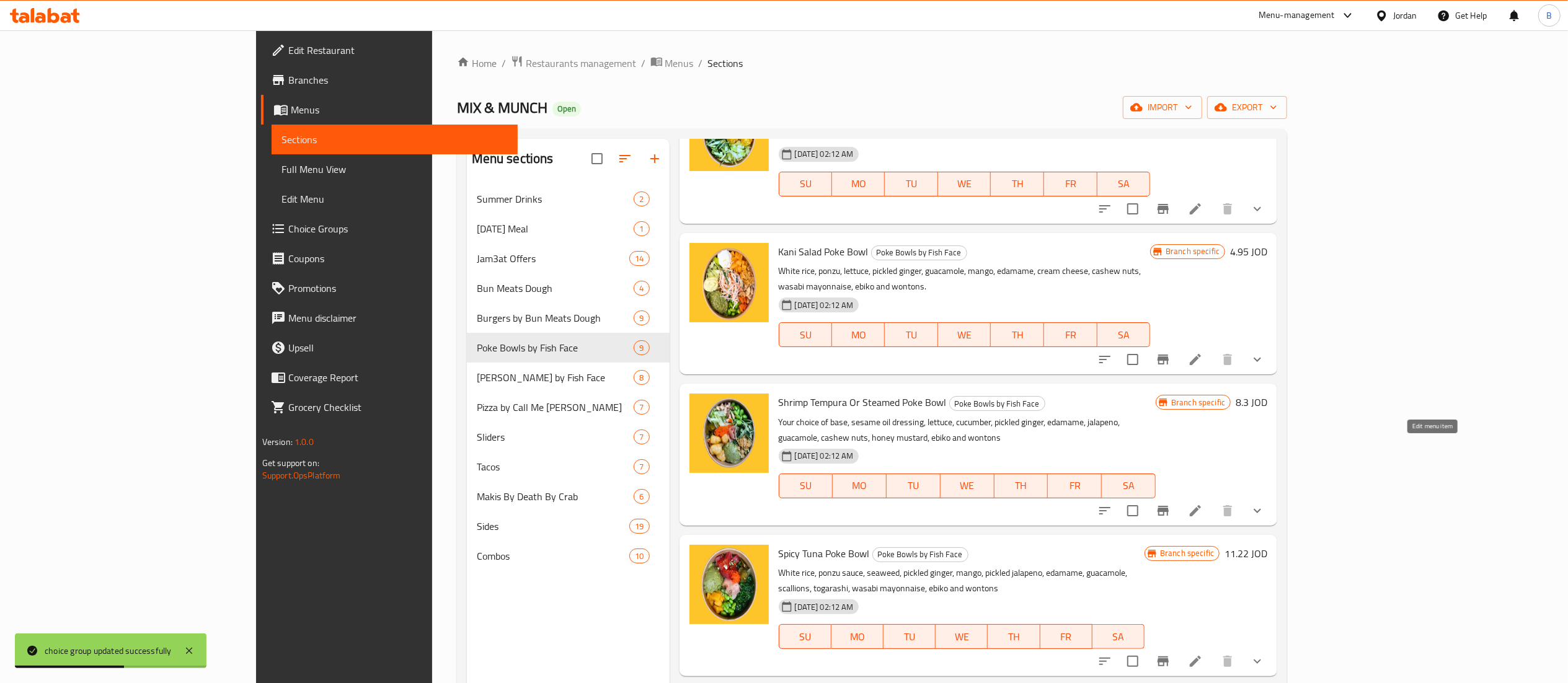
click at [1203, 504] on icon at bounding box center [1195, 511] width 15 height 15
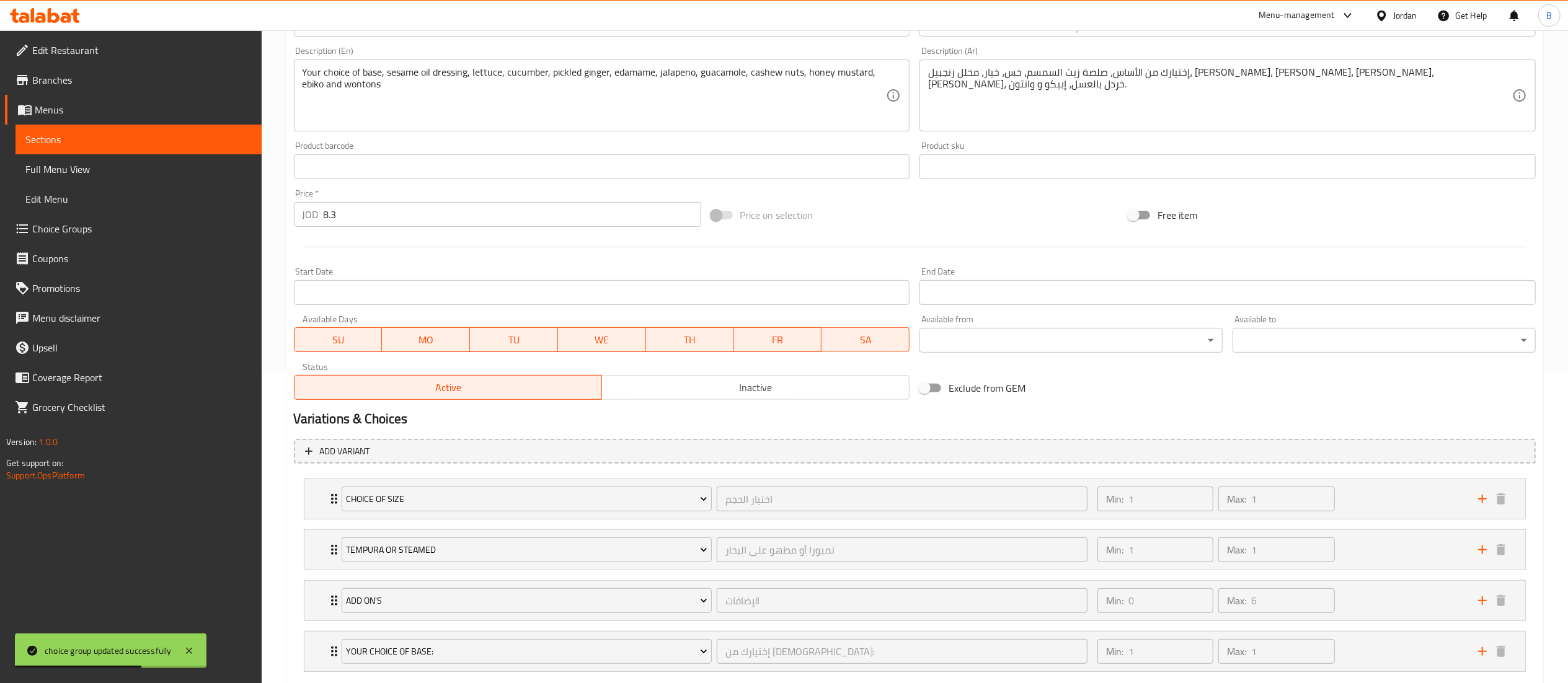
scroll to position [386, 0]
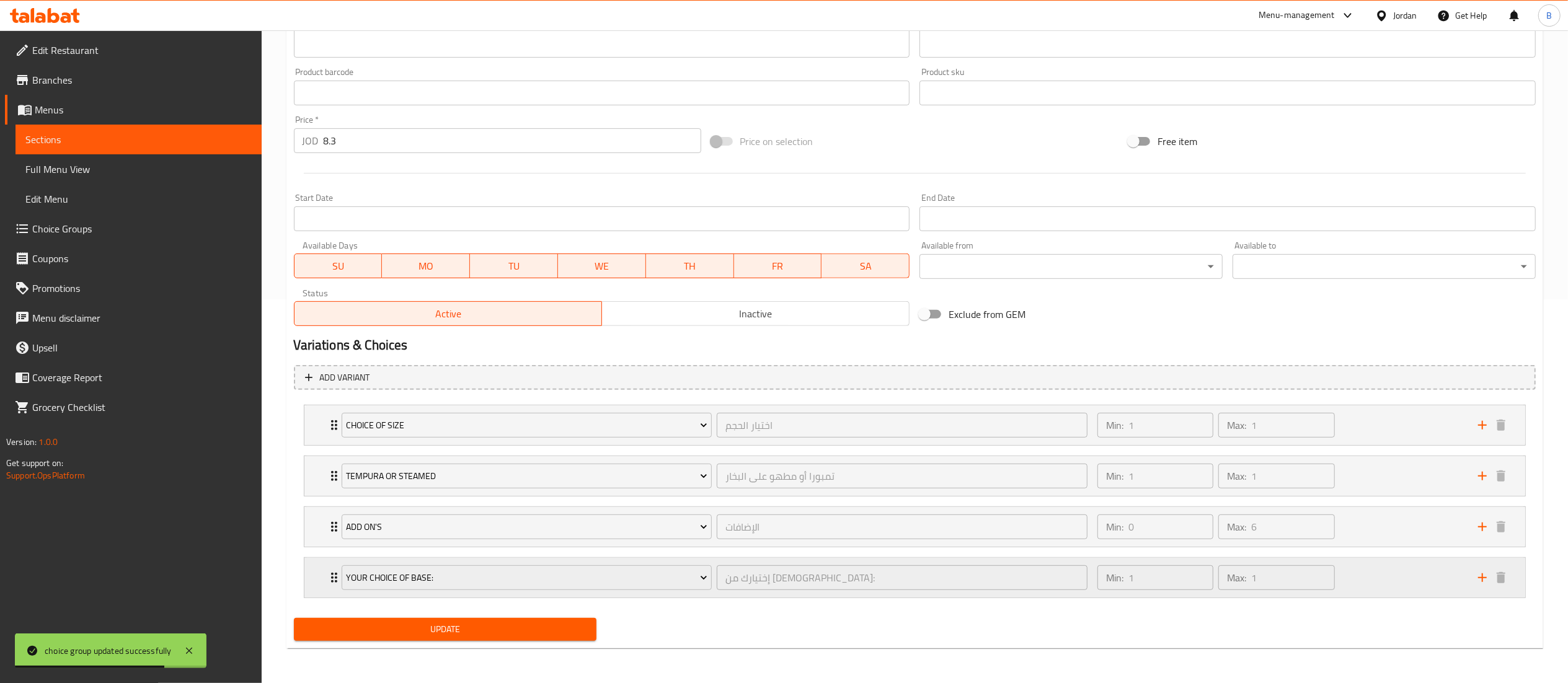
click at [1384, 577] on div "Min: 1 ​ Max: 1 ​" at bounding box center [1280, 578] width 381 height 40
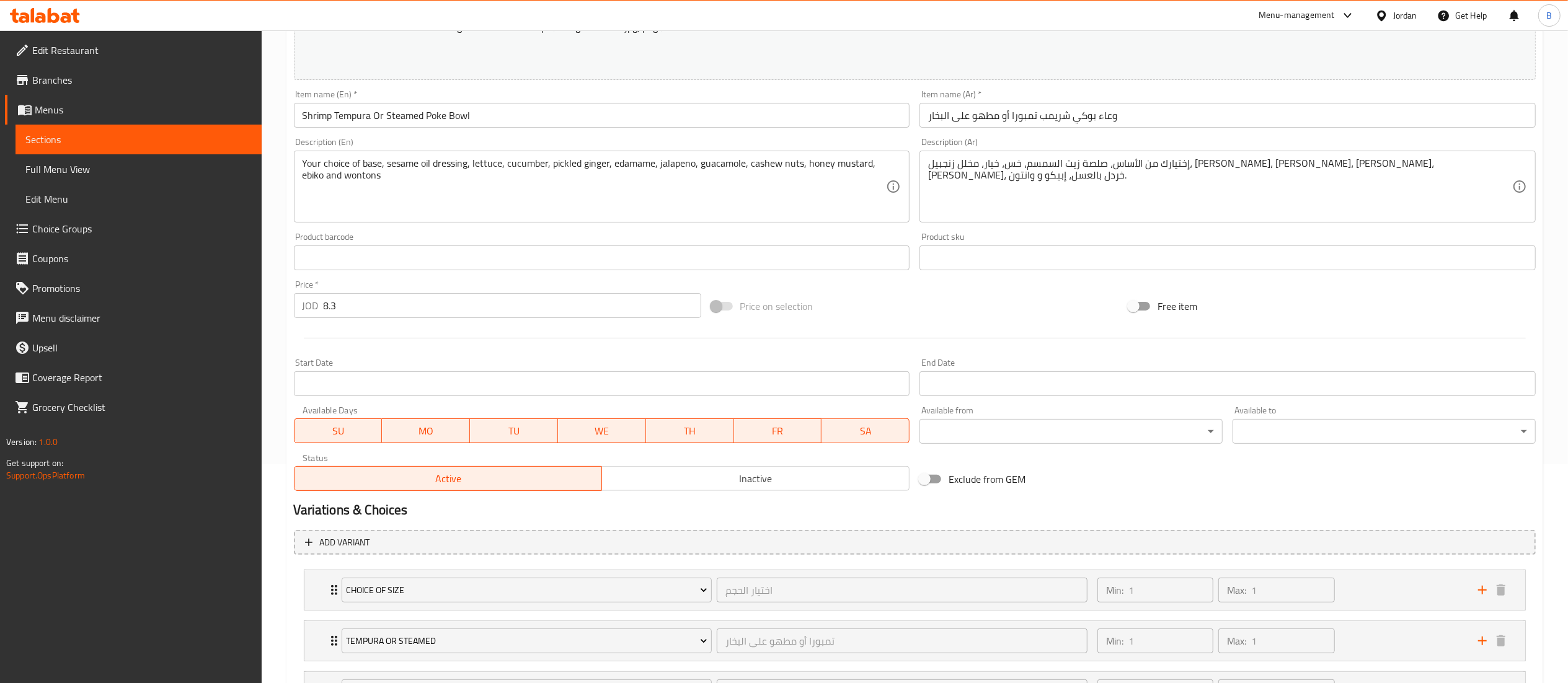
scroll to position [0, 0]
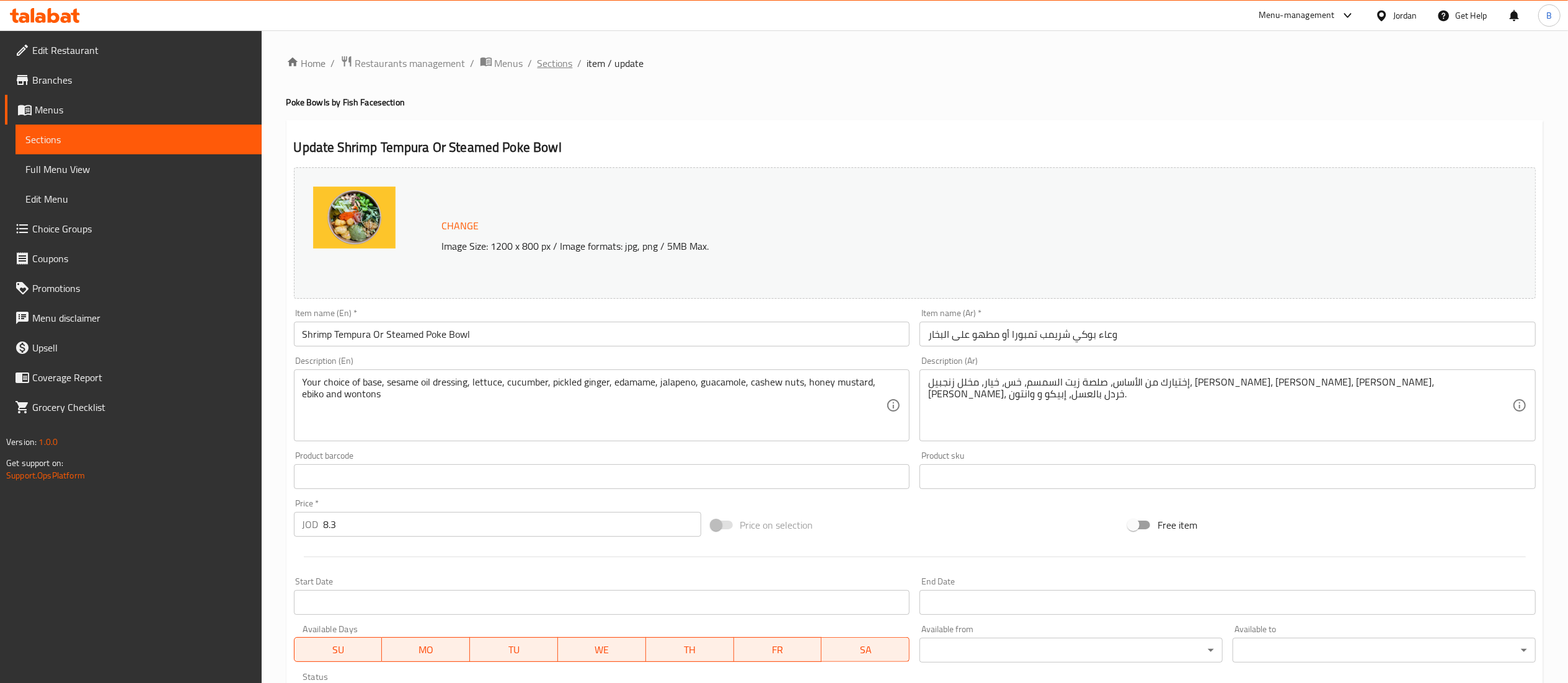
click at [546, 62] on span "Sections" at bounding box center [555, 63] width 35 height 15
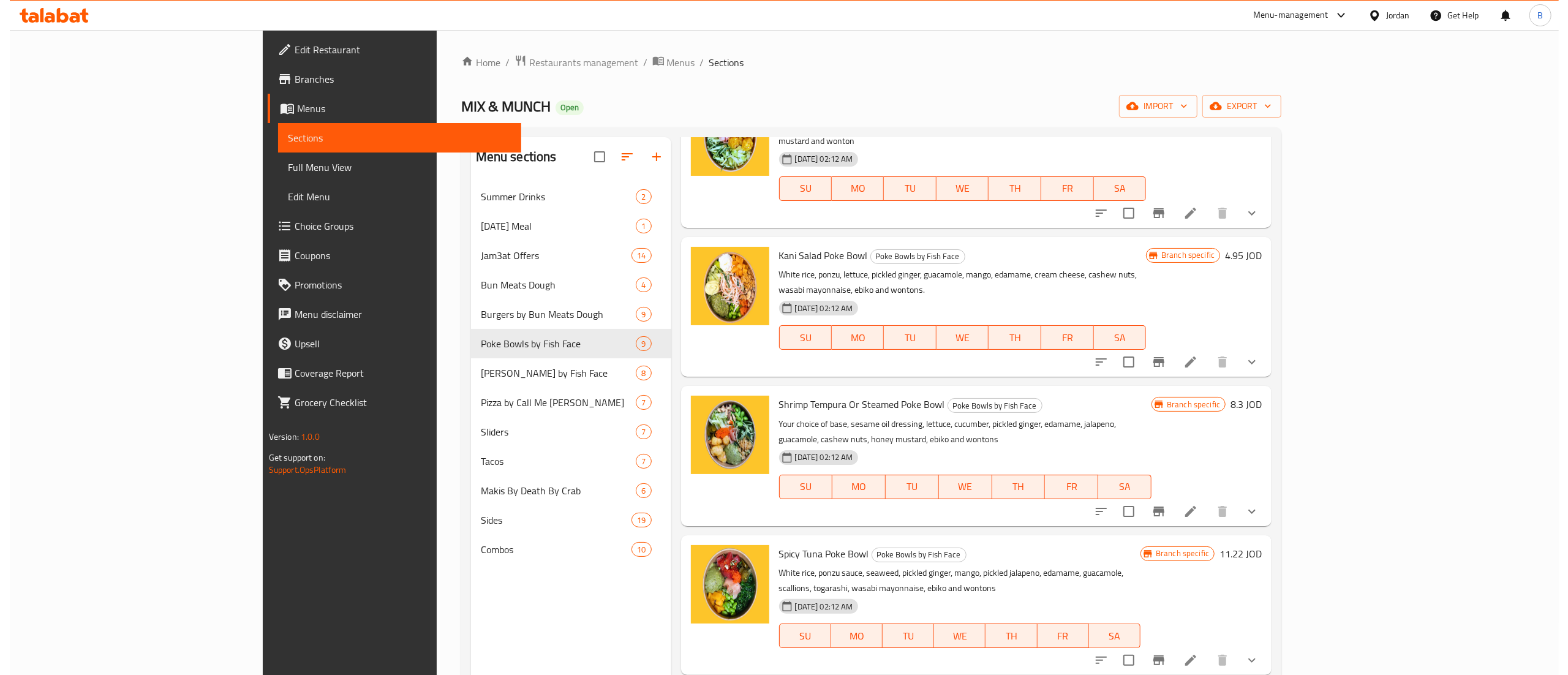
scroll to position [368, 0]
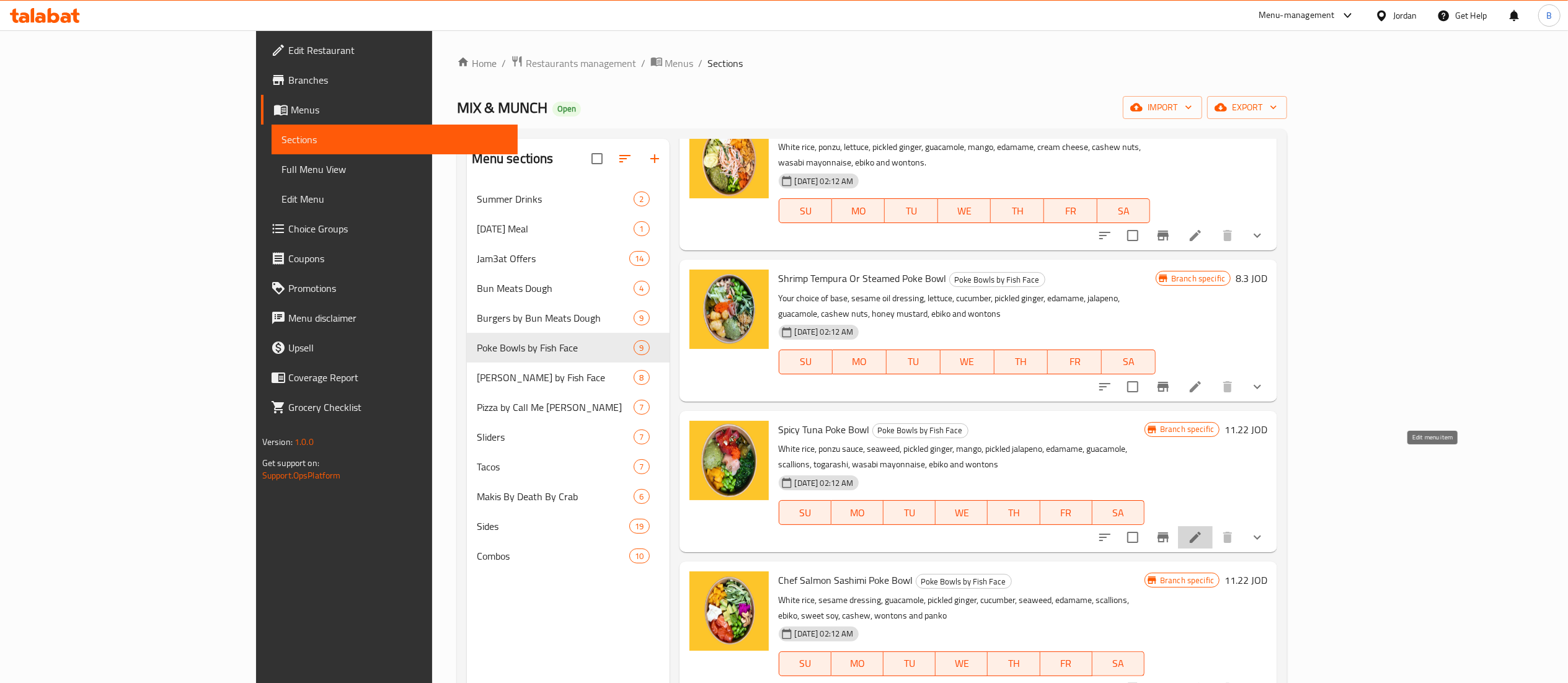
click at [1201, 532] on icon at bounding box center [1196, 538] width 11 height 11
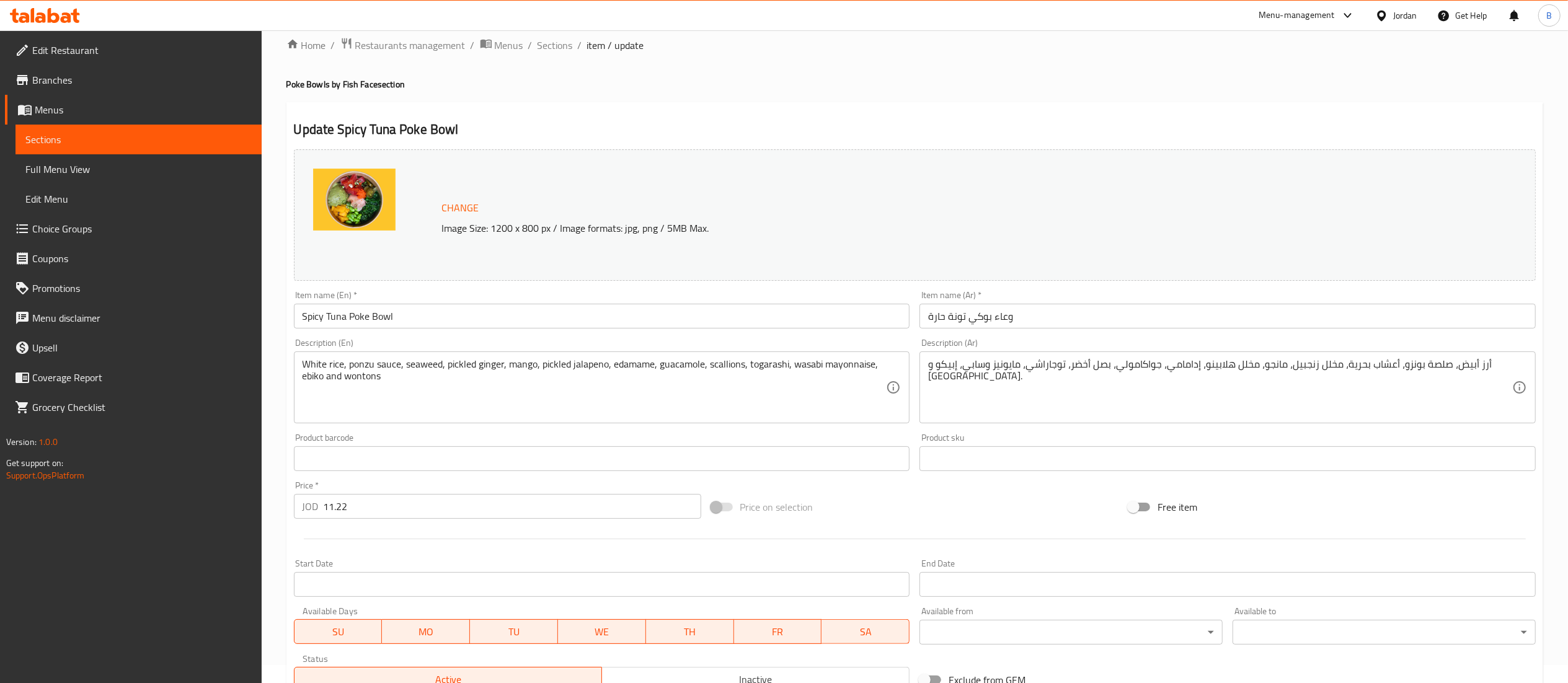
scroll to position [335, 0]
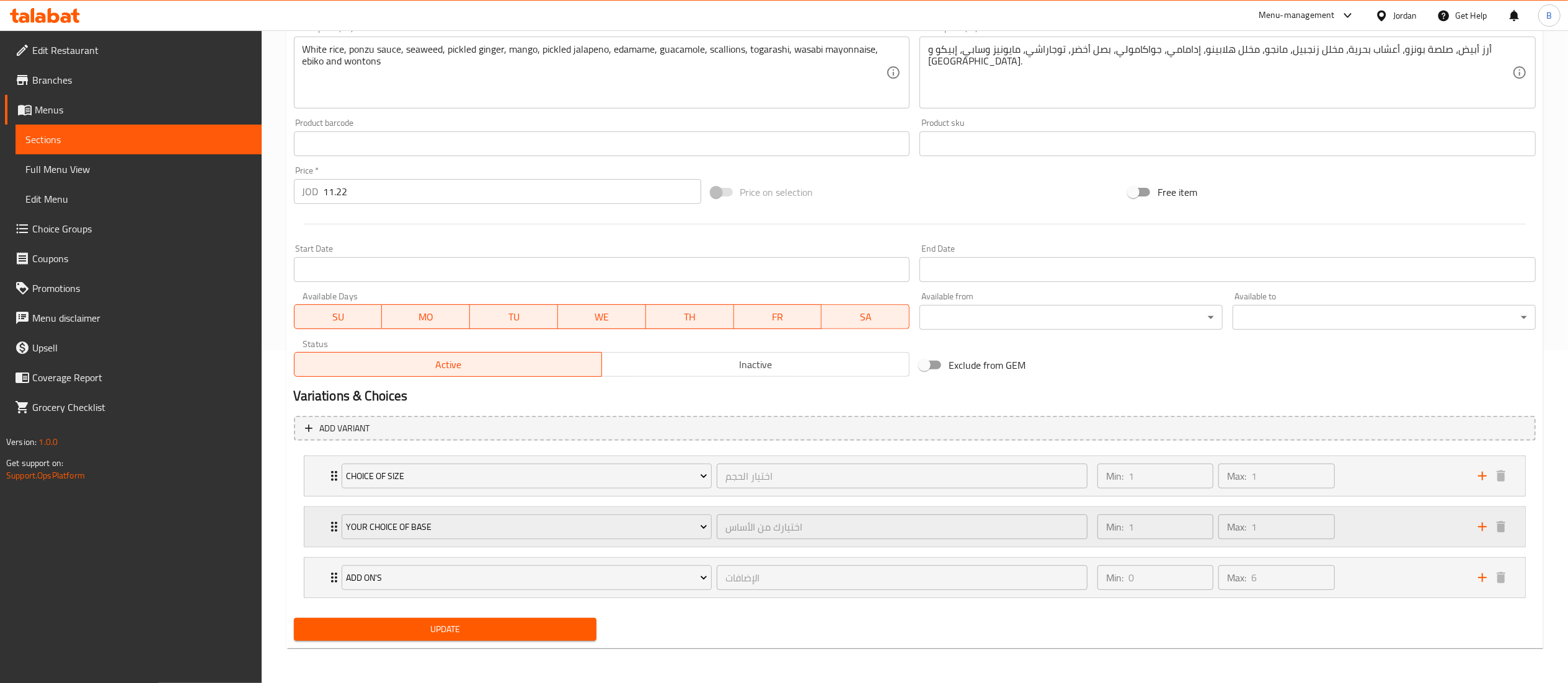
click at [1400, 520] on div "Min: 1 ​ Max: 1 ​" at bounding box center [1280, 527] width 381 height 40
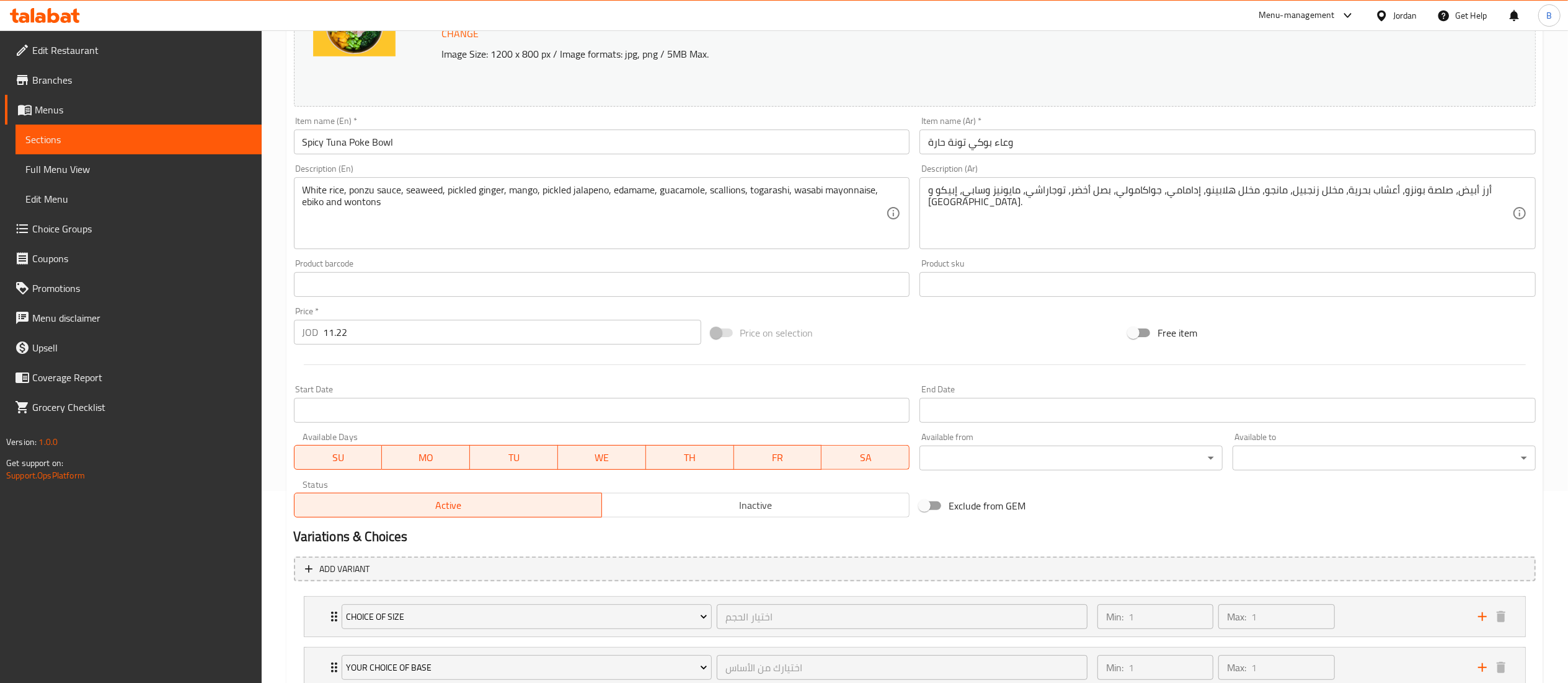
scroll to position [0, 0]
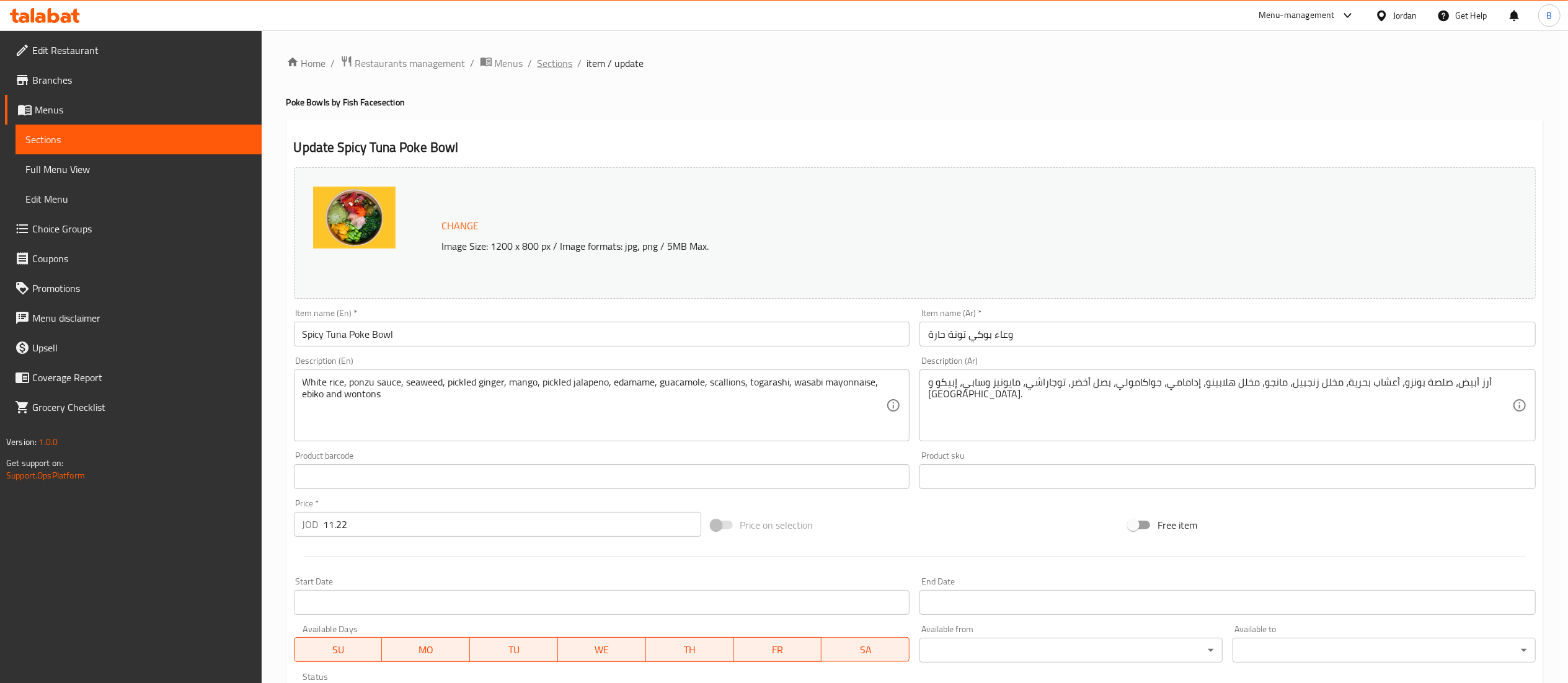
click at [554, 65] on span "Sections" at bounding box center [555, 63] width 35 height 15
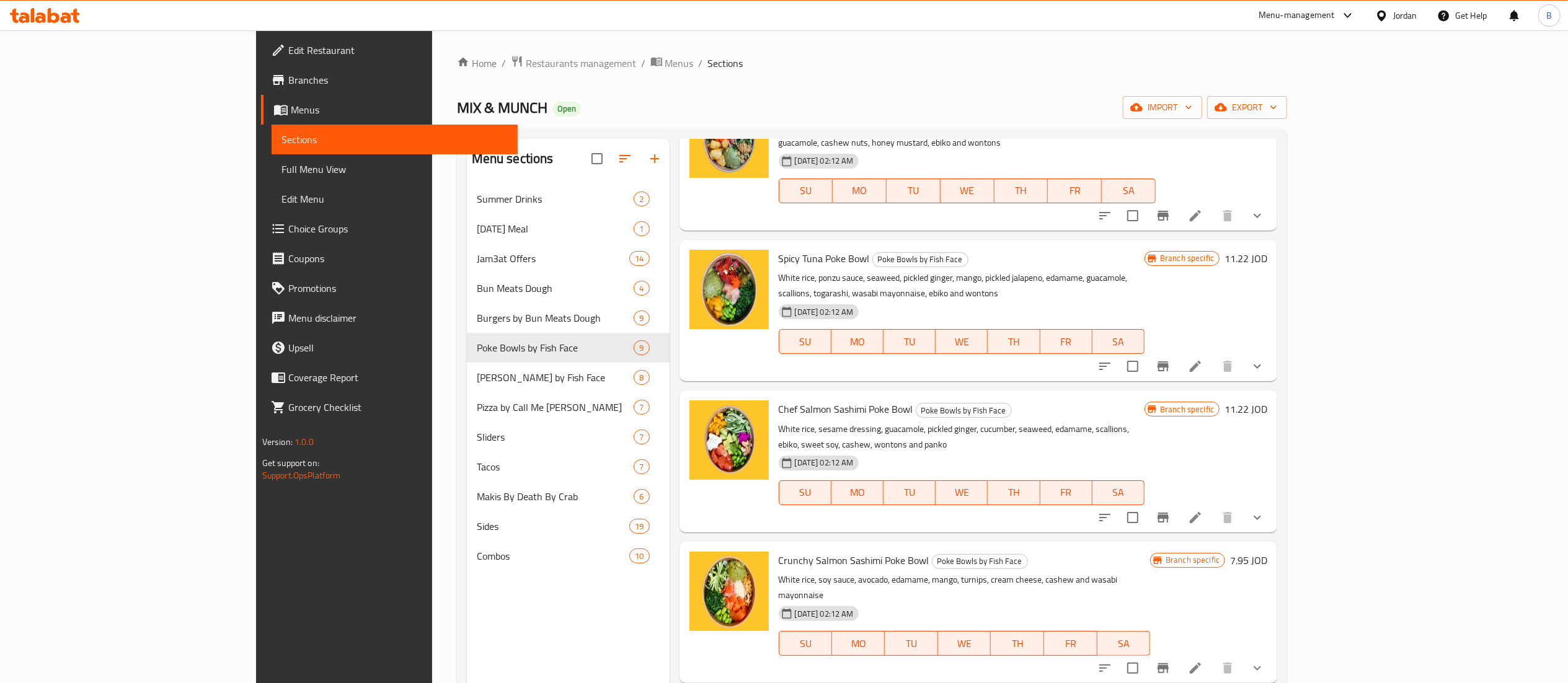
scroll to position [566, 0]
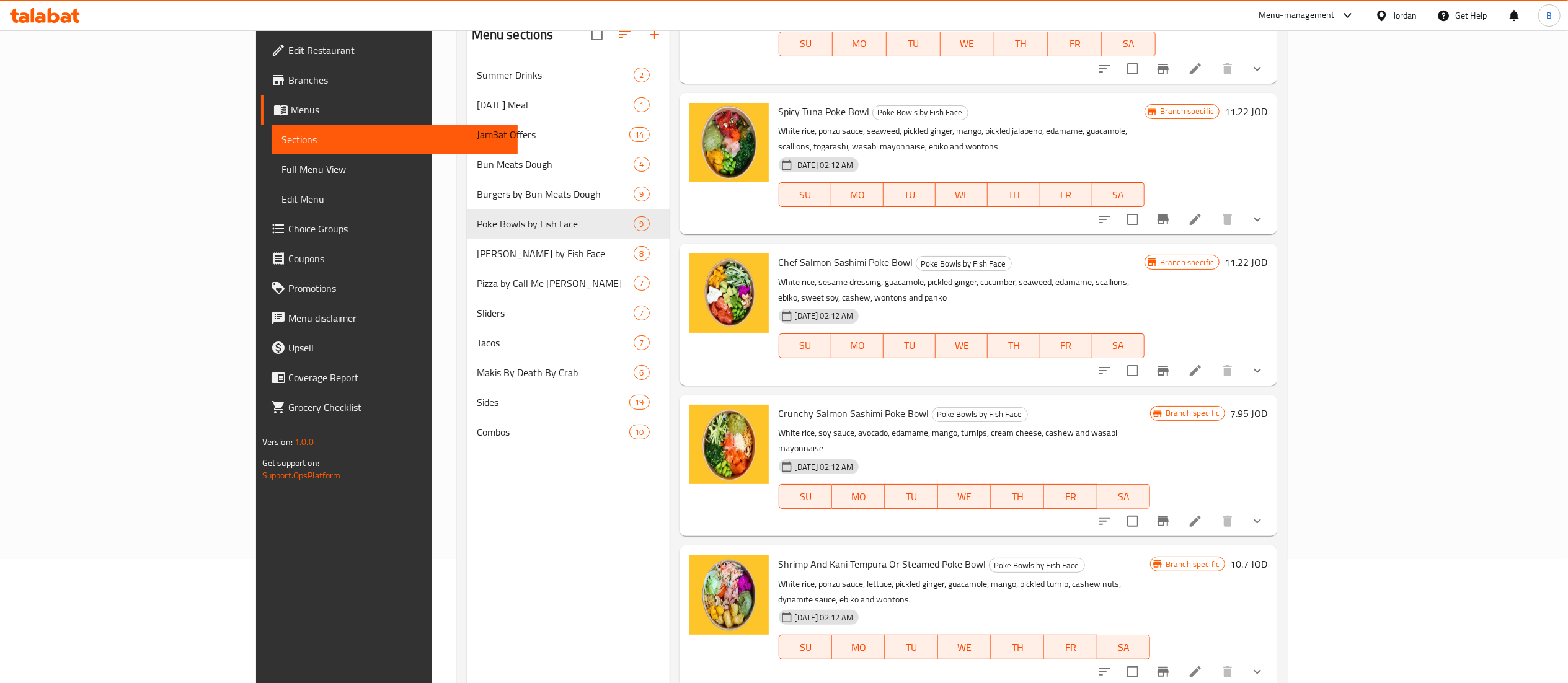
click at [1213, 360] on li at bounding box center [1195, 370] width 35 height 22
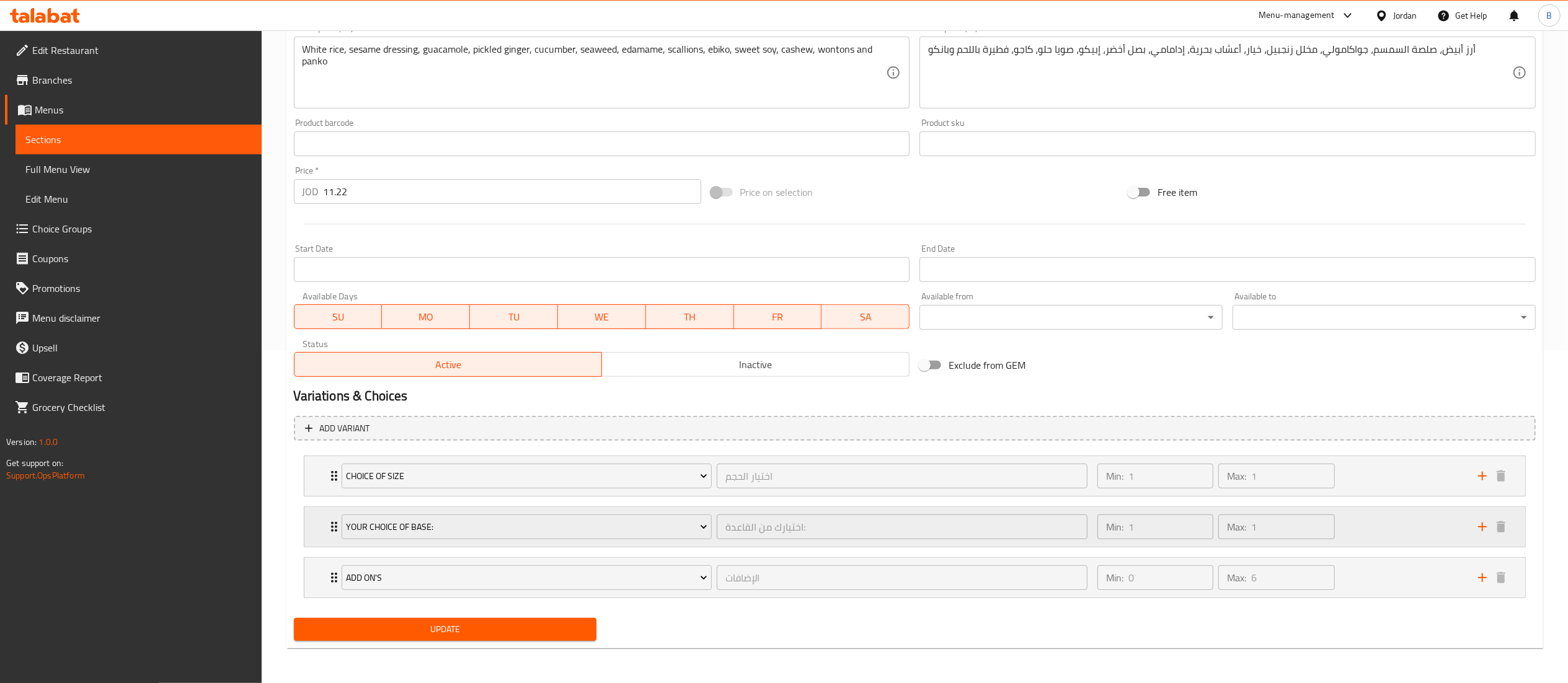
click at [1380, 533] on div "Min: 1 ​ Max: 1 ​" at bounding box center [1280, 527] width 381 height 40
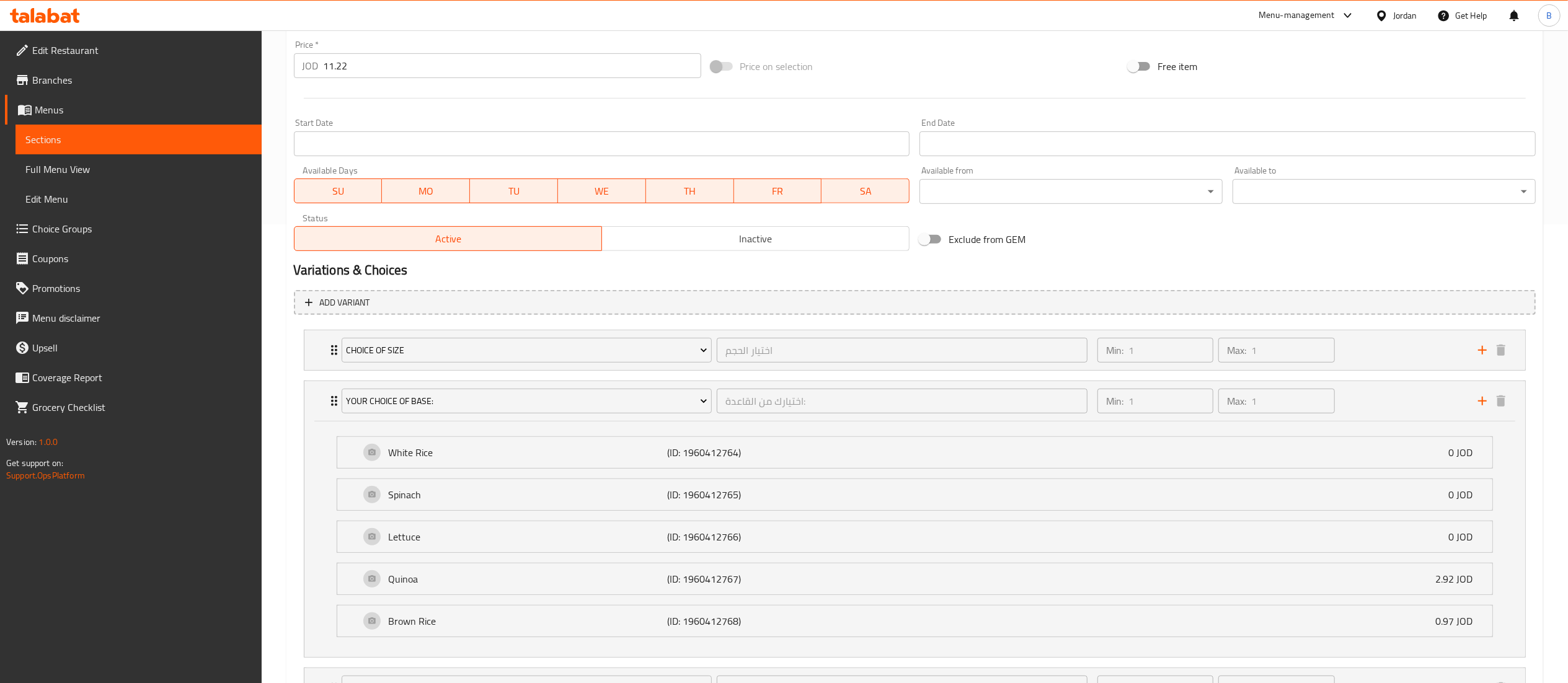
scroll to position [573, 0]
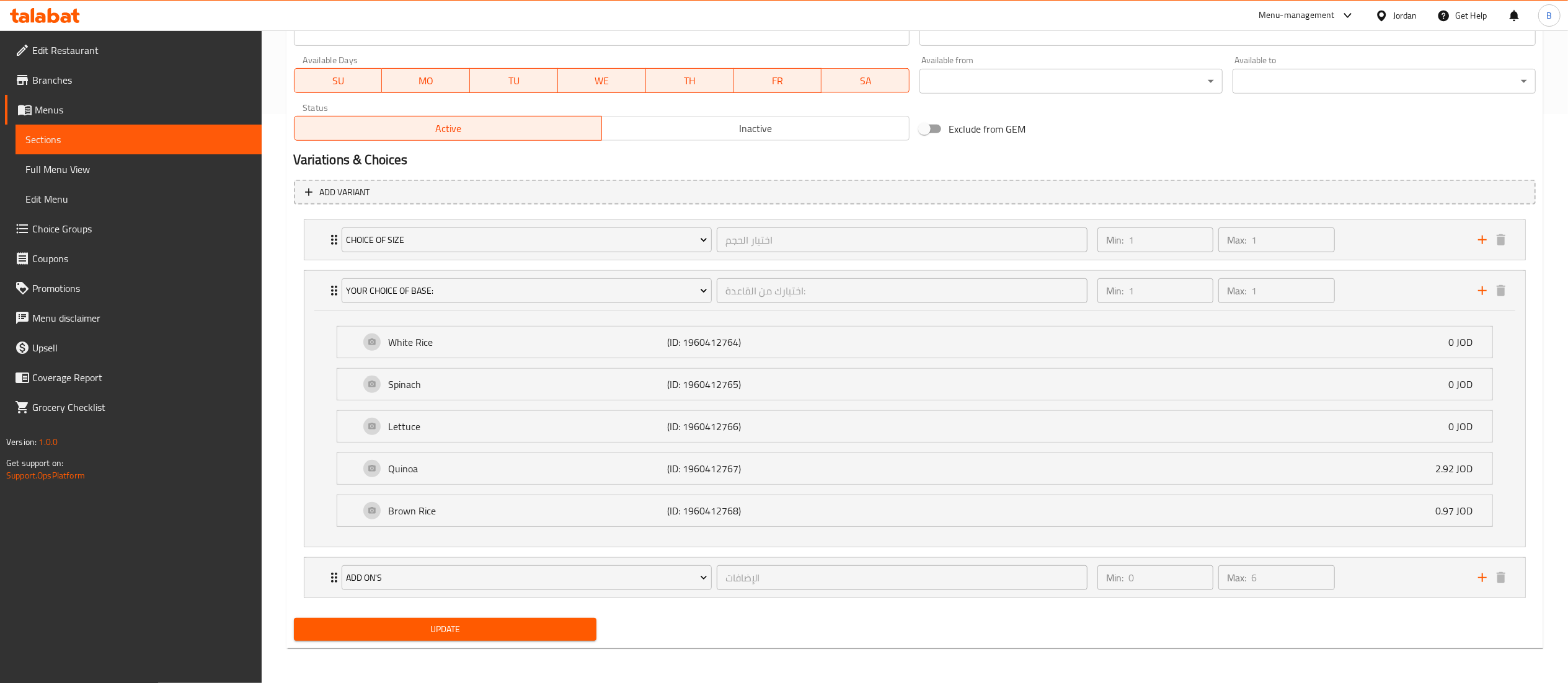
click at [75, 233] on span "Choice Groups" at bounding box center [142, 228] width 220 height 15
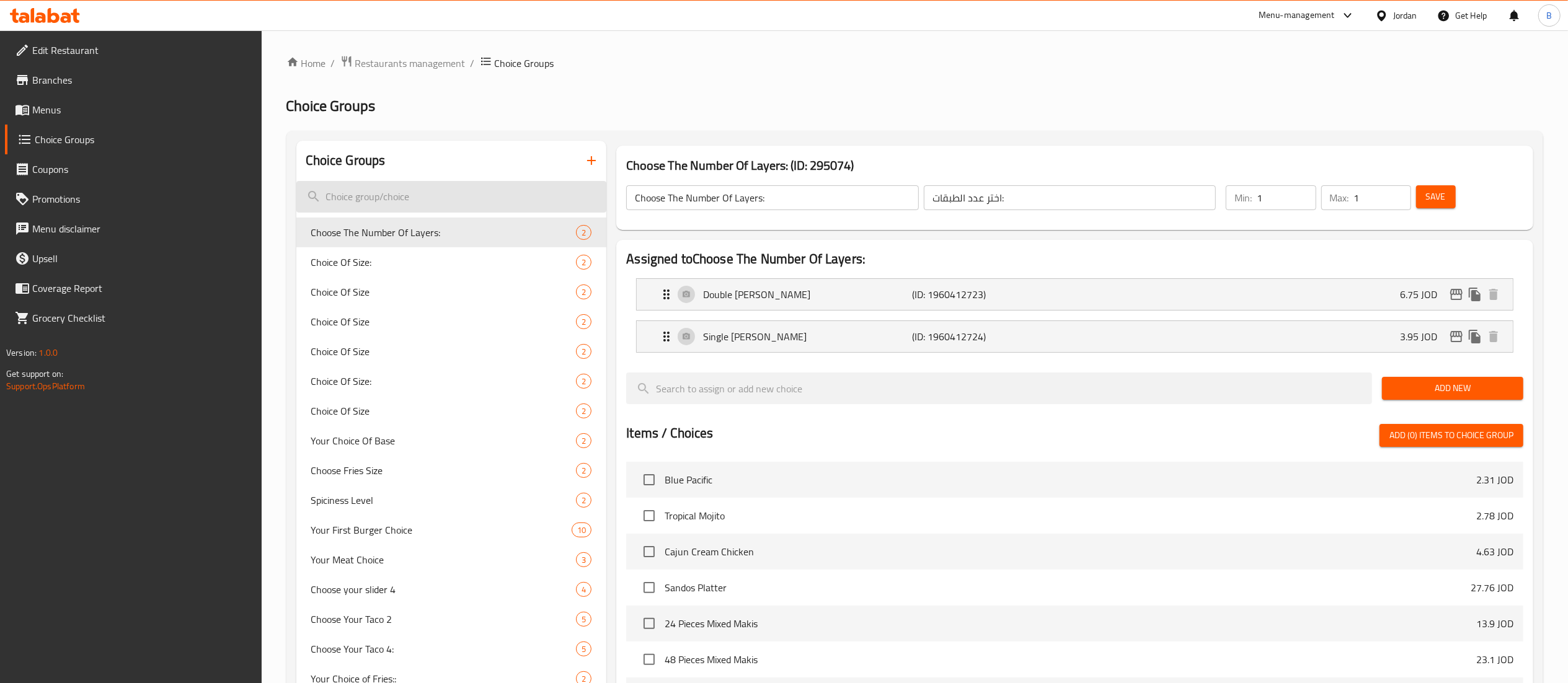
click at [427, 190] on input "search" at bounding box center [452, 196] width 311 height 32
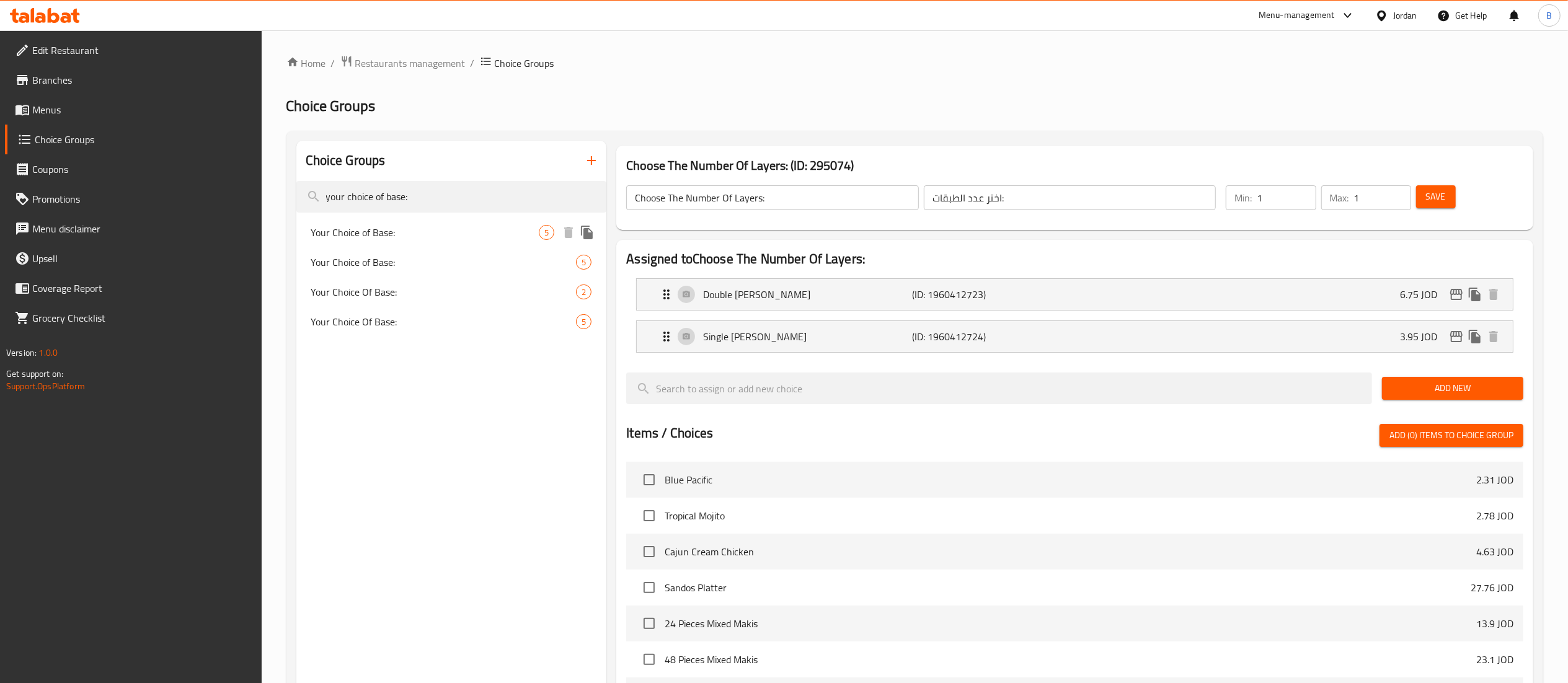
type input "your choice of base:"
click at [413, 228] on span "Your Choice of Base:" at bounding box center [426, 232] width 228 height 15
type input "Your Choice of Base:"
type input "اختيارك من القاعدة:"
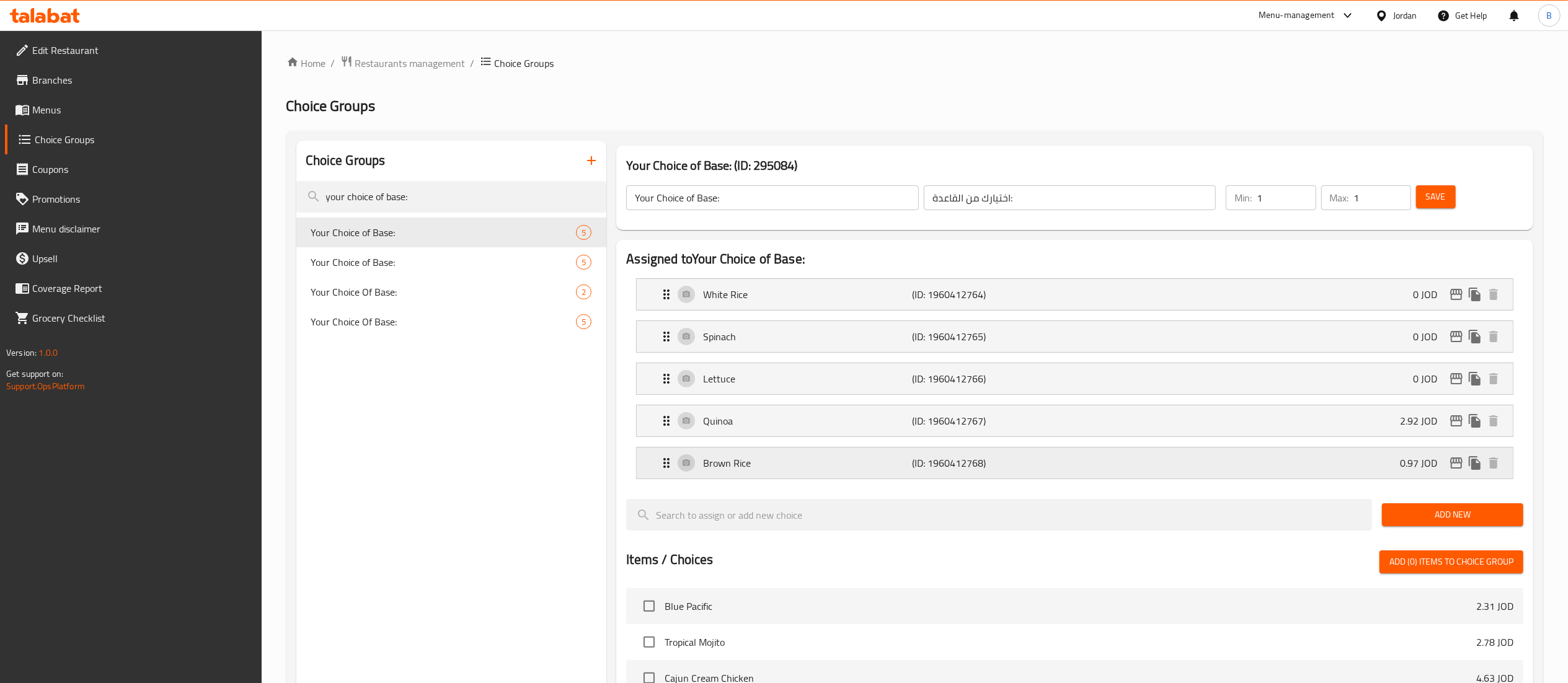
click at [1017, 457] on p "(ID: 1960412768)" at bounding box center [982, 463] width 140 height 15
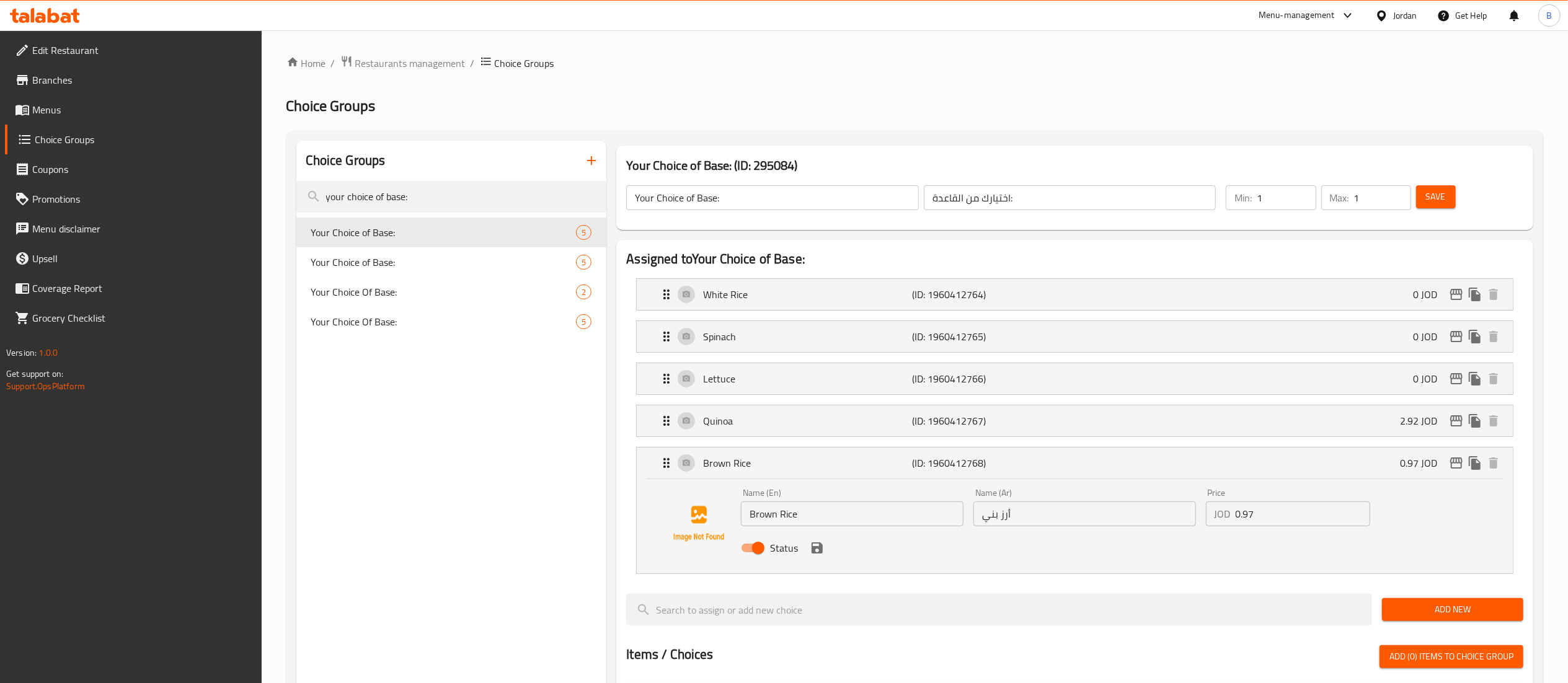
drag, startPoint x: 1318, startPoint y: 520, endPoint x: 1055, endPoint y: 507, distance: 263.3
click at [1085, 507] on div "Name (En) Brown Rice Name (En) Name (Ar) أرز بني Name (Ar) Price JOD 0.97 Price…" at bounding box center [1084, 524] width 697 height 82
click at [815, 552] on icon "save" at bounding box center [817, 548] width 15 height 15
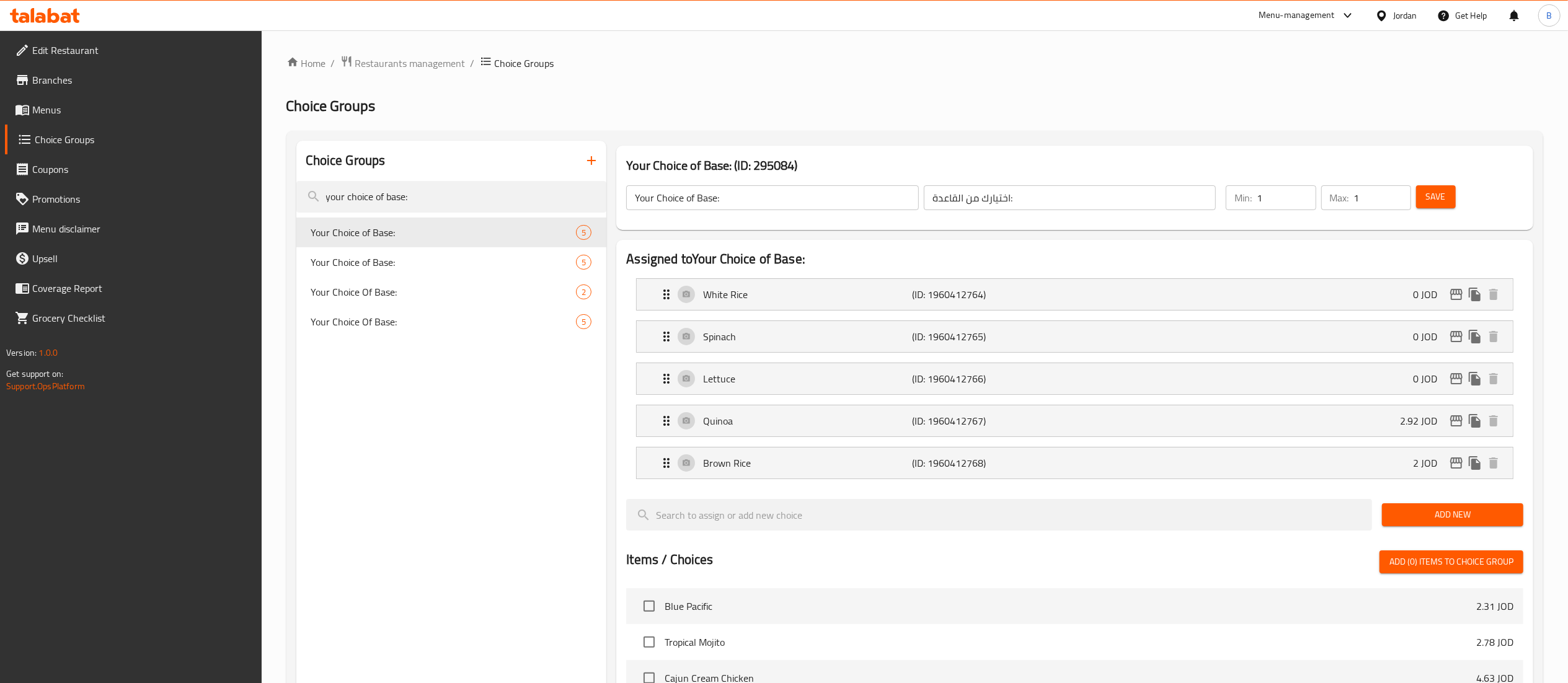
type input "2"
click at [1441, 202] on span "Save" at bounding box center [1436, 197] width 20 height 16
click at [1457, 466] on icon "edit" at bounding box center [1456, 463] width 12 height 11
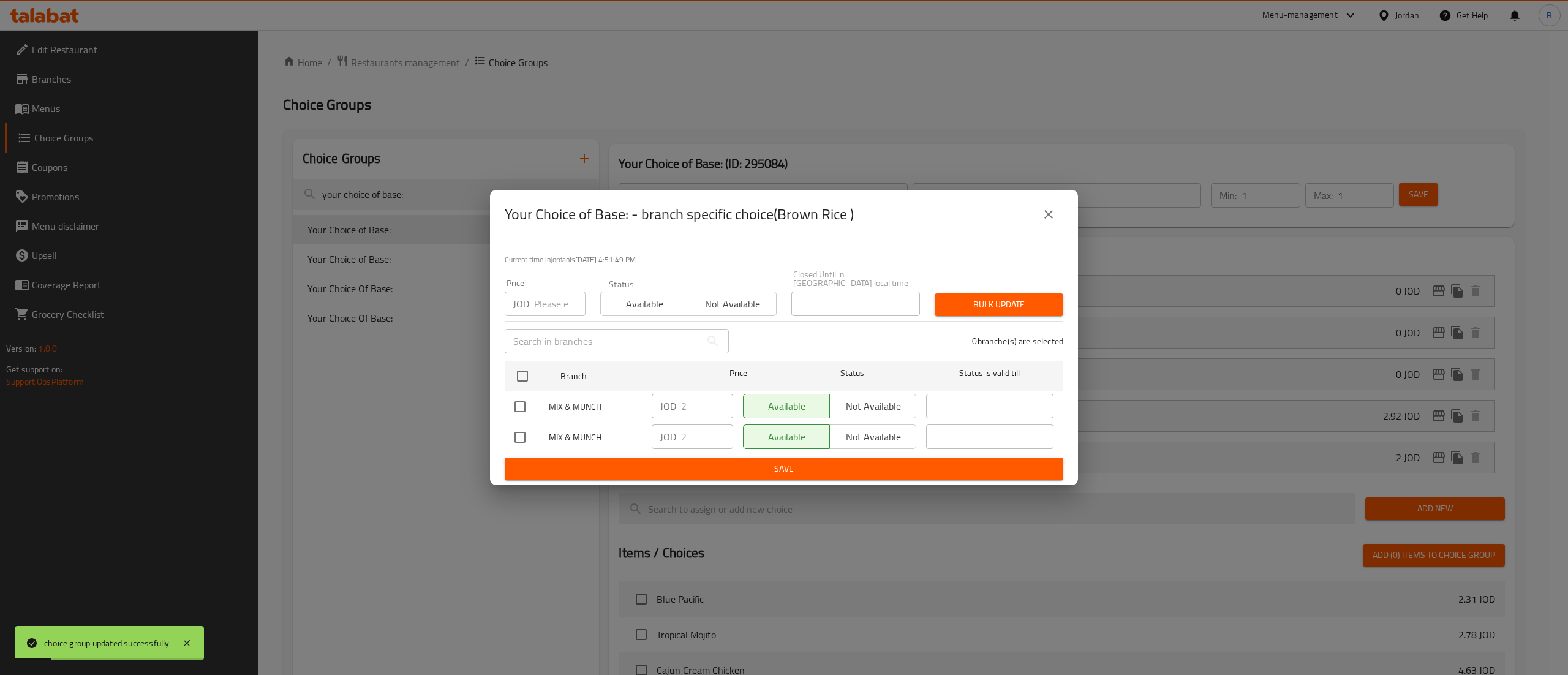
click at [1051, 217] on icon "close" at bounding box center [1049, 214] width 8 height 8
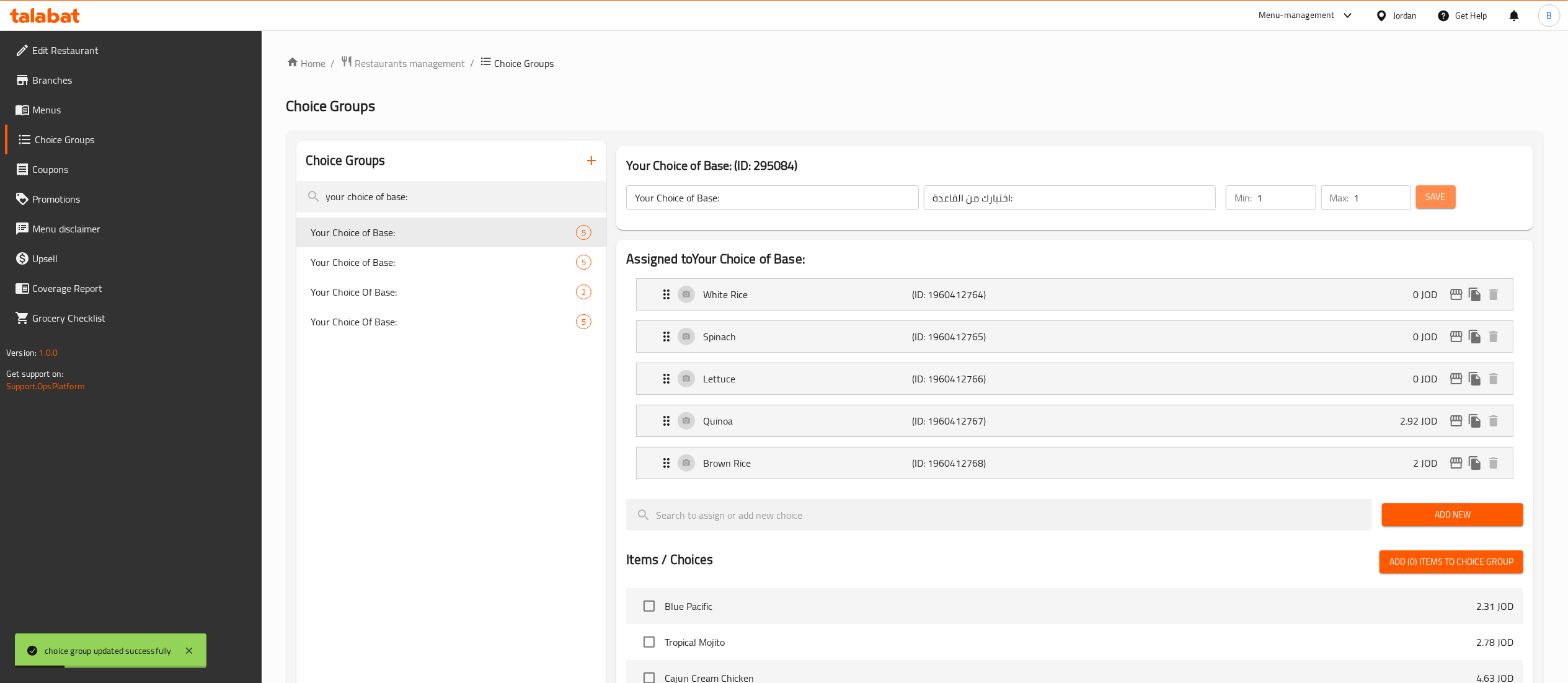
click at [1423, 192] on button "Save" at bounding box center [1436, 196] width 40 height 23
drag, startPoint x: 80, startPoint y: 114, endPoint x: 116, endPoint y: 123, distance: 37.1
click at [80, 114] on span "Menus" at bounding box center [142, 109] width 220 height 15
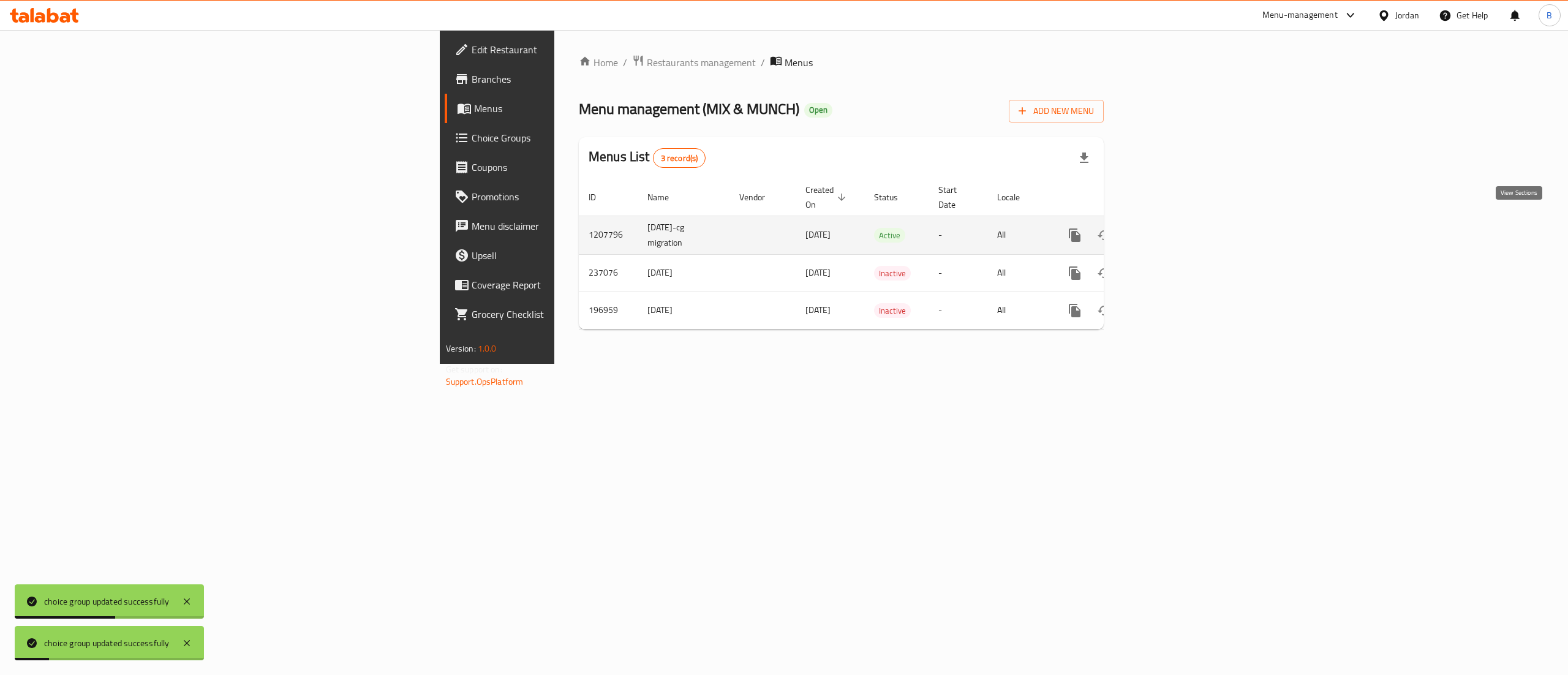
click at [1171, 228] on icon "enhanced table" at bounding box center [1163, 235] width 15 height 15
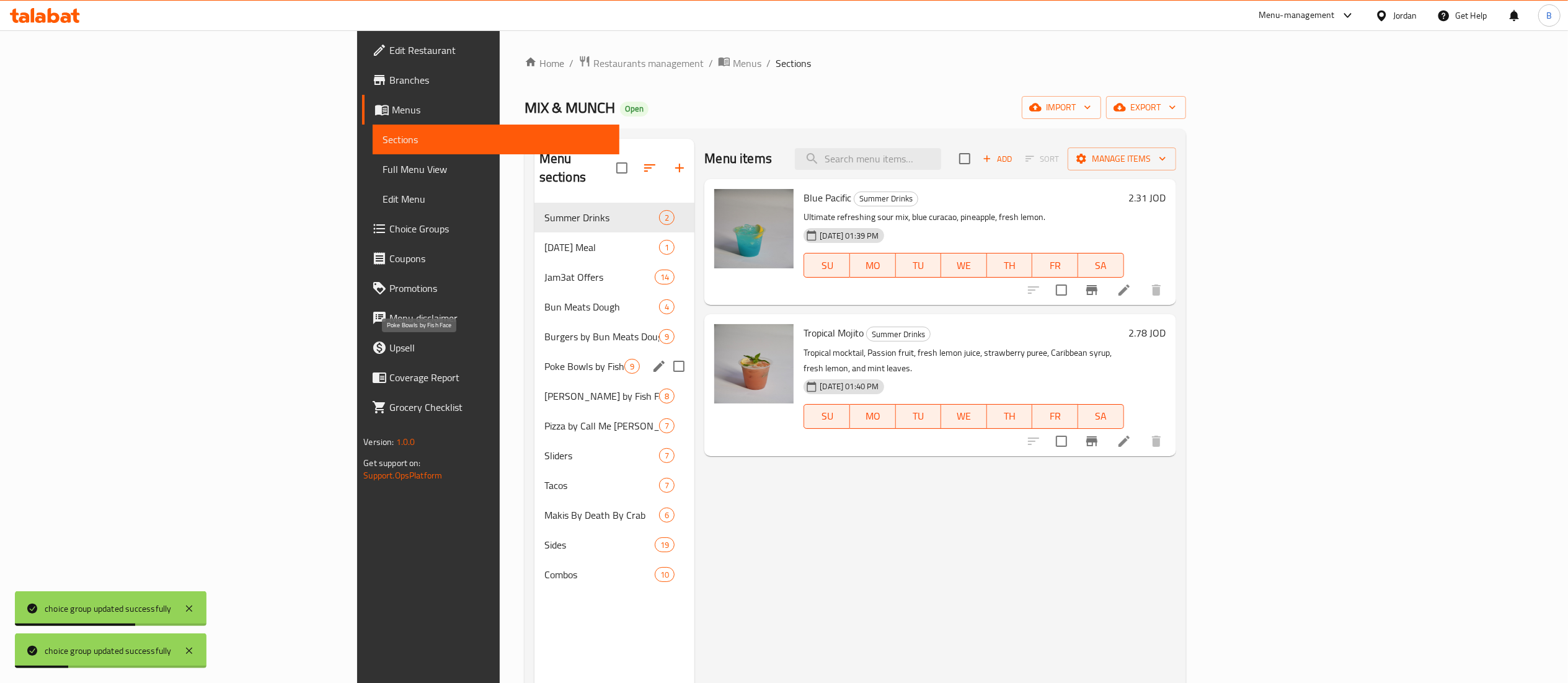
click at [545, 359] on span "Poke Bowls by Fish Face" at bounding box center [585, 366] width 81 height 15
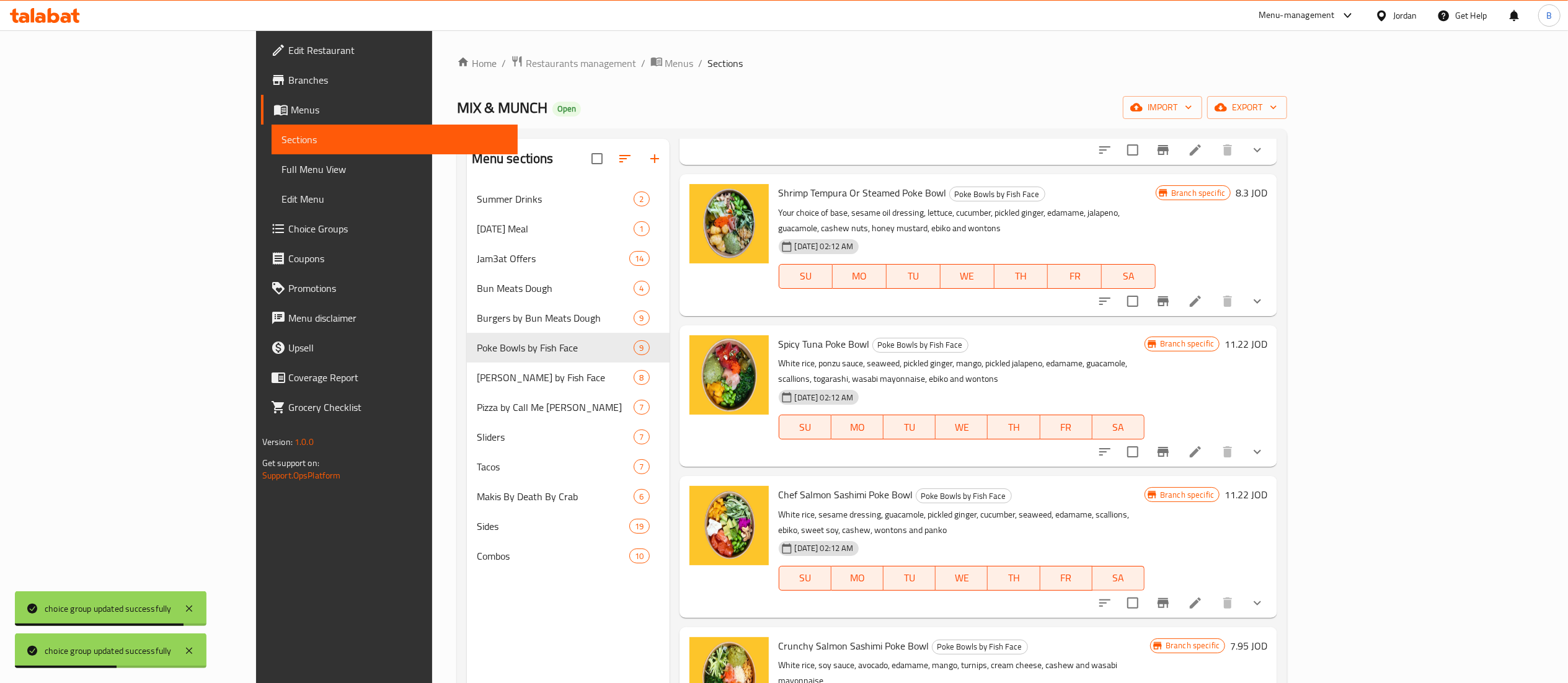
scroll to position [496, 0]
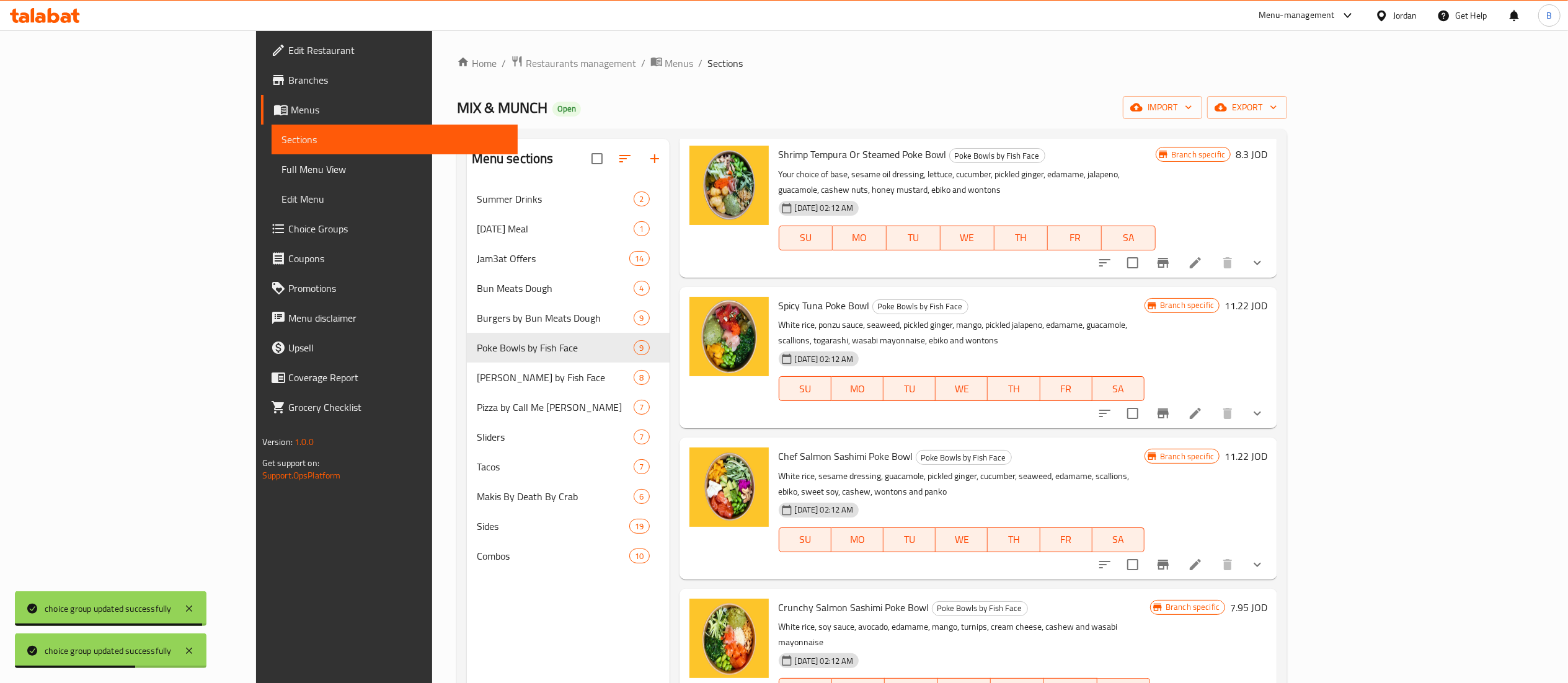
click at [1203, 406] on icon at bounding box center [1195, 413] width 15 height 15
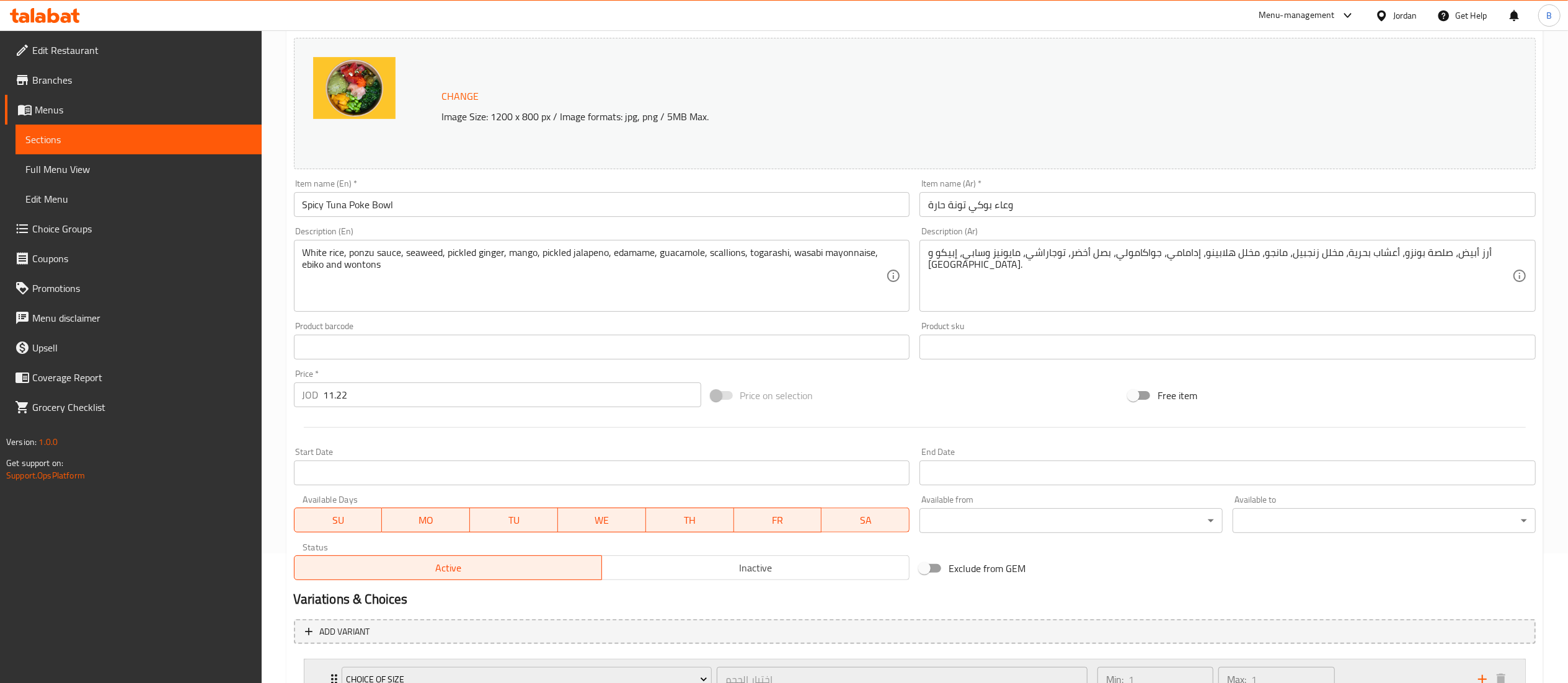
scroll to position [335, 0]
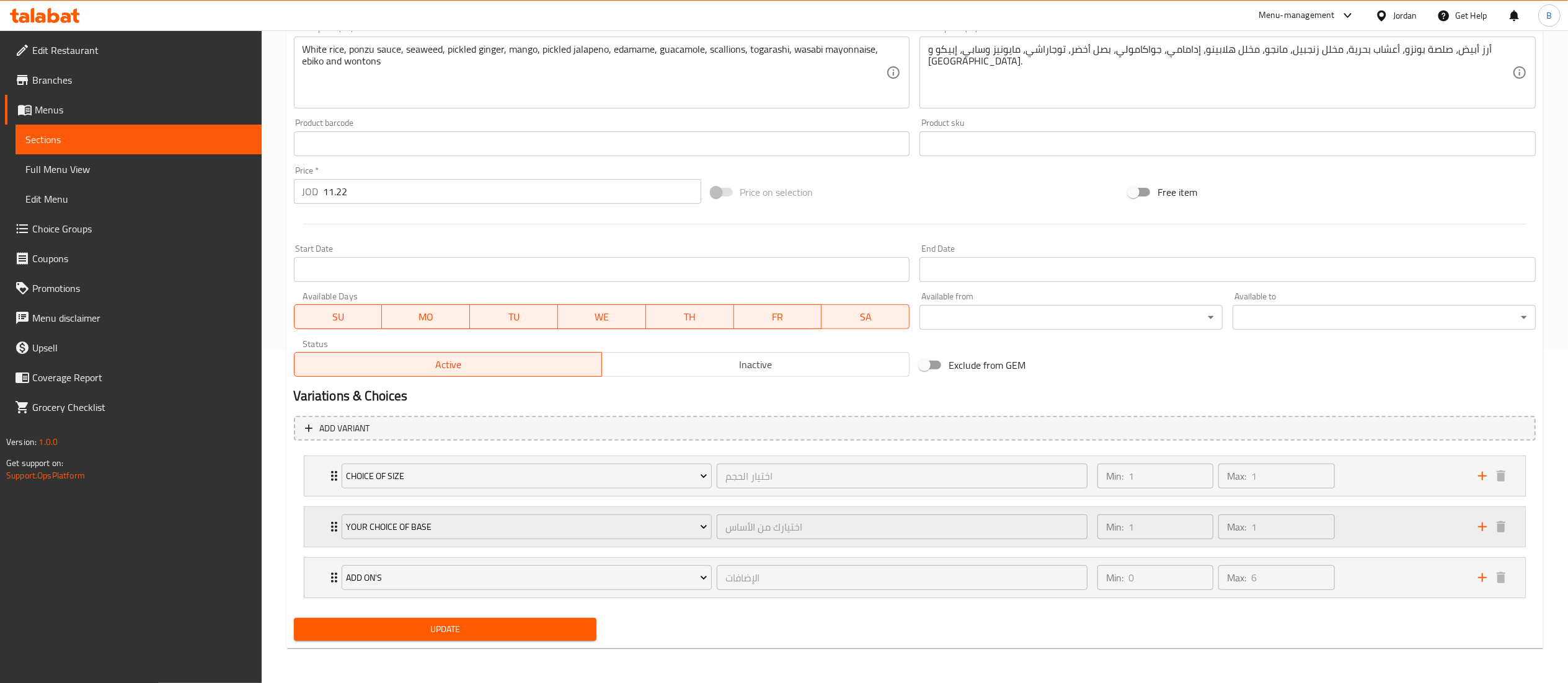
click at [1372, 531] on div "Min: 1 ​ Max: 1 ​" at bounding box center [1280, 527] width 381 height 40
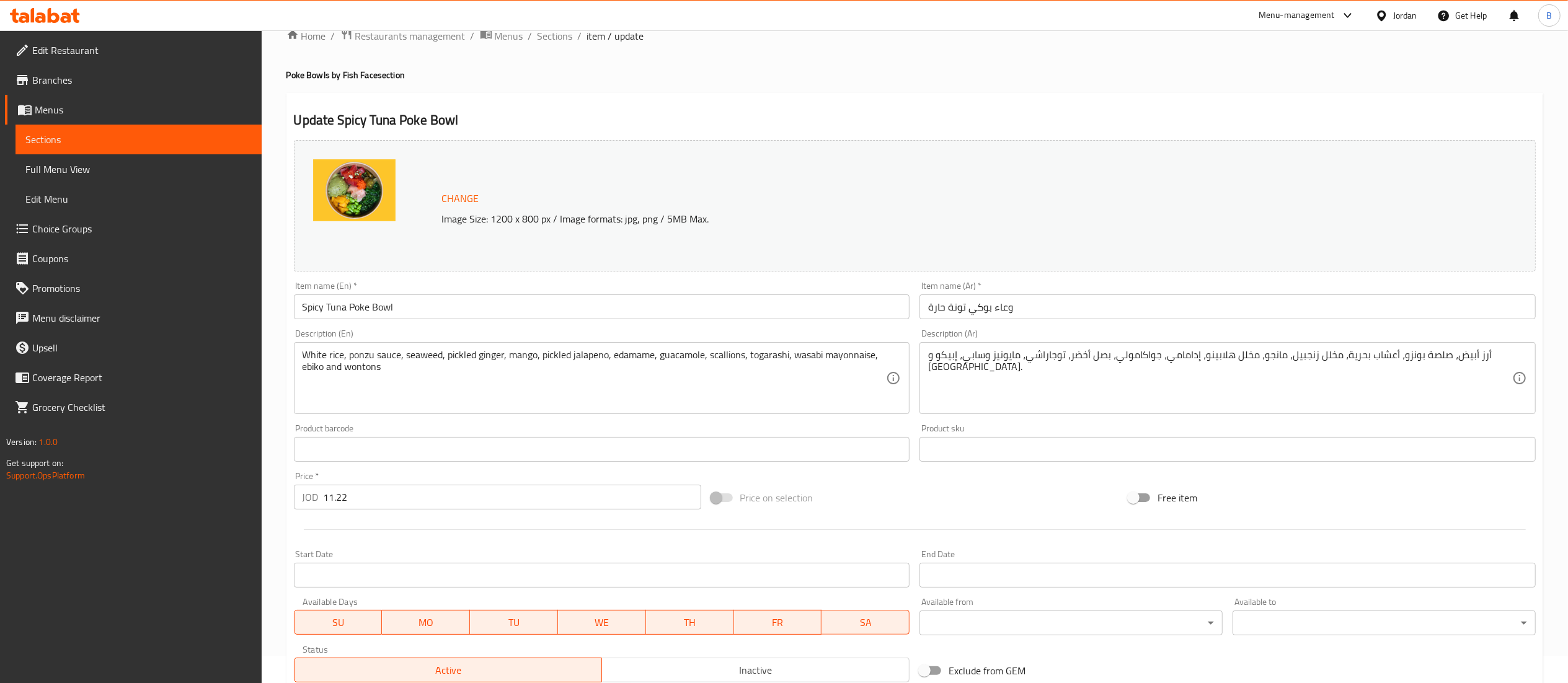
scroll to position [0, 0]
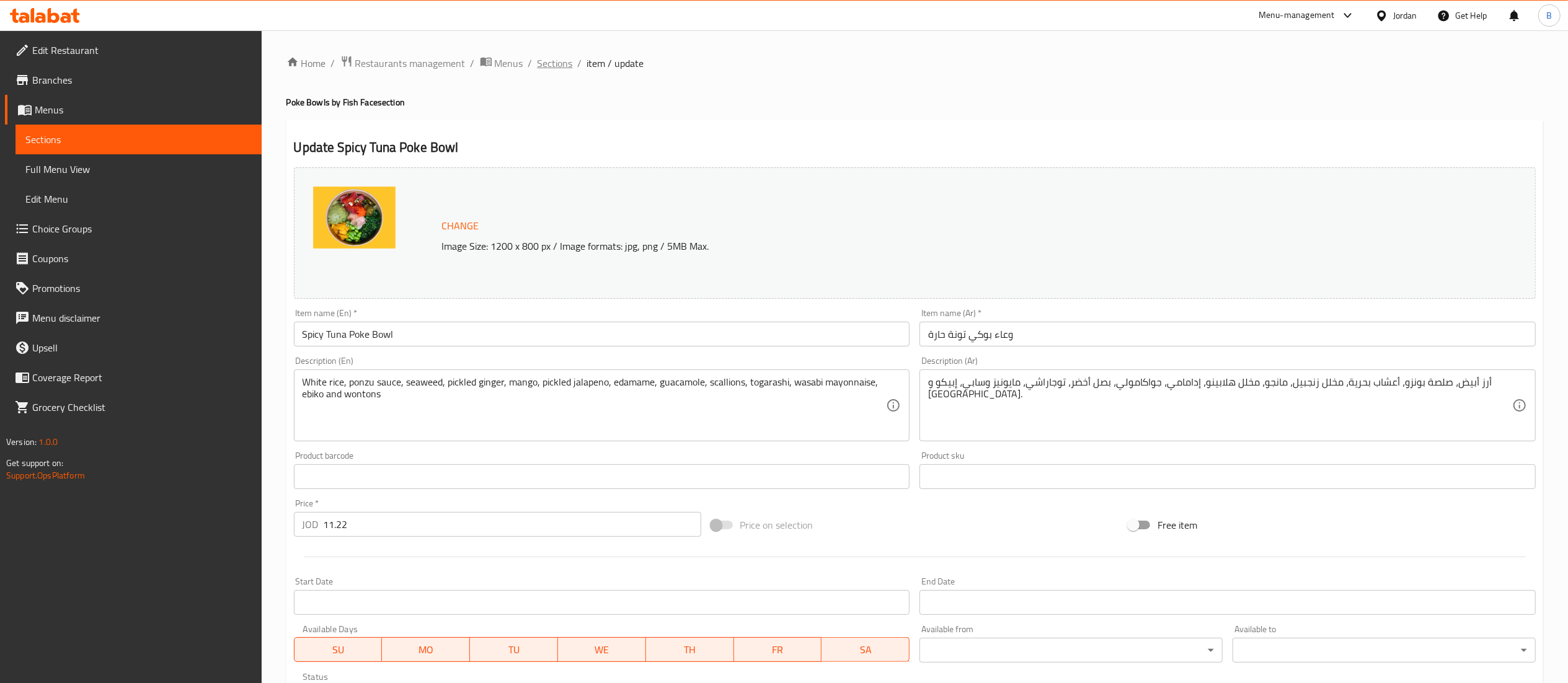
click at [565, 59] on span "Sections" at bounding box center [555, 63] width 35 height 15
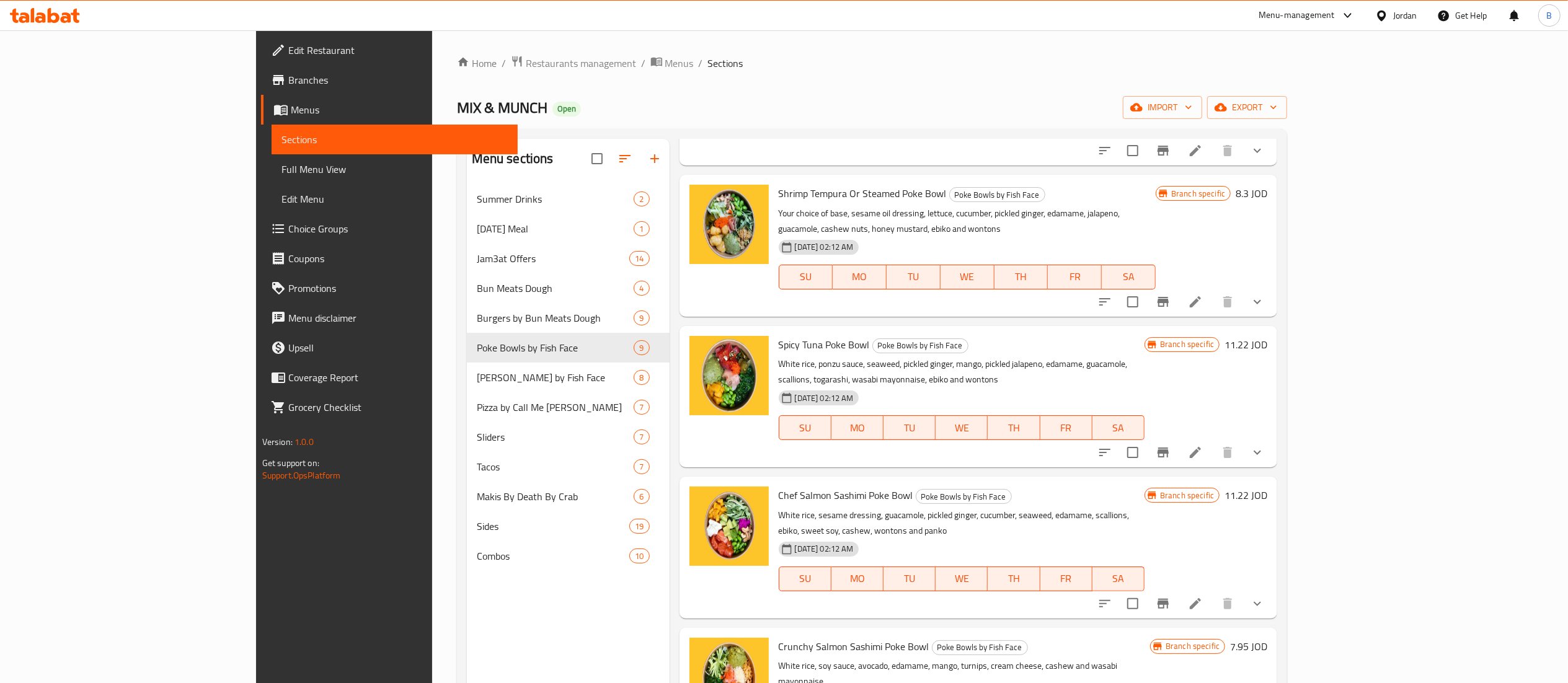
scroll to position [496, 0]
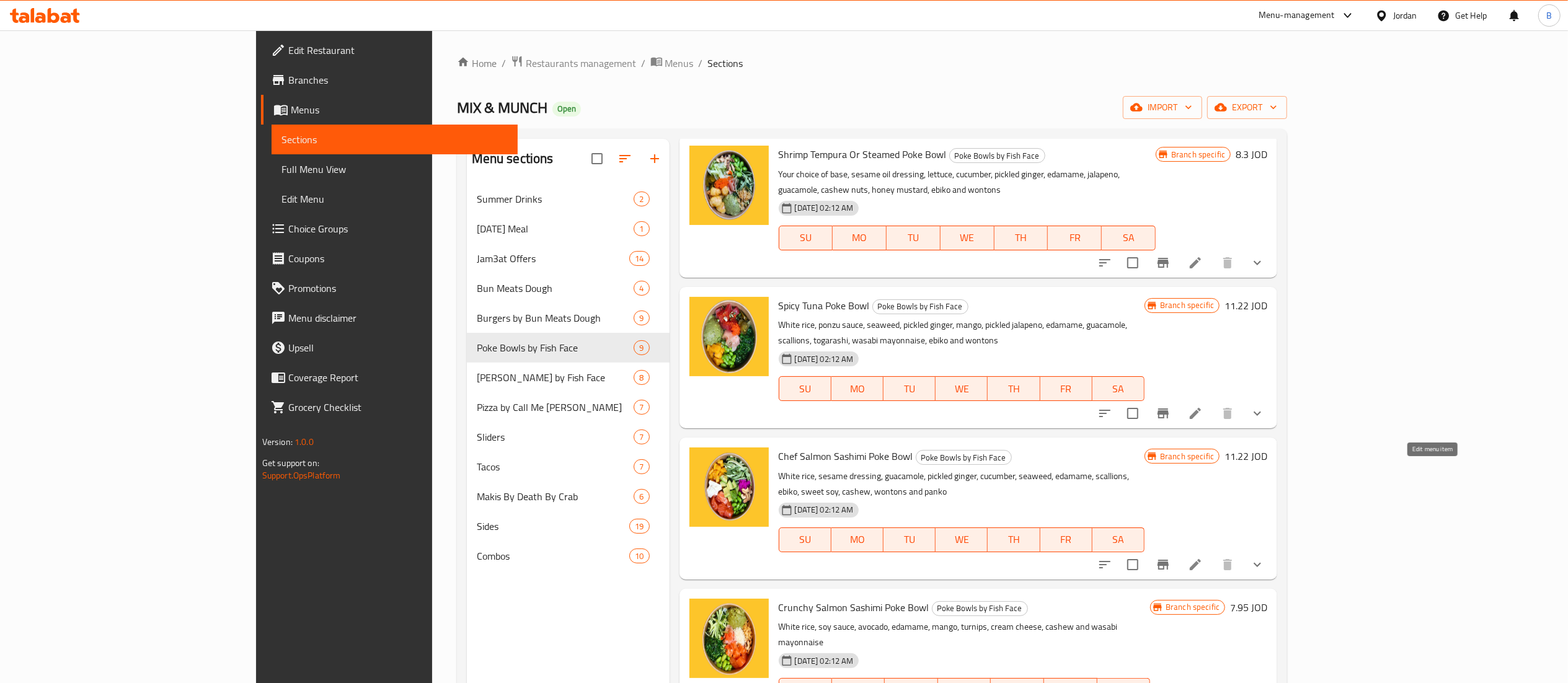
click at [1213, 554] on li at bounding box center [1195, 565] width 35 height 22
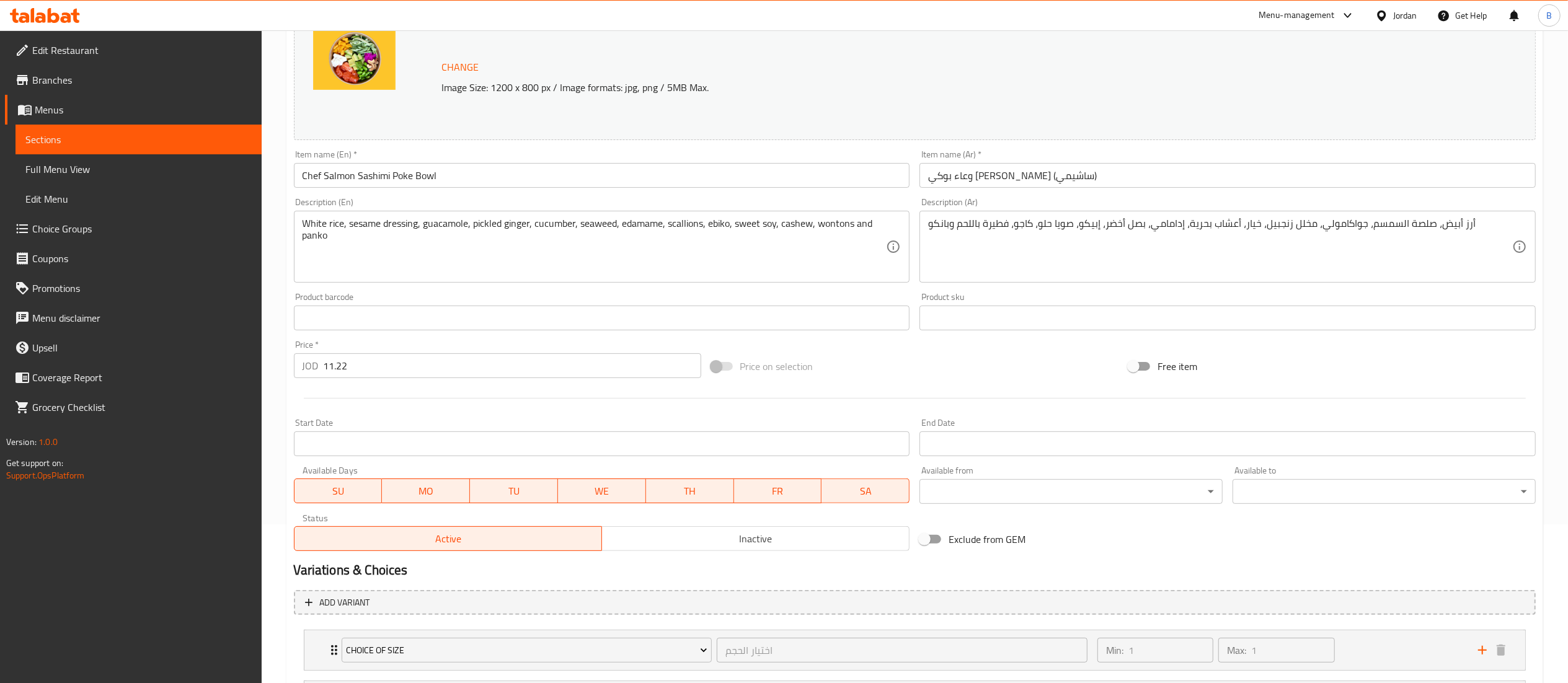
scroll to position [335, 0]
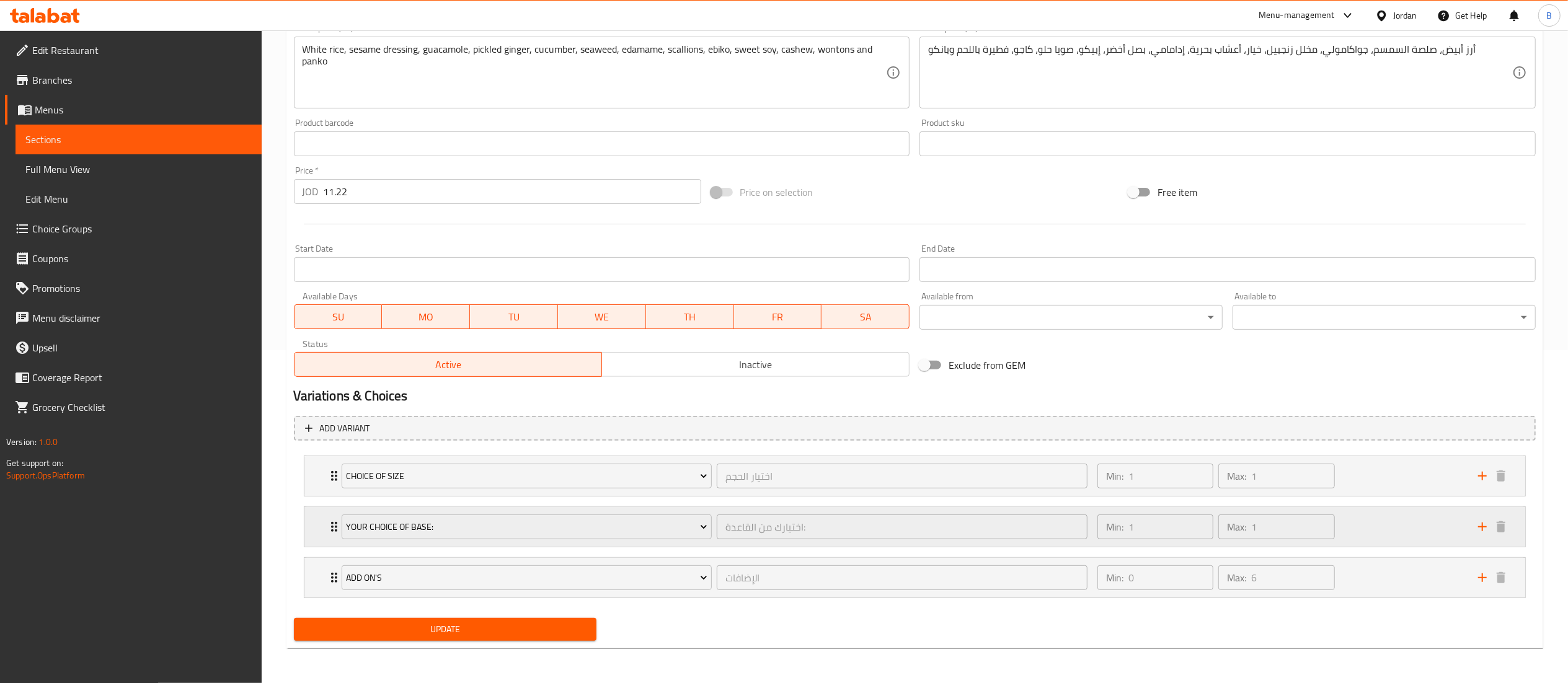
click at [1379, 528] on div "Min: 1 ​ Max: 1 ​" at bounding box center [1280, 527] width 381 height 40
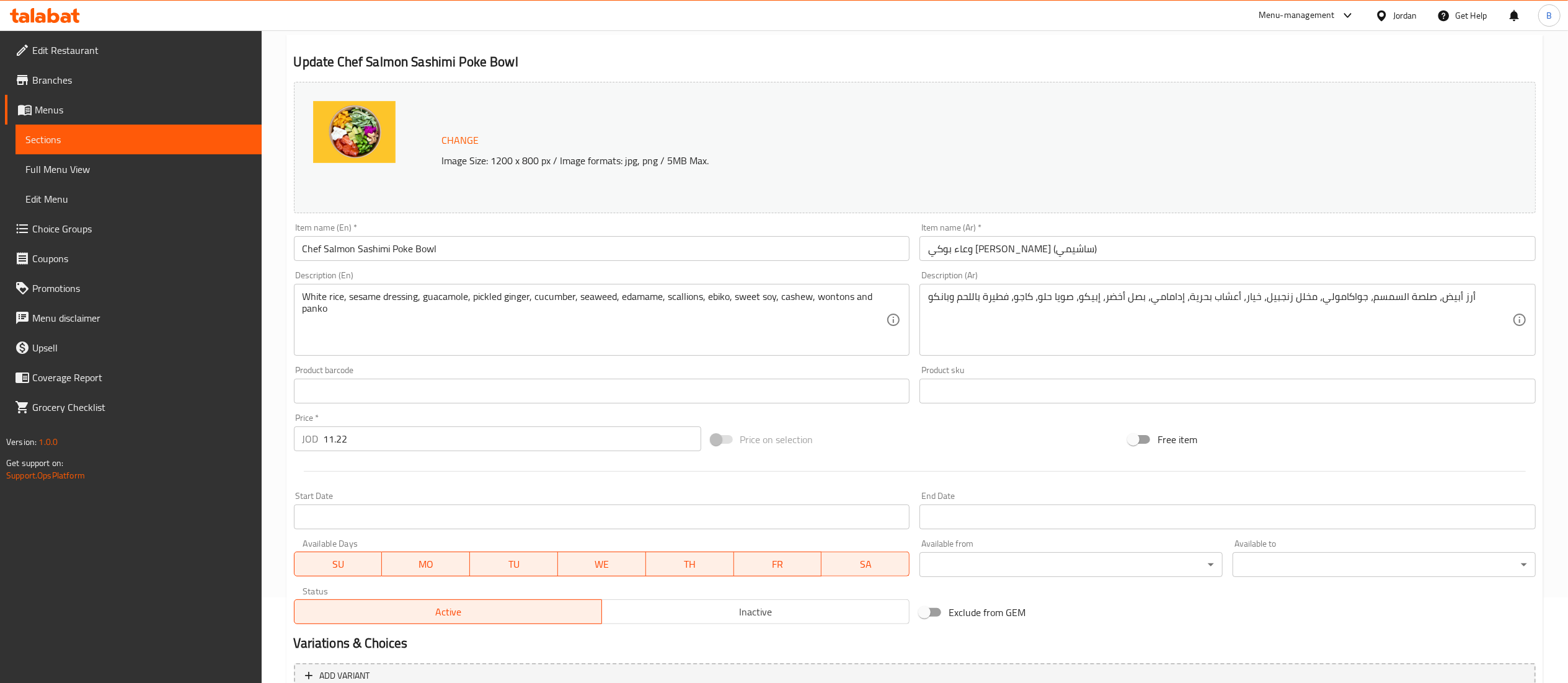
scroll to position [0, 0]
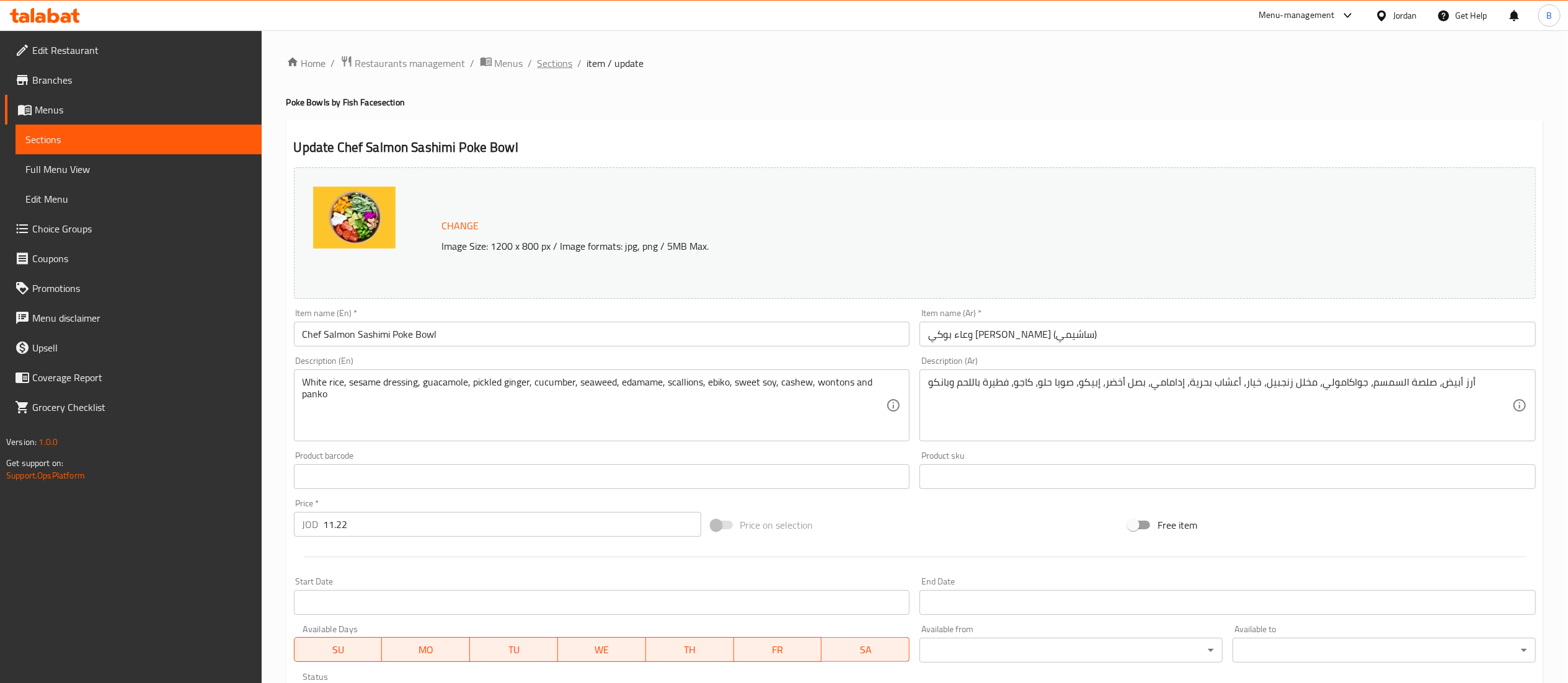
click at [550, 63] on span "Sections" at bounding box center [555, 63] width 35 height 15
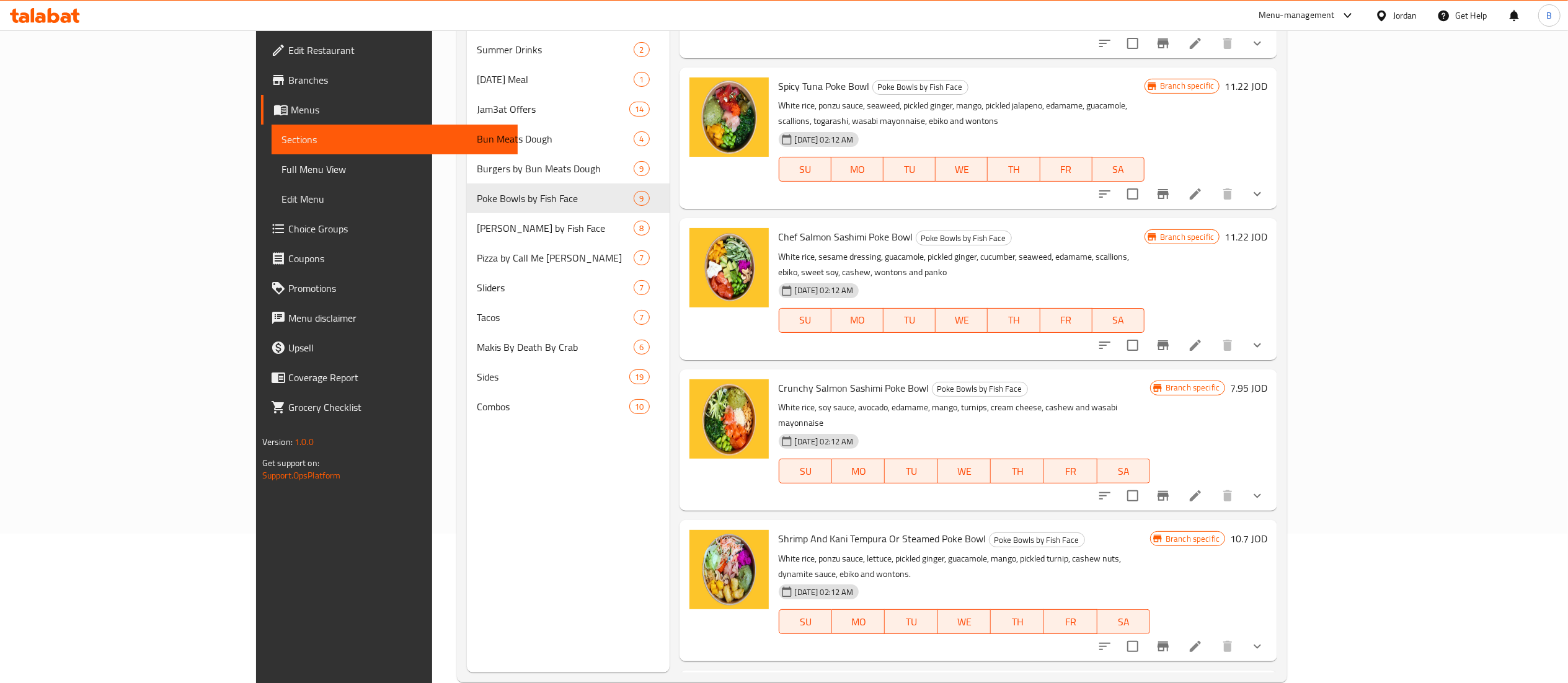
scroll to position [174, 0]
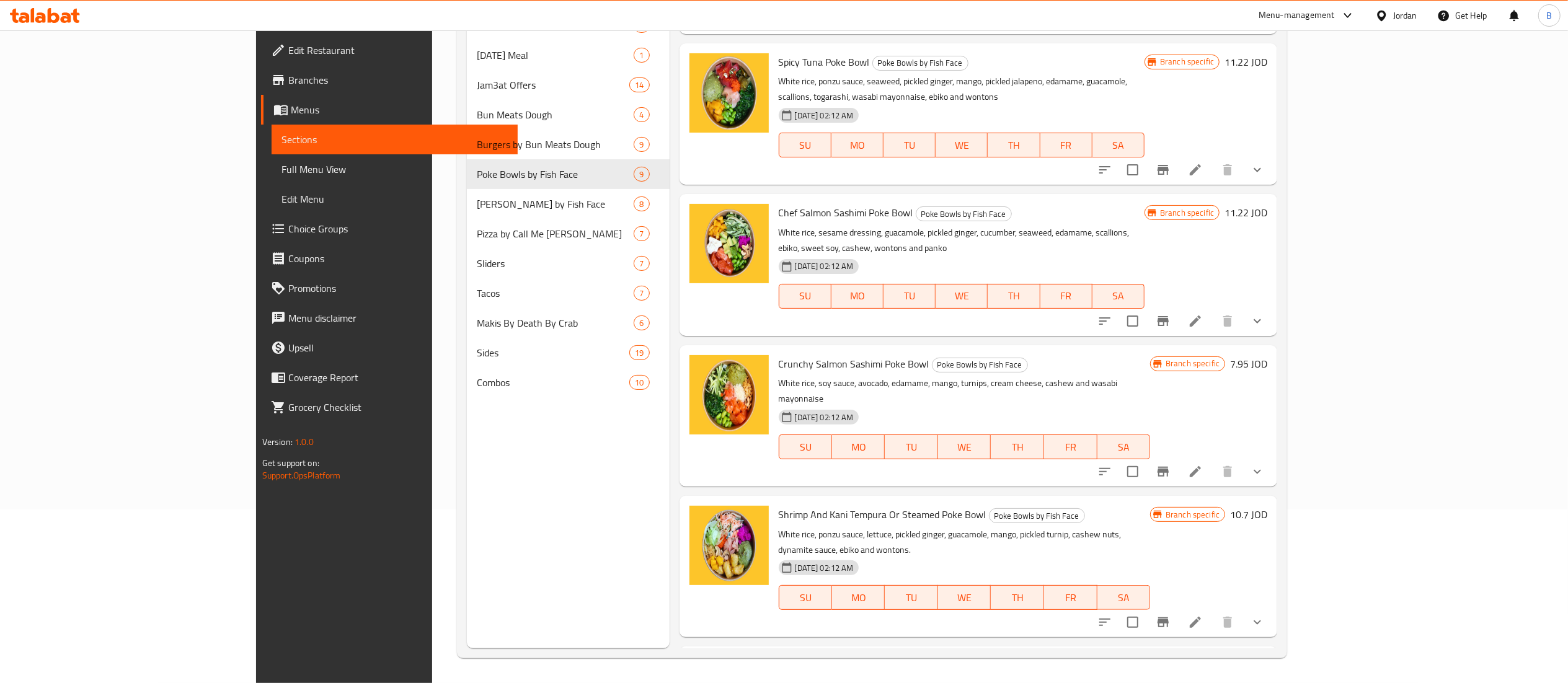
click at [1213, 461] on li at bounding box center [1195, 472] width 35 height 22
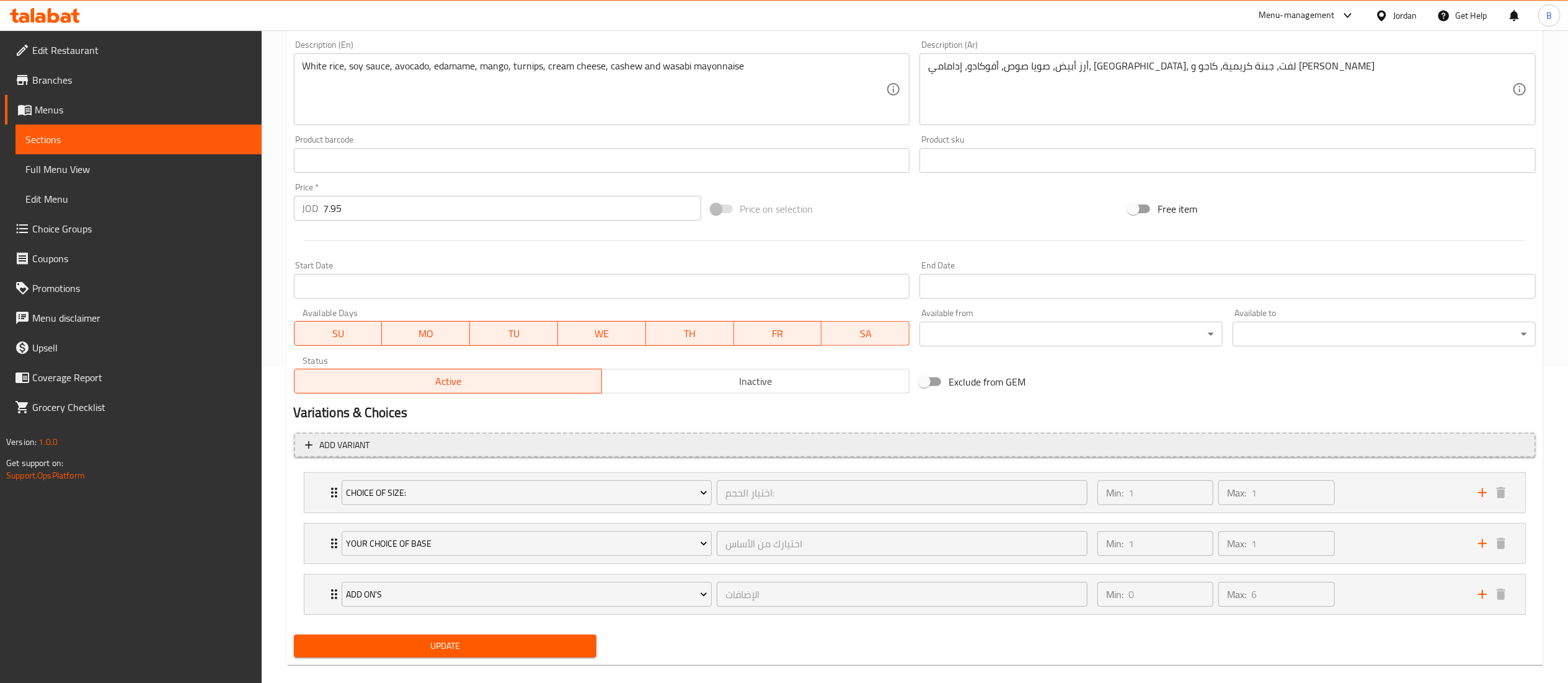
scroll to position [335, 0]
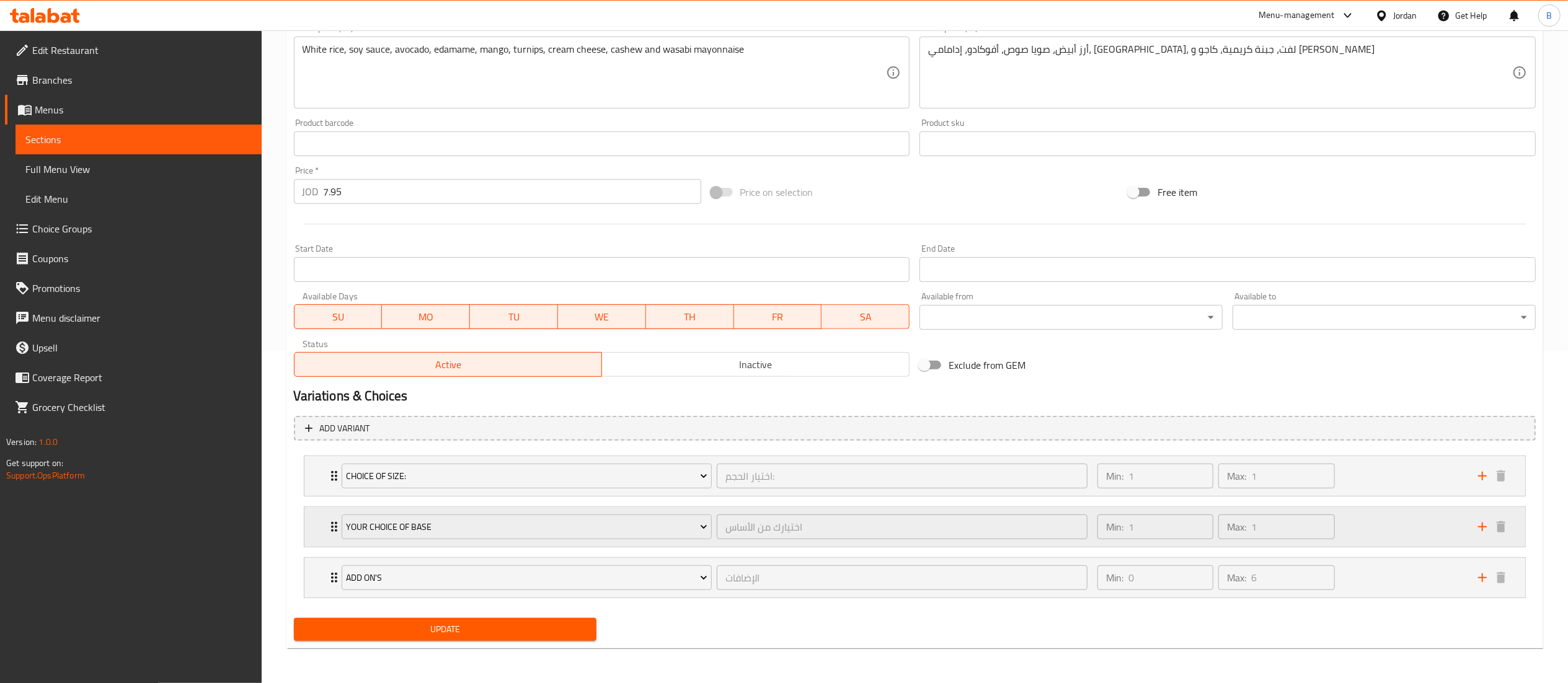
click at [1350, 533] on div "Min: 1 ​ Max: 1 ​" at bounding box center [1280, 527] width 381 height 40
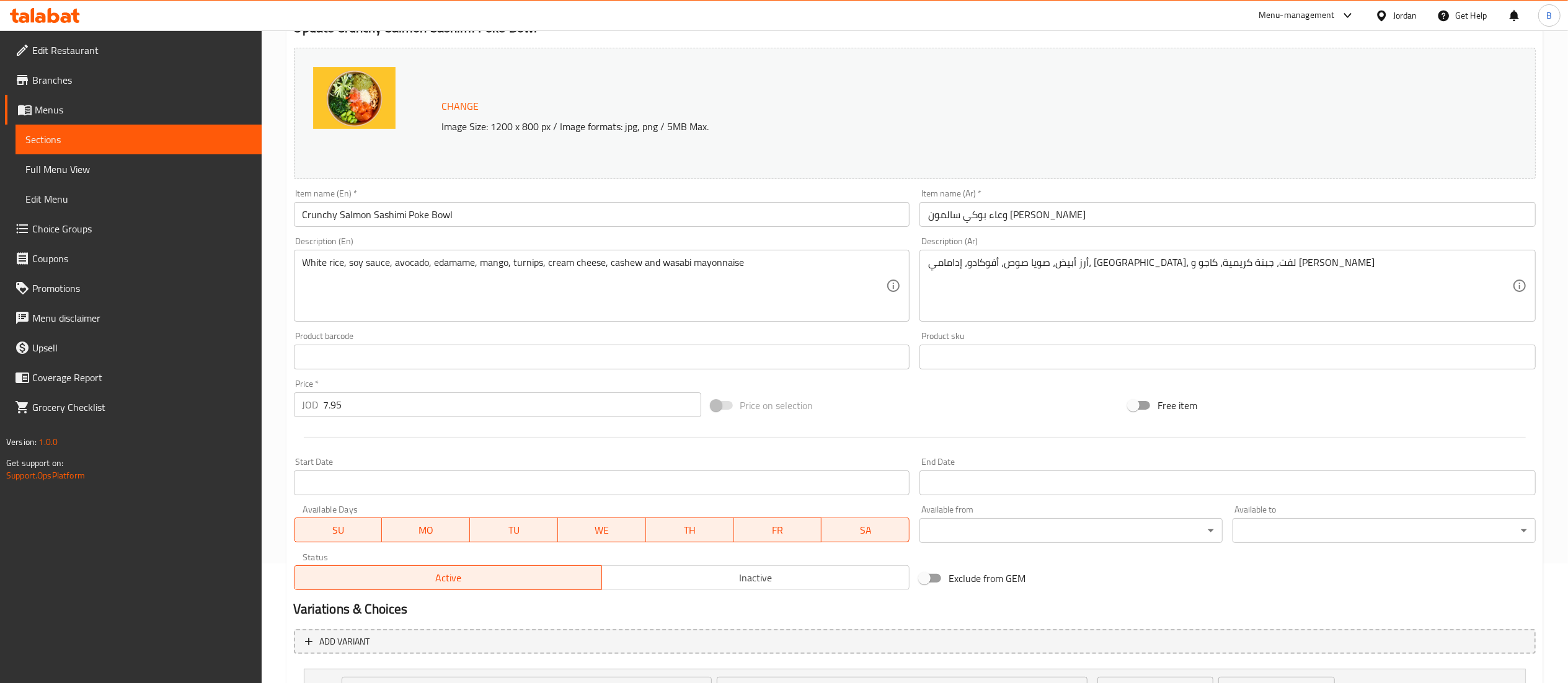
scroll to position [0, 0]
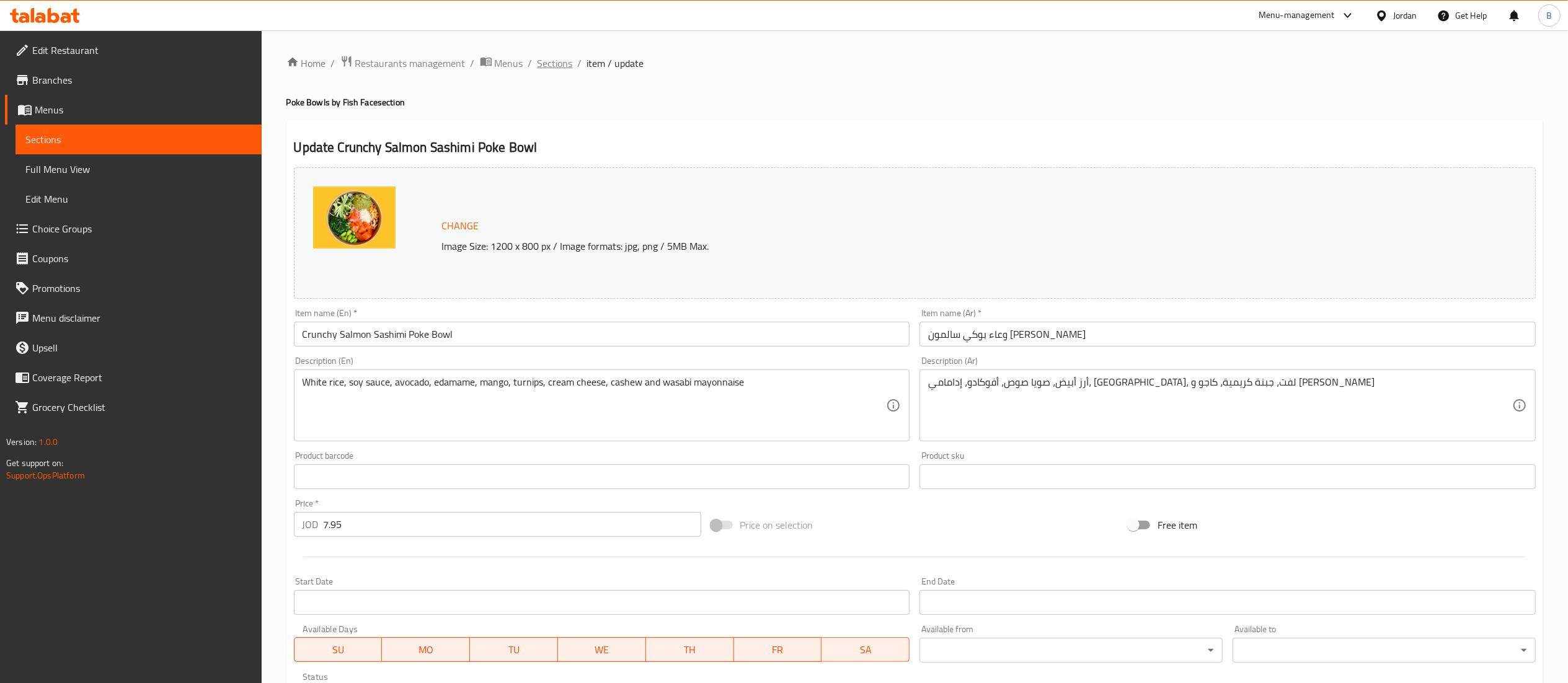
click at [560, 62] on span "Sections" at bounding box center [555, 63] width 35 height 15
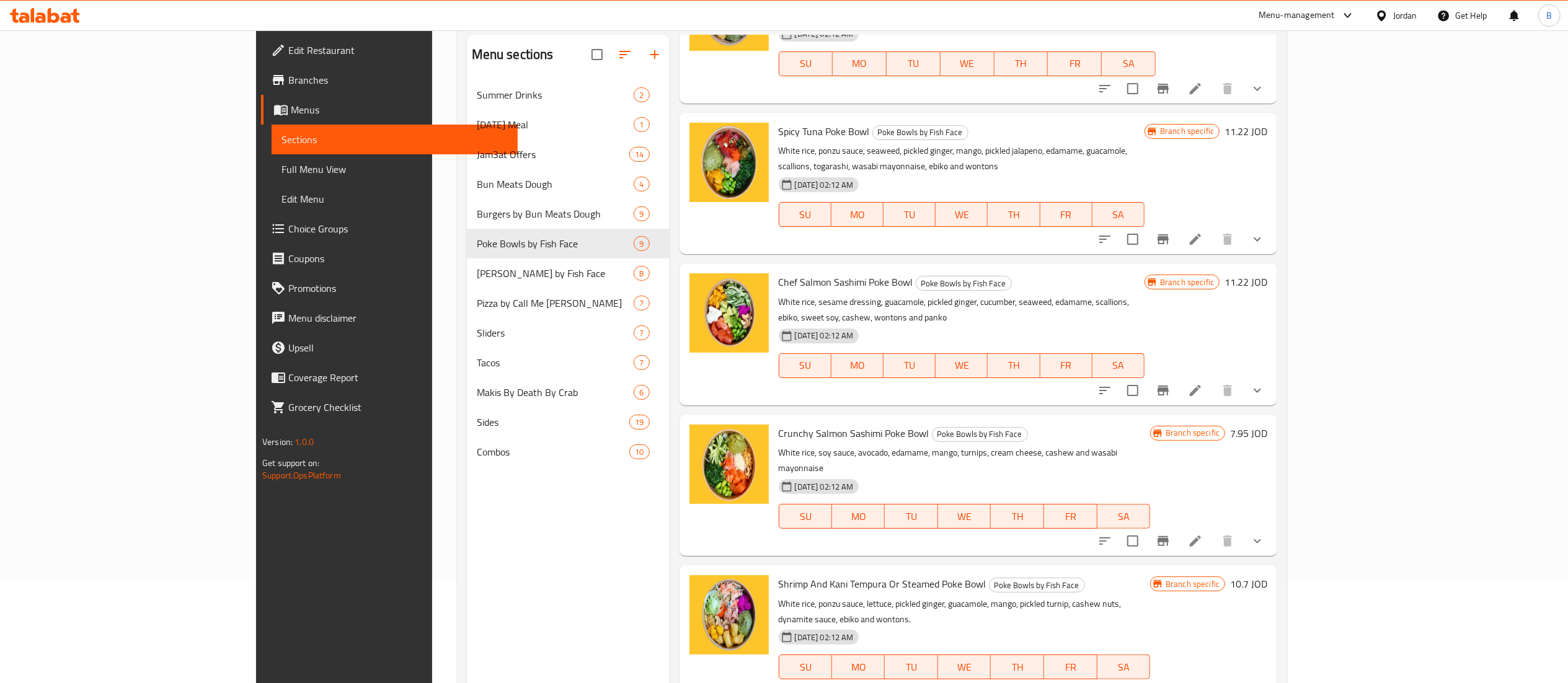
scroll to position [174, 0]
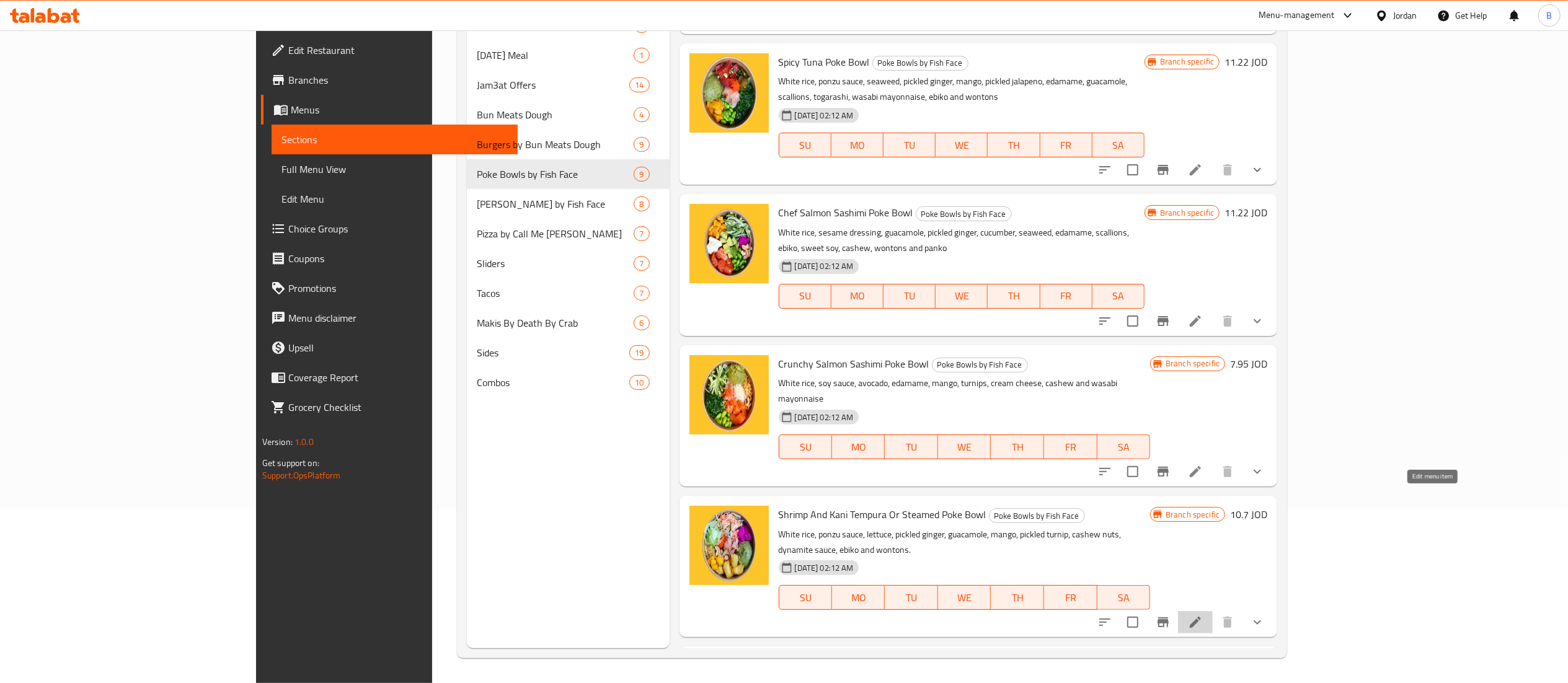
click at [1203, 615] on icon at bounding box center [1195, 622] width 15 height 15
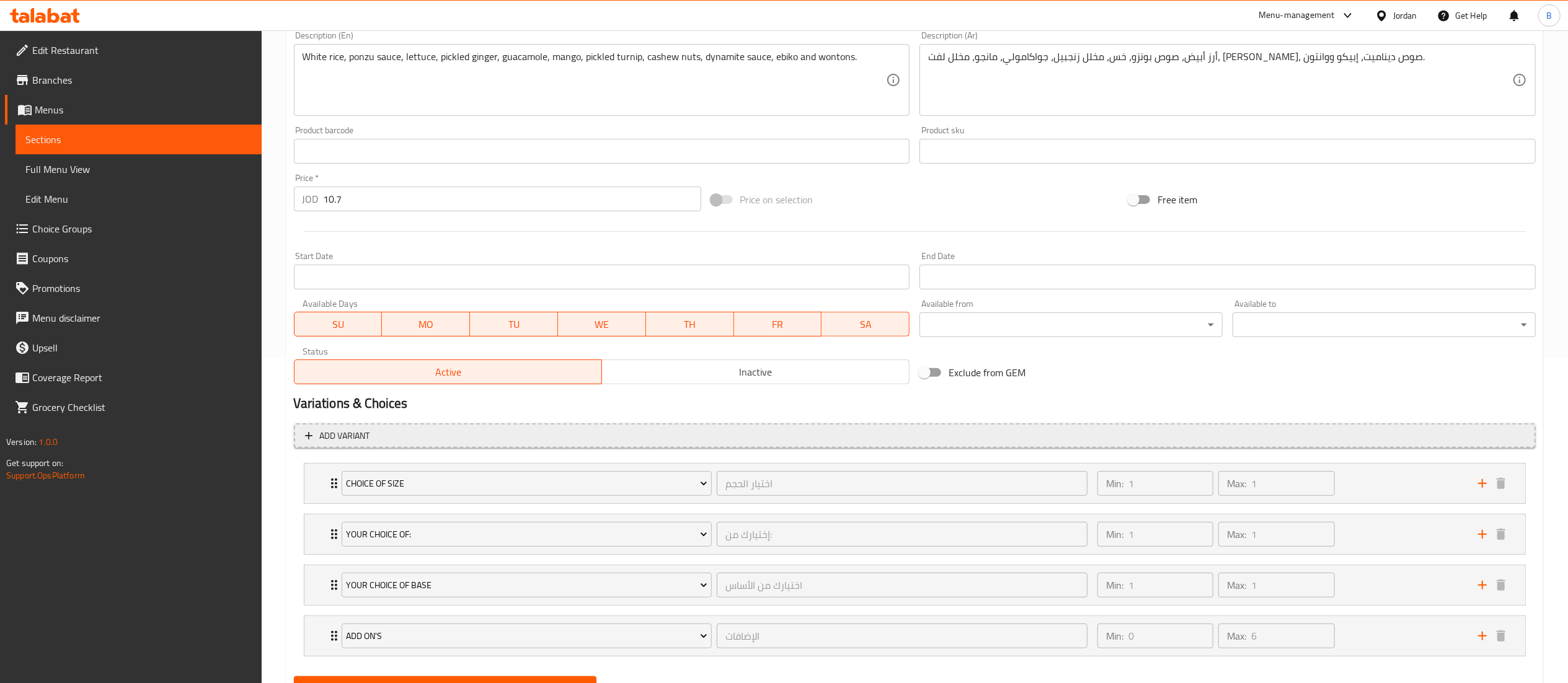
scroll to position [386, 0]
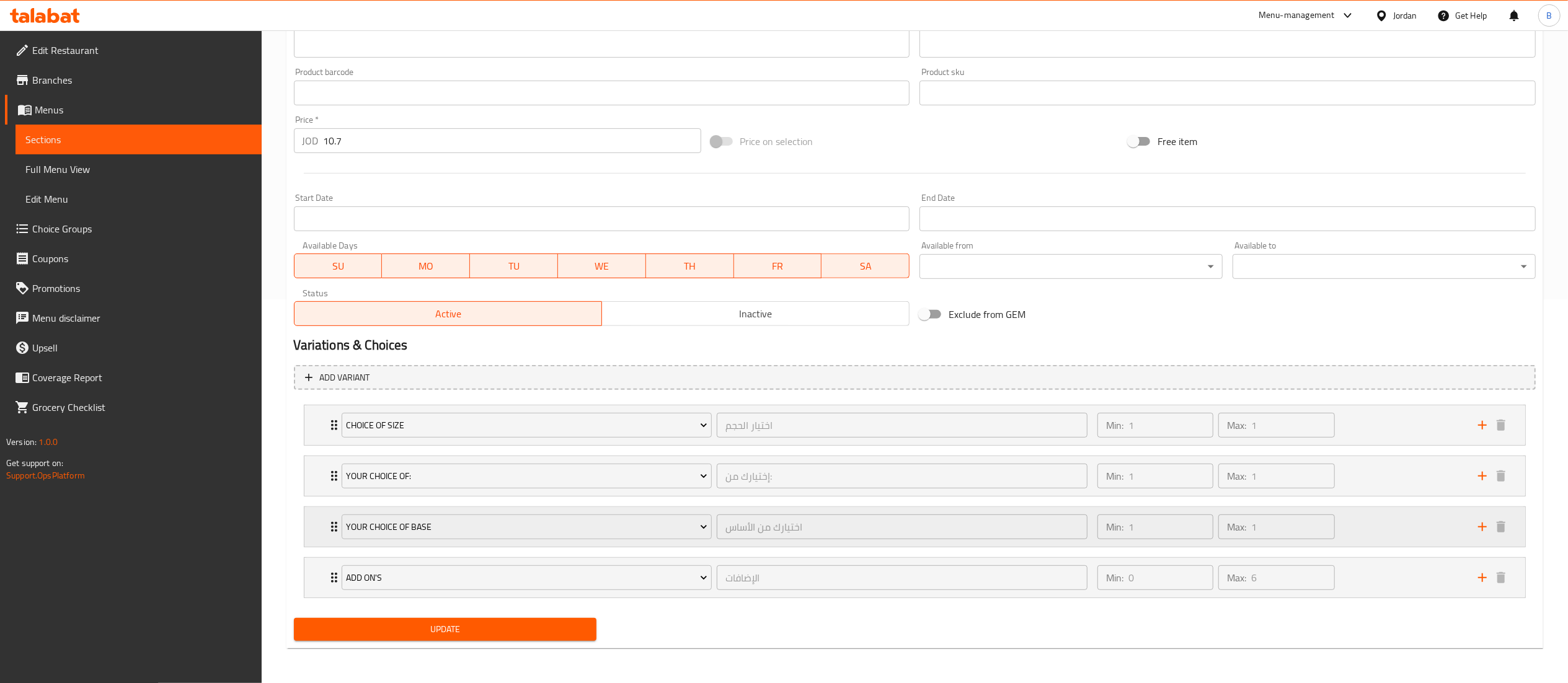
click at [1399, 540] on div "Min: 1 ​ Max: 1 ​" at bounding box center [1280, 527] width 381 height 40
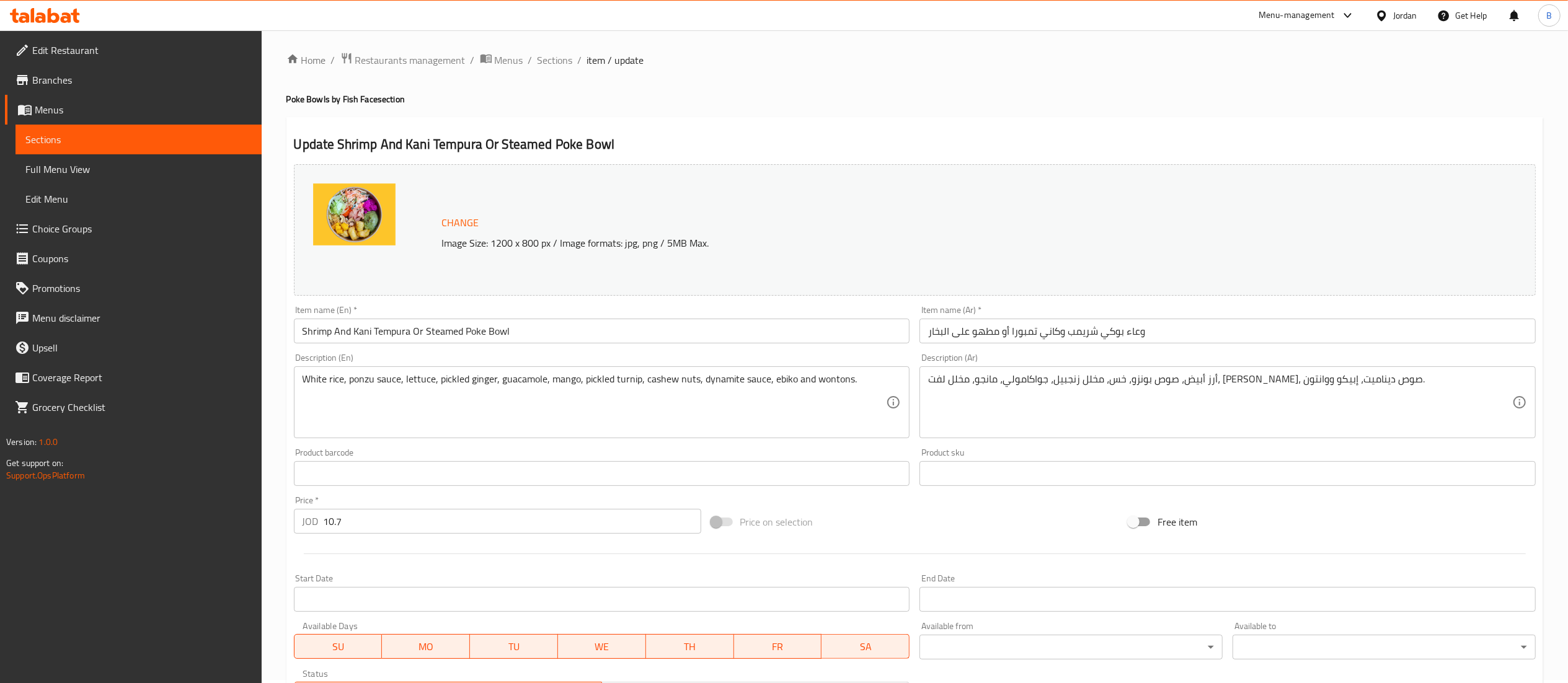
scroll to position [0, 0]
click at [539, 63] on span "Sections" at bounding box center [555, 63] width 35 height 15
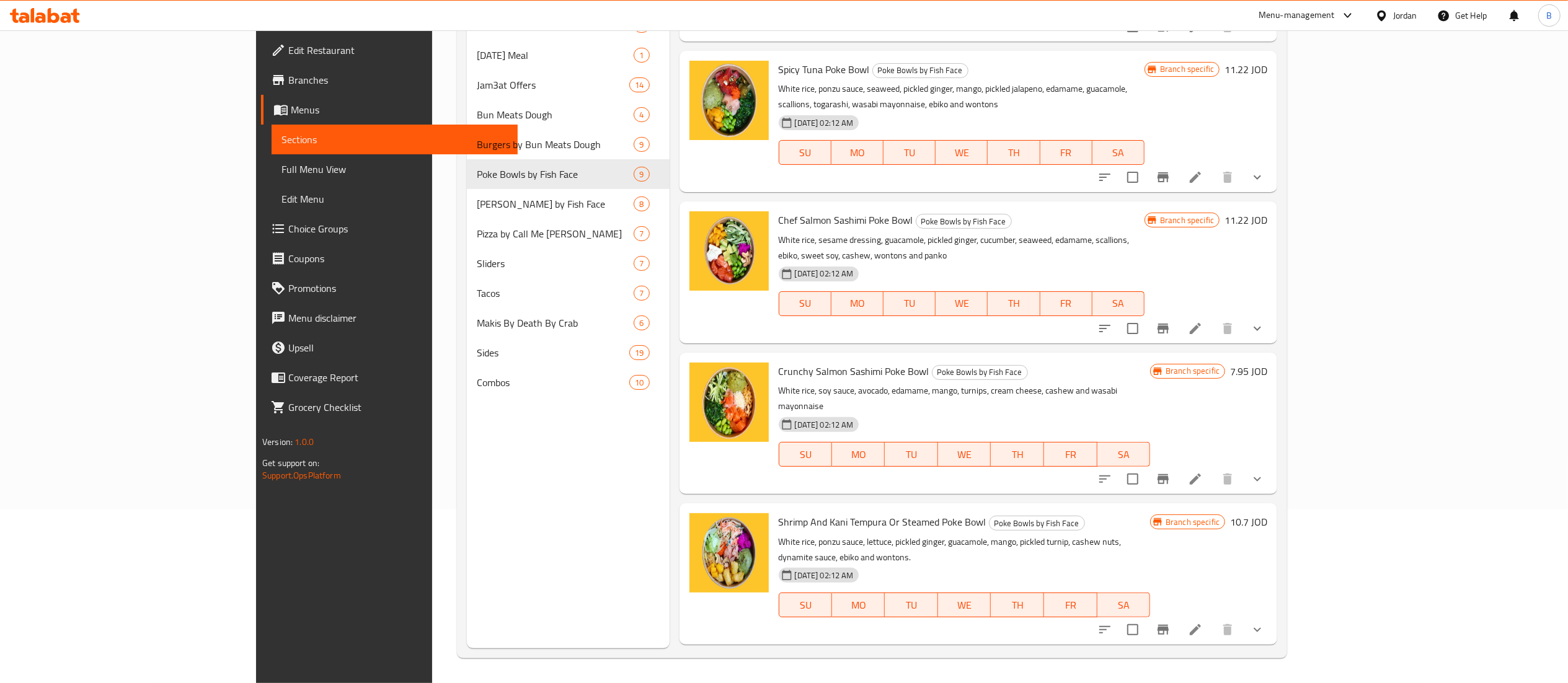
scroll to position [566, 0]
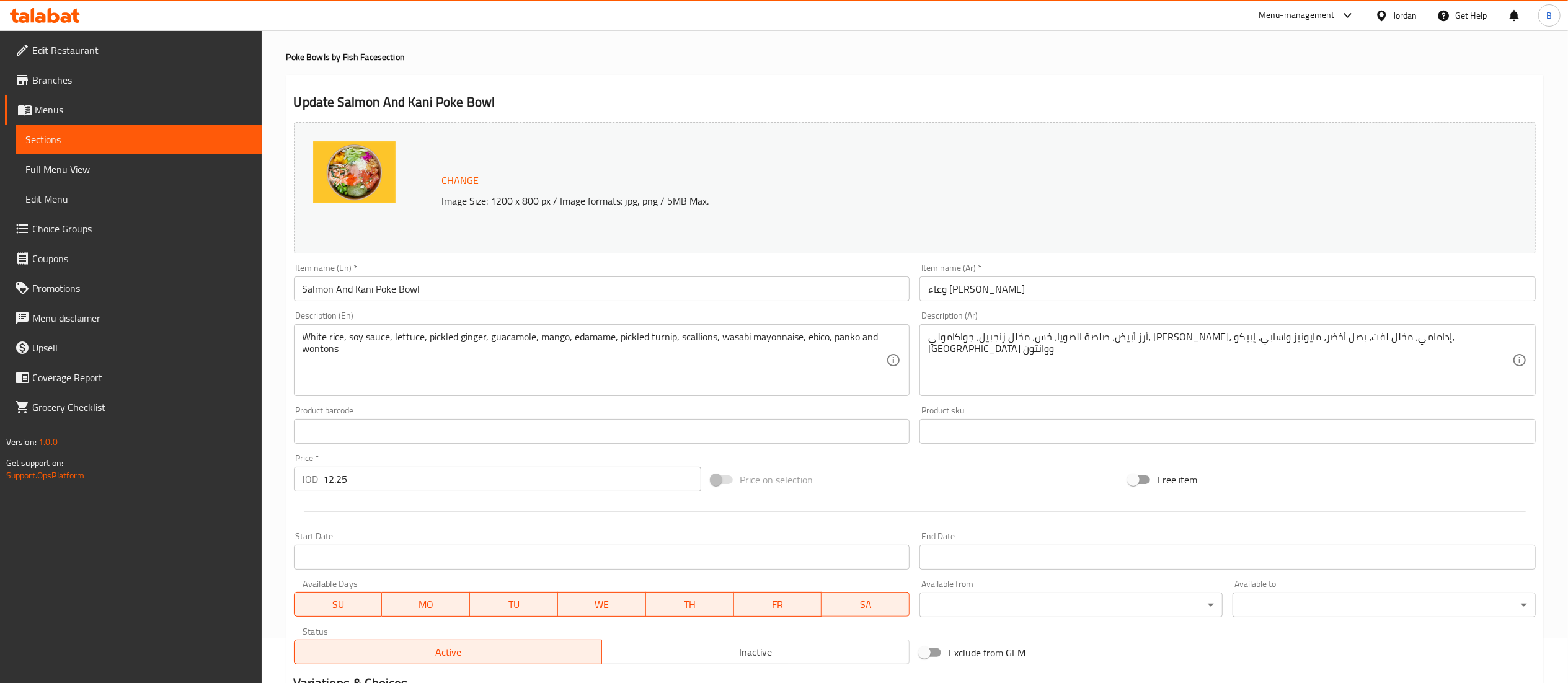
scroll to position [335, 0]
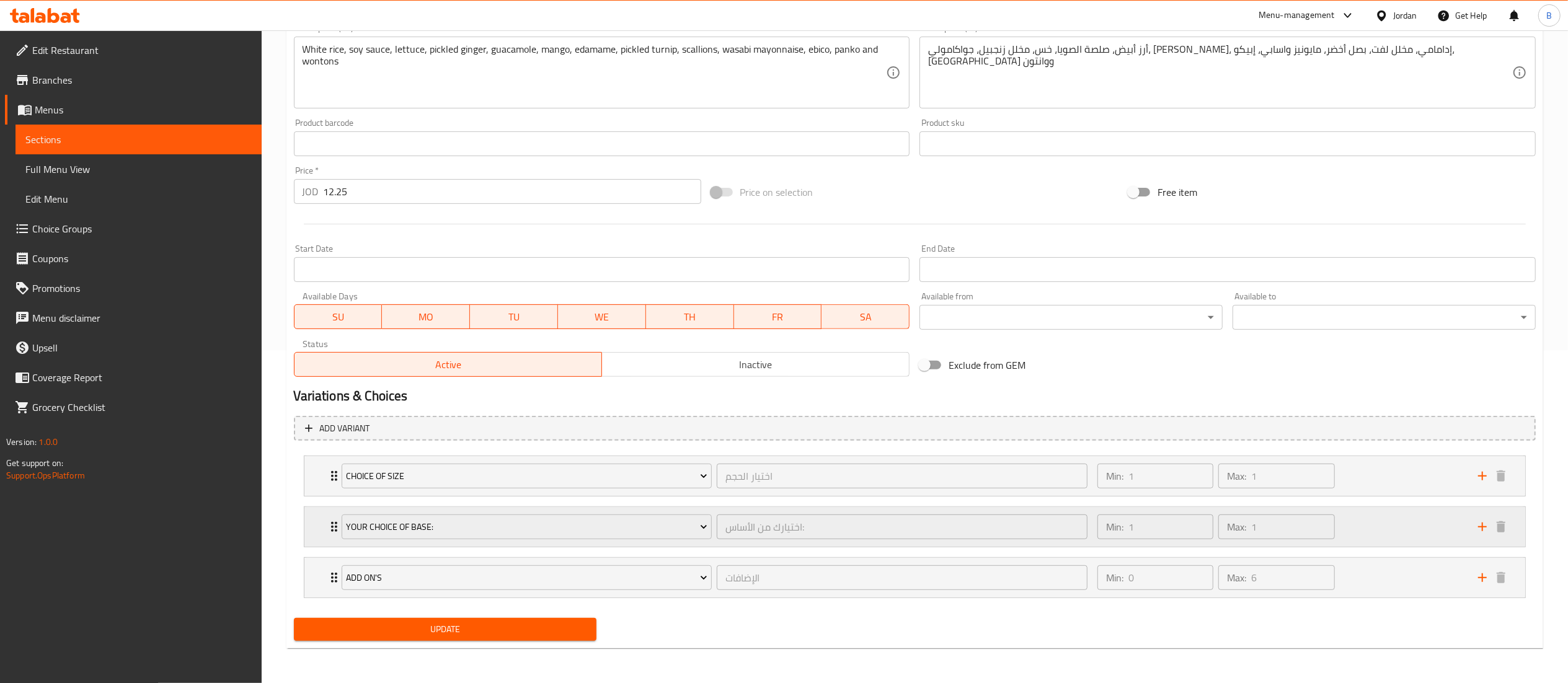
click at [1379, 526] on div "Min: 1 ​ Max: 1 ​" at bounding box center [1280, 527] width 381 height 40
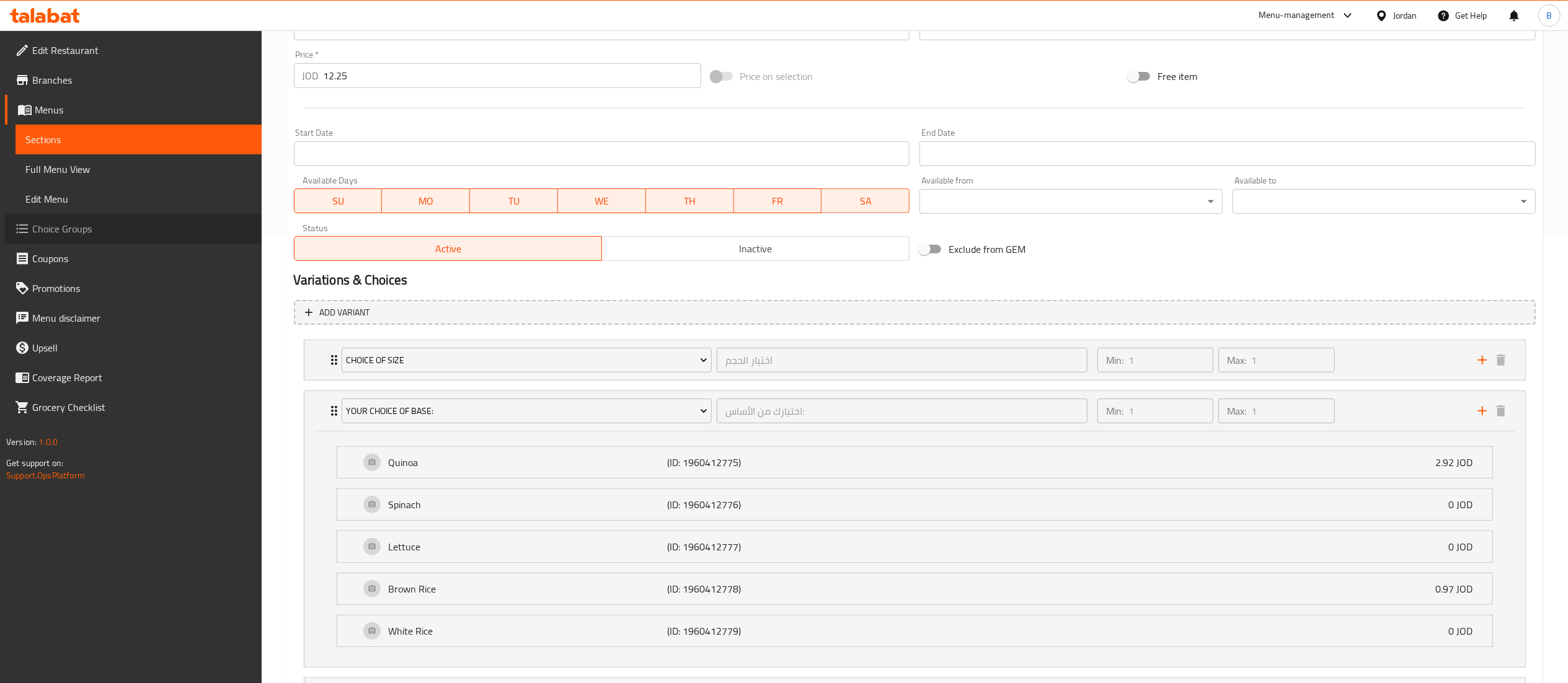
click at [111, 225] on span "Choice Groups" at bounding box center [142, 228] width 220 height 15
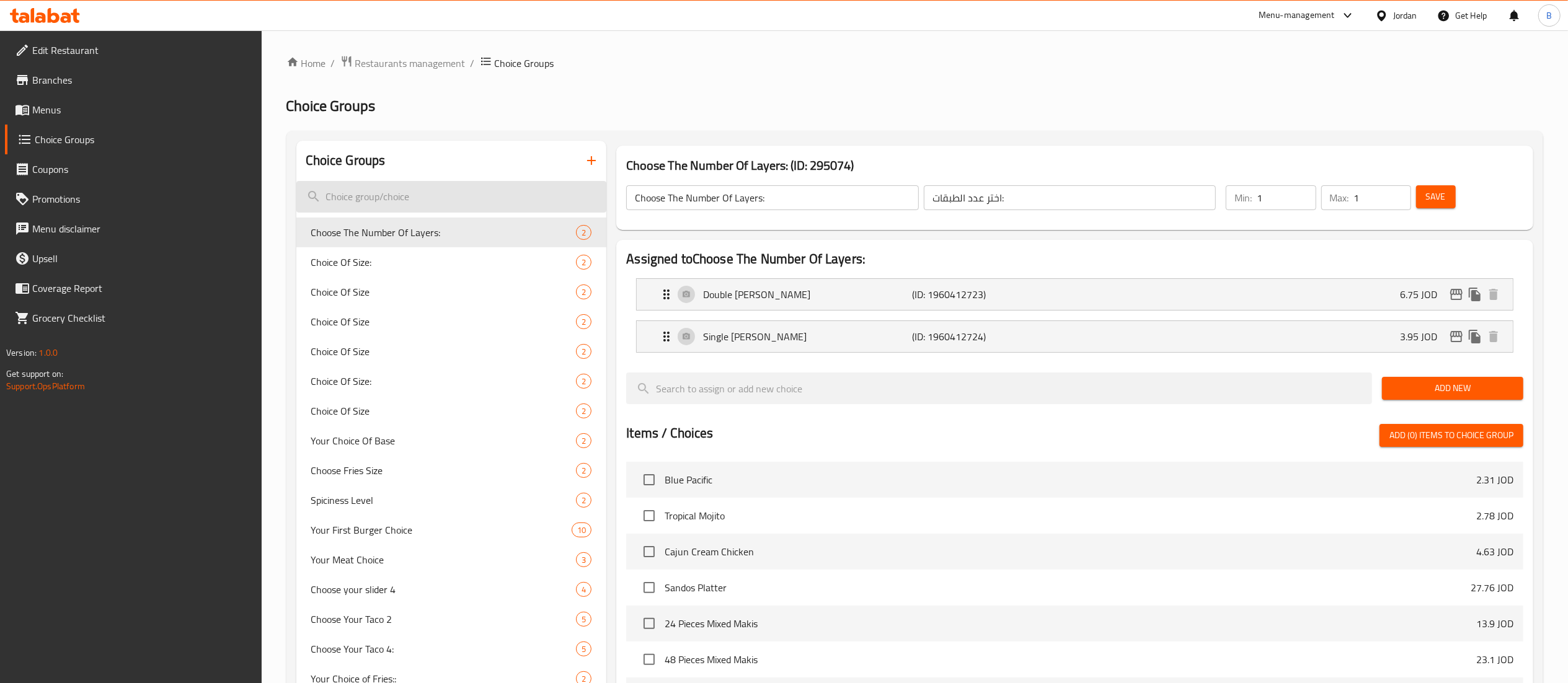
click at [456, 186] on input "search" at bounding box center [452, 196] width 311 height 32
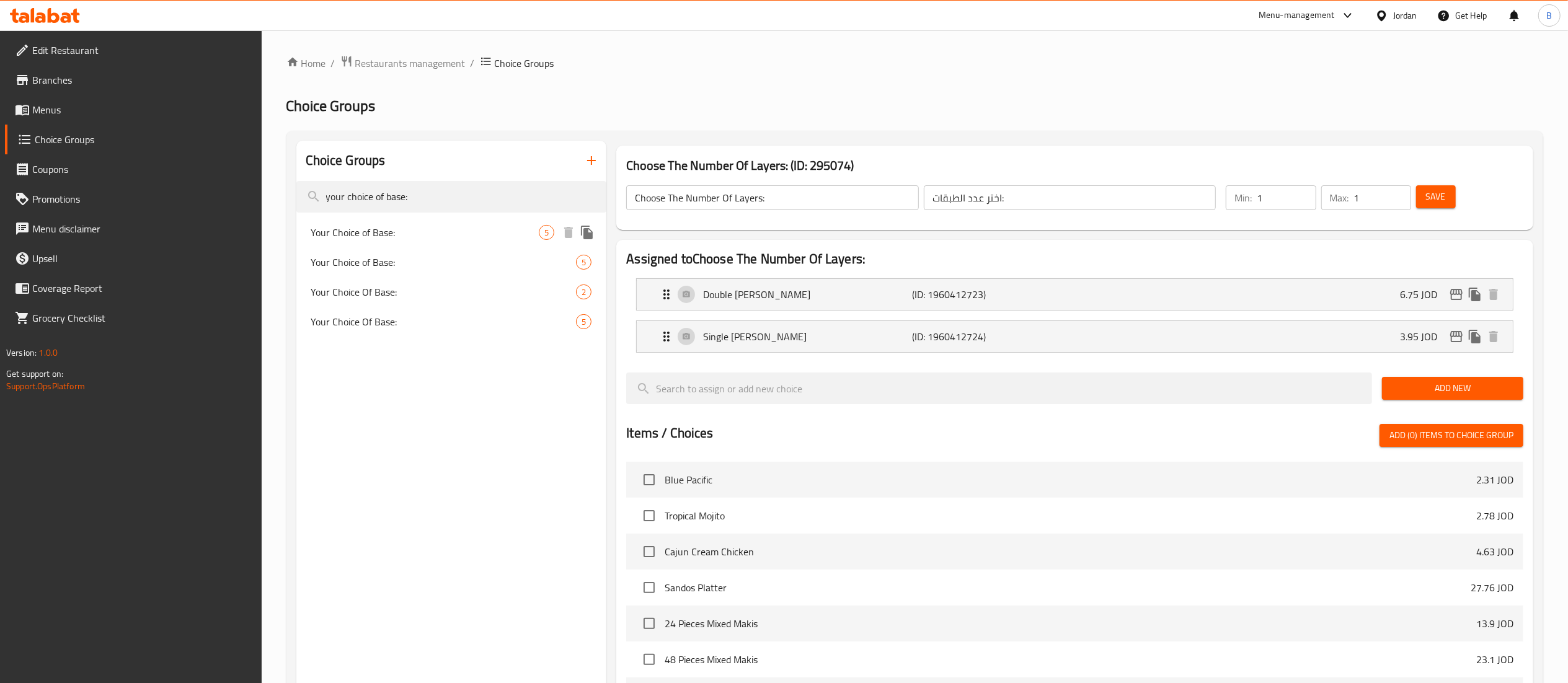
type input "your choice of base:"
click at [427, 229] on span "Your Choice of Base:" at bounding box center [426, 232] width 228 height 15
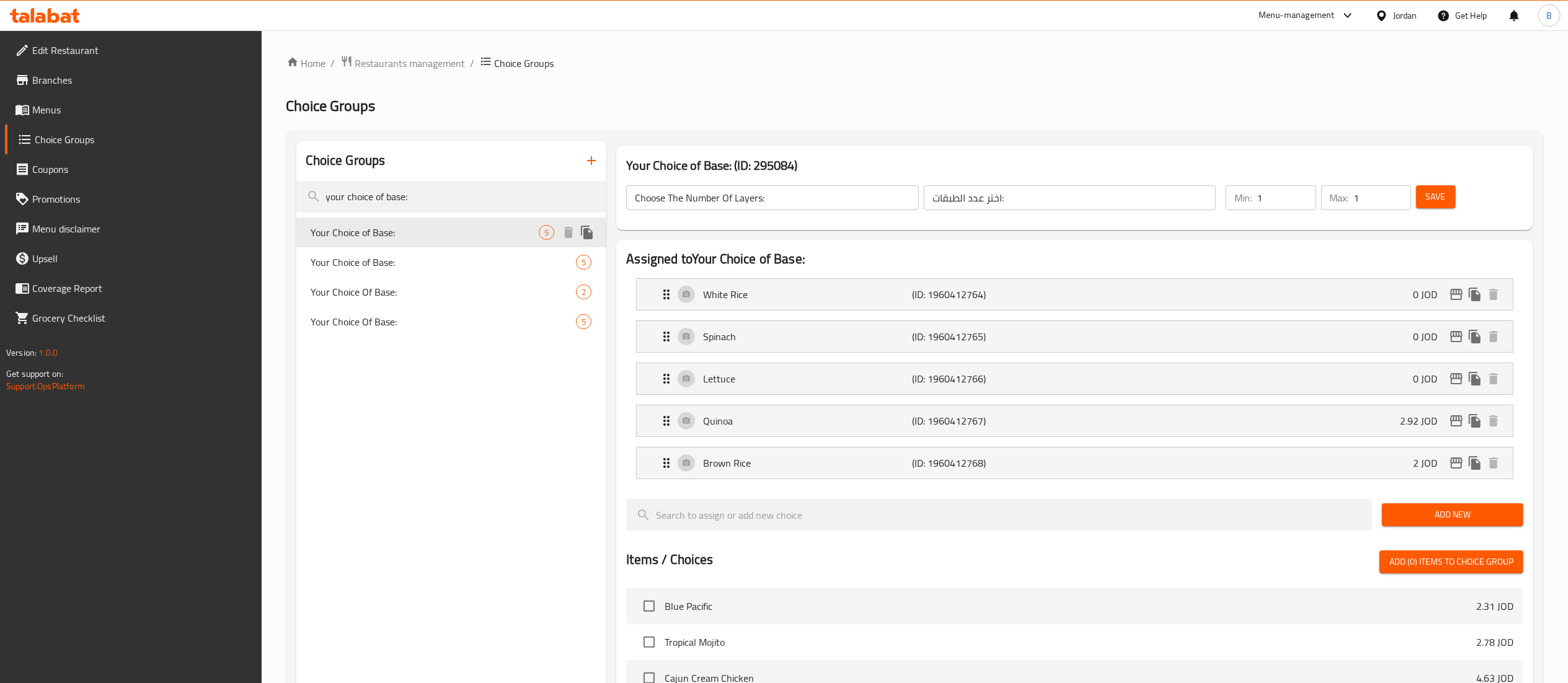
type input "Your Choice of Base:"
click at [425, 252] on div "Your Choice of Base: 5" at bounding box center [452, 262] width 311 height 30
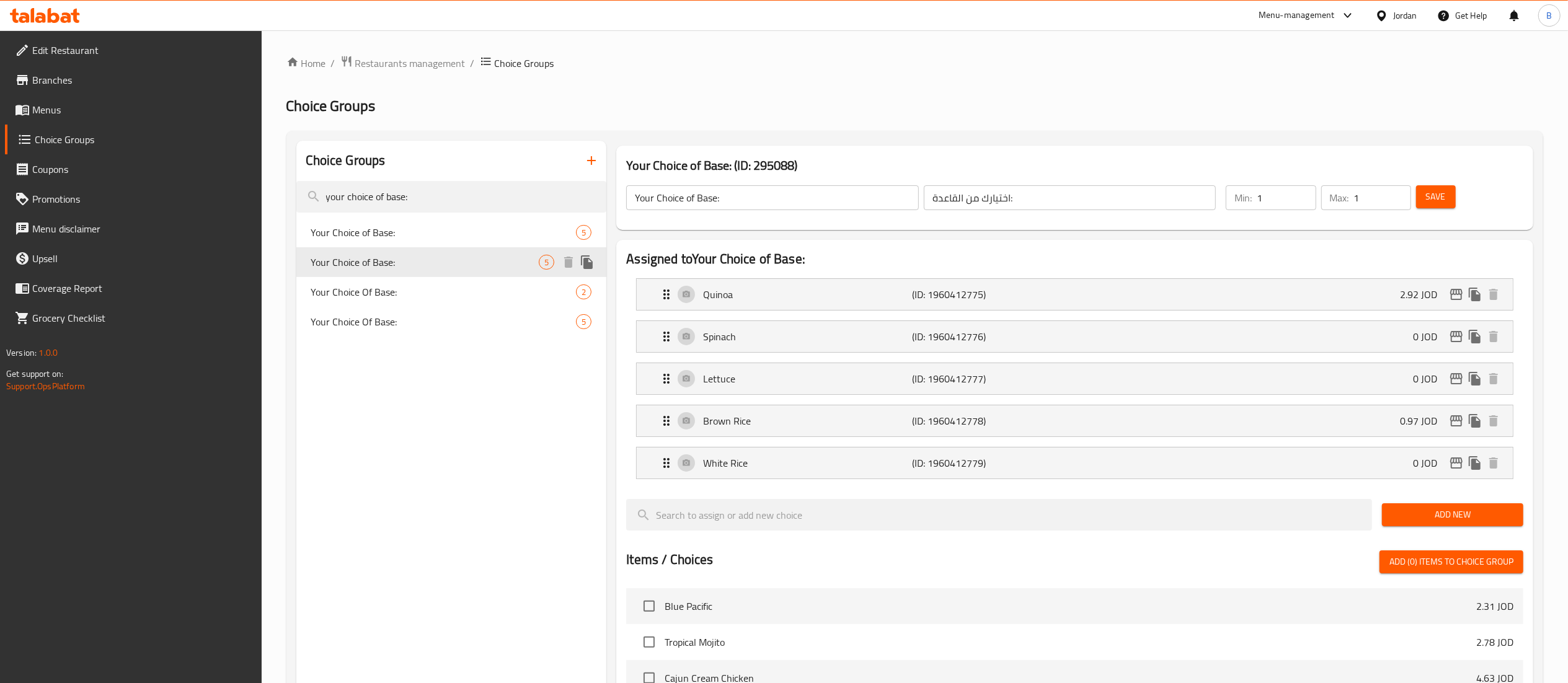
type input "اختيارك من الأساس:"
click at [943, 426] on p "(ID: 1960412778)" at bounding box center [982, 421] width 140 height 15
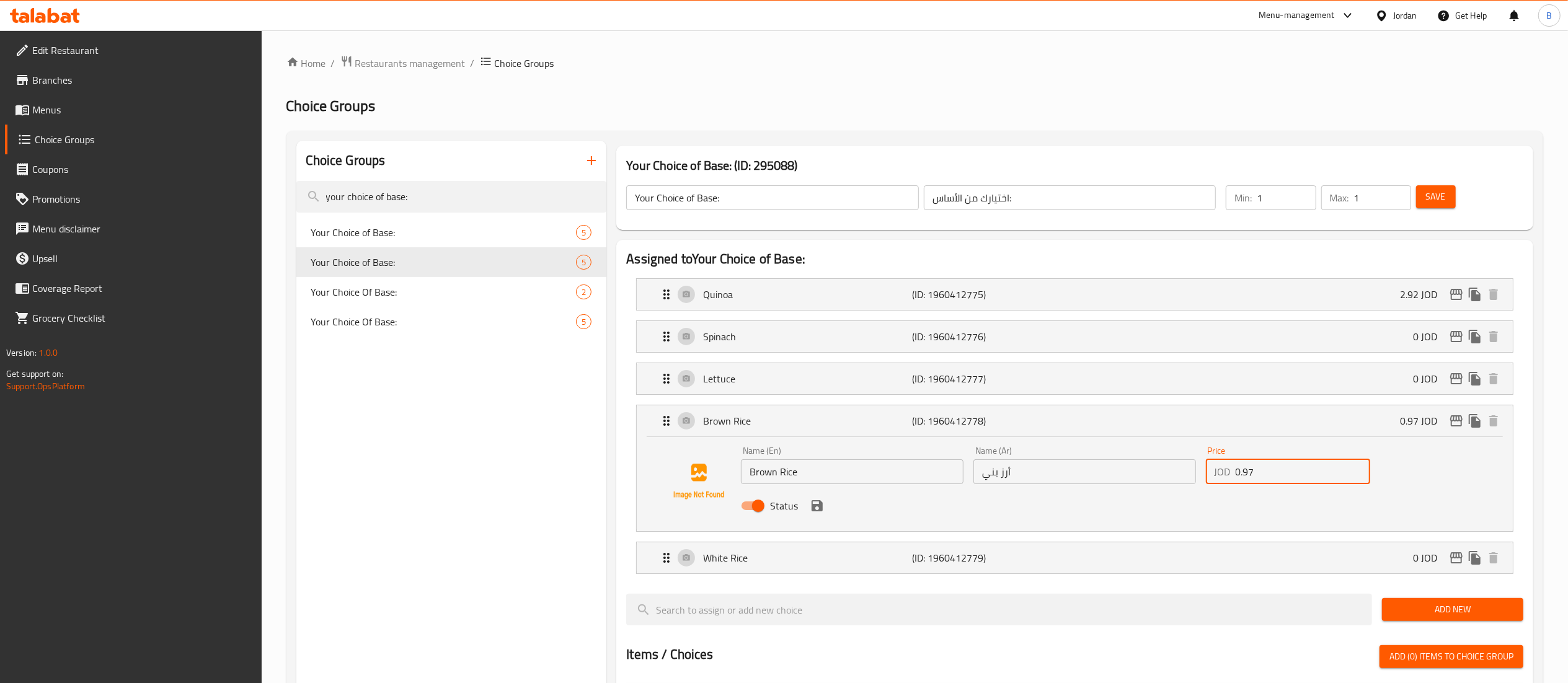
drag, startPoint x: 1285, startPoint y: 478, endPoint x: 1045, endPoint y: 478, distance: 240.0
click at [1068, 478] on div "Name (En) Brown Rice Name (En) Name (Ar) أرز بني Name (Ar) Price JOD 0.97 Price…" at bounding box center [1084, 482] width 697 height 82
drag, startPoint x: 820, startPoint y: 505, endPoint x: 951, endPoint y: 461, distance: 138.2
click at [821, 505] on icon "save" at bounding box center [817, 506] width 11 height 11
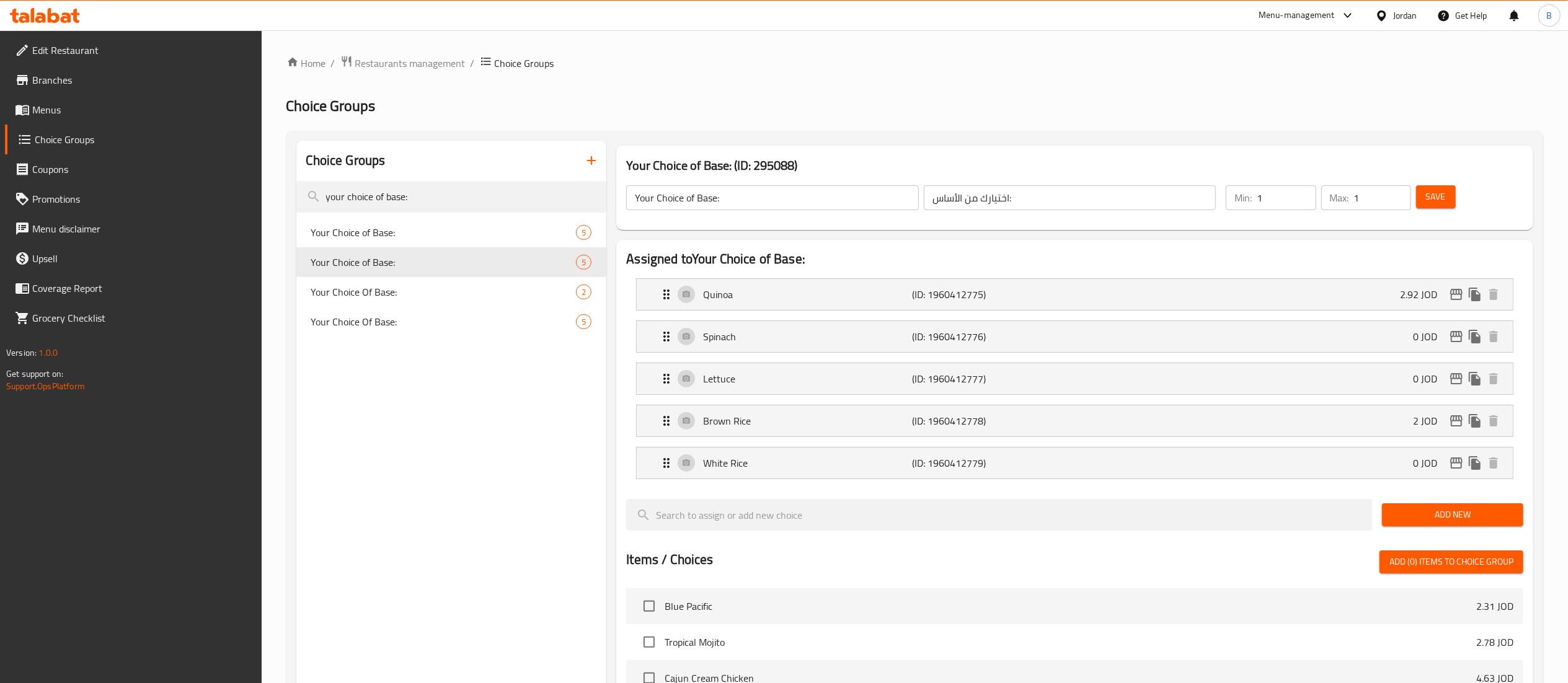
type input "2"
drag, startPoint x: 1424, startPoint y: 198, endPoint x: 1427, endPoint y: 360, distance: 162.0
click at [1424, 197] on button "Save" at bounding box center [1436, 196] width 40 height 23
click at [1452, 421] on icon "edit" at bounding box center [1456, 421] width 15 height 15
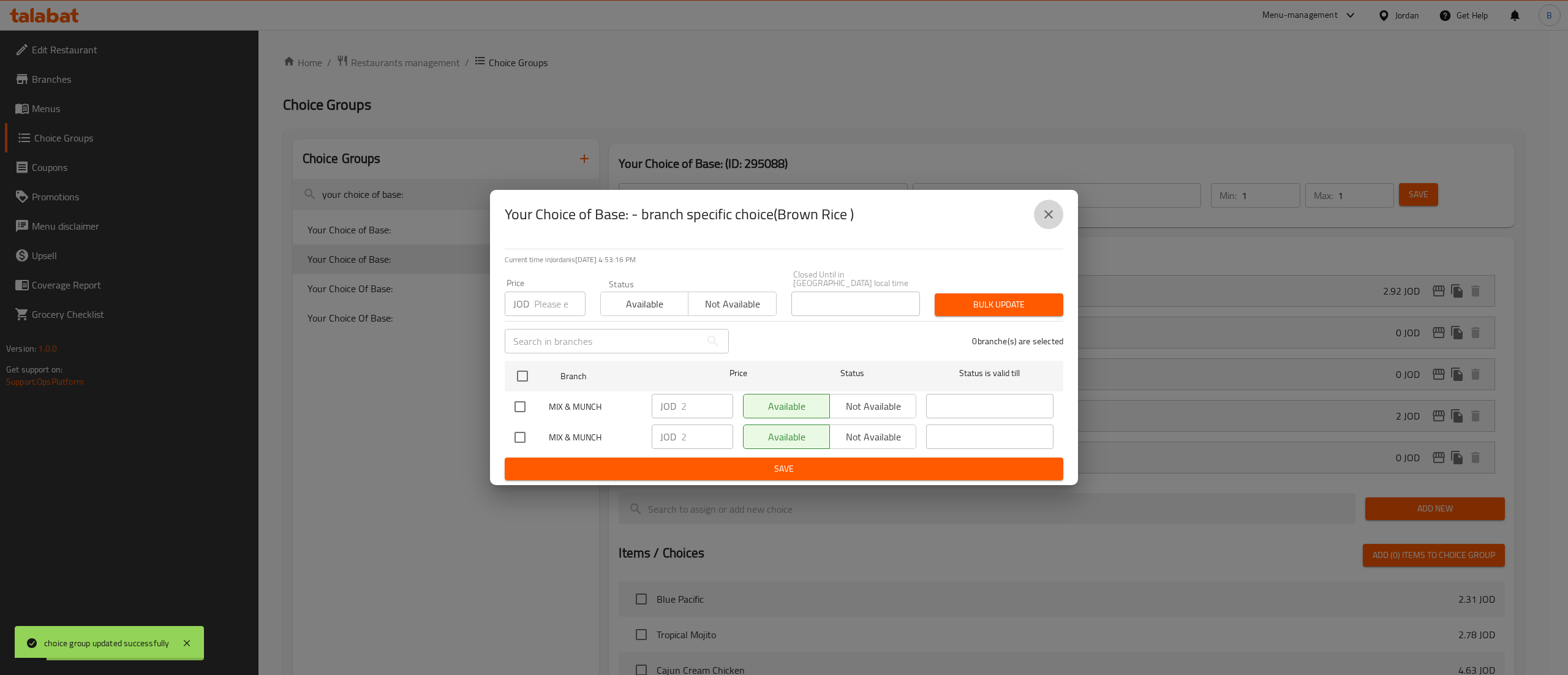
click at [1054, 219] on icon "close" at bounding box center [1048, 214] width 15 height 15
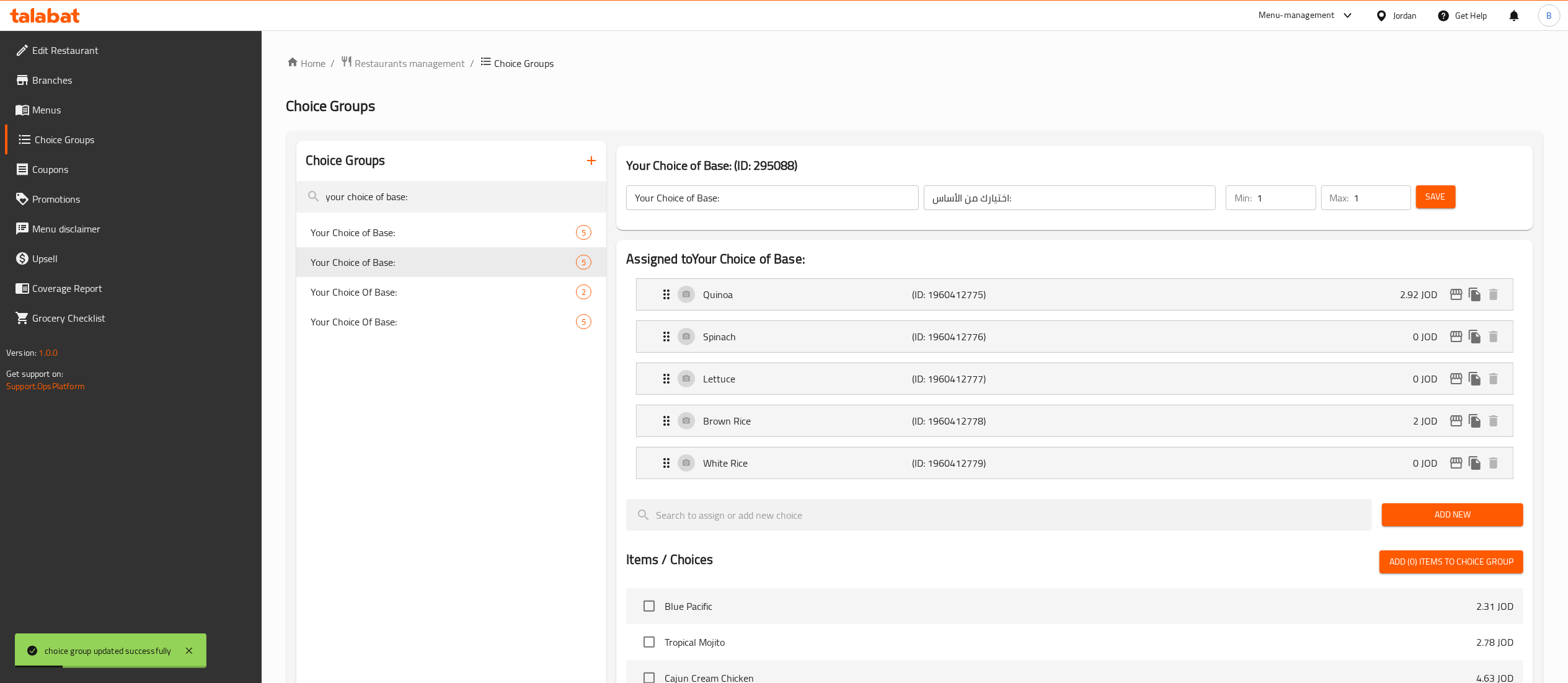
drag, startPoint x: 108, startPoint y: 116, endPoint x: 152, endPoint y: 123, distance: 44.6
click at [108, 116] on span "Menus" at bounding box center [142, 109] width 220 height 15
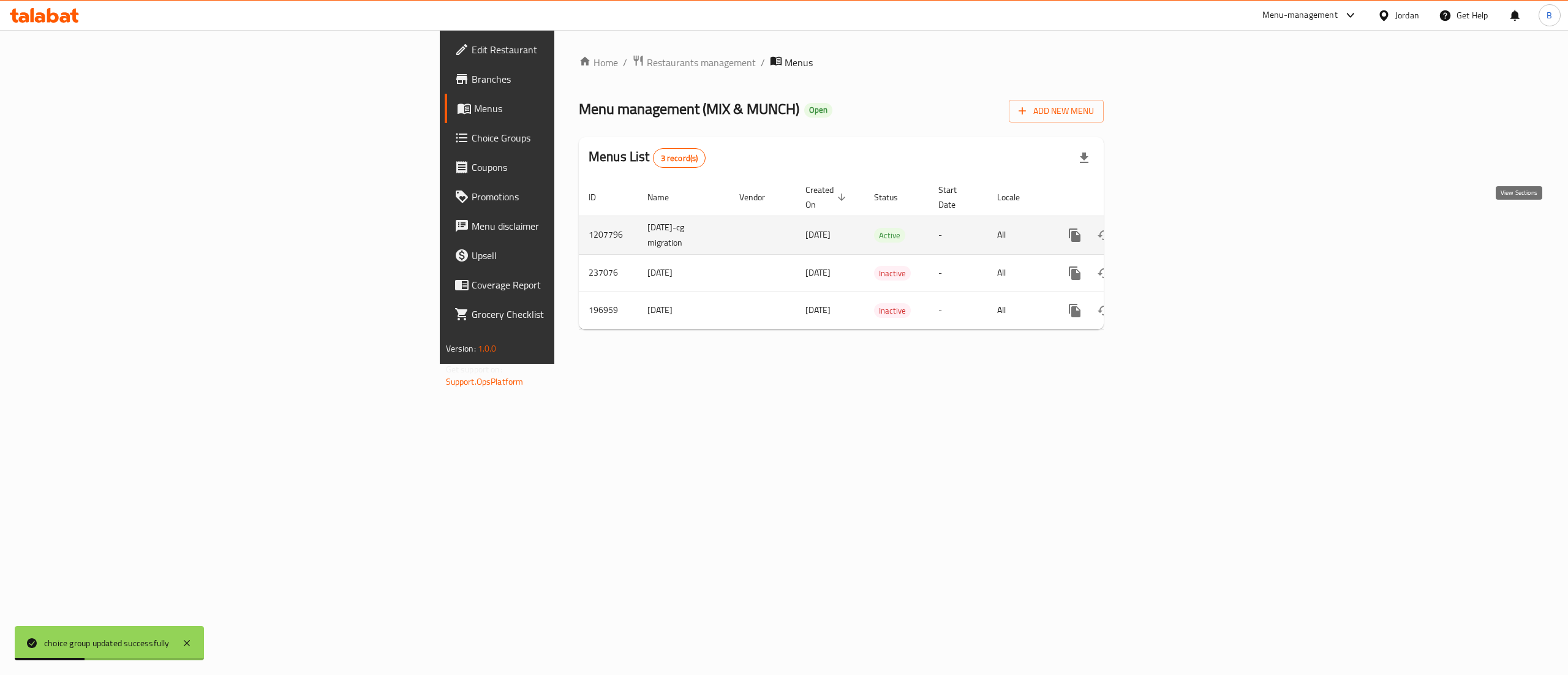
click at [1178, 226] on link "enhanced table" at bounding box center [1163, 236] width 29 height 29
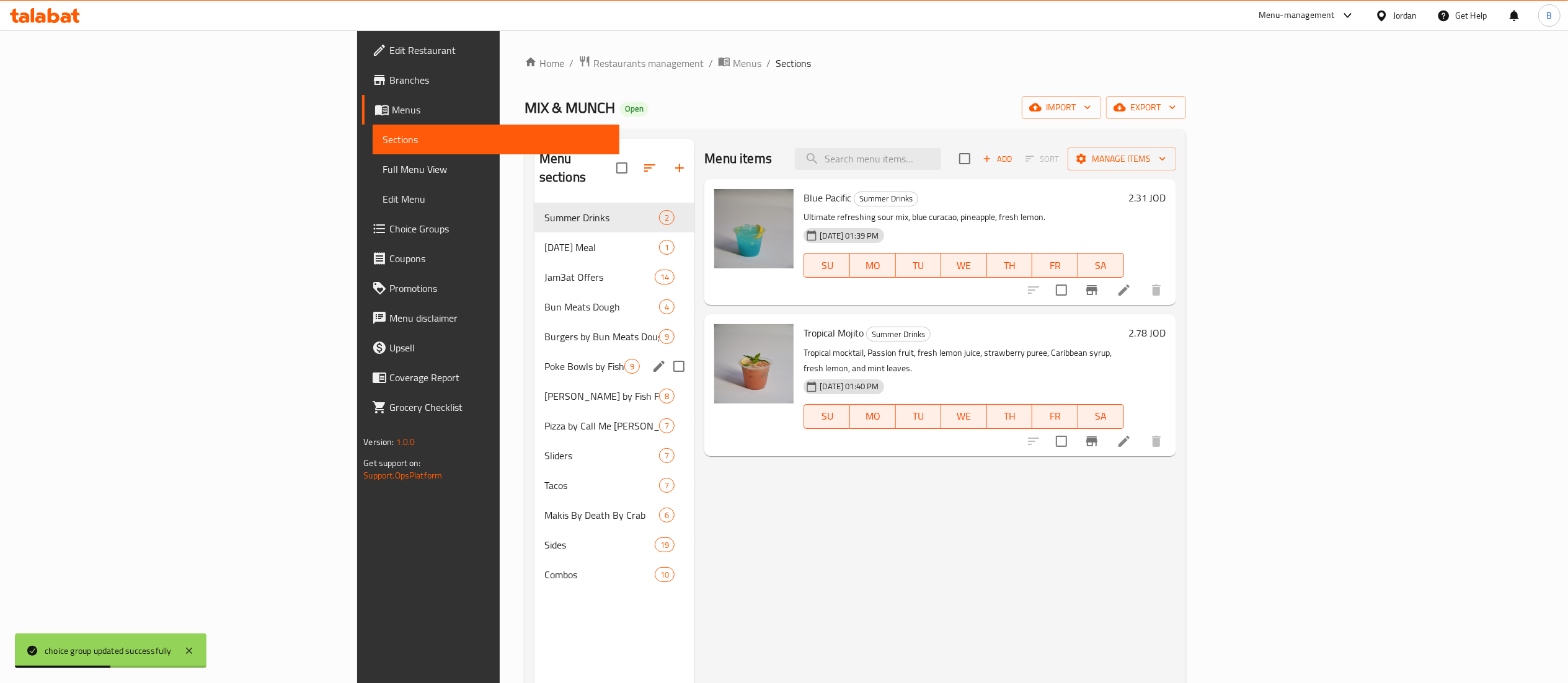
click at [535, 352] on div "Poke Bowls by Fish Face 9" at bounding box center [615, 367] width 160 height 30
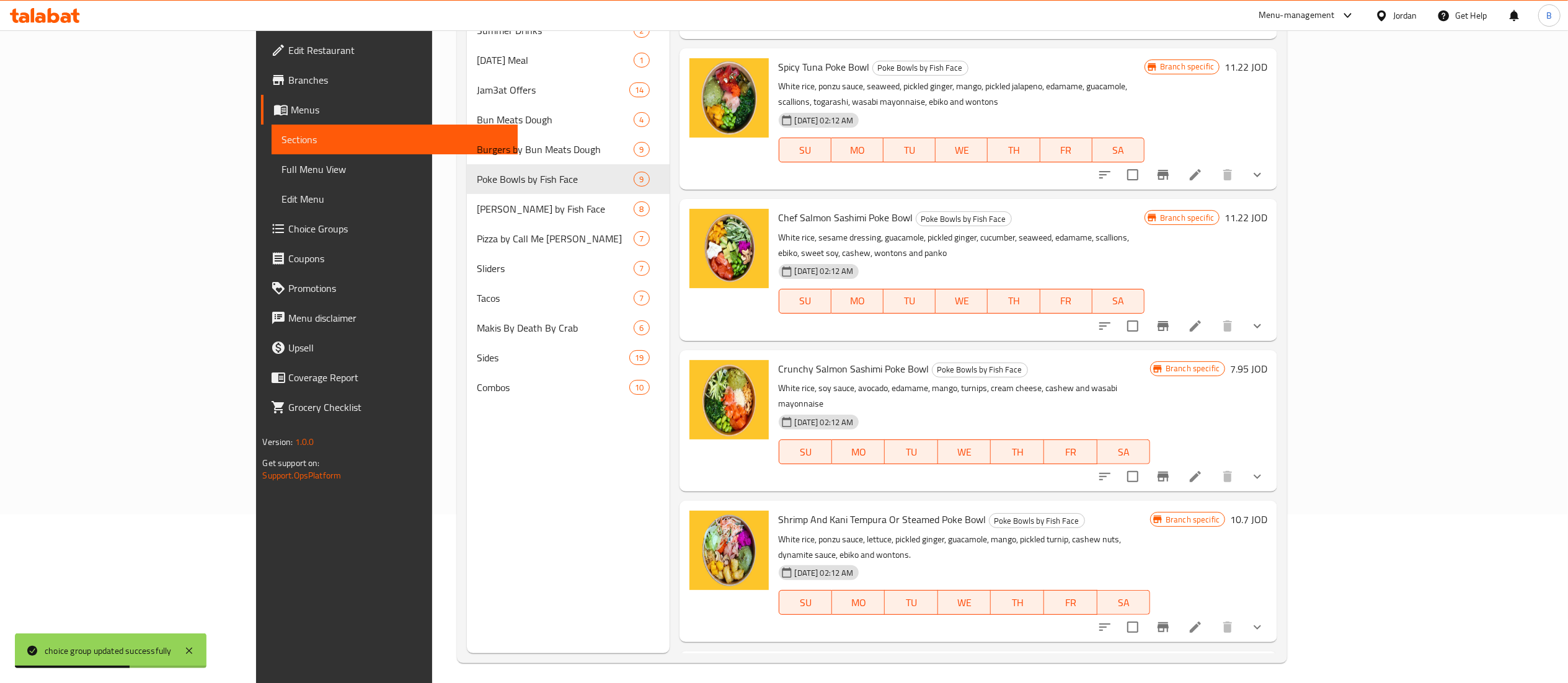
scroll to position [174, 0]
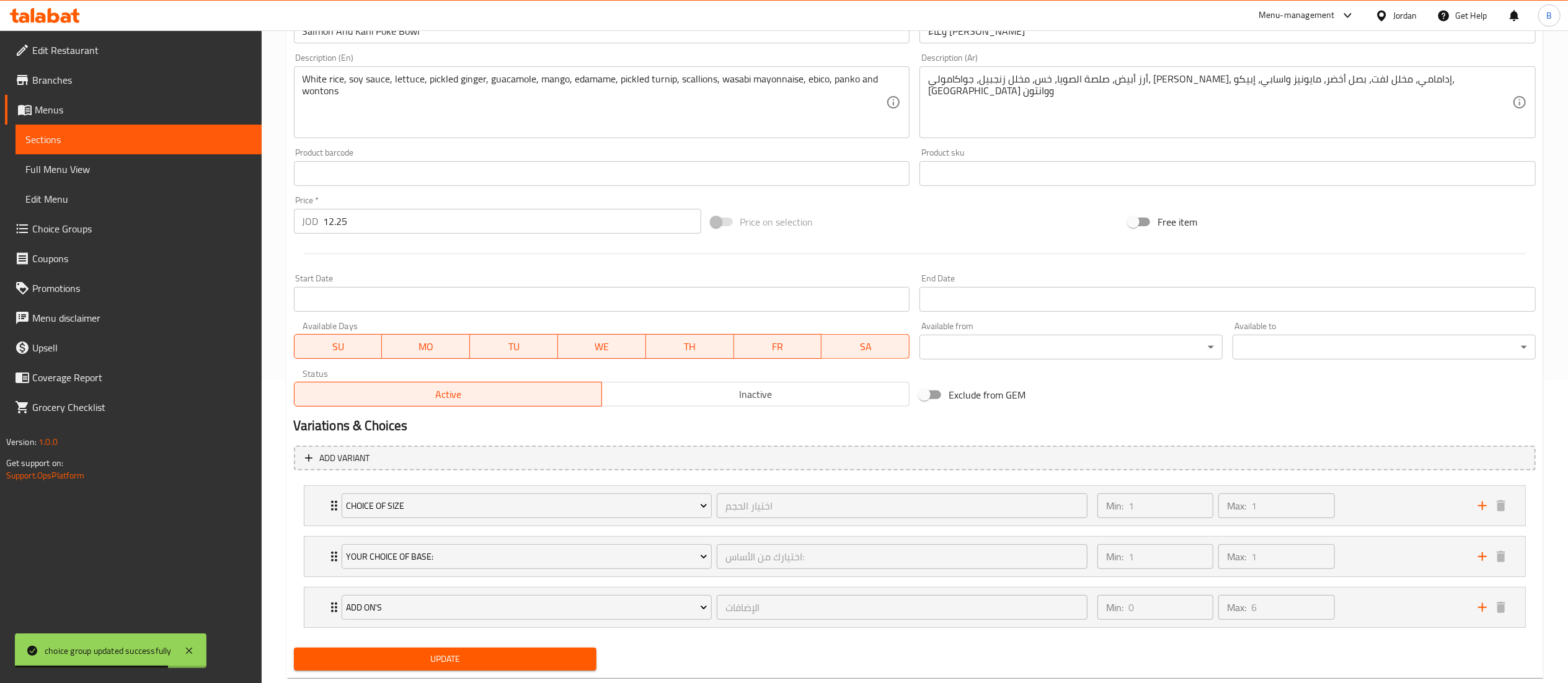
scroll to position [335, 0]
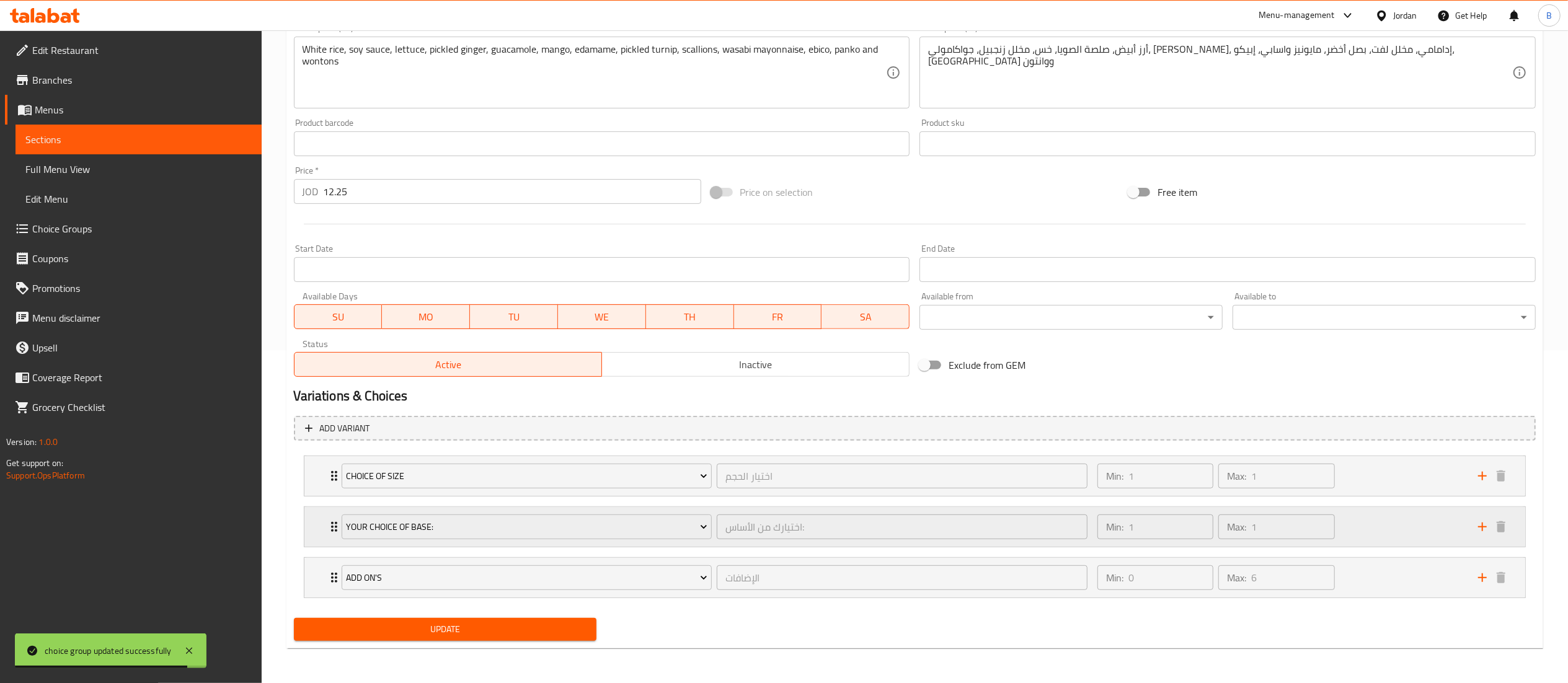
click at [1377, 526] on div "Min: 1 ​ Max: 1 ​" at bounding box center [1280, 527] width 381 height 40
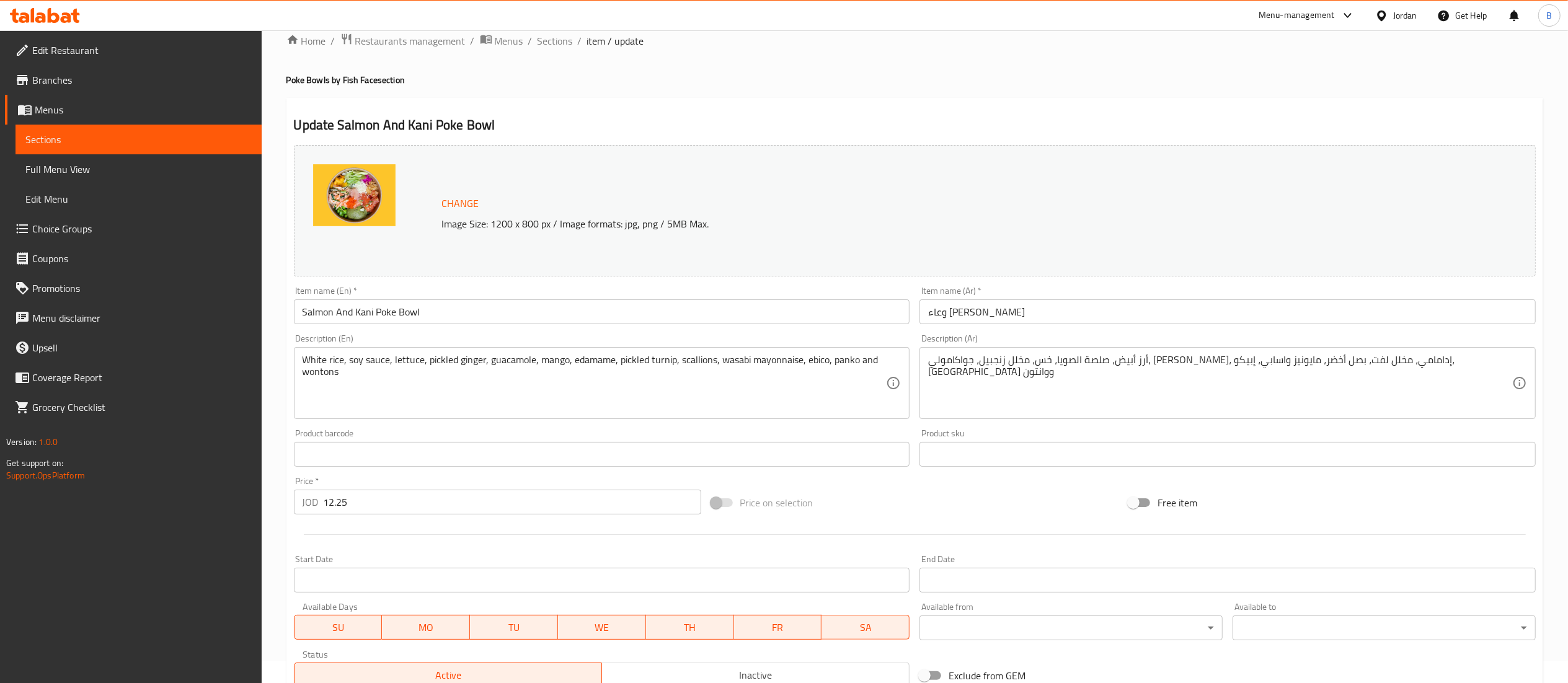
scroll to position [0, 0]
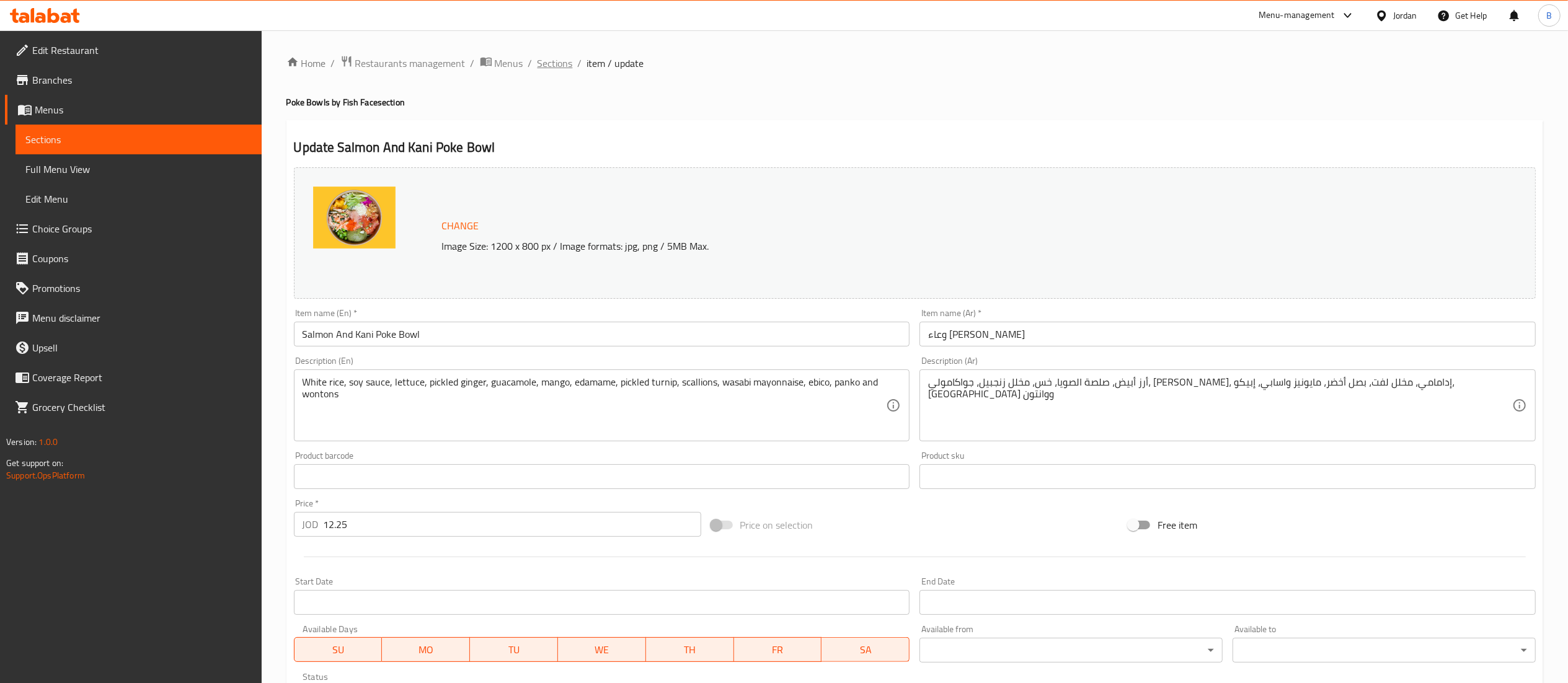
click at [561, 66] on span "Sections" at bounding box center [555, 63] width 35 height 15
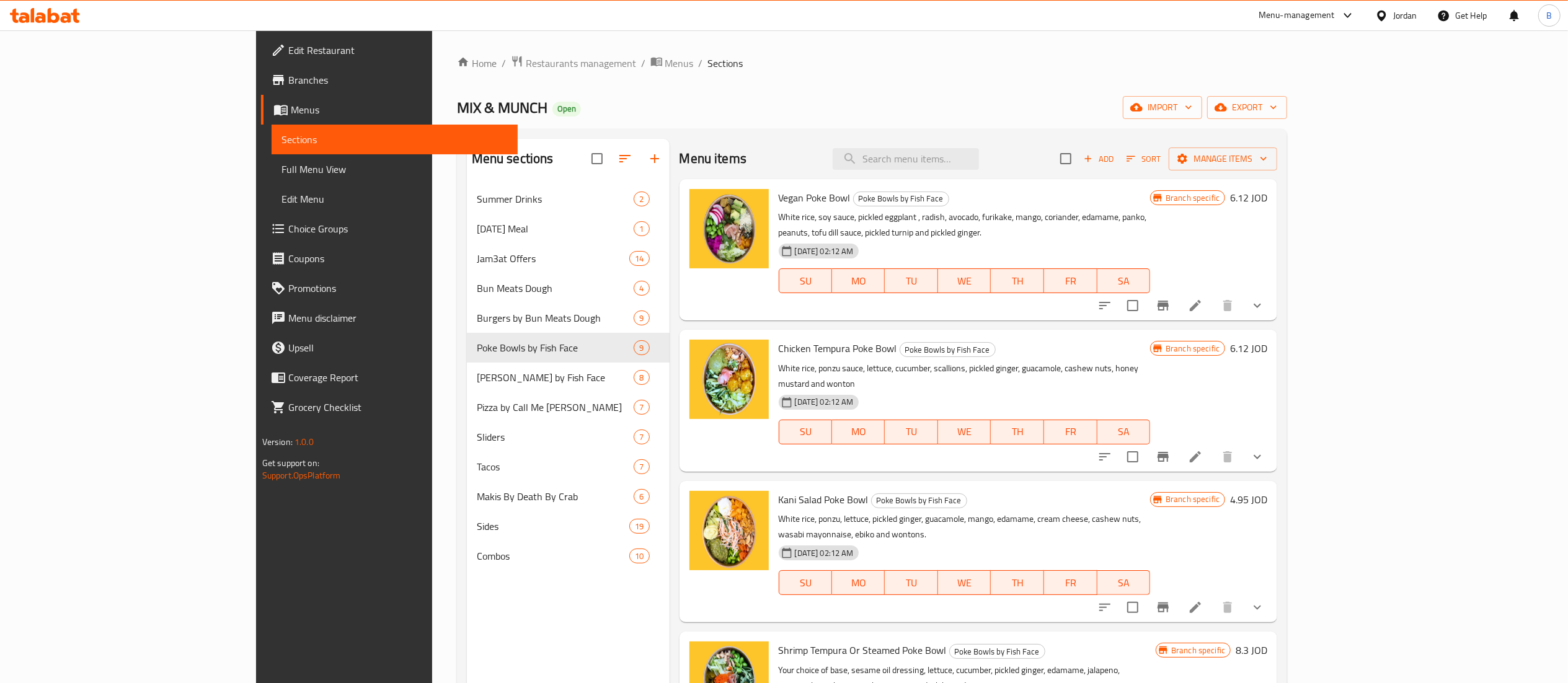
click at [62, 20] on icon at bounding box center [66, 17] width 11 height 11
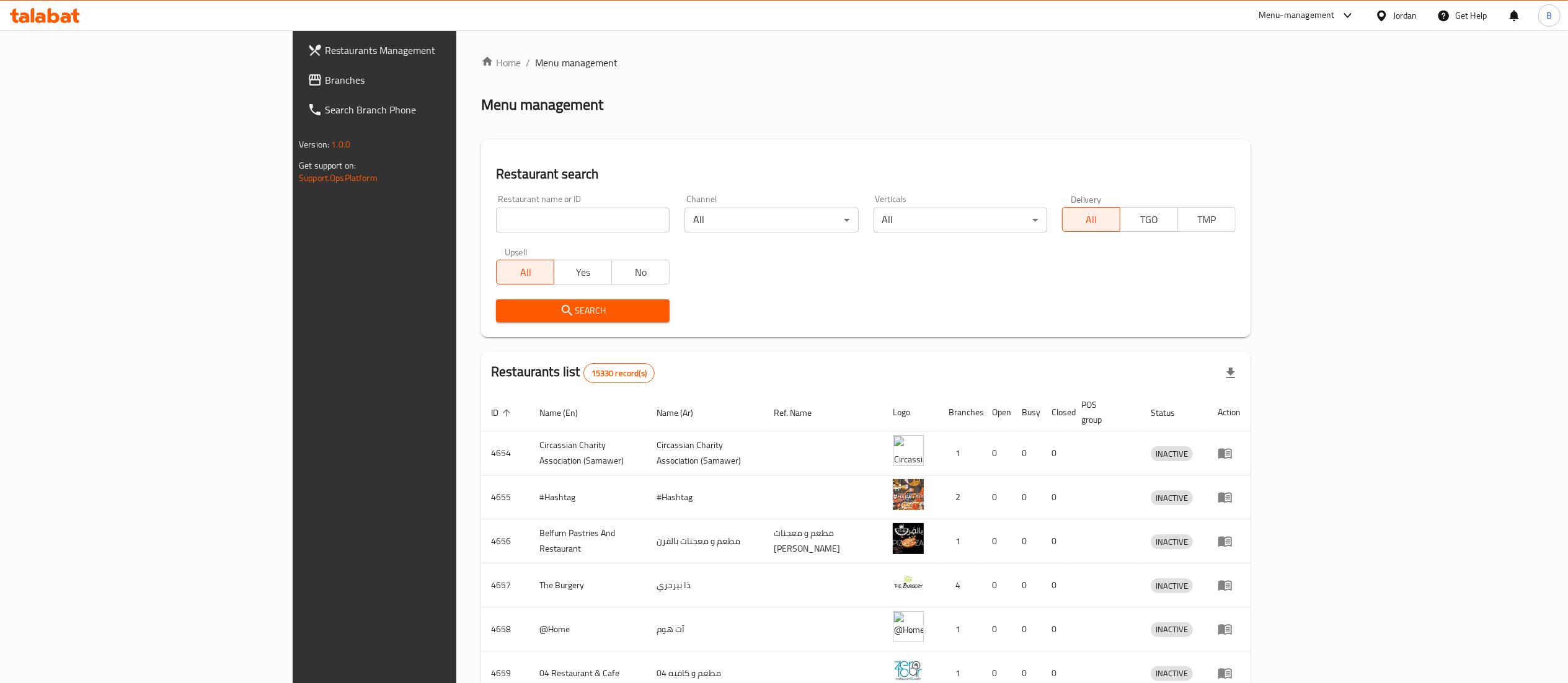
click at [496, 212] on input "search" at bounding box center [582, 220] width 174 height 25
click at [298, 89] on link "Branches" at bounding box center [426, 80] width 257 height 30
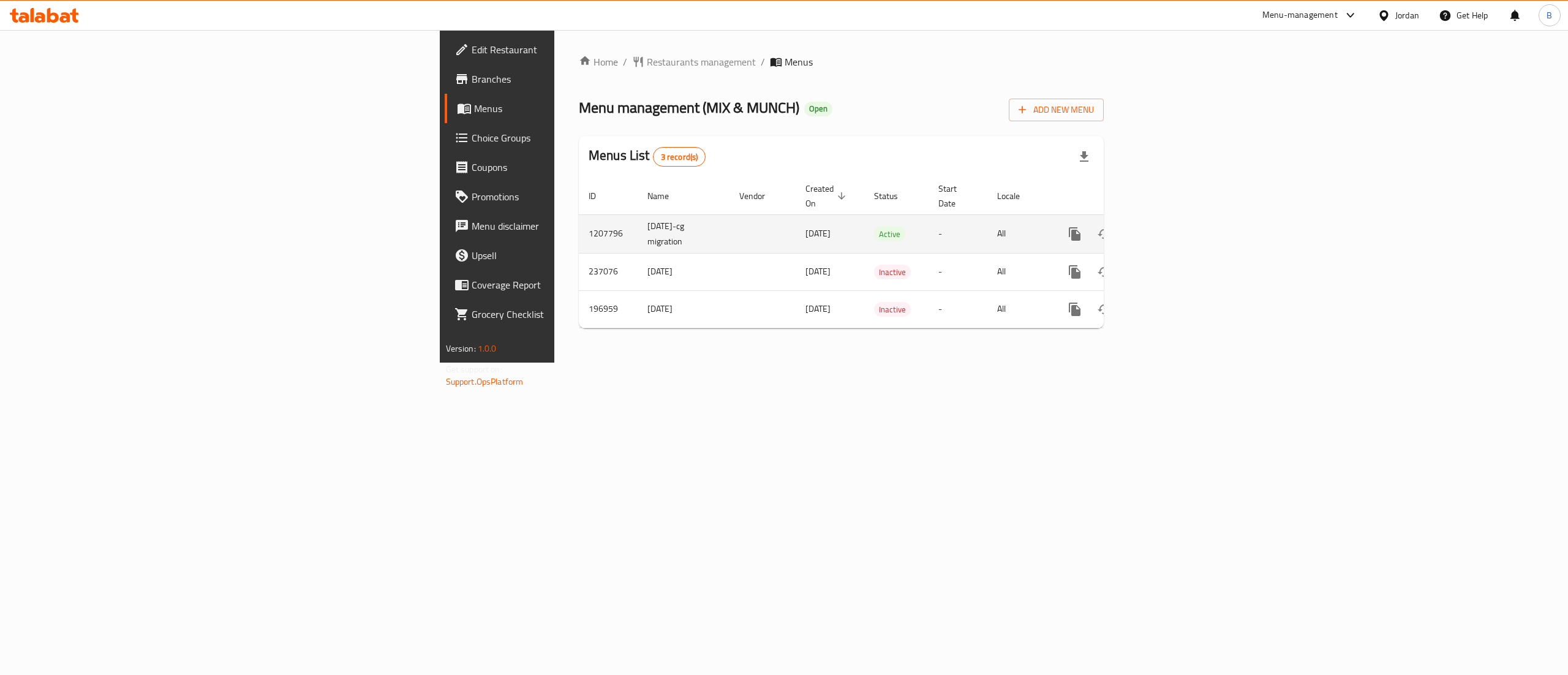
click at [1171, 226] on icon "enhanced table" at bounding box center [1163, 233] width 15 height 15
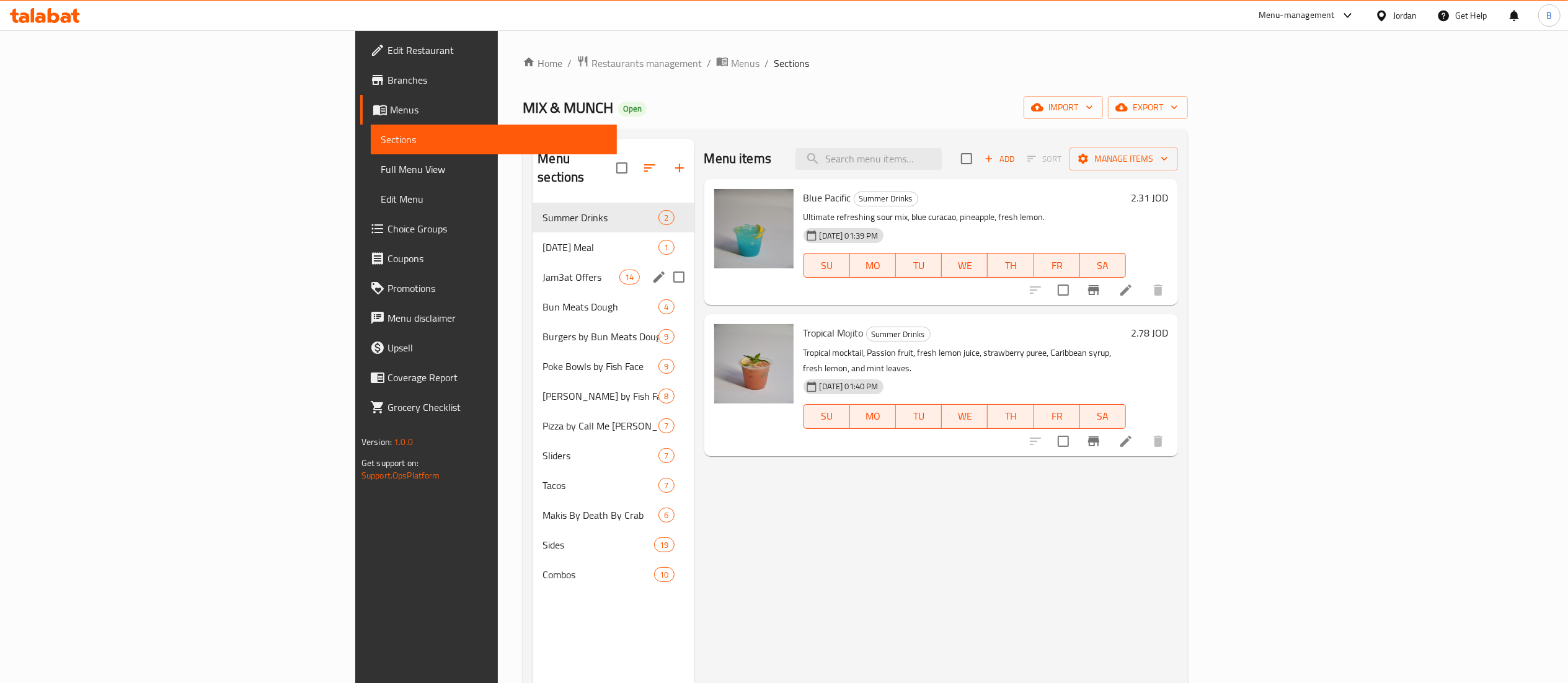
click at [533, 270] on div "Jam3at Offers 14" at bounding box center [613, 277] width 161 height 30
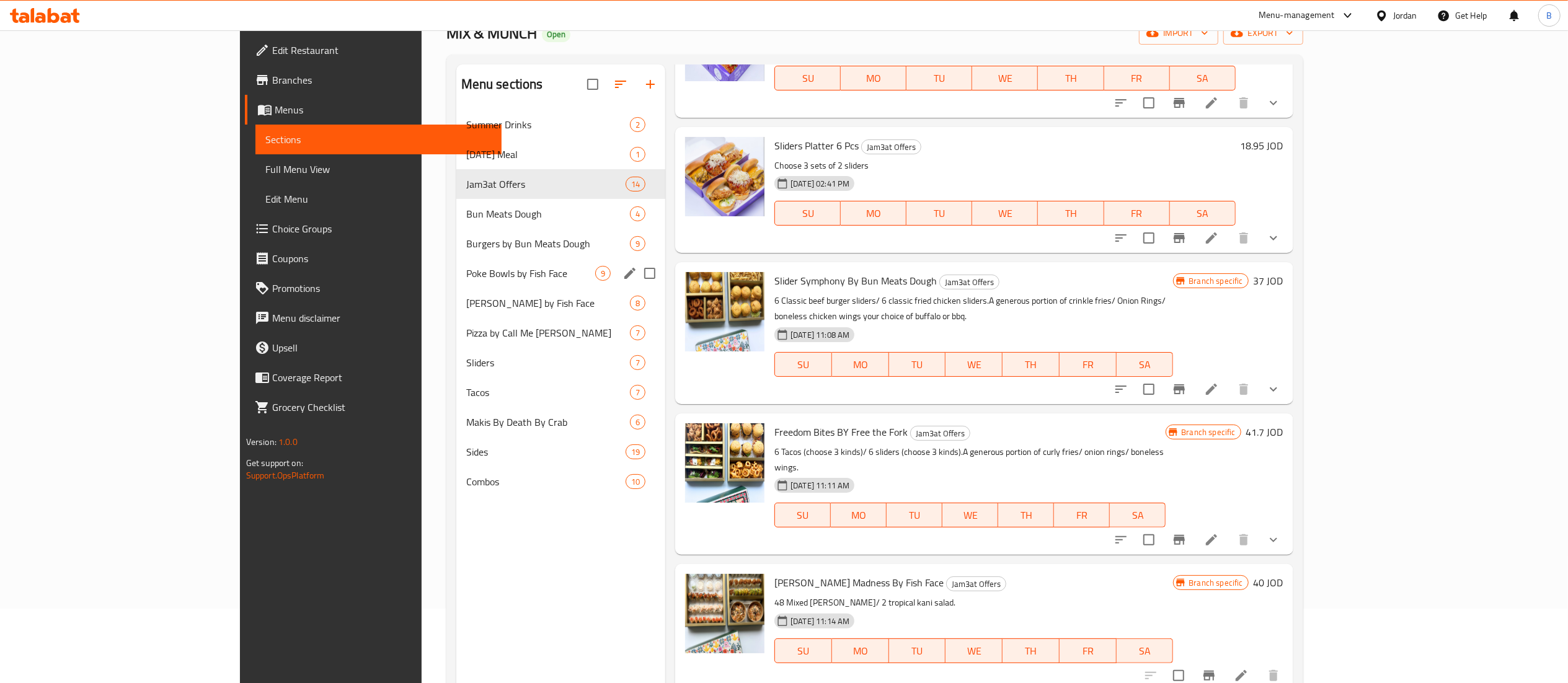
scroll to position [50, 0]
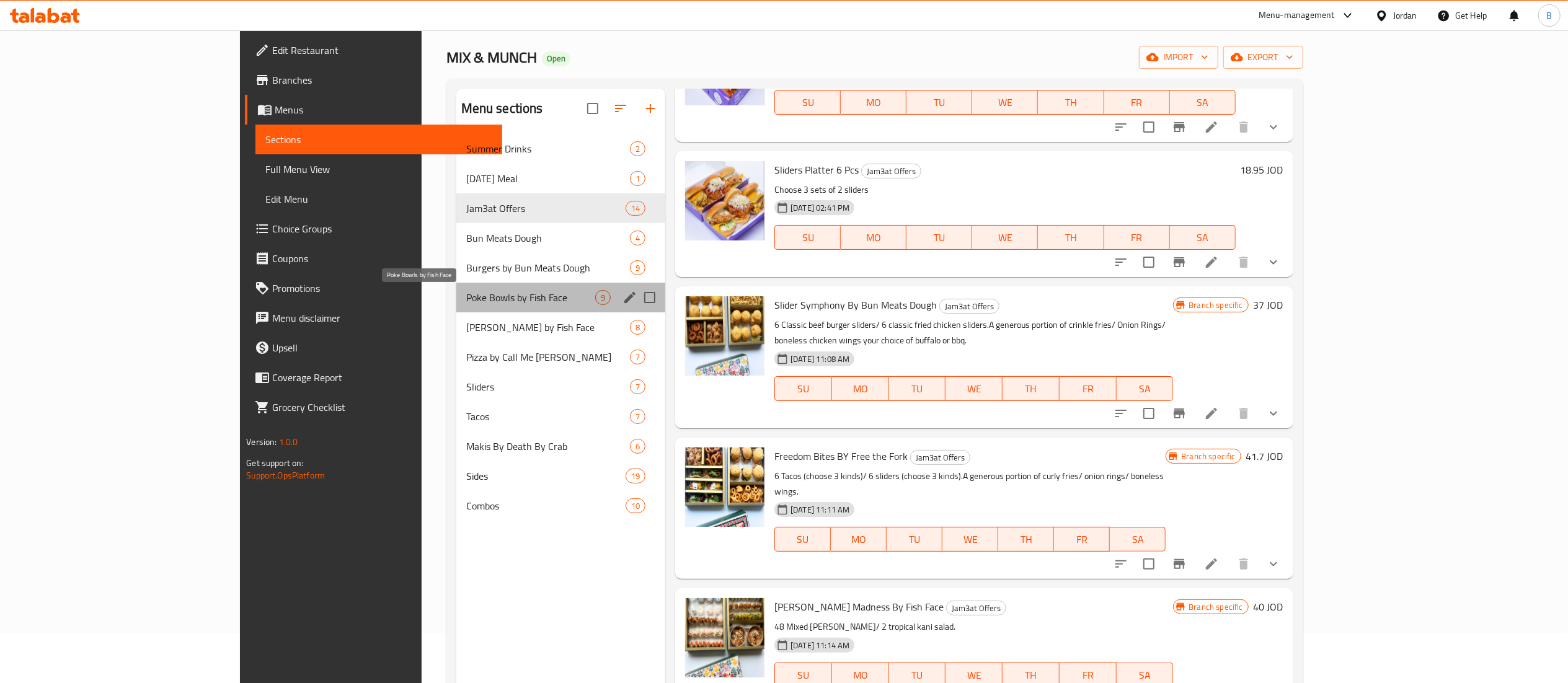
click at [466, 304] on span "Poke Bowls by Fish Face" at bounding box center [530, 297] width 129 height 15
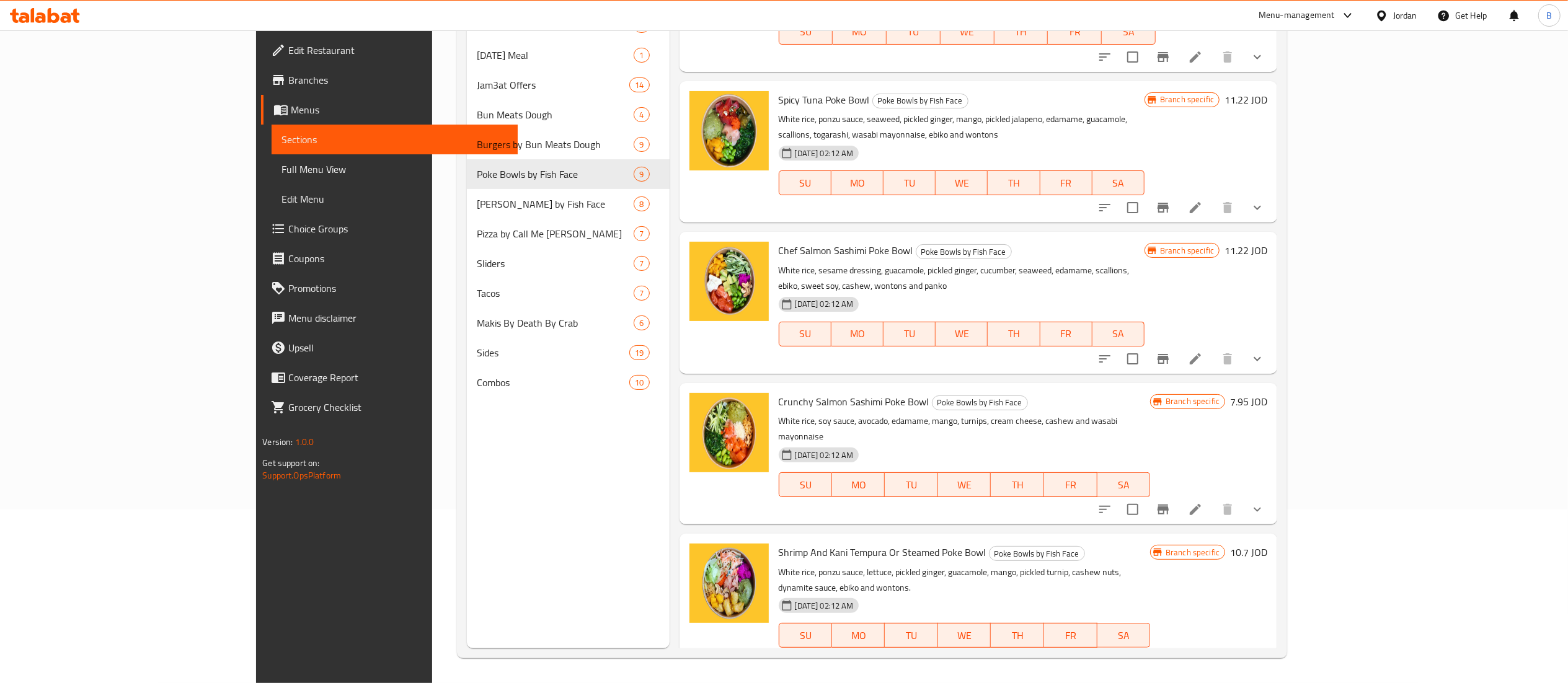
scroll to position [566, 0]
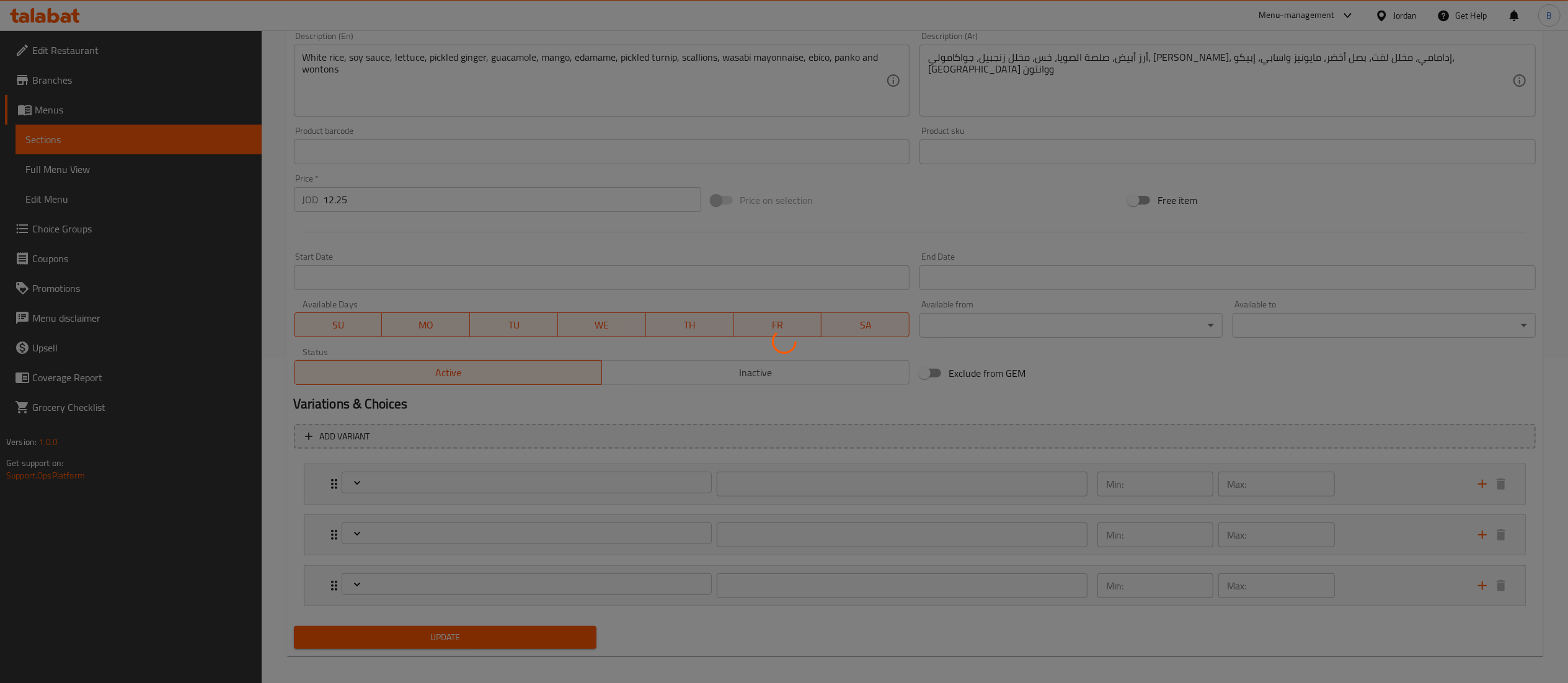
scroll to position [333, 0]
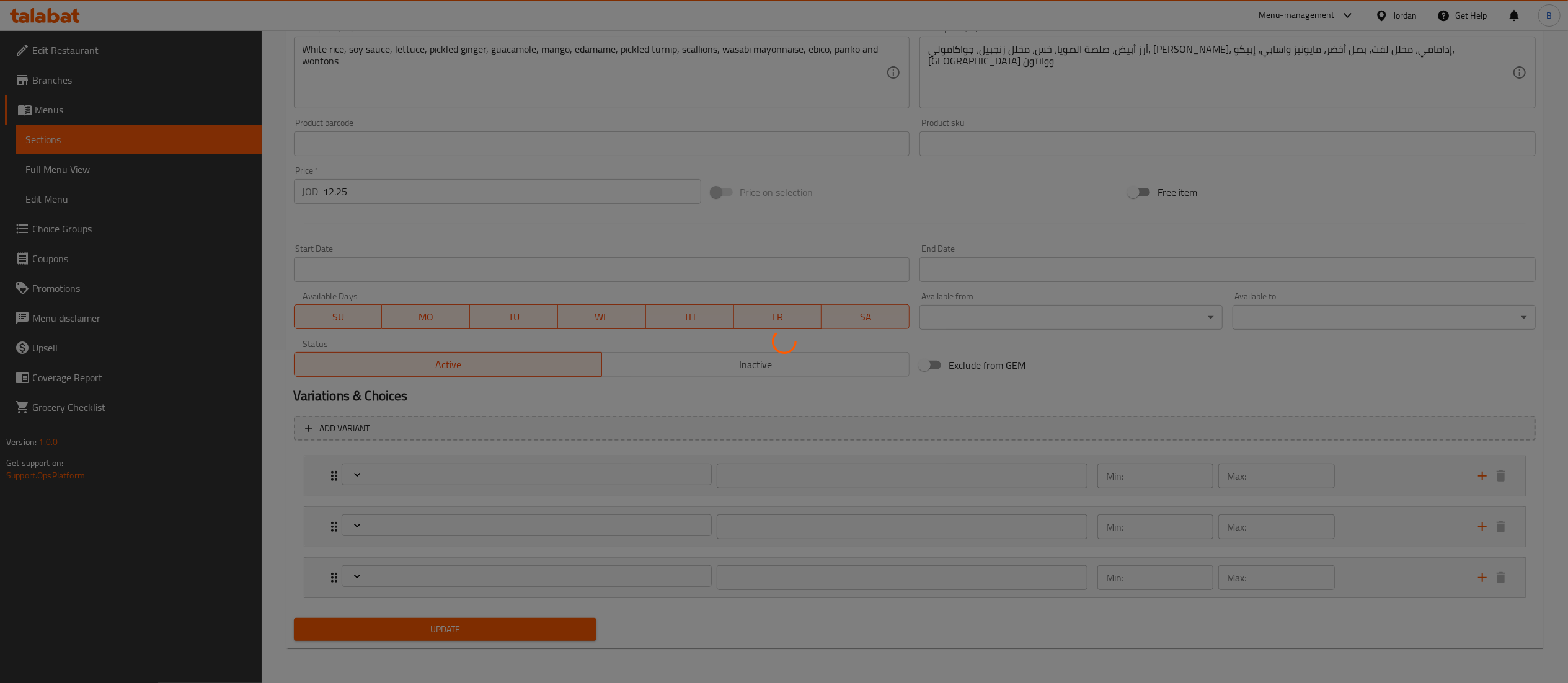
type input "اختيار الحجم"
type input "1"
type input "اختيارك من الأساس:"
type input "1"
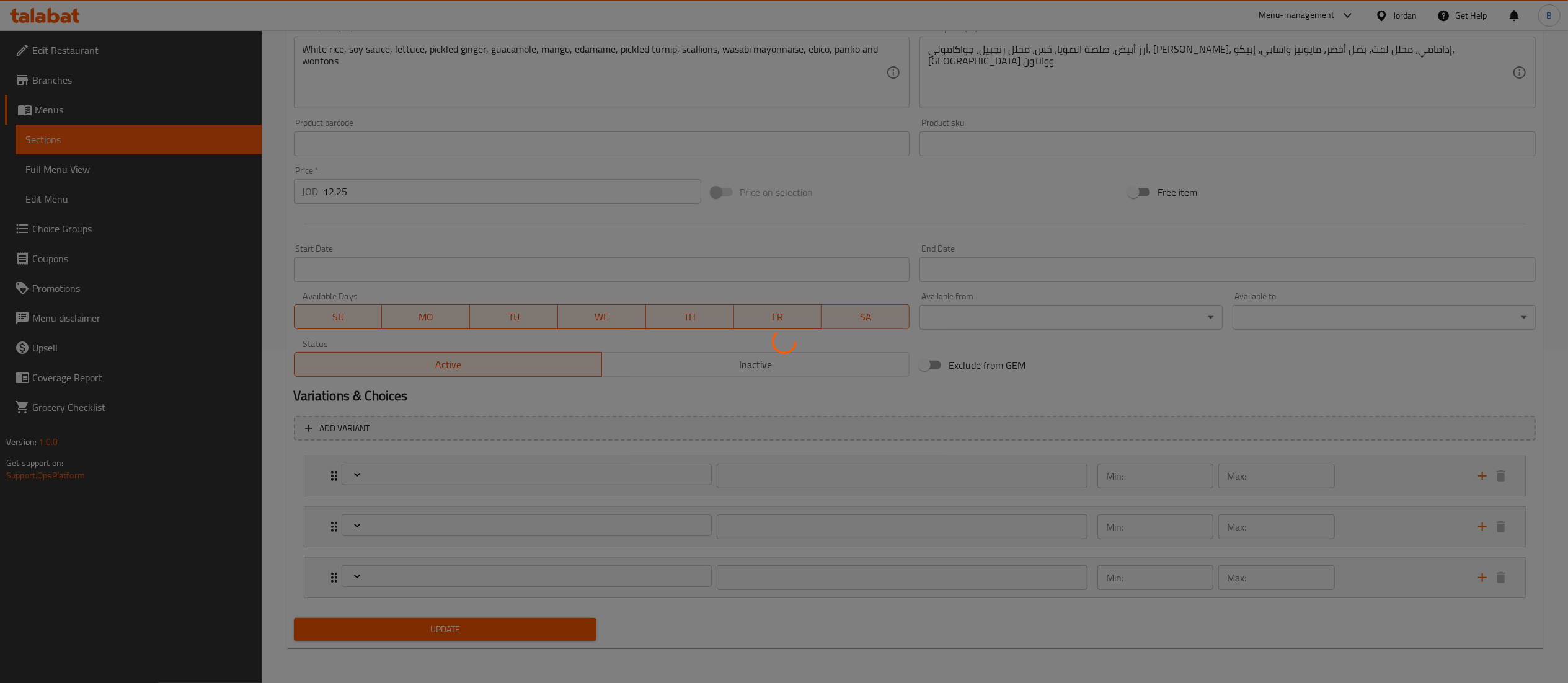
type input "1"
type input "الإضافات"
type input "0"
type input "6"
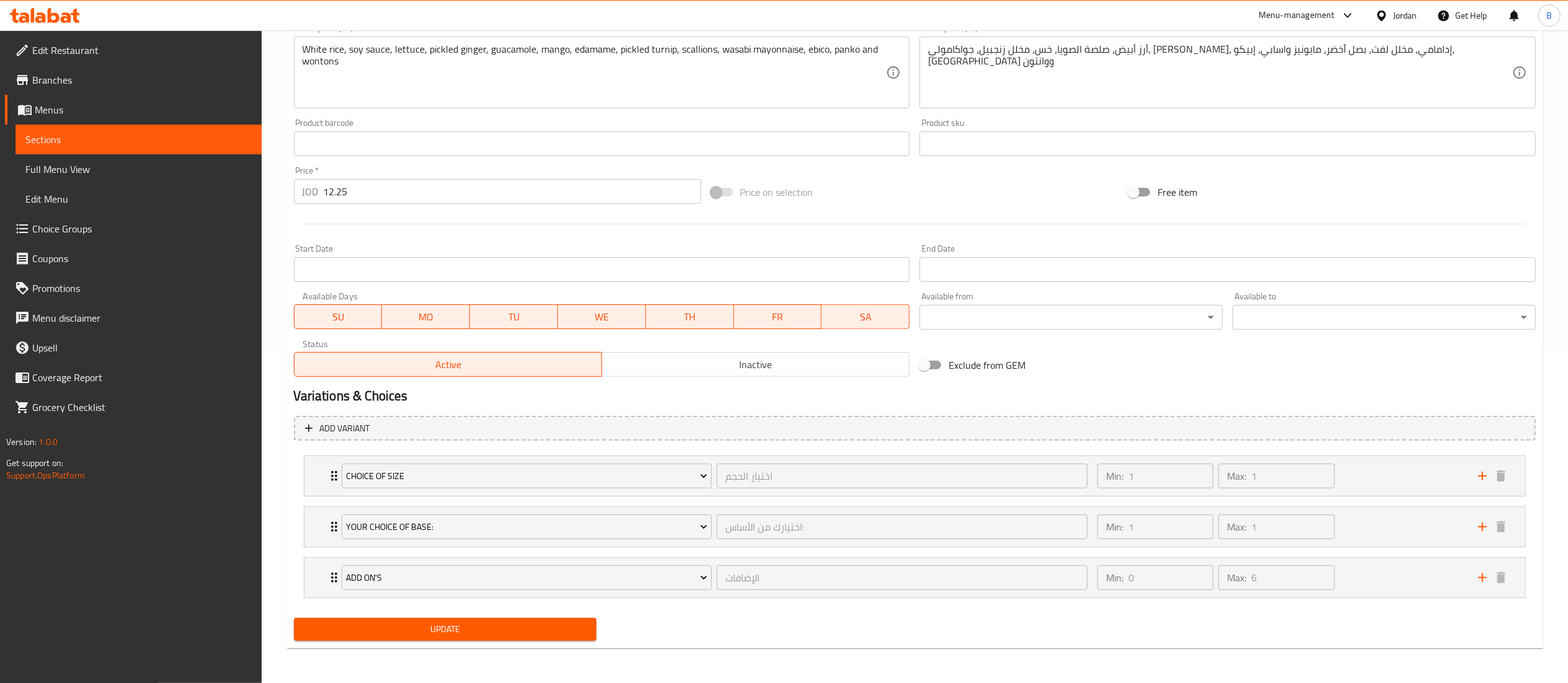
click at [1345, 516] on div "Choice Of Size اختيار الحجم ​ Min: 1 ​ Max: 1 ​ Regular (ID: 1960412753) 0 JOD …" at bounding box center [914, 527] width 1242 height 152
click at [1387, 530] on div "Min: 1 ​ Max: 1 ​" at bounding box center [1280, 527] width 381 height 40
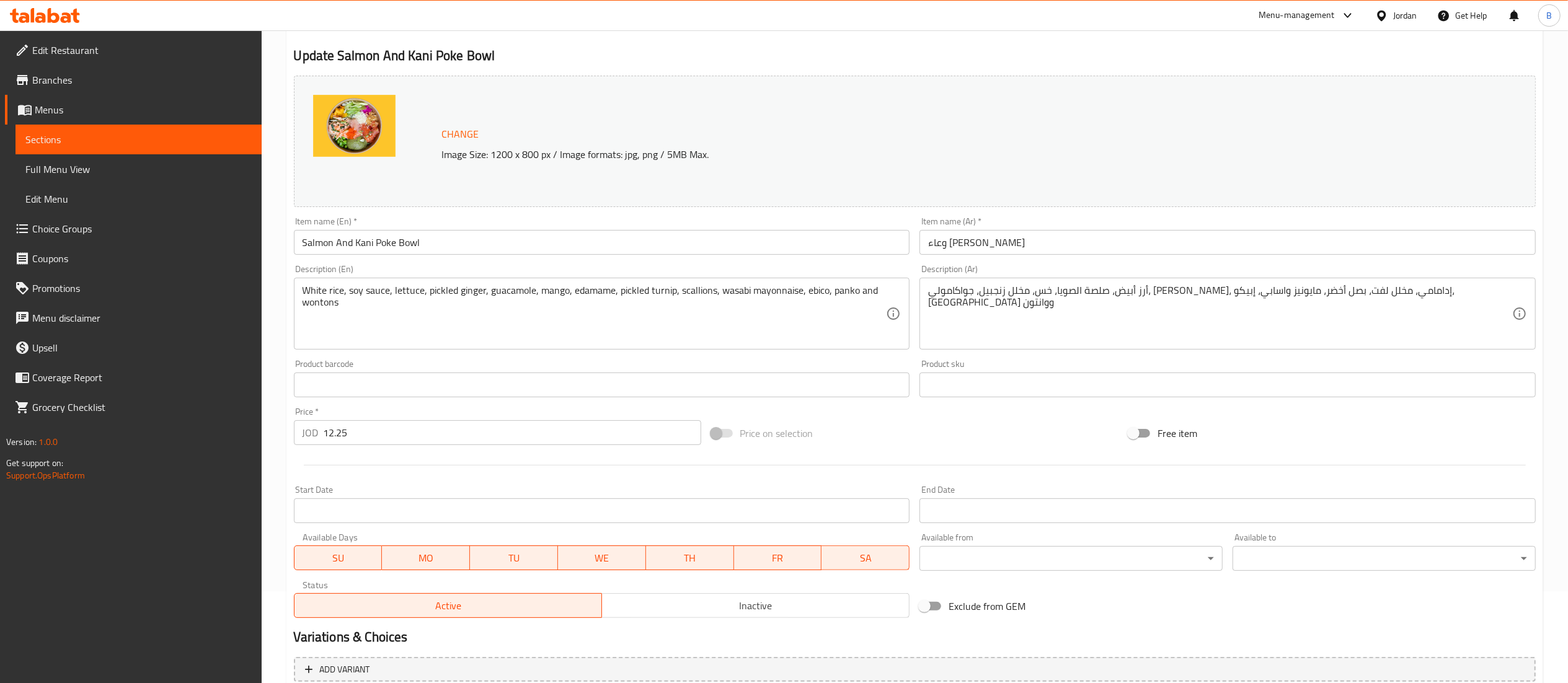
scroll to position [0, 0]
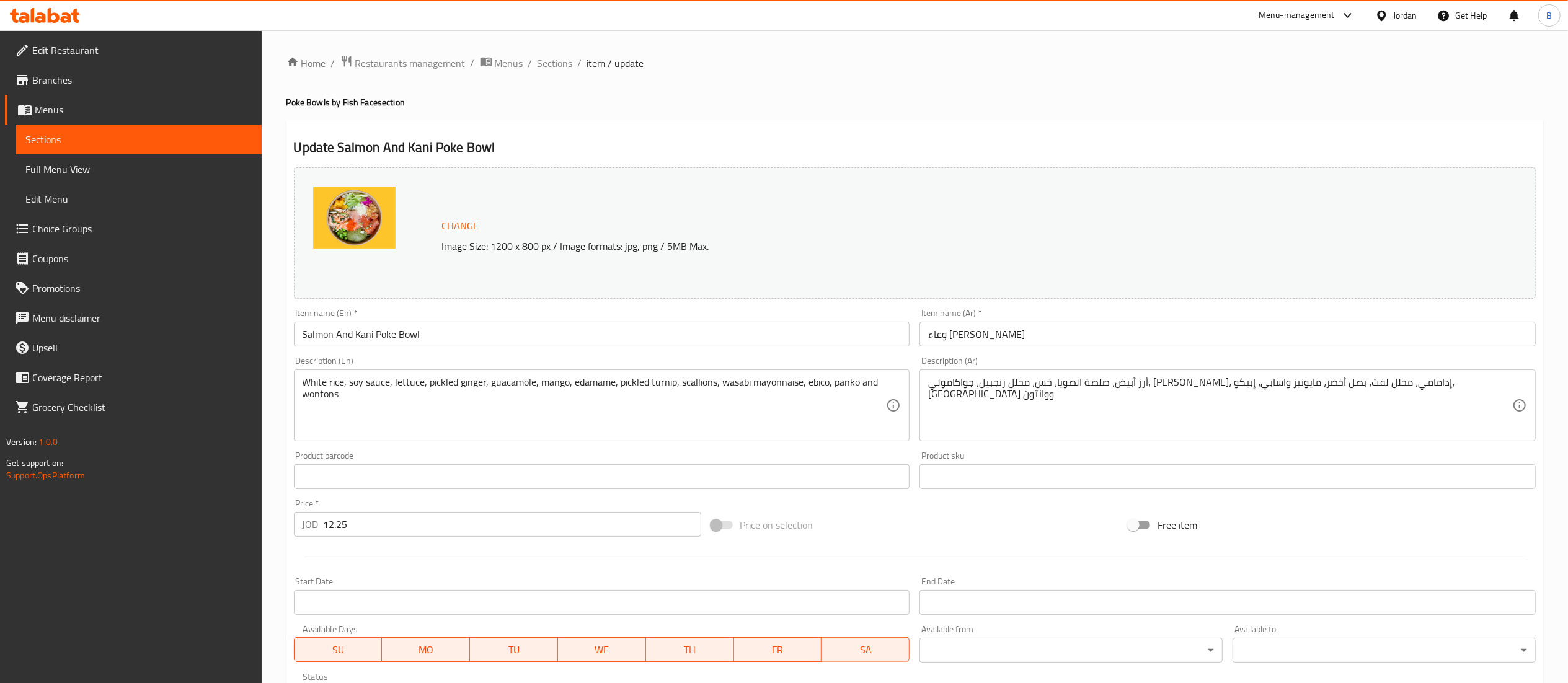
click at [559, 57] on span "Sections" at bounding box center [555, 63] width 35 height 15
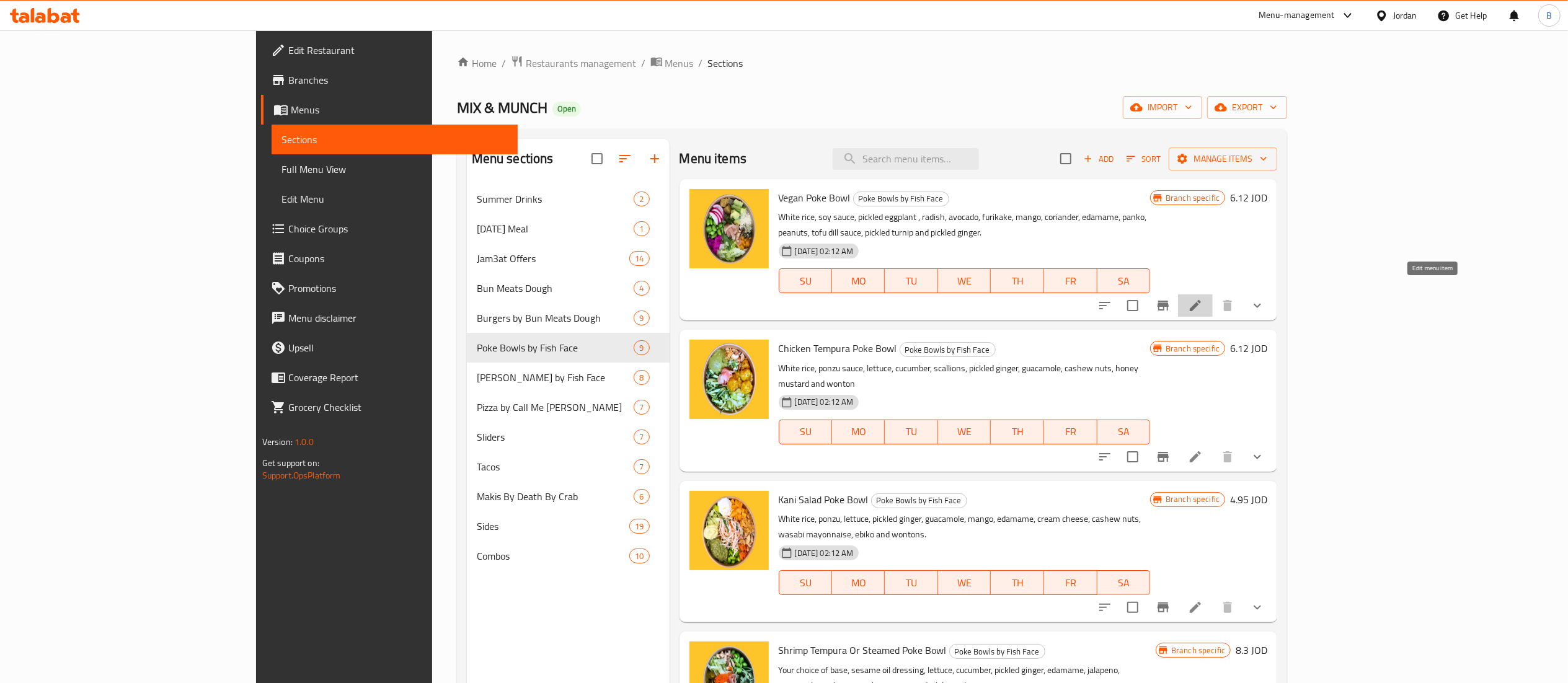
click at [1203, 299] on icon at bounding box center [1195, 306] width 15 height 15
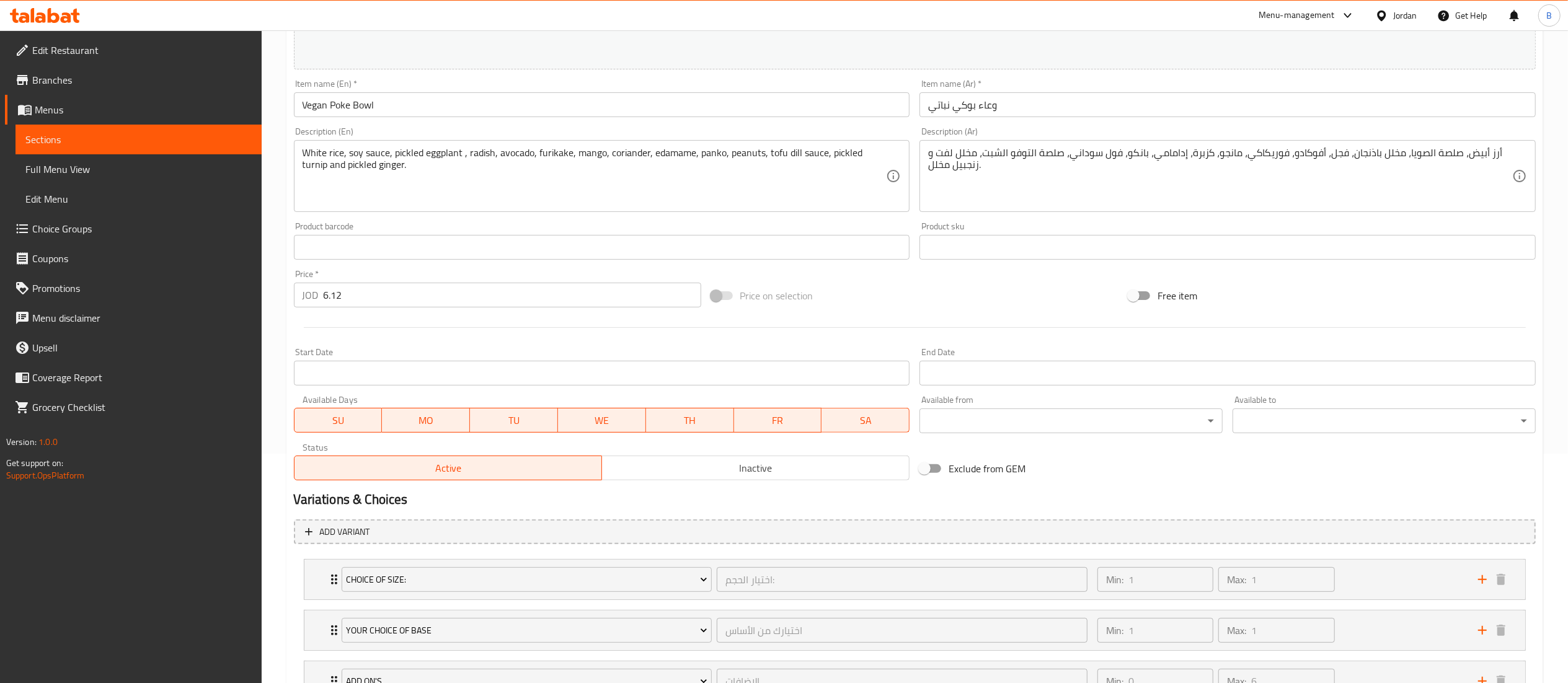
scroll to position [335, 0]
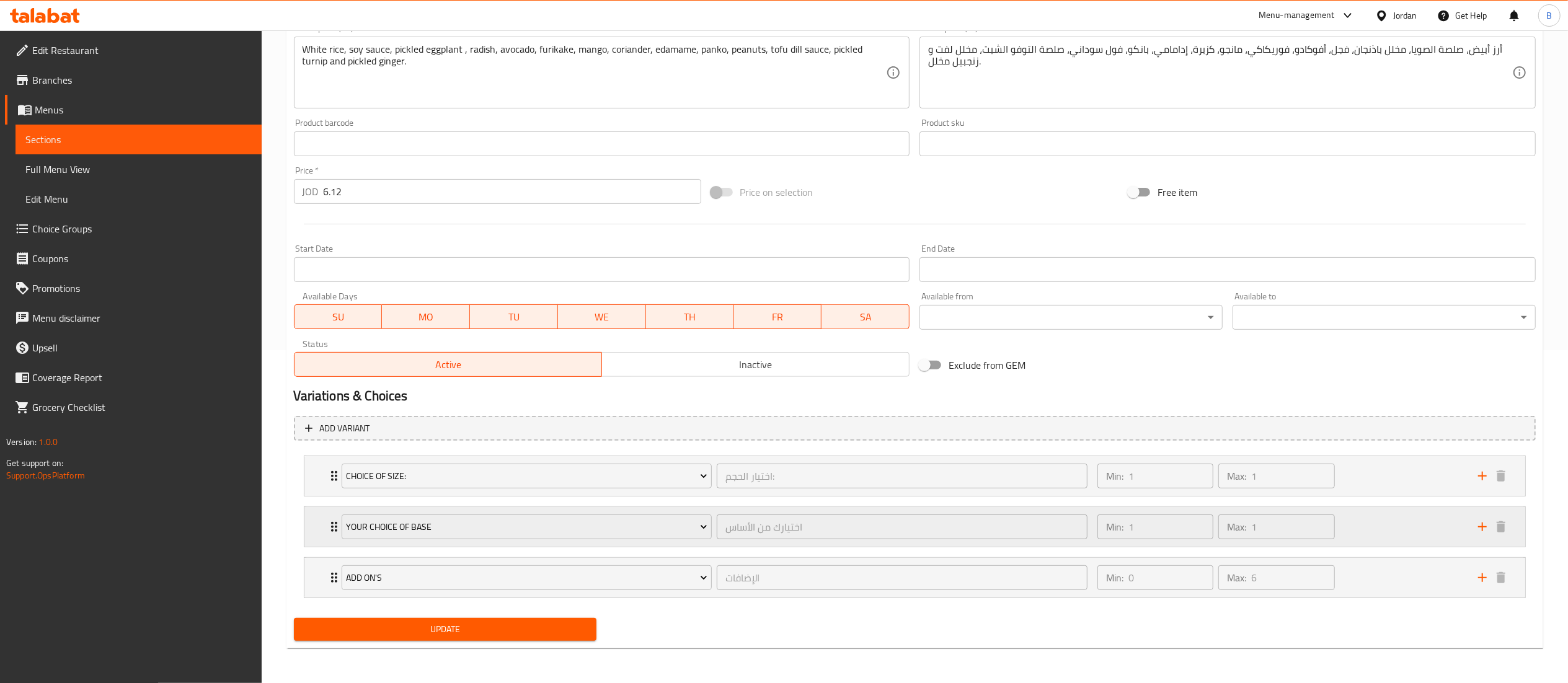
click at [1398, 511] on div "Min: 1 ​ Max: 1 ​" at bounding box center [1280, 527] width 381 height 40
